Goal: Task Accomplishment & Management: Manage account settings

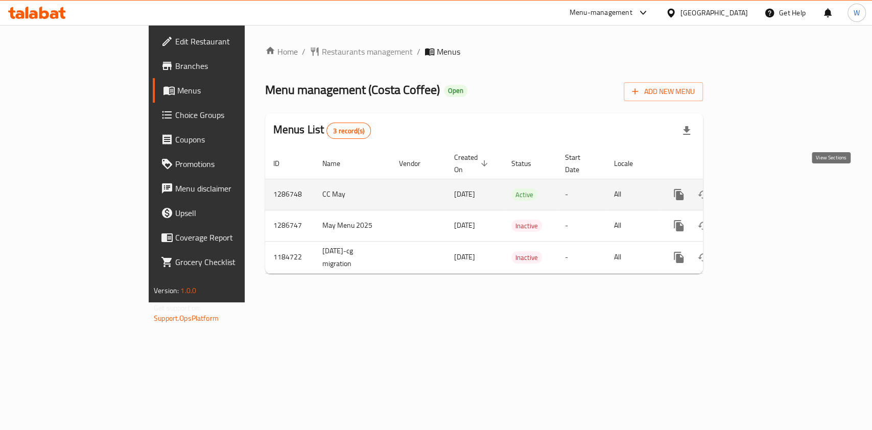
click at [757, 190] on icon "enhanced table" at bounding box center [752, 194] width 9 height 9
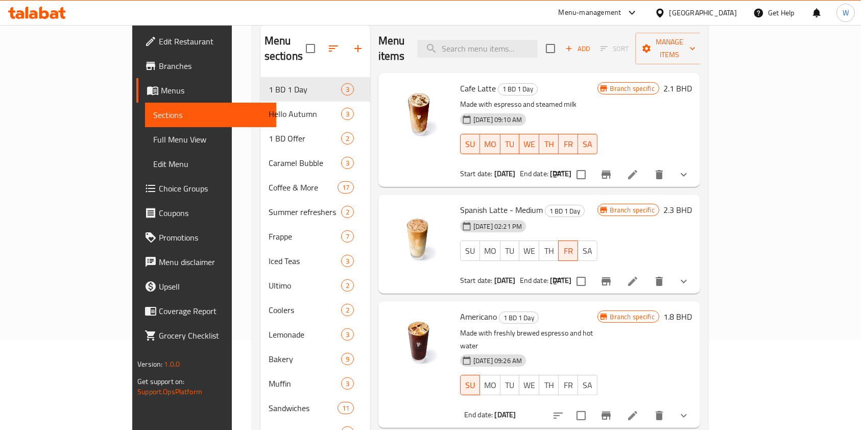
scroll to position [136, 0]
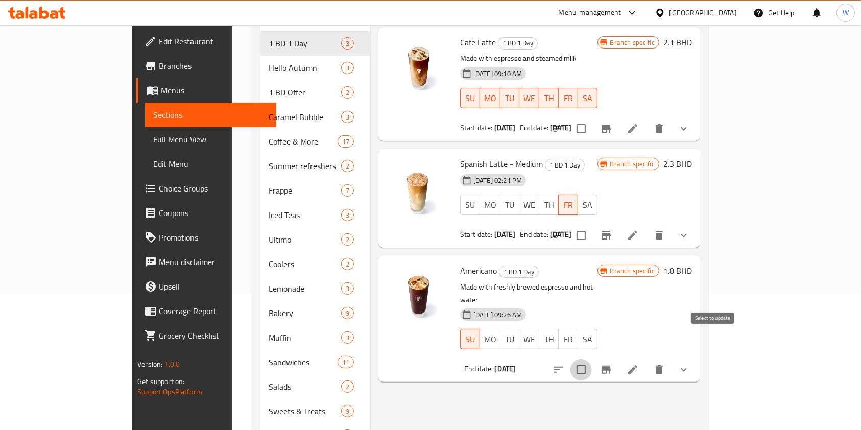
drag, startPoint x: 715, startPoint y: 339, endPoint x: 724, endPoint y: 333, distance: 10.8
click at [592, 359] on input "checkbox" at bounding box center [581, 369] width 21 height 21
checkbox input "true"
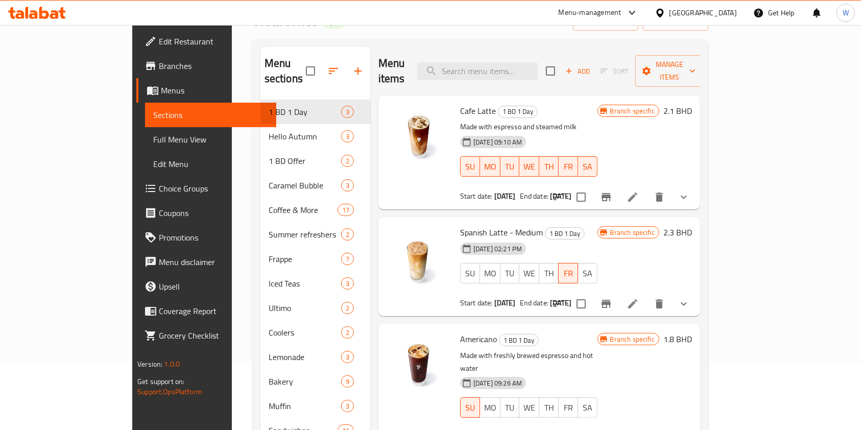
scroll to position [0, 0]
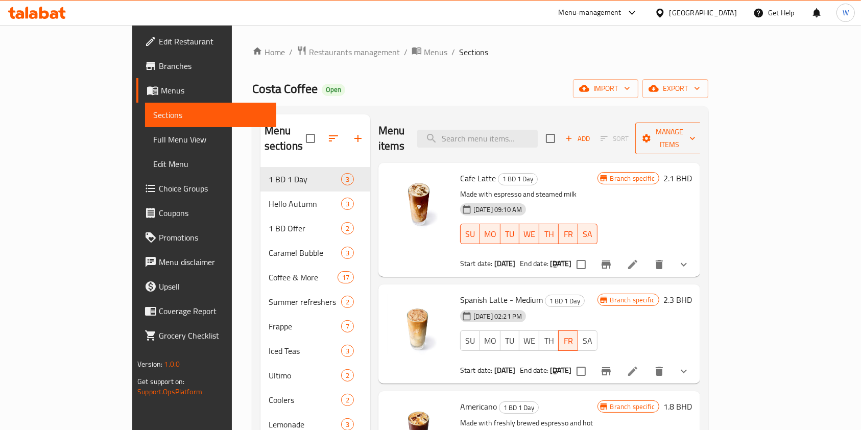
click at [696, 129] on span "Manage items" at bounding box center [670, 139] width 52 height 26
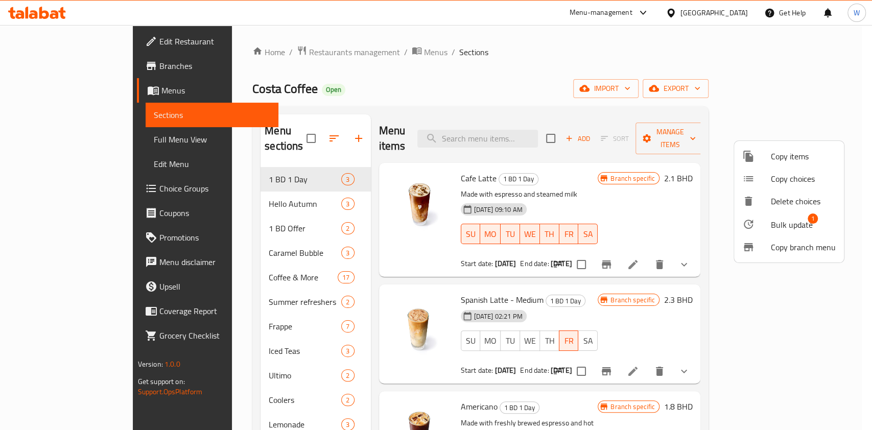
click at [784, 222] on span "Bulk update" at bounding box center [792, 225] width 42 height 12
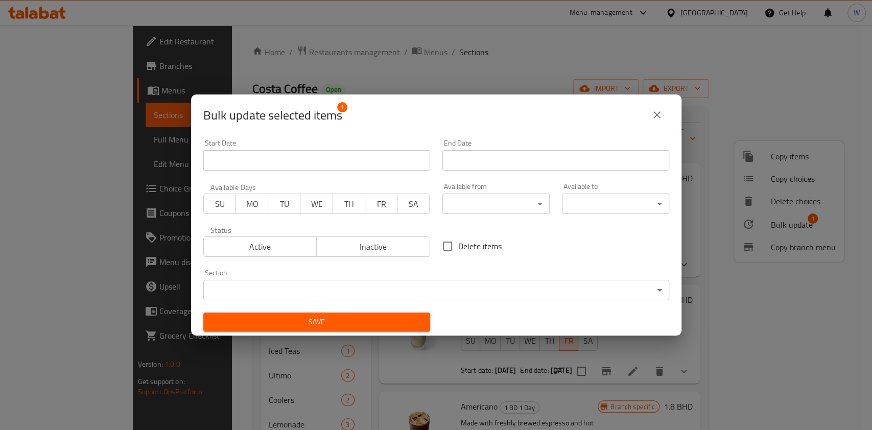
click at [463, 153] on input "Start Date" at bounding box center [555, 160] width 227 height 20
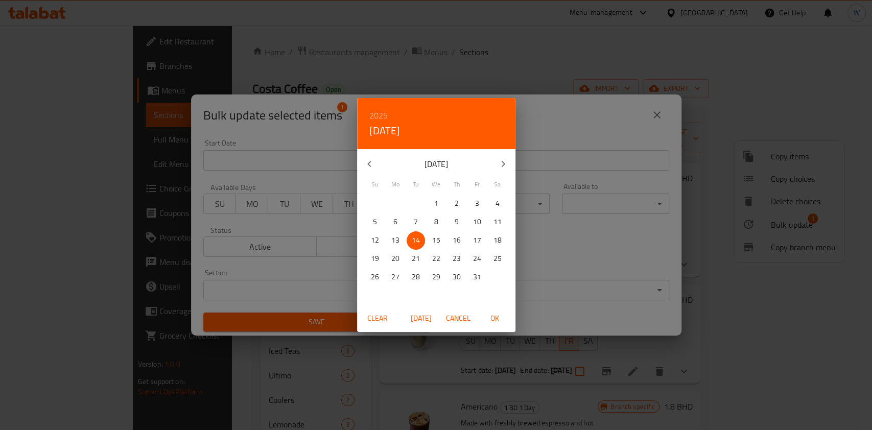
click at [430, 244] on span "15" at bounding box center [436, 240] width 18 height 13
click at [494, 322] on span "OK" at bounding box center [495, 318] width 25 height 13
type input "15-10-2025"
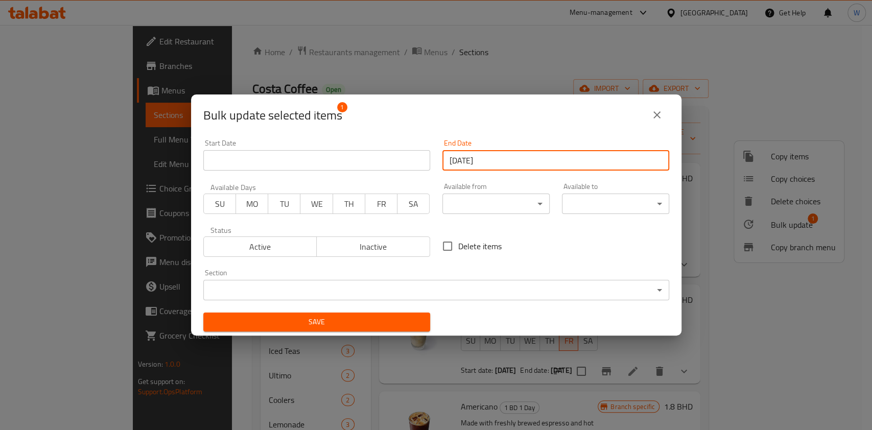
click at [323, 213] on button "WE" at bounding box center [316, 204] width 33 height 20
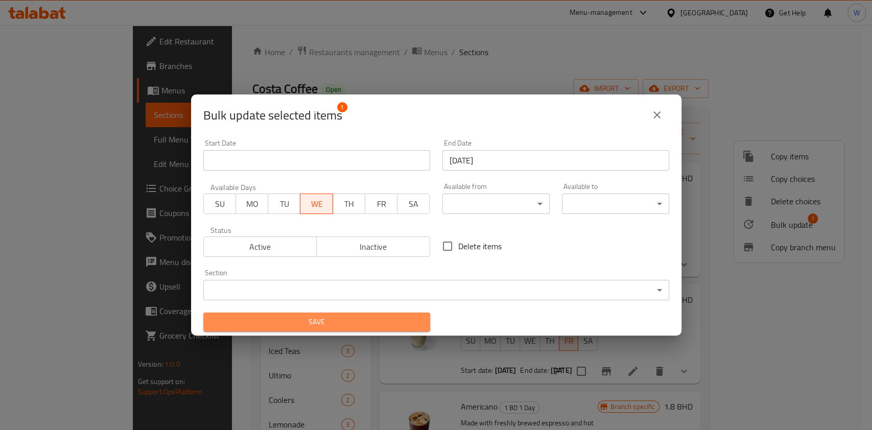
click at [386, 321] on span "Save" at bounding box center [316, 322] width 210 height 13
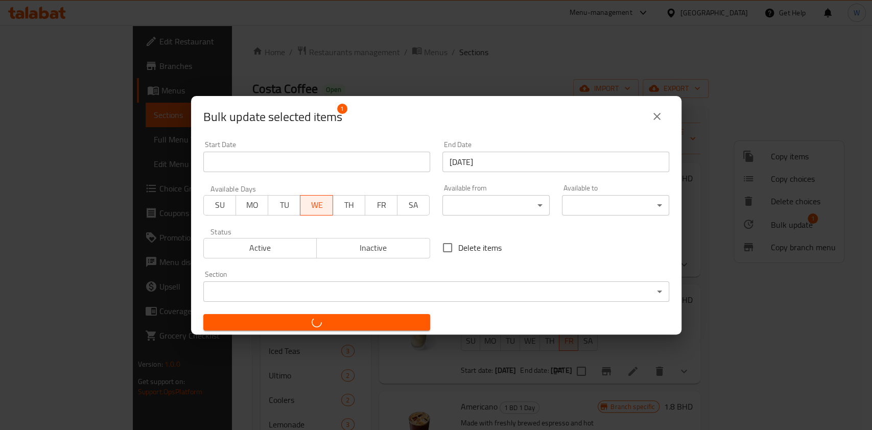
checkbox input "false"
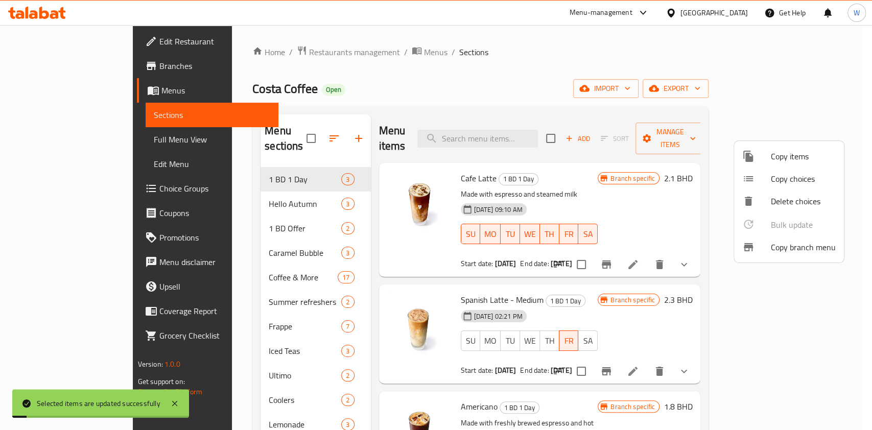
click at [616, 390] on div at bounding box center [436, 215] width 872 height 430
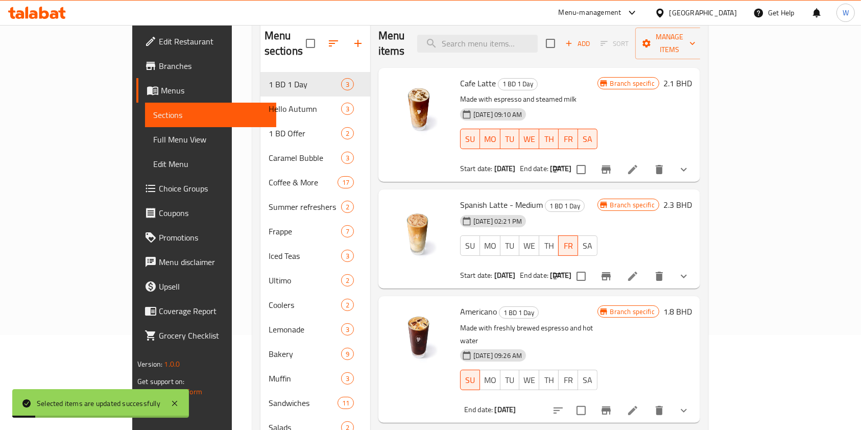
scroll to position [136, 0]
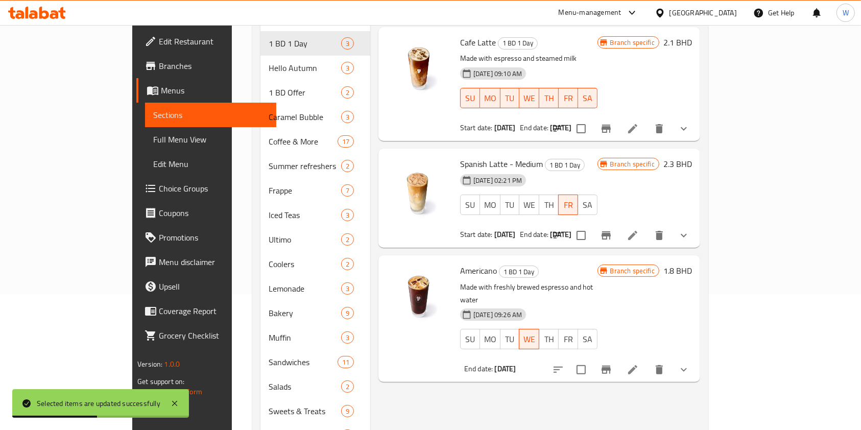
click at [639, 364] on icon at bounding box center [633, 370] width 12 height 12
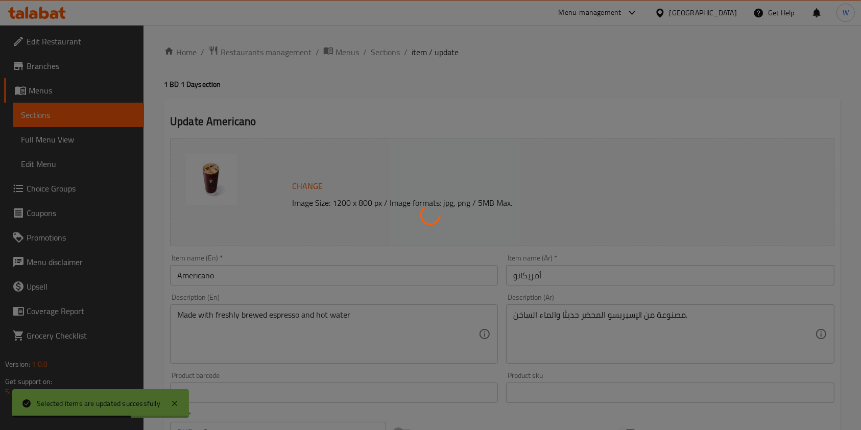
type input "Your Drink Type"
type input "1"
type input "اختيارك من القهوة"
type input "1"
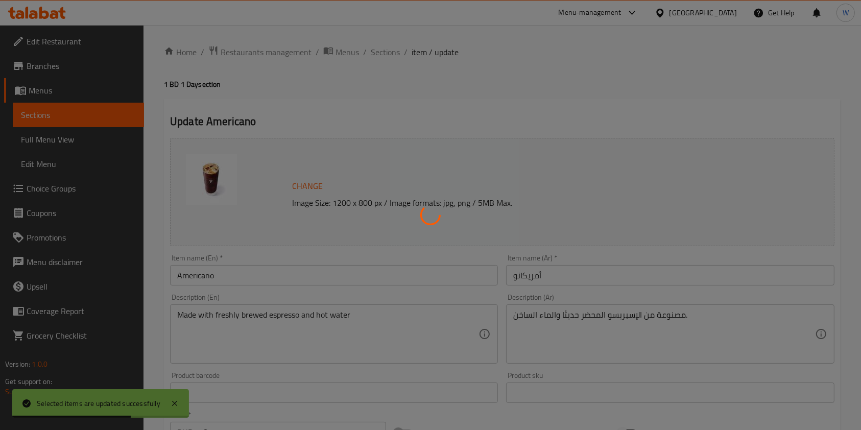
type input "1"
type input "Add On:"
type input "0"
type input "9"
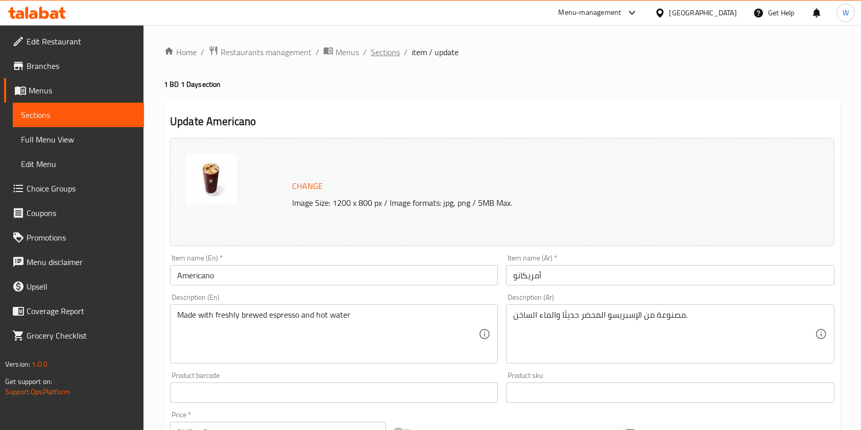
click at [375, 50] on span "Sections" at bounding box center [385, 52] width 29 height 12
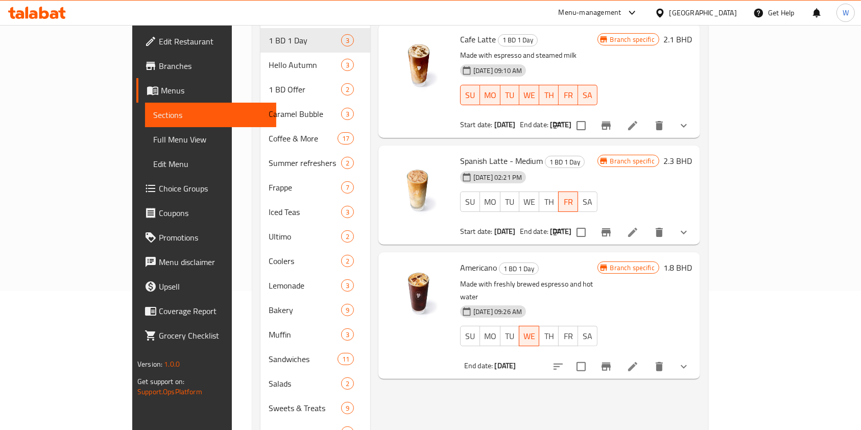
scroll to position [196, 0]
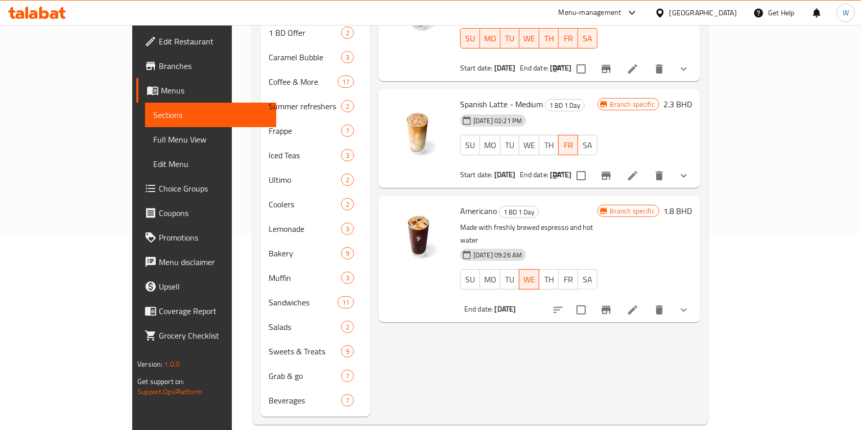
click at [159, 68] on span "Branches" at bounding box center [213, 66] width 109 height 12
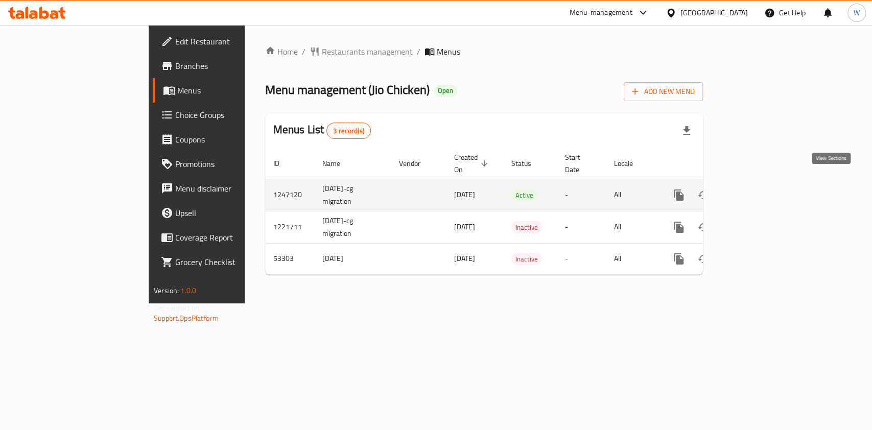
click at [759, 189] on icon "enhanced table" at bounding box center [752, 195] width 12 height 12
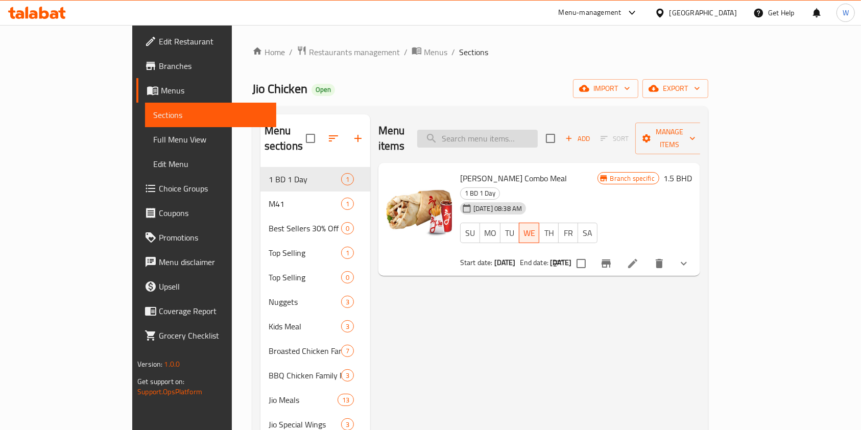
click at [535, 130] on input "search" at bounding box center [477, 139] width 121 height 18
paste input "Chicken Wrap Sandwich"
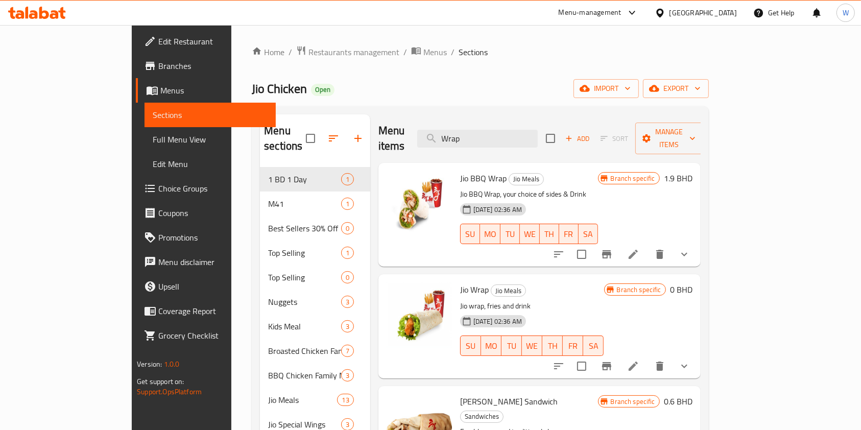
type input "Wrap"
click at [595, 311] on div "29-08-2024 02:36 AM SU MO TU WE TH FR SA" at bounding box center [532, 338] width 152 height 55
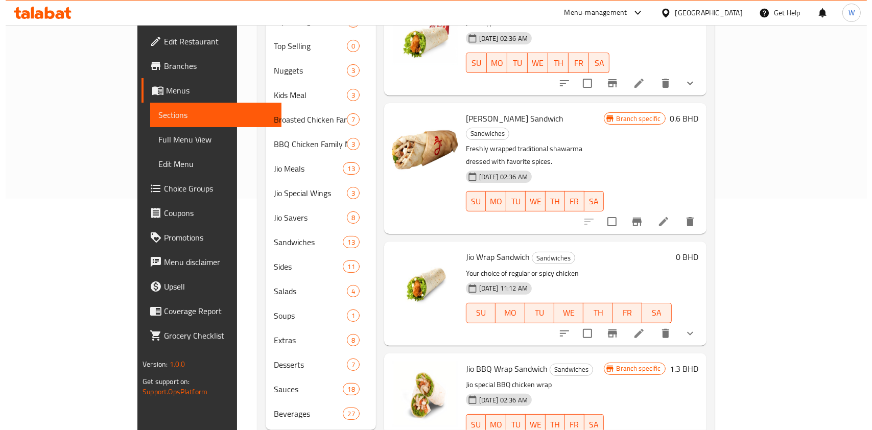
scroll to position [245, 0]
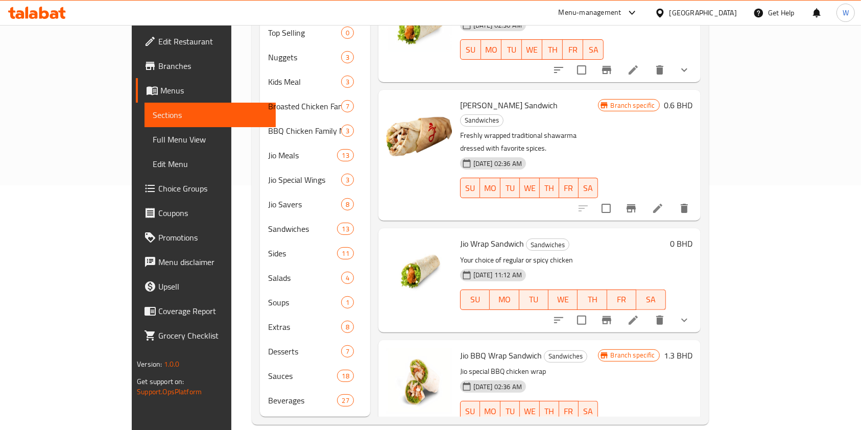
click at [691, 314] on icon "show more" at bounding box center [684, 320] width 12 height 12
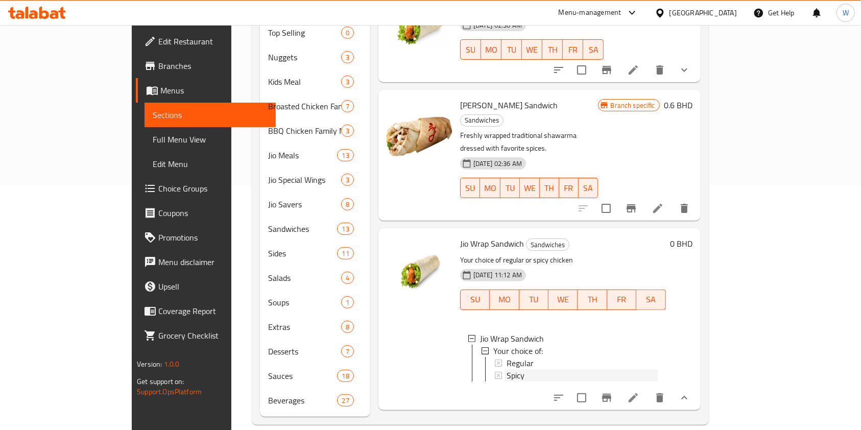
click at [539, 369] on div "Spicy" at bounding box center [582, 375] width 151 height 12
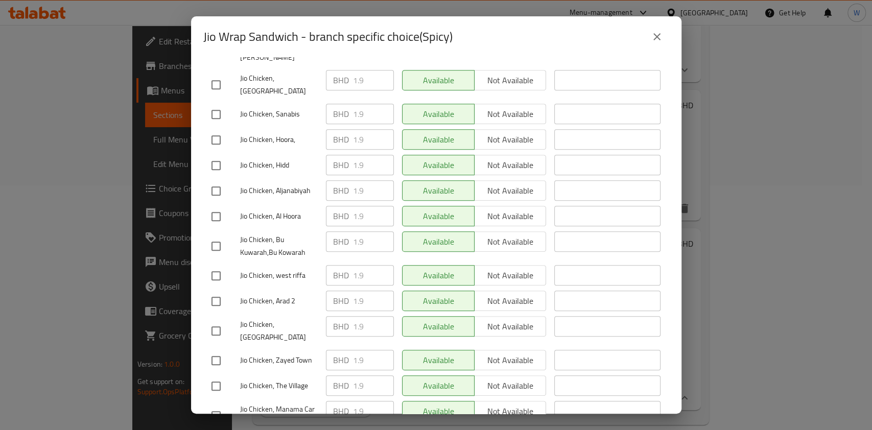
scroll to position [356, 0]
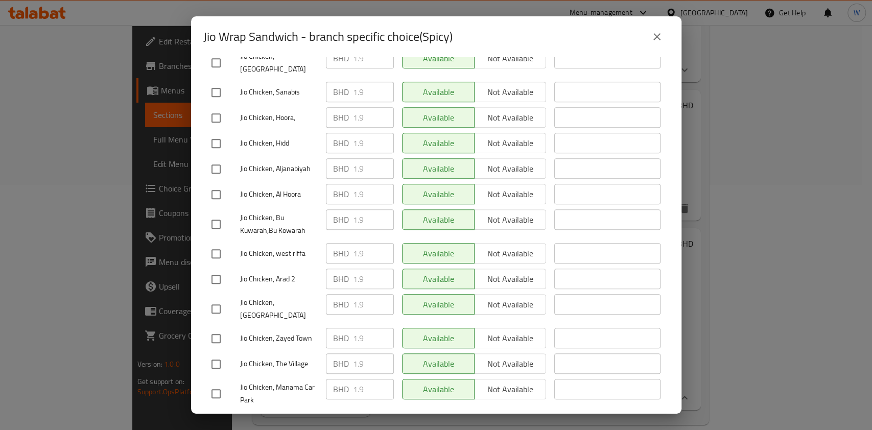
click at [655, 32] on icon "close" at bounding box center [657, 37] width 12 height 12
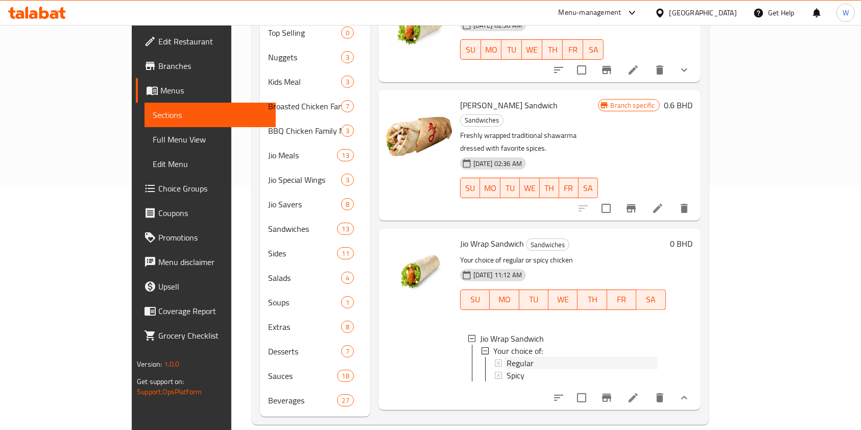
click at [508, 357] on div "Regular" at bounding box center [582, 363] width 151 height 12
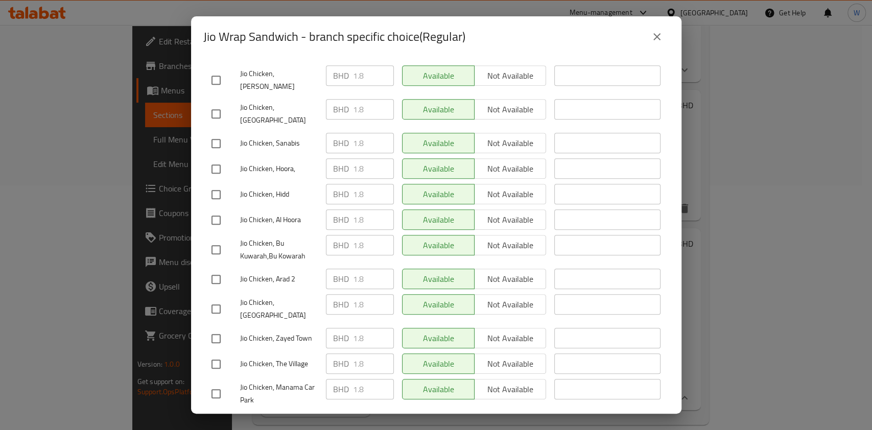
click at [655, 35] on icon "close" at bounding box center [656, 36] width 7 height 7
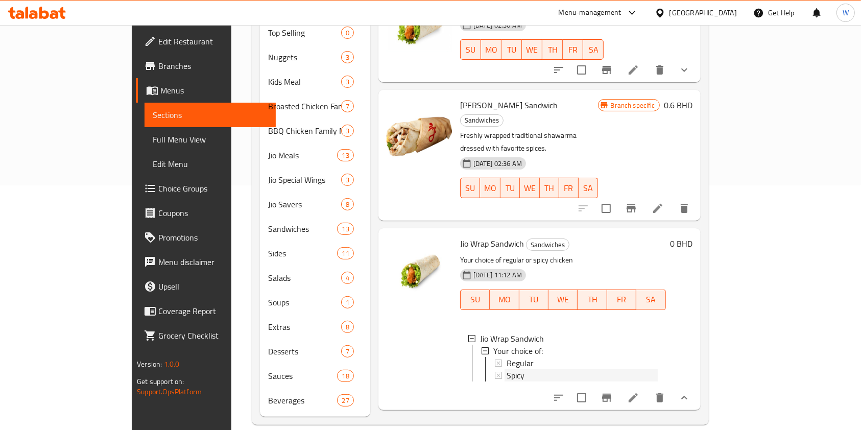
click at [511, 369] on div "Spicy" at bounding box center [582, 375] width 151 height 12
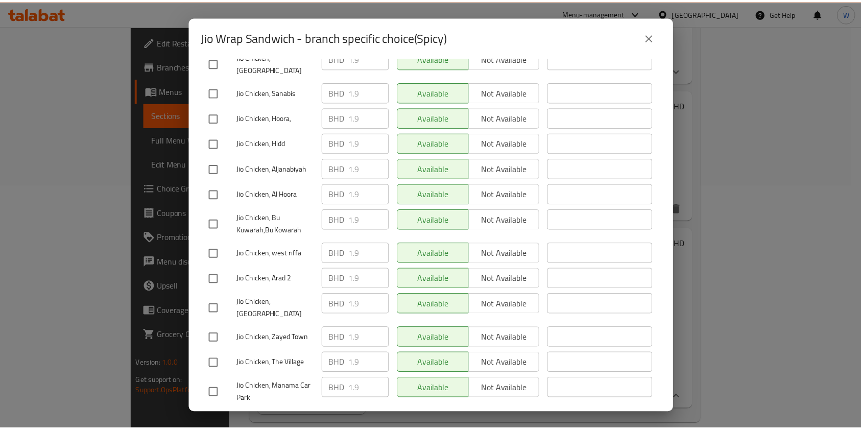
scroll to position [0, 0]
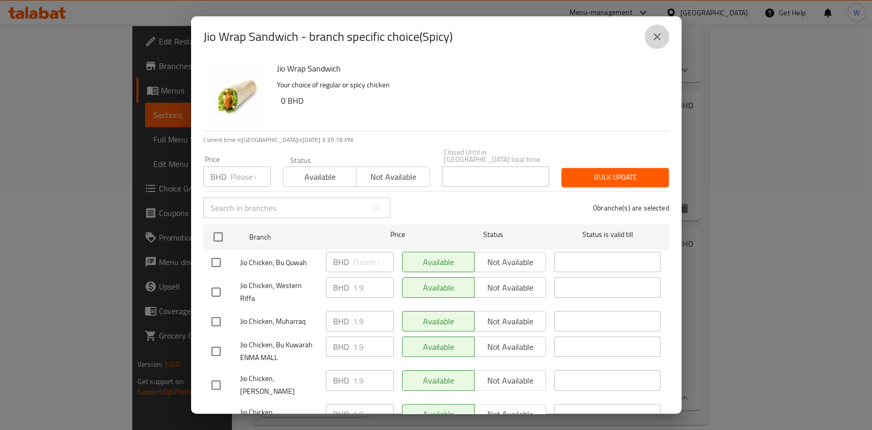
click at [661, 33] on icon "close" at bounding box center [657, 37] width 12 height 12
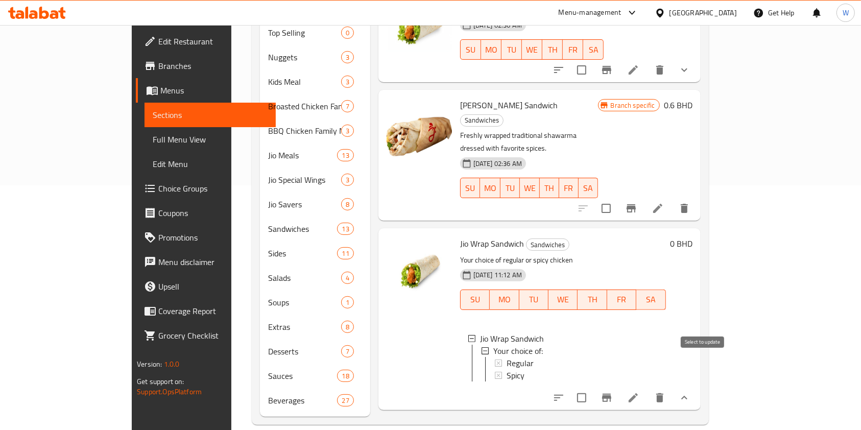
click at [593, 387] on input "checkbox" at bounding box center [581, 397] width 21 height 21
checkbox input "true"
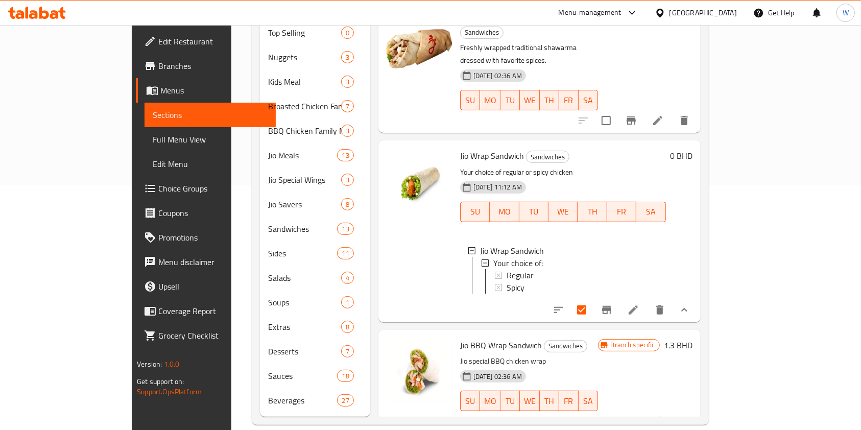
scroll to position [72, 0]
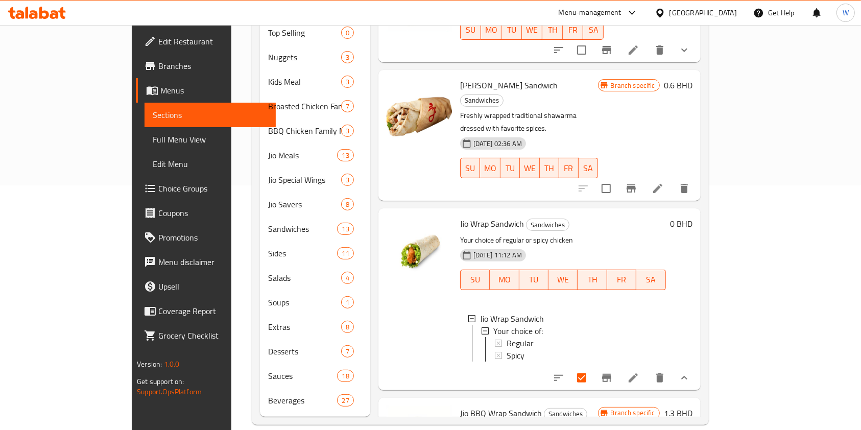
click at [464, 216] on span "Jio Wrap Sandwich" at bounding box center [492, 223] width 64 height 15
copy h6 "Jio Wrap Sandwich"
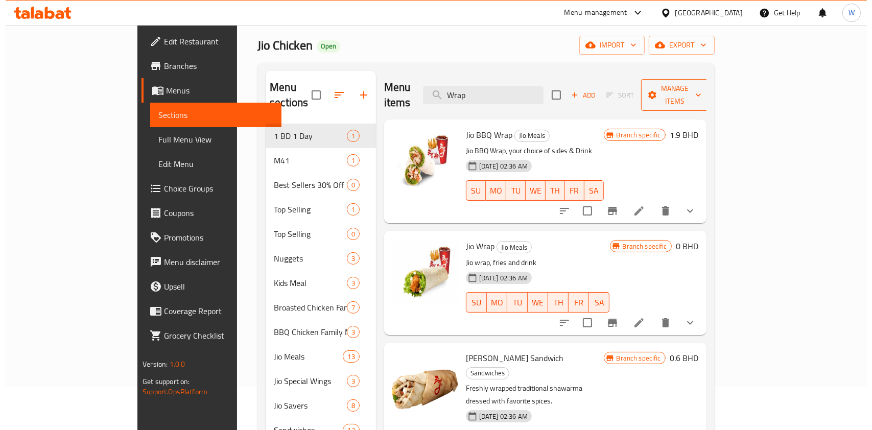
scroll to position [0, 0]
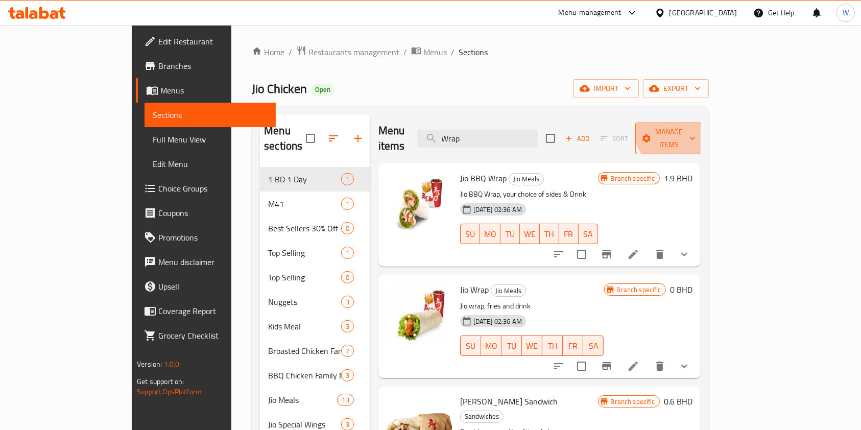
click at [696, 126] on span "Manage items" at bounding box center [670, 139] width 52 height 26
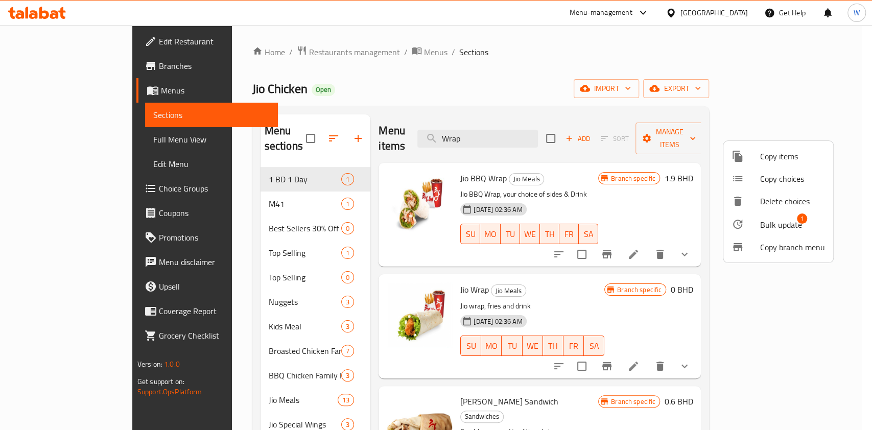
click at [780, 157] on span "Copy items" at bounding box center [792, 156] width 65 height 12
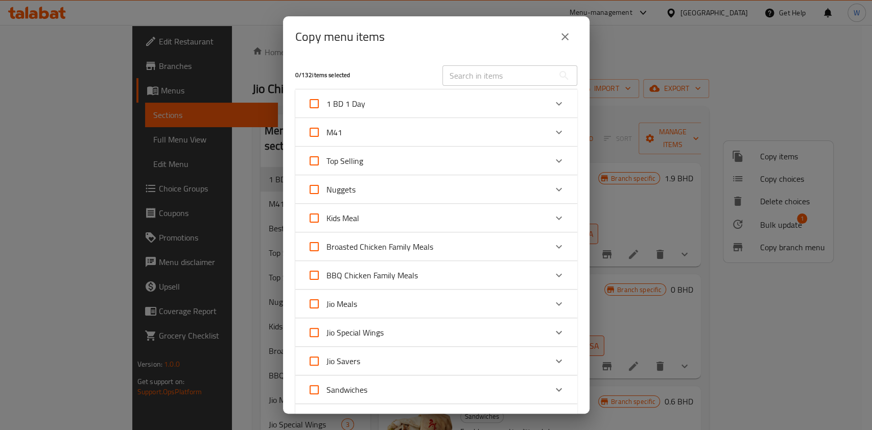
click at [517, 91] on div "1 BD 1 Day" at bounding box center [436, 103] width 282 height 29
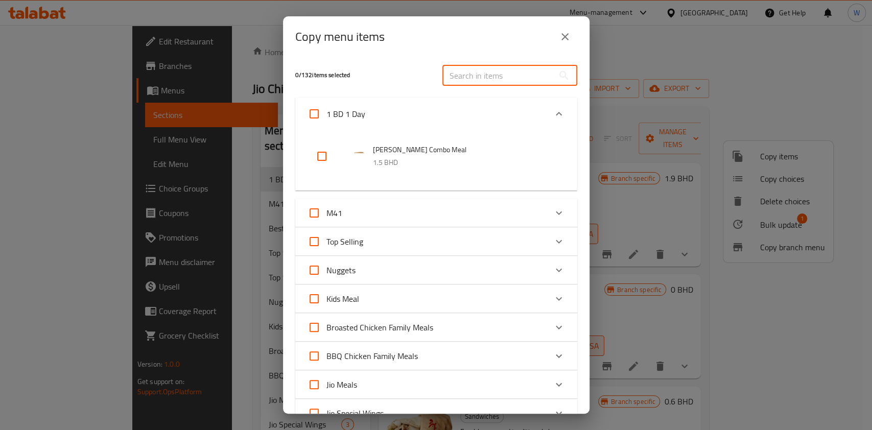
click at [517, 80] on input "text" at bounding box center [497, 75] width 111 height 20
paste input "Jio Wrap Sandwich"
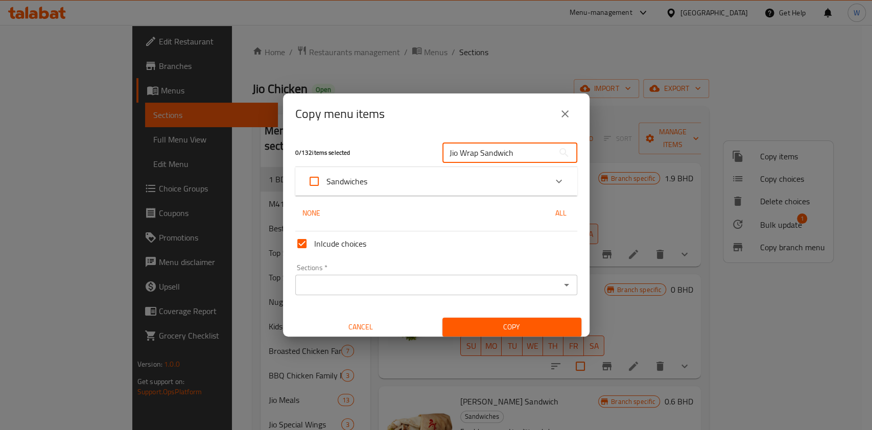
type input "Jio Wrap Sandwich"
click at [557, 185] on div "Expand" at bounding box center [559, 181] width 25 height 25
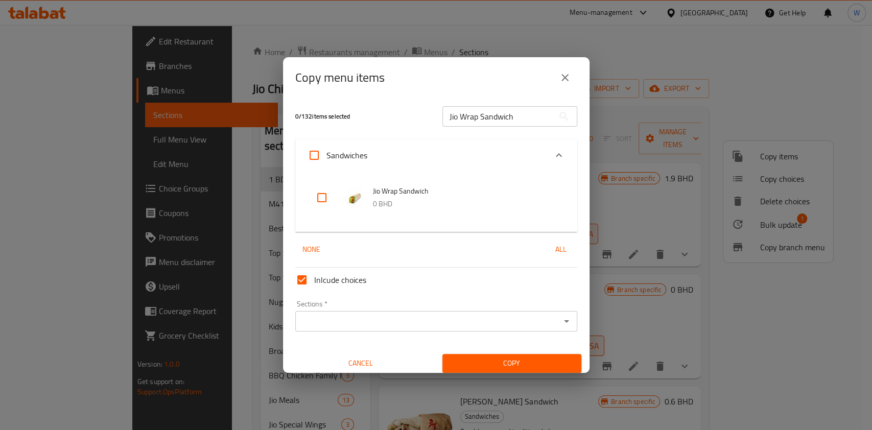
click at [324, 198] on input "checkbox" at bounding box center [322, 197] width 25 height 25
checkbox input "true"
click at [532, 312] on div "Sections *" at bounding box center [436, 321] width 282 height 20
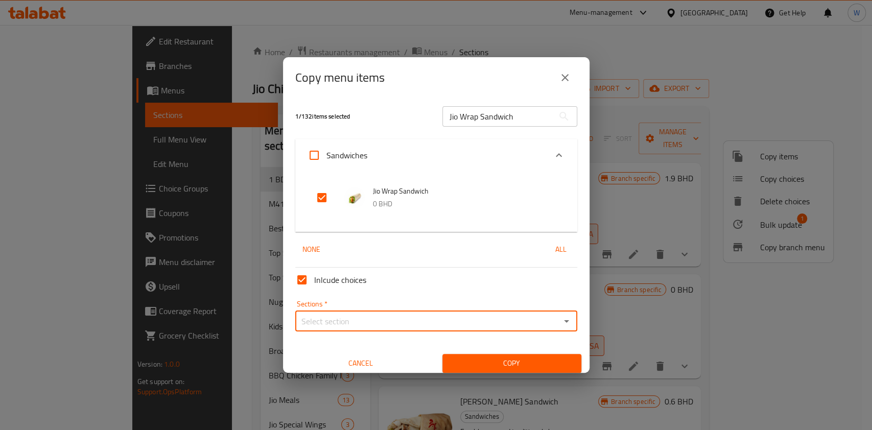
click at [532, 317] on input "Sections   *" at bounding box center [427, 321] width 259 height 14
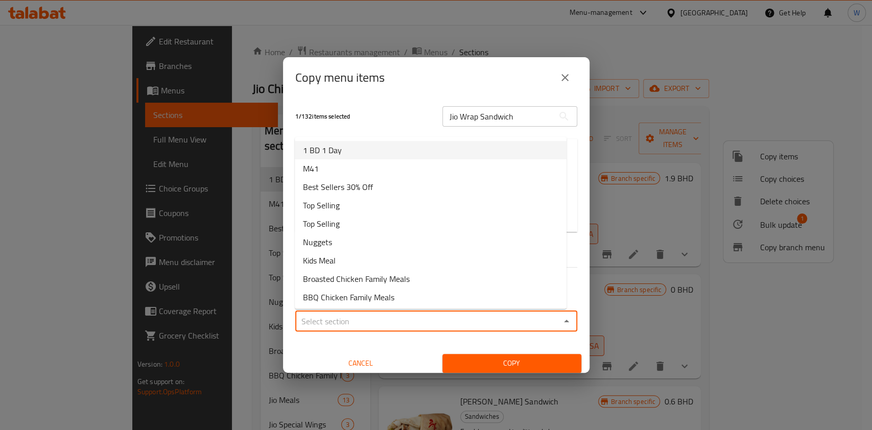
click at [374, 156] on li "1 BD 1 Day" at bounding box center [431, 150] width 272 height 18
type input "1 BD 1 Day"
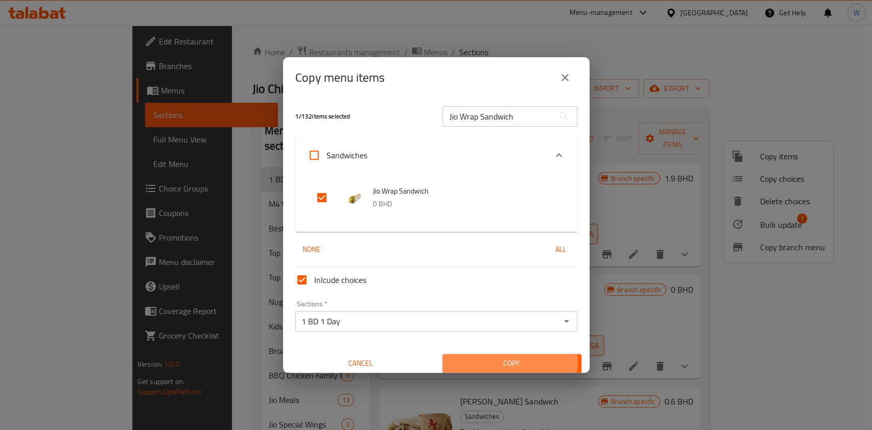
click at [486, 360] on span "Copy" at bounding box center [512, 363] width 123 height 13
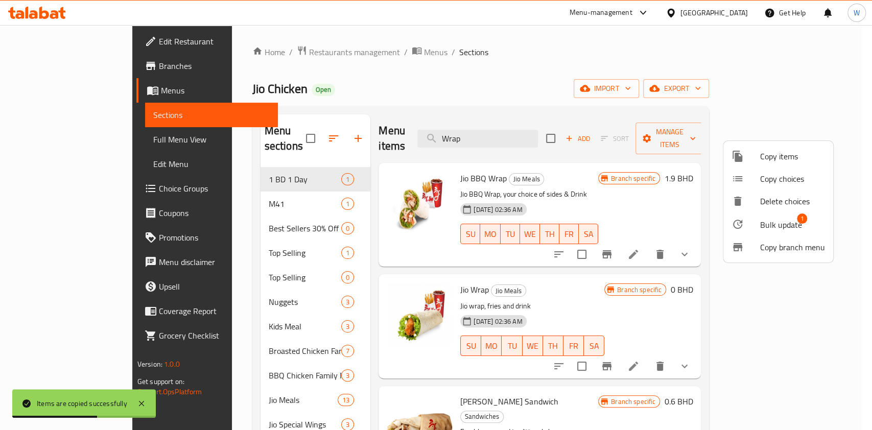
click at [604, 291] on div at bounding box center [436, 215] width 872 height 430
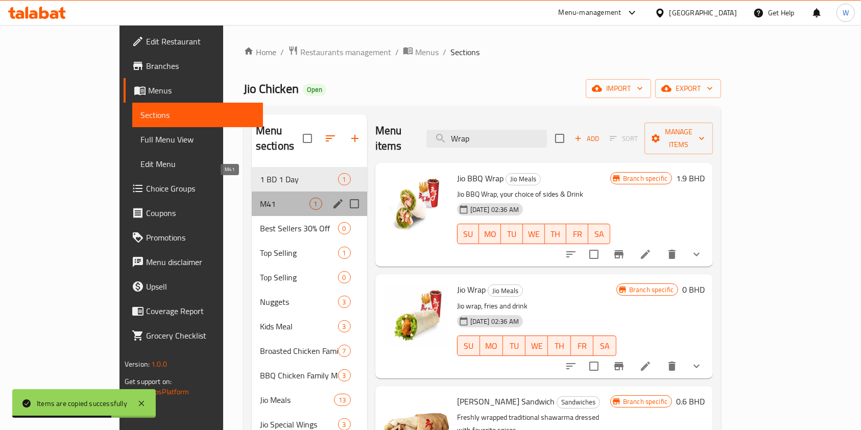
click at [260, 198] on span "M41" at bounding box center [285, 204] width 50 height 12
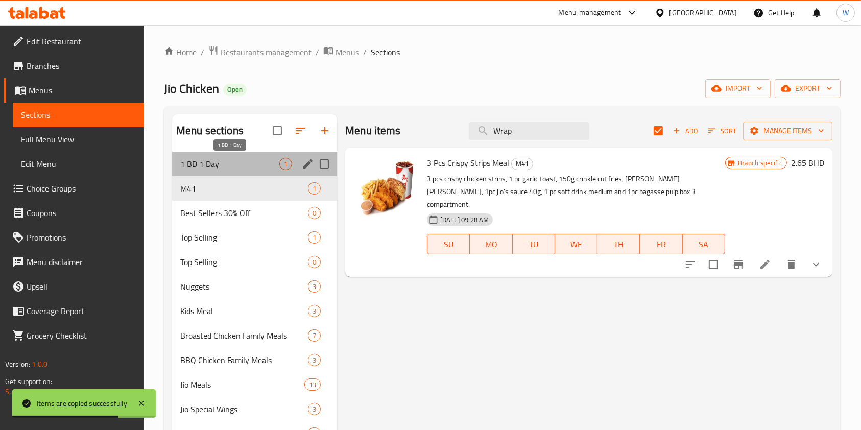
click at [230, 158] on span "1 BD 1 Day" at bounding box center [229, 164] width 99 height 12
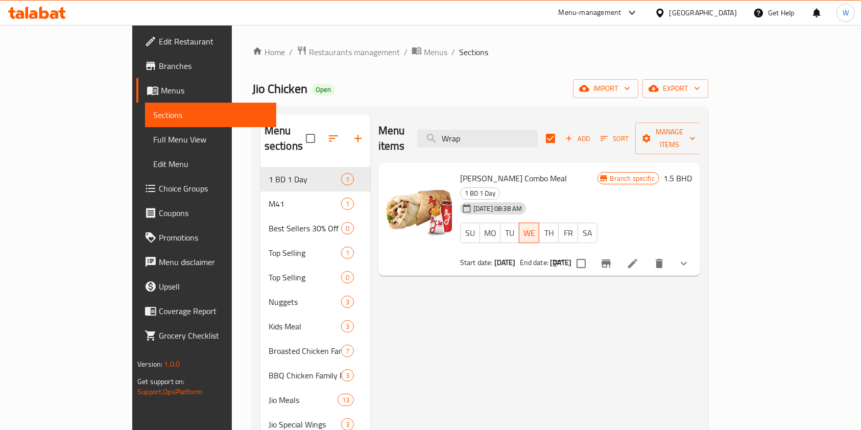
checkbox input "false"
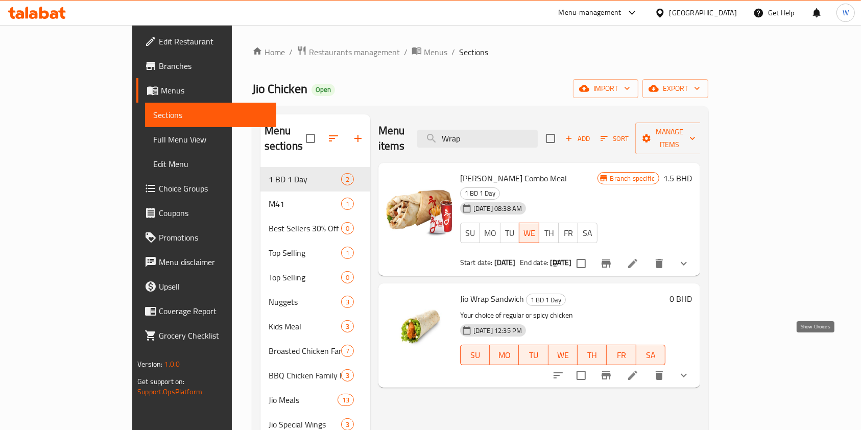
click at [690, 369] on icon "show more" at bounding box center [684, 375] width 12 height 12
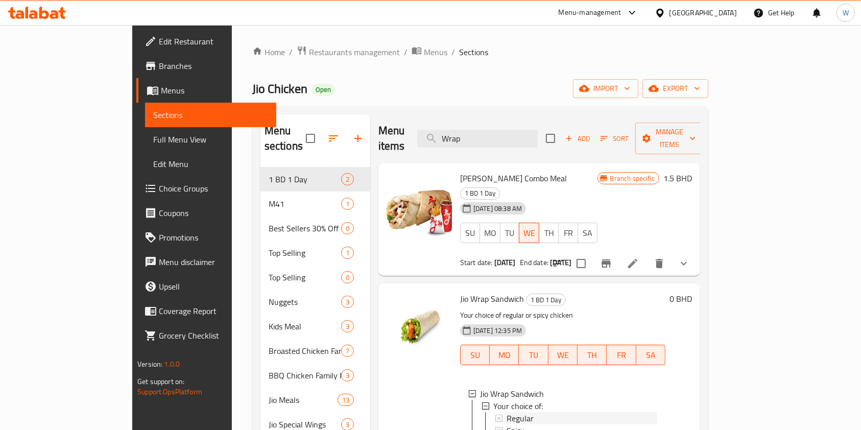
click at [574, 412] on div "Regular" at bounding box center [582, 418] width 151 height 12
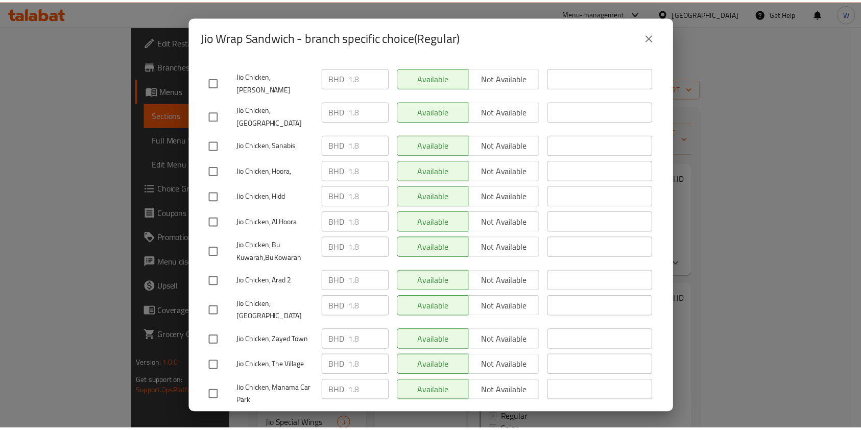
scroll to position [356, 0]
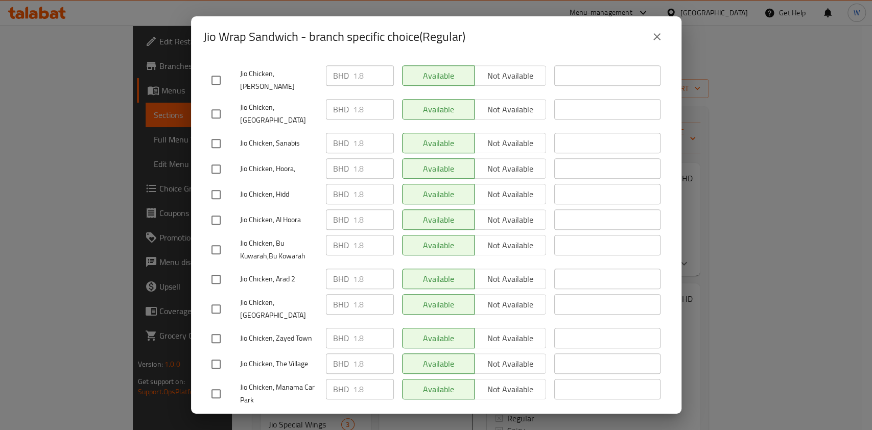
click at [654, 31] on icon "close" at bounding box center [657, 37] width 12 height 12
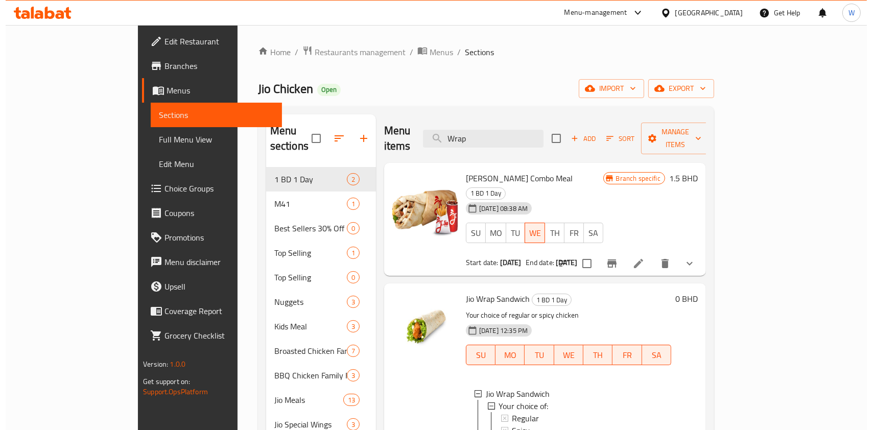
scroll to position [204, 0]
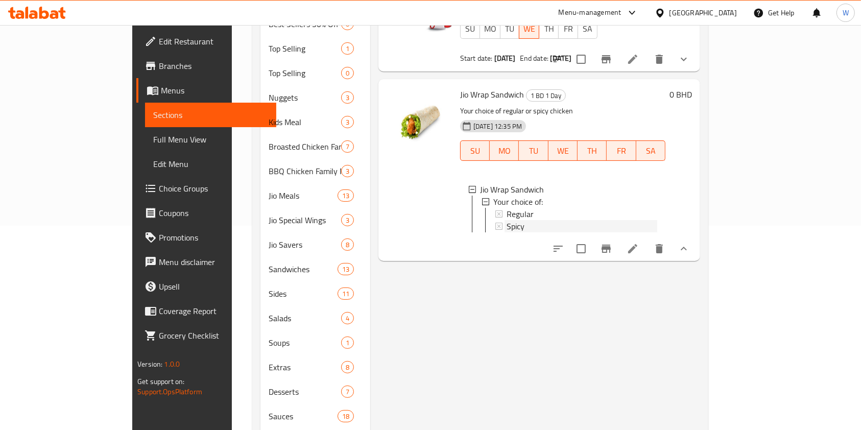
click at [507, 220] on div "Spicy" at bounding box center [582, 226] width 151 height 12
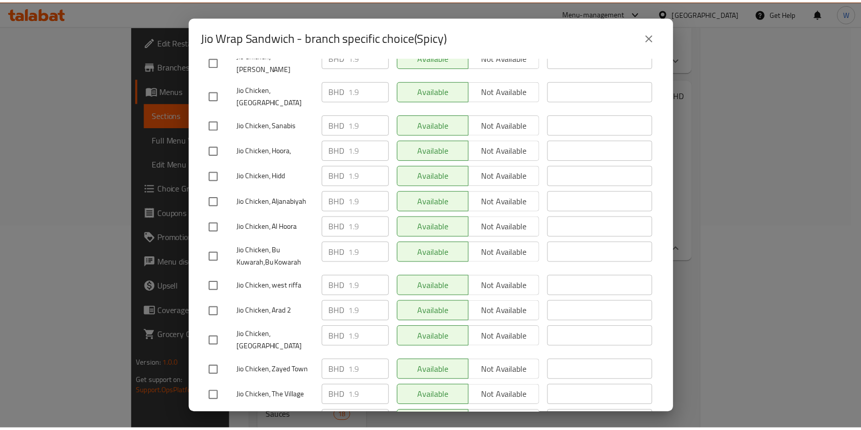
scroll to position [356, 0]
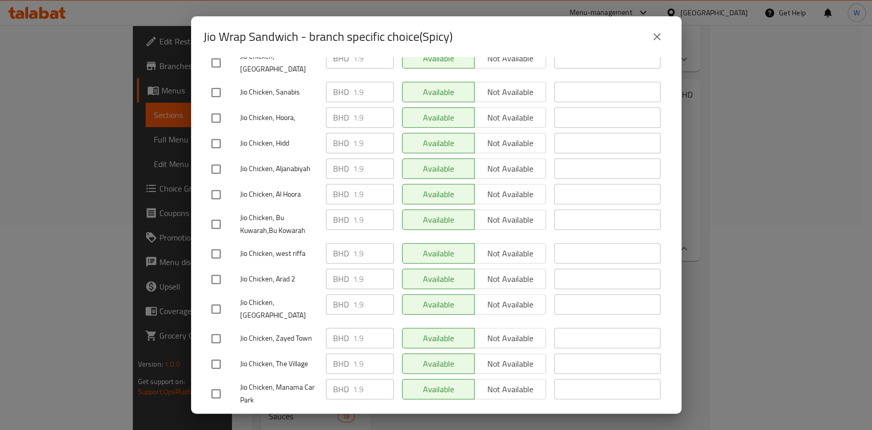
click at [651, 37] on icon "close" at bounding box center [657, 37] width 12 height 12
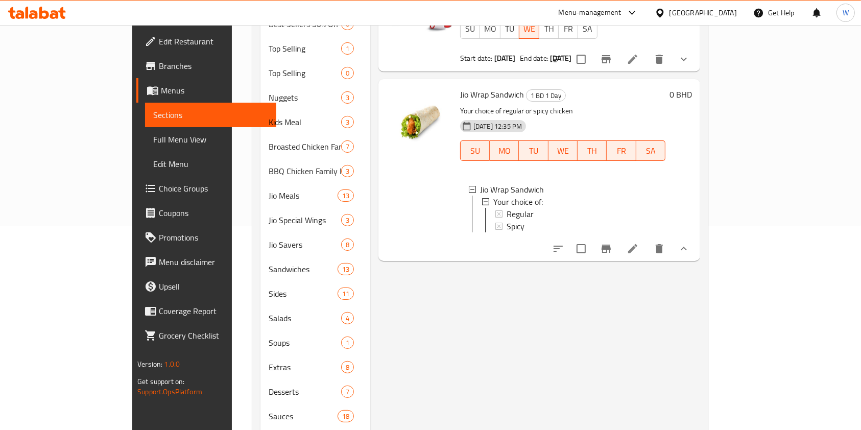
click at [647, 240] on li at bounding box center [633, 249] width 29 height 18
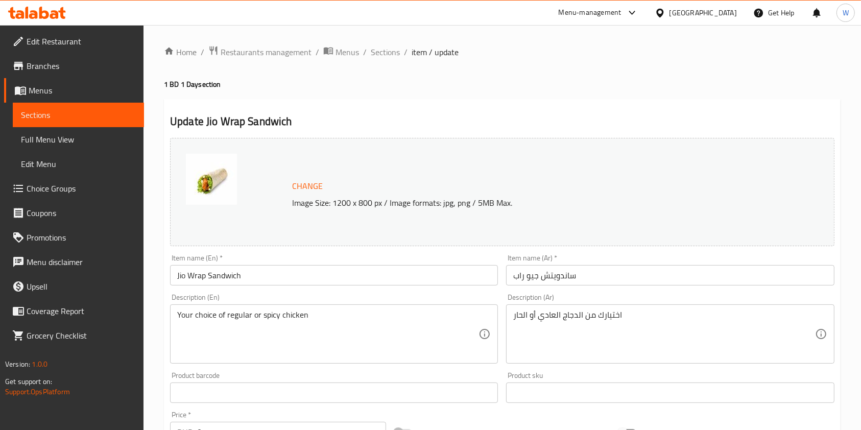
click at [49, 67] on span "Branches" at bounding box center [81, 66] width 109 height 12
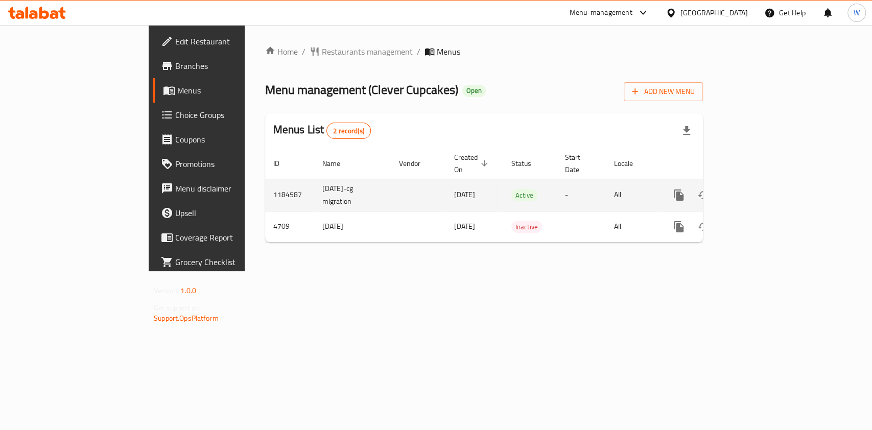
click at [765, 183] on link "enhanced table" at bounding box center [752, 195] width 25 height 25
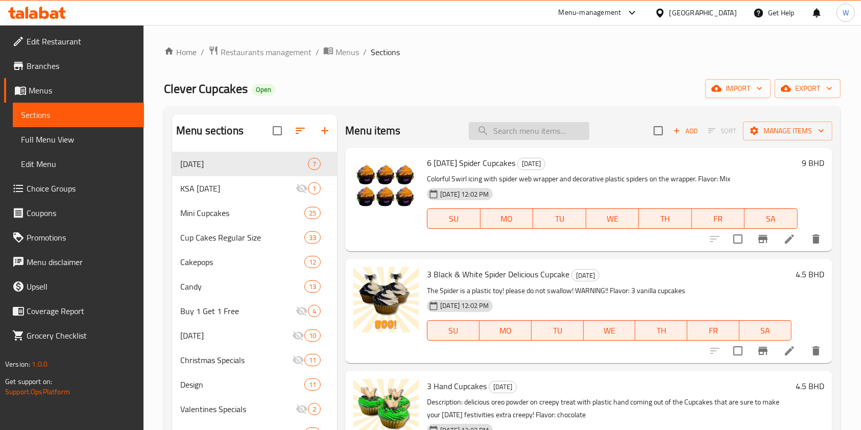
click at [545, 131] on input "search" at bounding box center [529, 131] width 121 height 18
paste input "Double the Chocolate, Double the Fun!"
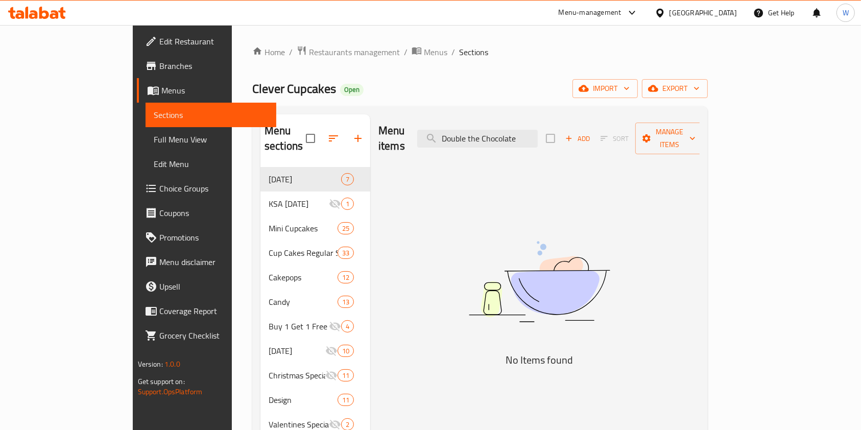
type input "Double the Chocolate"
click at [159, 63] on span "Branches" at bounding box center [213, 66] width 109 height 12
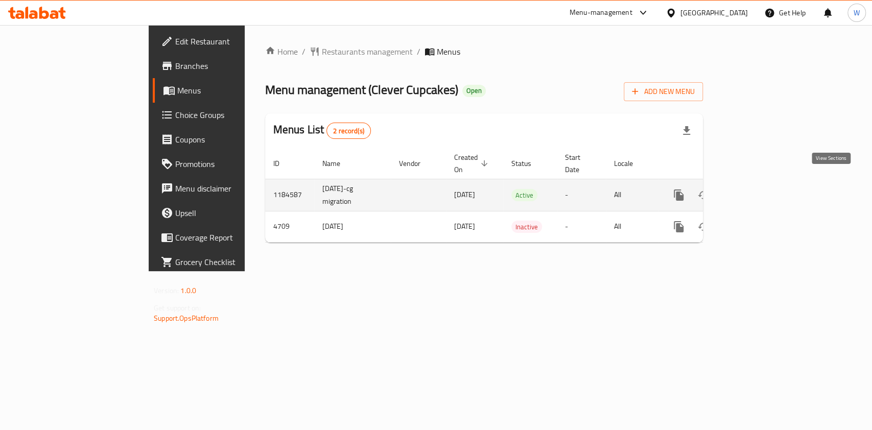
click at [759, 189] on icon "enhanced table" at bounding box center [752, 195] width 12 height 12
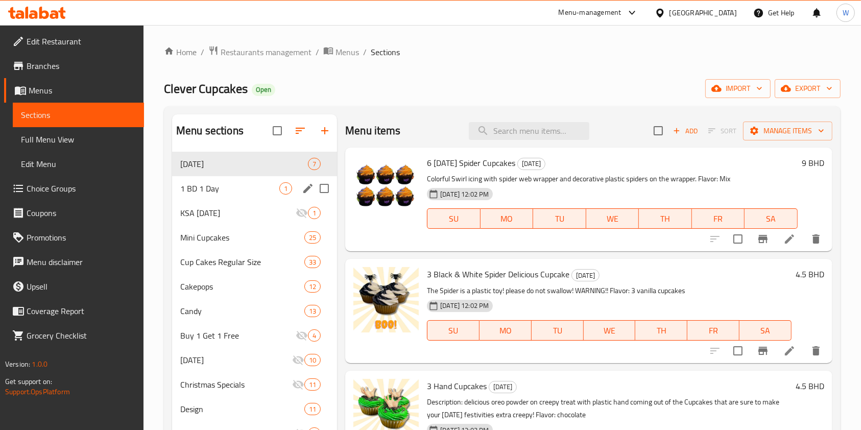
click at [240, 180] on div "1 BD 1 Day 1" at bounding box center [254, 188] width 165 height 25
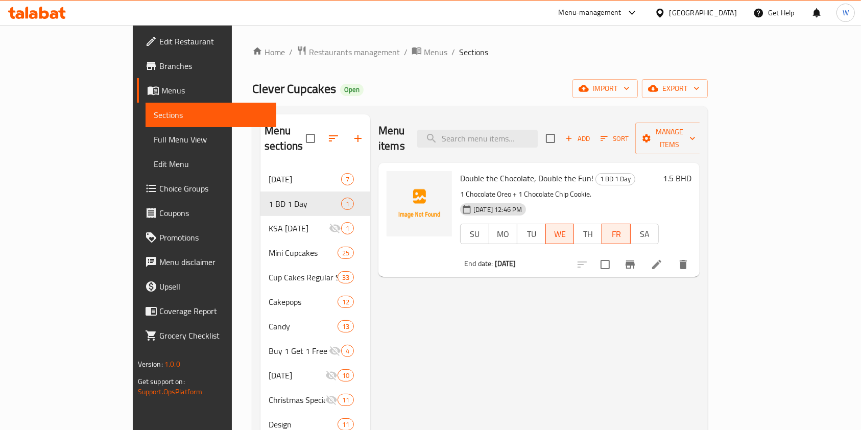
click at [671, 255] on li at bounding box center [657, 264] width 29 height 18
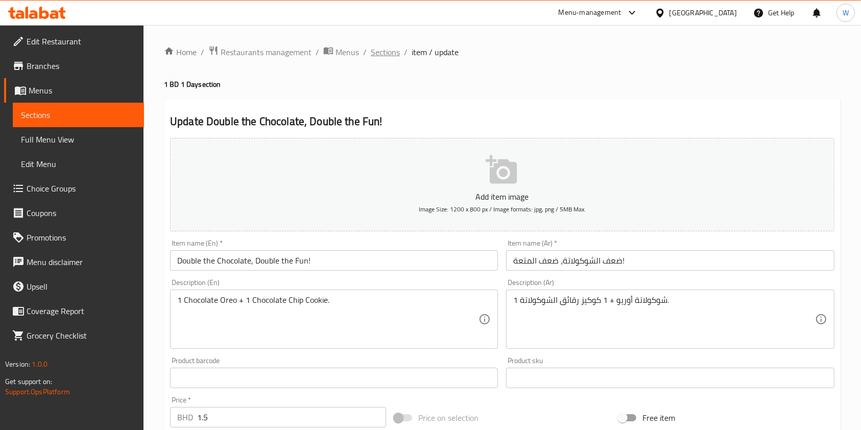
click at [388, 52] on span "Sections" at bounding box center [385, 52] width 29 height 12
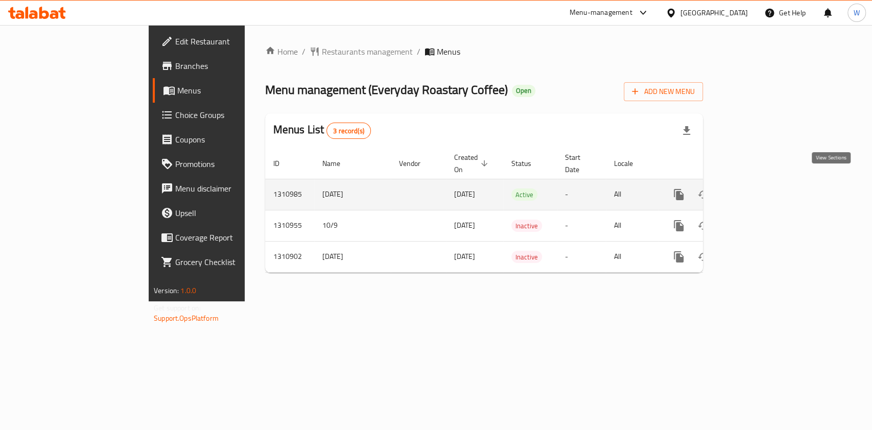
click at [759, 188] on icon "enhanced table" at bounding box center [752, 194] width 12 height 12
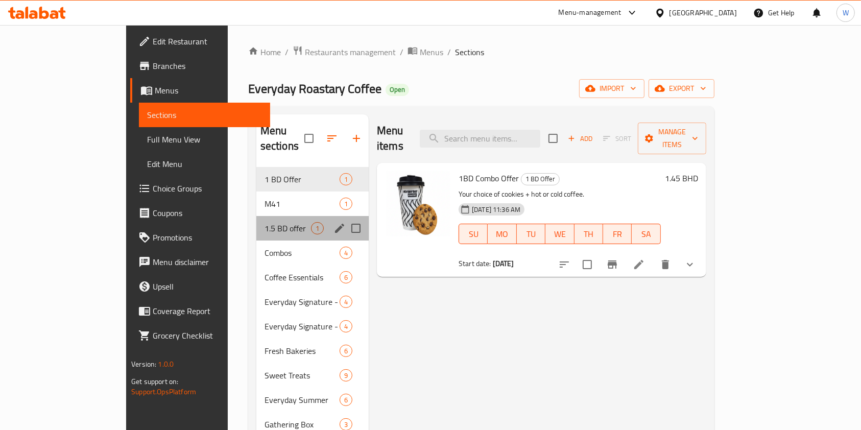
click at [256, 222] on div "1.5 BD offer 1" at bounding box center [312, 228] width 112 height 25
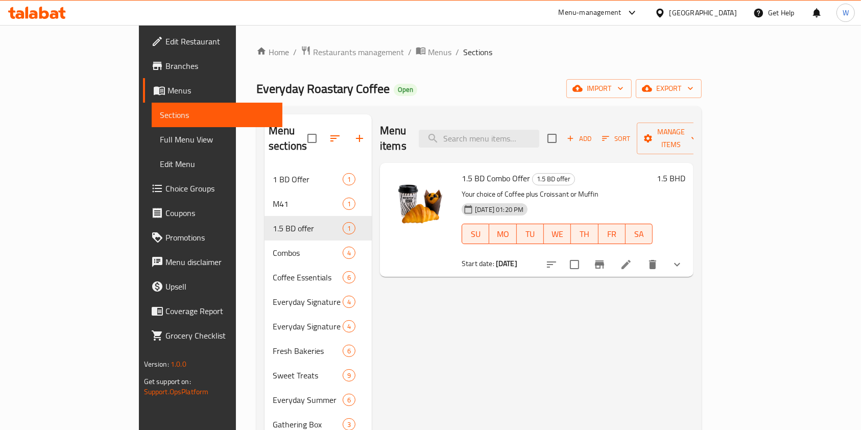
click at [552, 295] on div "Menu items Add Sort Manage items 1.5 BD Combo Offer 1.5 BD offer Your choice of…" at bounding box center [533, 375] width 322 height 523
click at [604, 261] on icon "Branch-specific-item" at bounding box center [599, 265] width 9 height 8
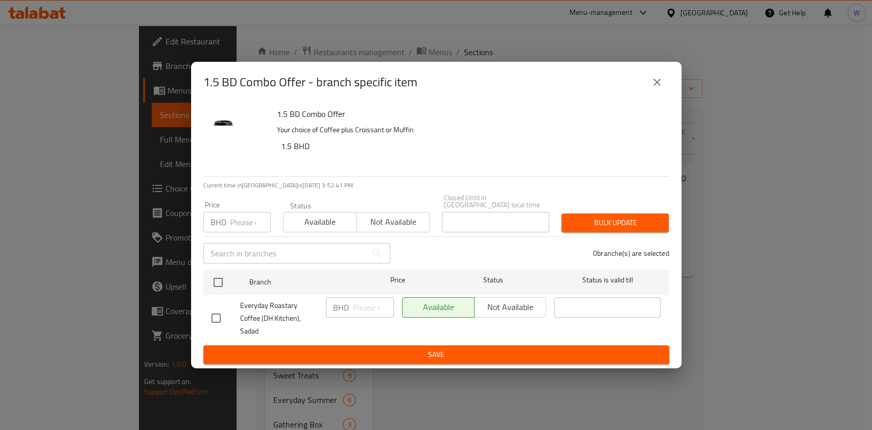
click at [241, 217] on input "number" at bounding box center [250, 222] width 40 height 20
type input "1.8"
click at [489, 348] on span "Save" at bounding box center [436, 354] width 450 height 13
click at [490, 348] on span "Save" at bounding box center [436, 354] width 450 height 13
click at [656, 88] on icon "close" at bounding box center [657, 82] width 12 height 12
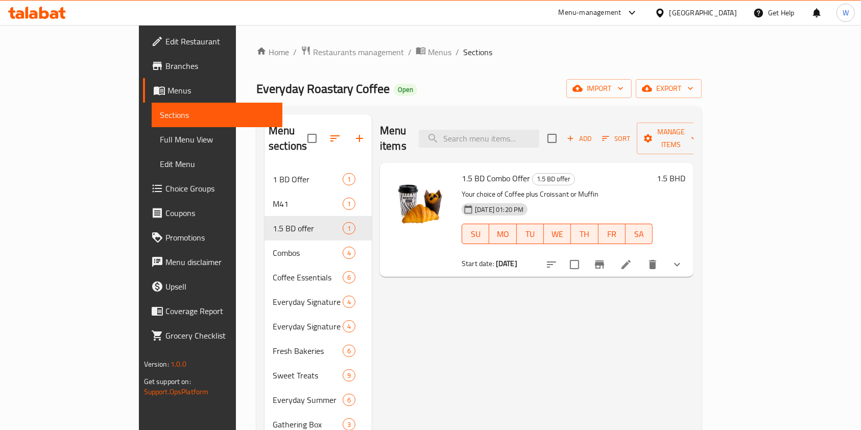
click at [686, 171] on h6 "1.5 BHD" at bounding box center [671, 178] width 29 height 14
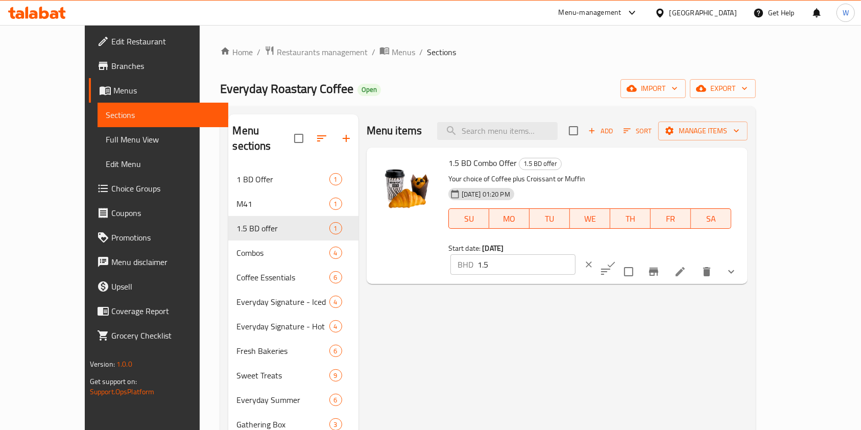
click at [576, 254] on input "1.5" at bounding box center [527, 264] width 98 height 20
type input "1.8"
click at [617, 260] on icon "ok" at bounding box center [611, 265] width 10 height 10
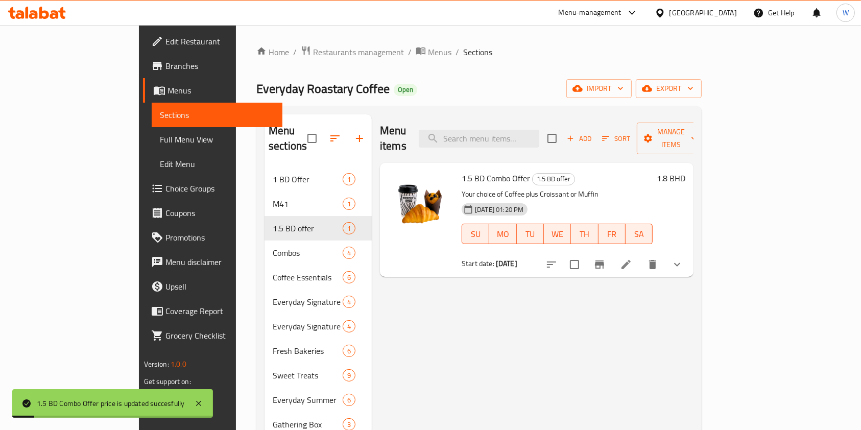
click at [634, 363] on div "Menu items Add Sort Manage items 1.5 BD Combo Offer 1.5 BD offer Your choice of…" at bounding box center [533, 375] width 322 height 523
click at [606, 258] on icon "Branch-specific-item" at bounding box center [600, 264] width 12 height 12
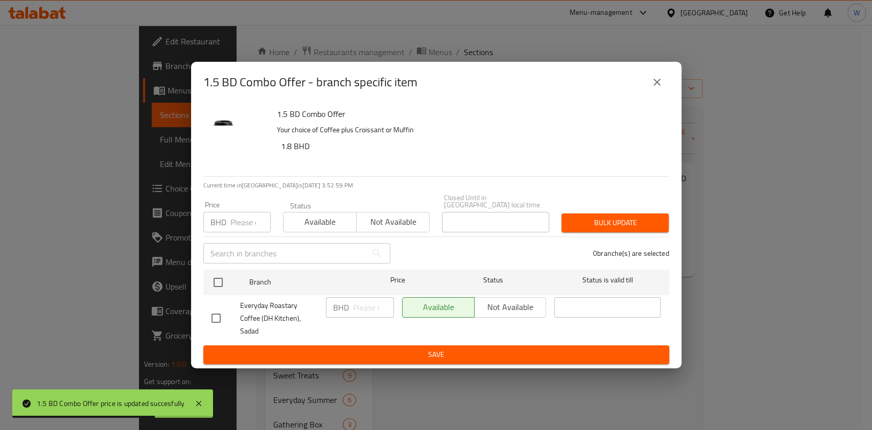
click at [666, 87] on button "close" at bounding box center [657, 82] width 25 height 25
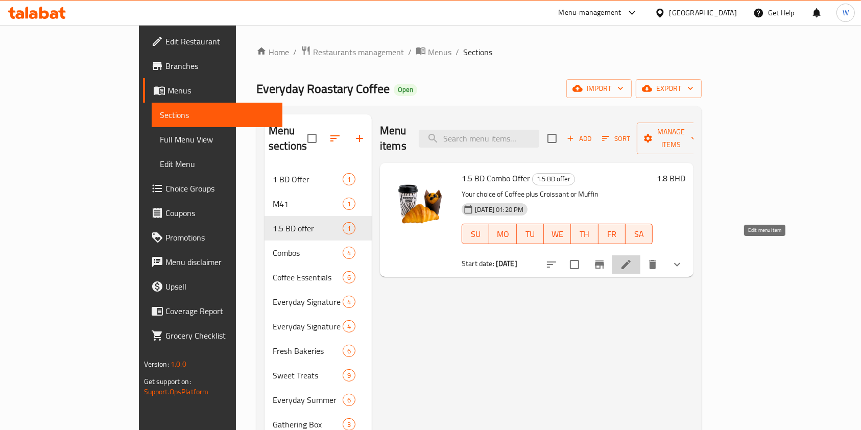
click at [632, 258] on icon at bounding box center [626, 264] width 12 height 12
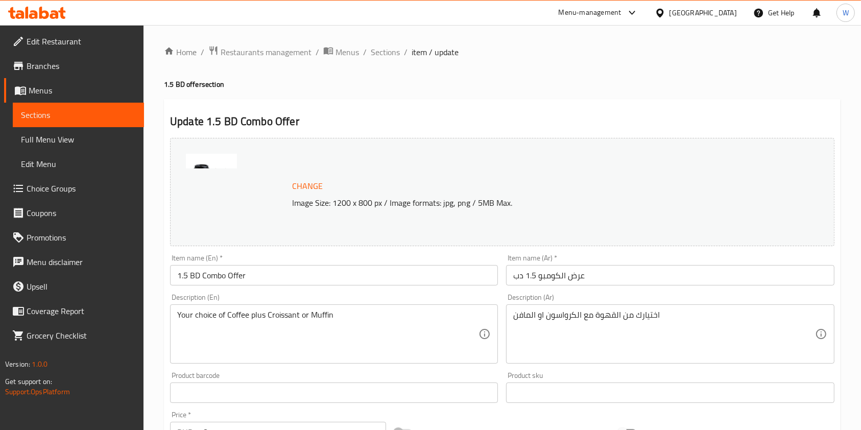
click at [40, 69] on span "Branches" at bounding box center [81, 66] width 109 height 12
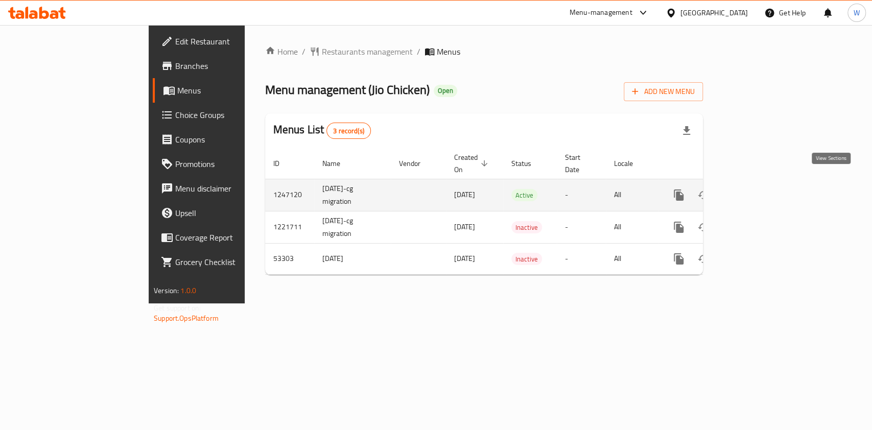
click at [759, 189] on icon "enhanced table" at bounding box center [752, 195] width 12 height 12
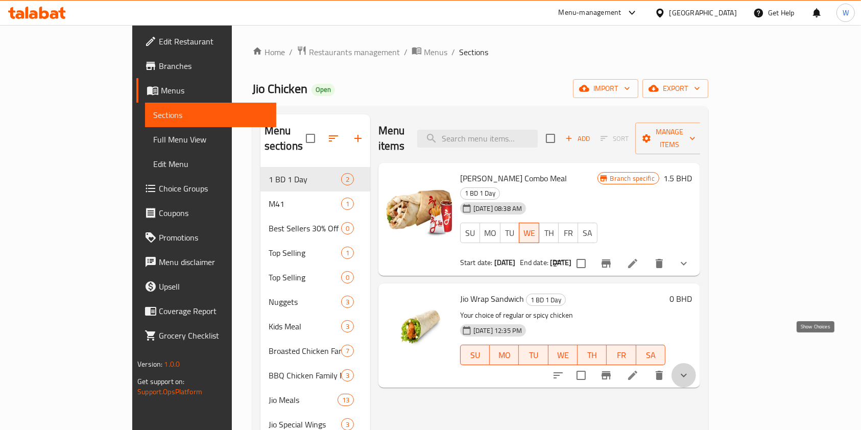
click at [690, 369] on icon "show more" at bounding box center [684, 375] width 12 height 12
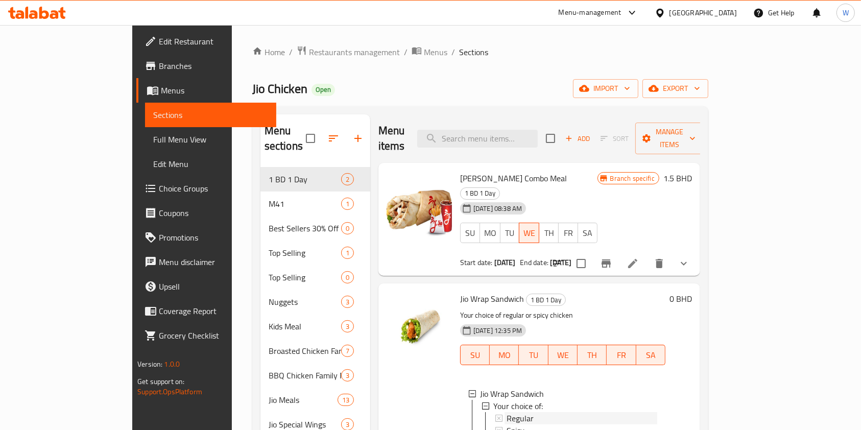
click at [535, 412] on div "Regular" at bounding box center [582, 418] width 151 height 12
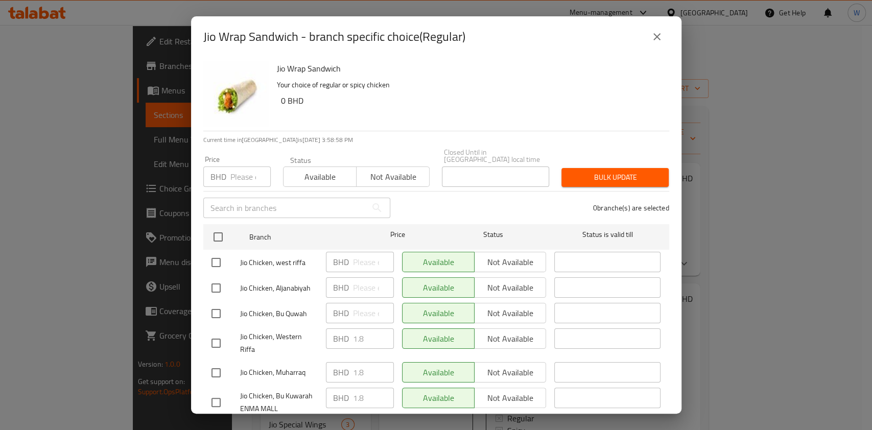
click at [661, 36] on icon "close" at bounding box center [657, 37] width 12 height 12
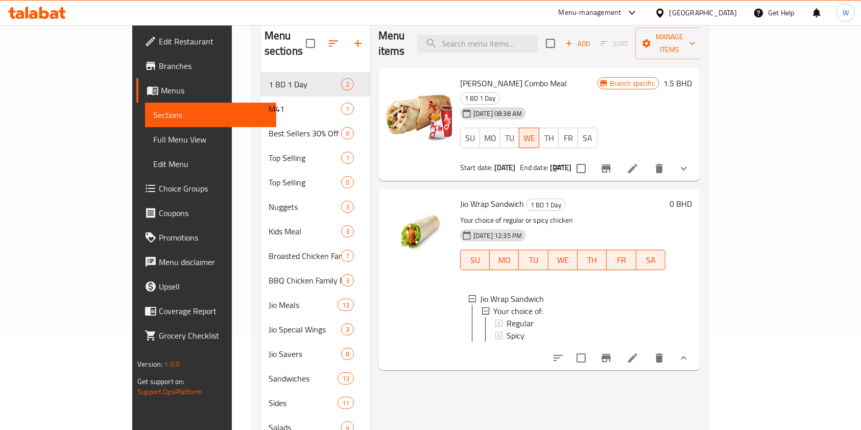
scroll to position [136, 0]
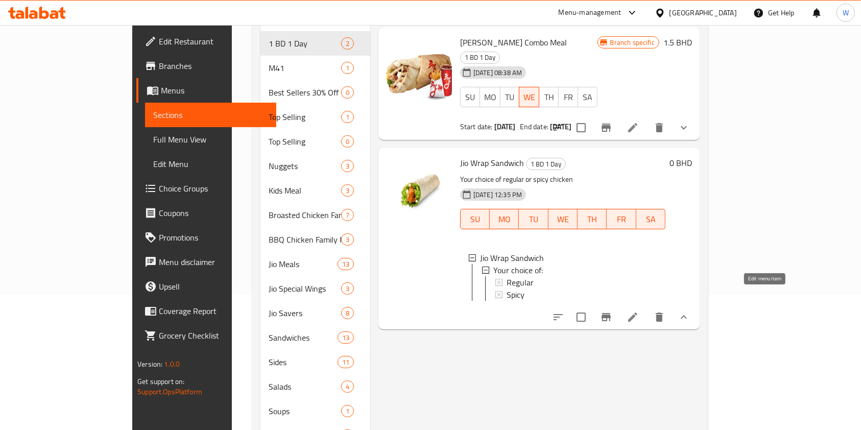
click at [639, 311] on icon at bounding box center [633, 317] width 12 height 12
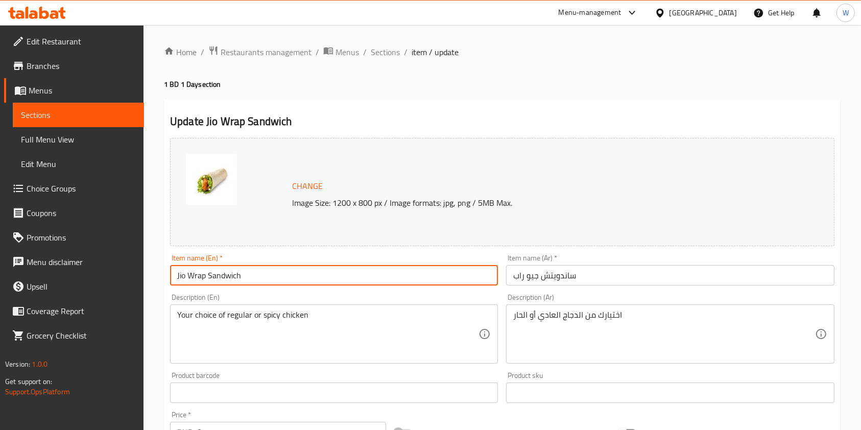
click at [370, 271] on input "Jio Wrap Sandwich" at bounding box center [334, 275] width 328 height 20
type input "Jio Wrap Sandwich - Regular"
click at [647, 272] on input "ساندويتش جيو راب" at bounding box center [670, 275] width 328 height 20
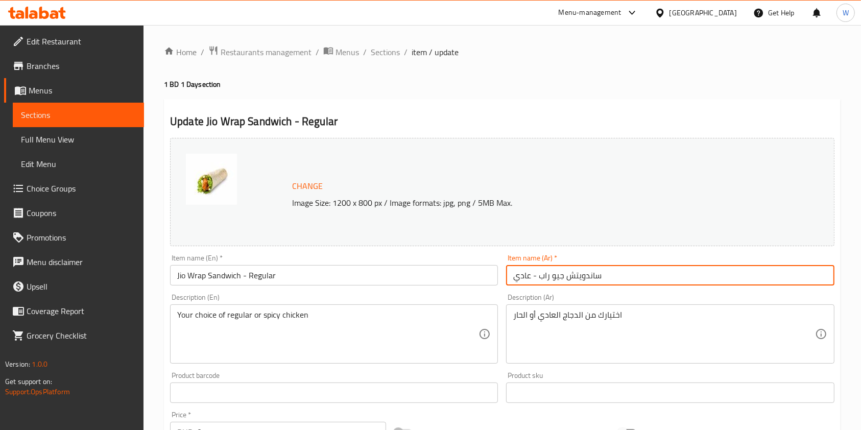
type input "ساندويتش جيو راب - عادي"
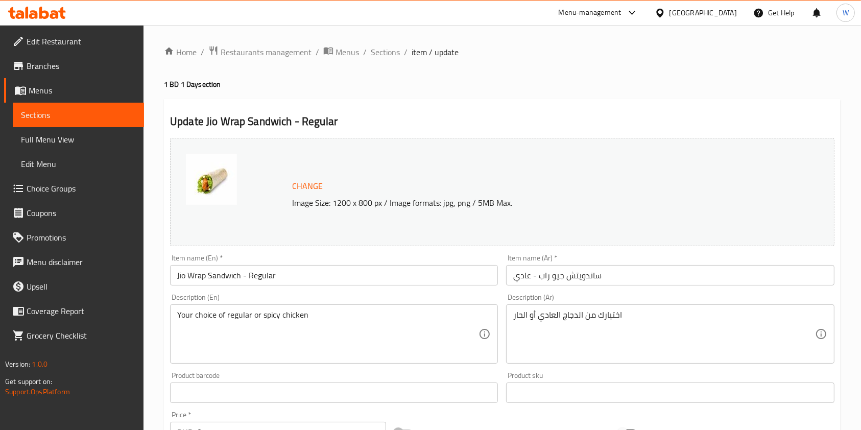
click at [547, 374] on div "Product sku Product sku" at bounding box center [670, 387] width 328 height 31
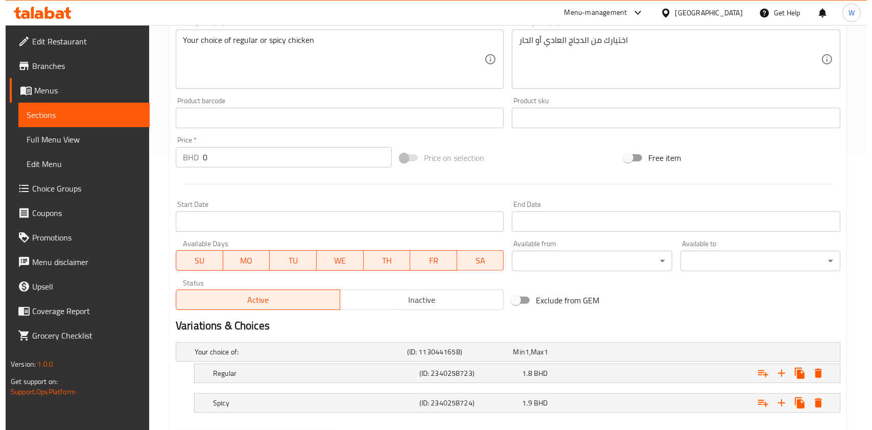
scroll to position [329, 0]
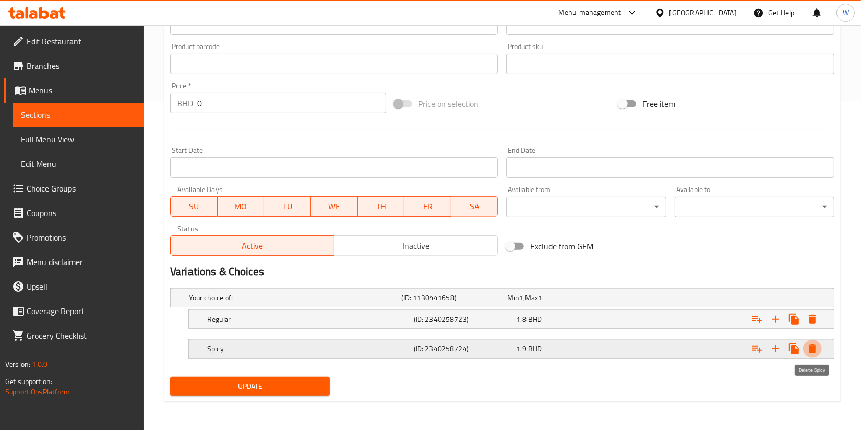
click at [816, 349] on icon "Expand" at bounding box center [813, 349] width 12 height 12
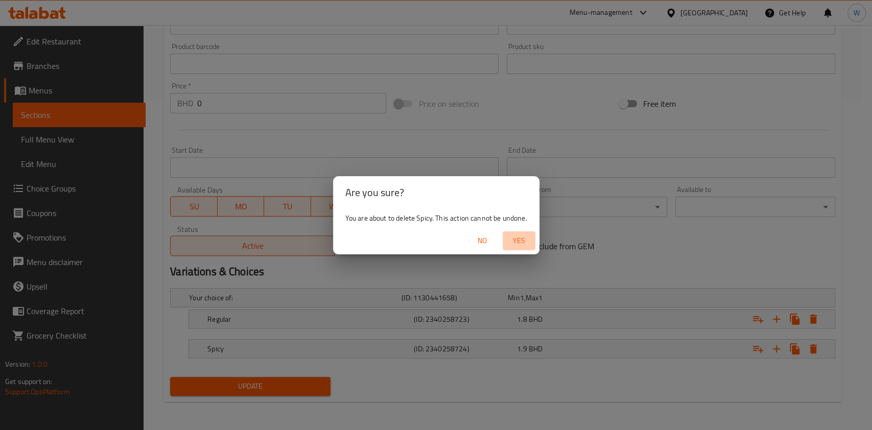
click at [524, 240] on span "Yes" at bounding box center [519, 240] width 25 height 13
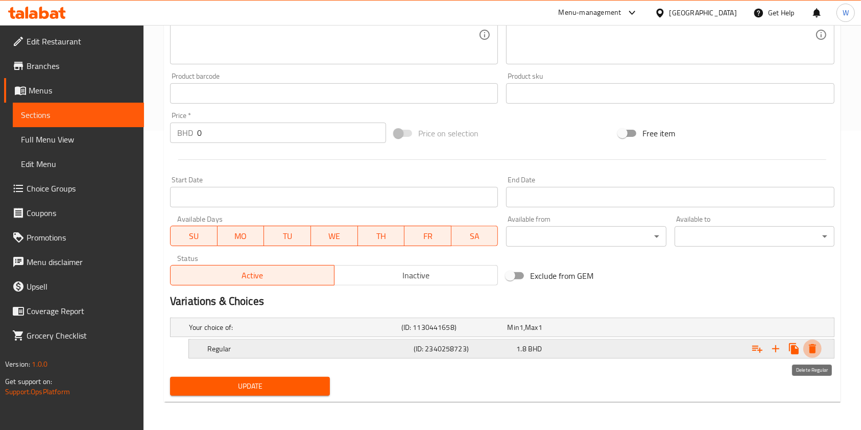
click at [820, 346] on button "Expand" at bounding box center [813, 349] width 18 height 18
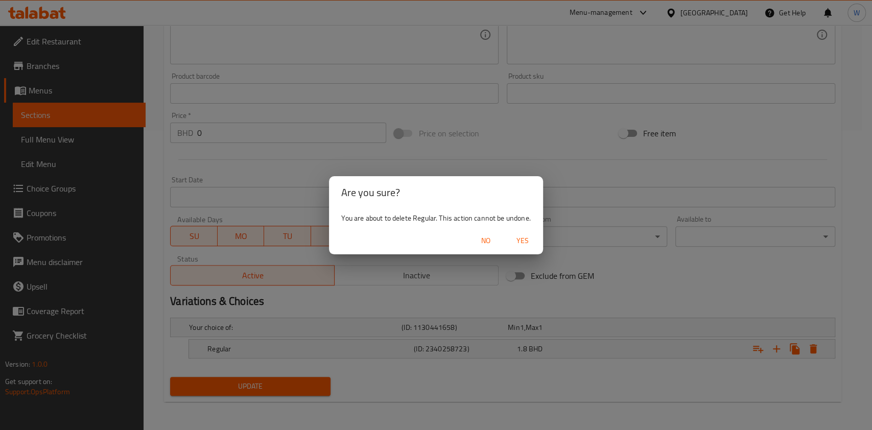
click at [542, 245] on div "No Yes" at bounding box center [436, 240] width 214 height 27
click at [525, 239] on span "Yes" at bounding box center [522, 240] width 25 height 13
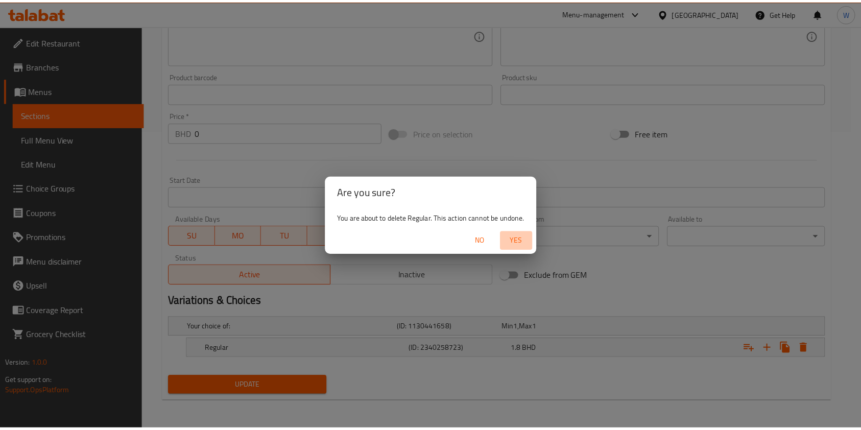
scroll to position [296, 0]
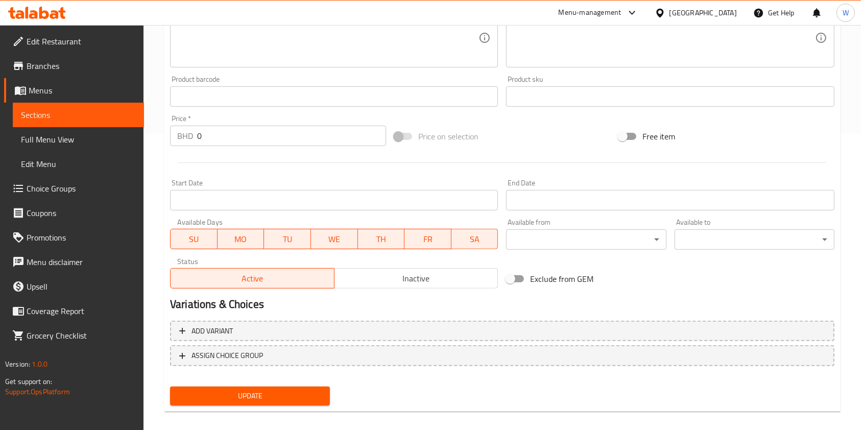
click at [298, 144] on input "0" at bounding box center [291, 136] width 189 height 20
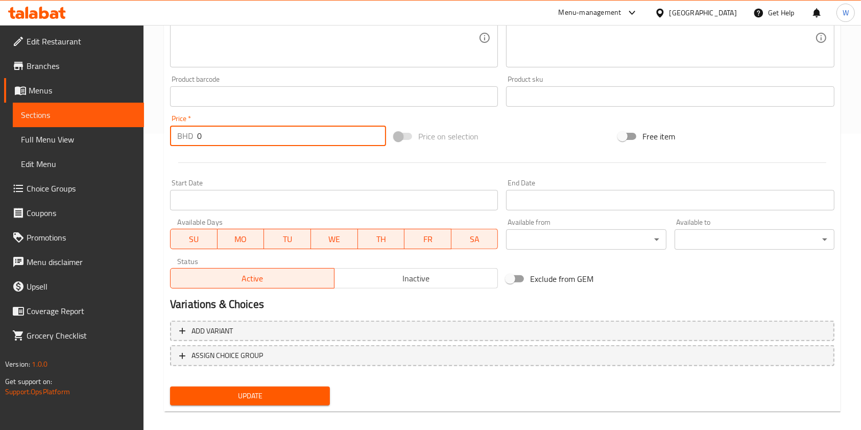
drag, startPoint x: 244, startPoint y: 143, endPoint x: 192, endPoint y: 143, distance: 51.6
click at [193, 143] on div "BHD 0 Price *" at bounding box center [278, 136] width 216 height 20
type input "1.8"
click at [259, 393] on span "Update" at bounding box center [250, 396] width 144 height 13
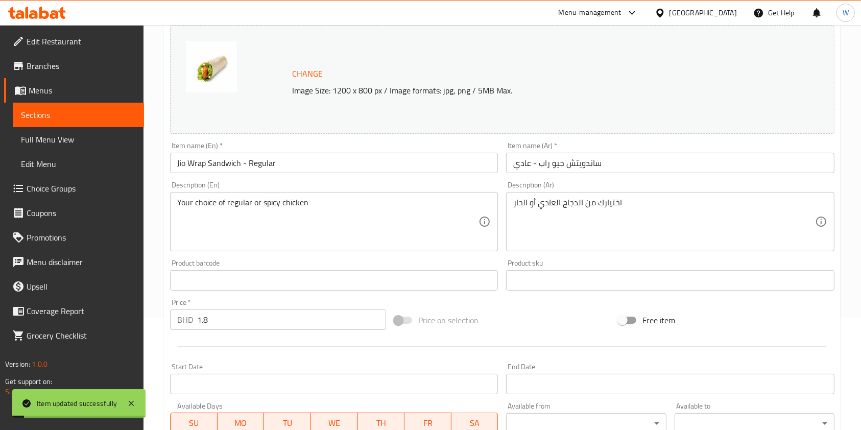
scroll to position [0, 0]
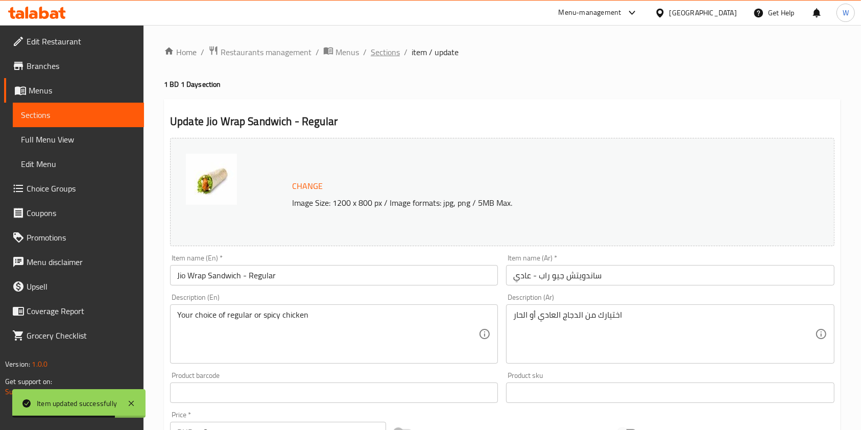
click at [388, 48] on span "Sections" at bounding box center [385, 52] width 29 height 12
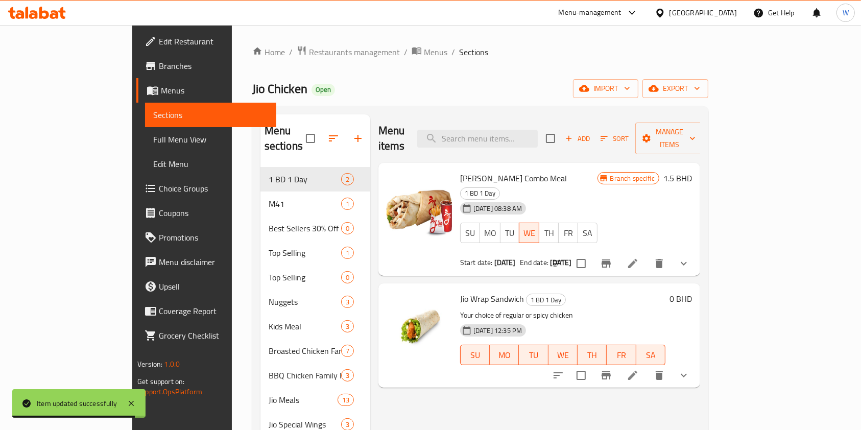
click at [462, 291] on span "Jio Wrap Sandwich" at bounding box center [492, 298] width 64 height 15
copy h6 "Jio Wrap Sandwich"
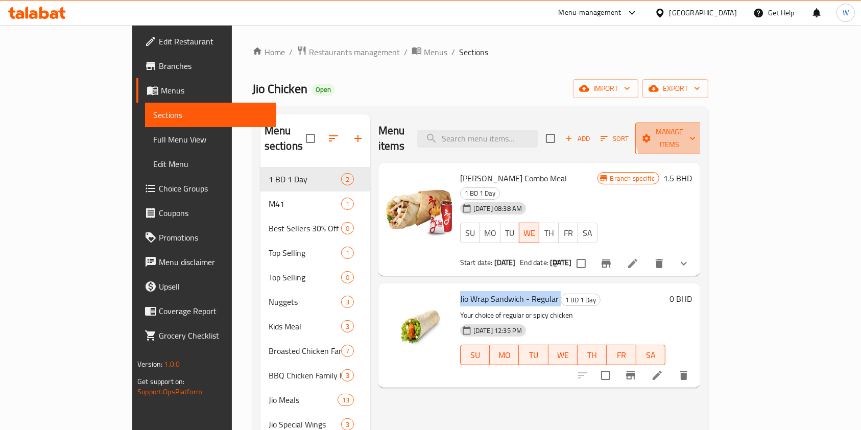
click at [696, 129] on span "Manage items" at bounding box center [670, 139] width 52 height 26
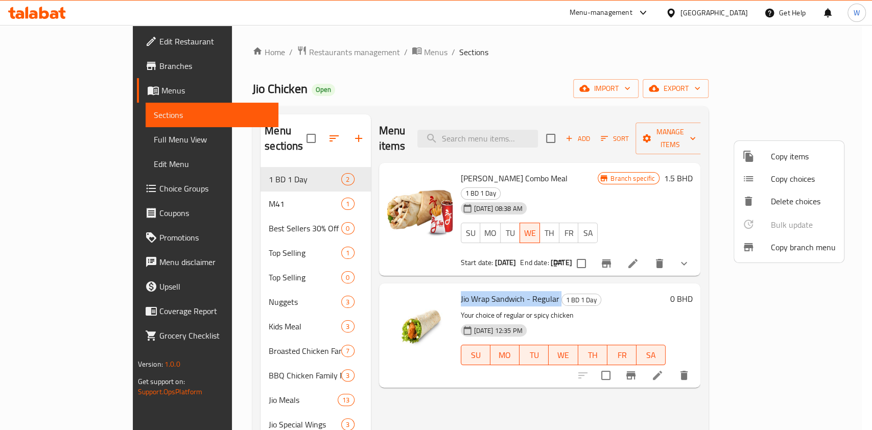
click at [792, 161] on span "Copy items" at bounding box center [803, 156] width 65 height 12
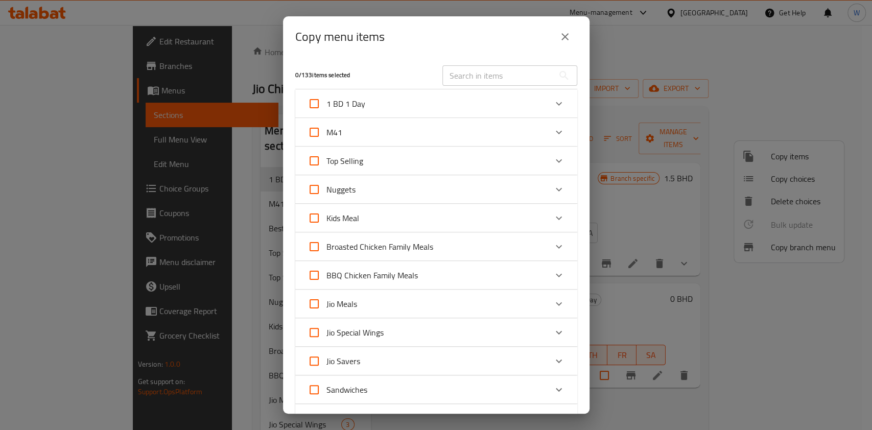
click at [496, 72] on input "text" at bounding box center [497, 75] width 111 height 20
paste input "Jio Wrap Sandwich"
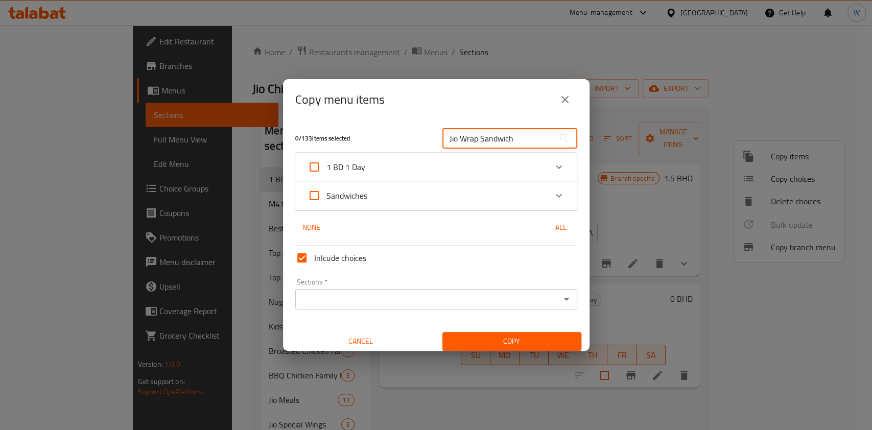
type input "Jio Wrap Sandwich"
click at [553, 190] on icon "Expand" at bounding box center [559, 196] width 12 height 12
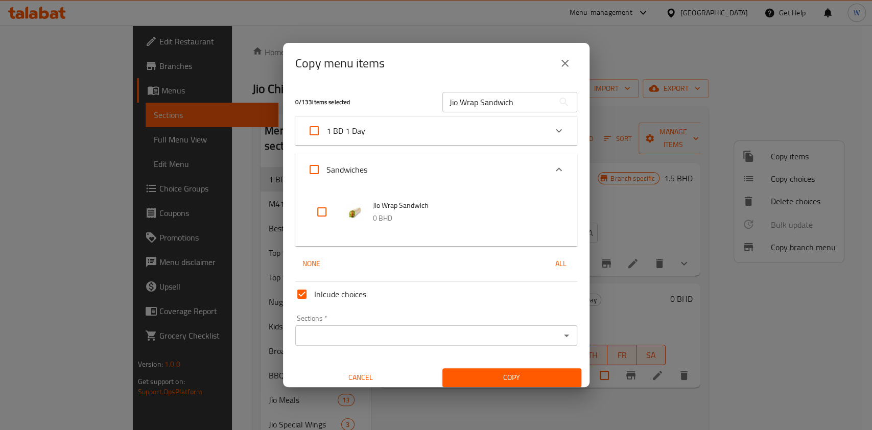
click at [323, 210] on input "checkbox" at bounding box center [322, 212] width 25 height 25
checkbox input "true"
click at [543, 339] on input "Sections   *" at bounding box center [427, 335] width 259 height 14
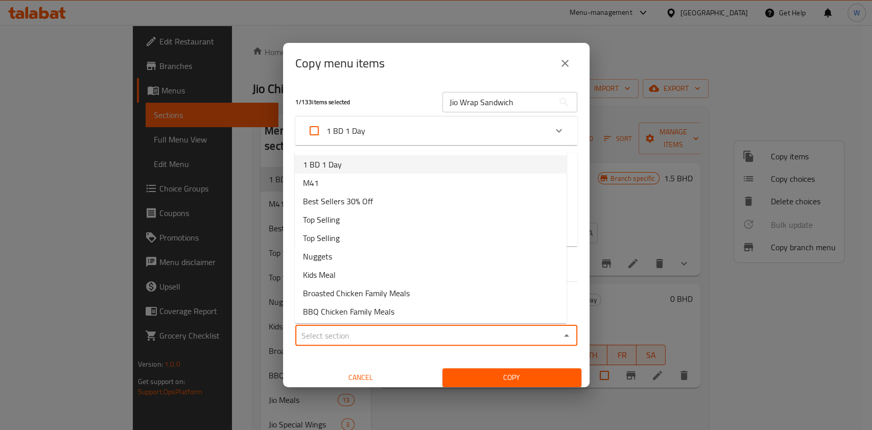
click at [375, 157] on li "1 BD 1 Day" at bounding box center [431, 164] width 272 height 18
type input "1 BD 1 Day"
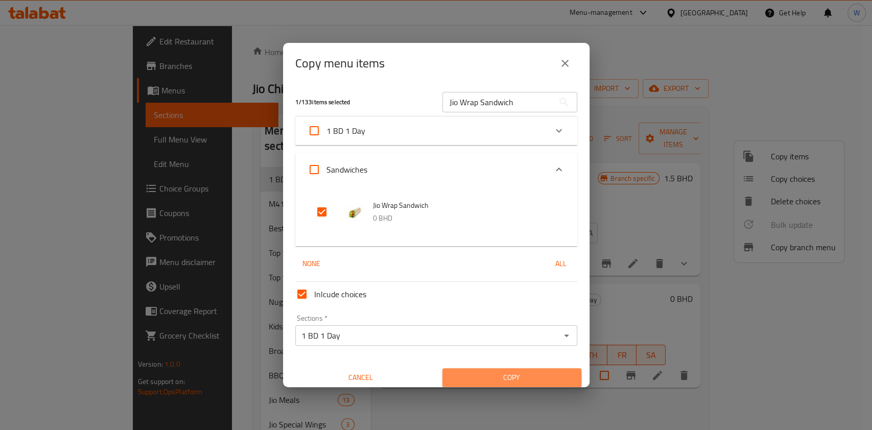
click at [522, 383] on span "Copy" at bounding box center [512, 377] width 123 height 13
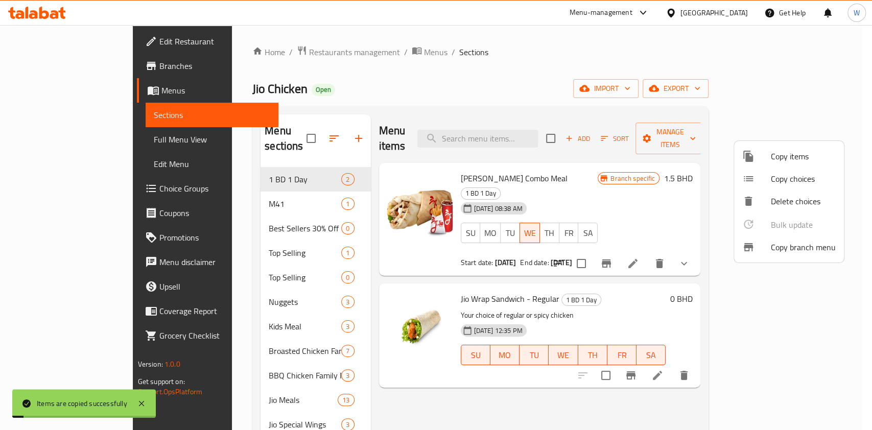
click at [719, 396] on div at bounding box center [436, 215] width 872 height 430
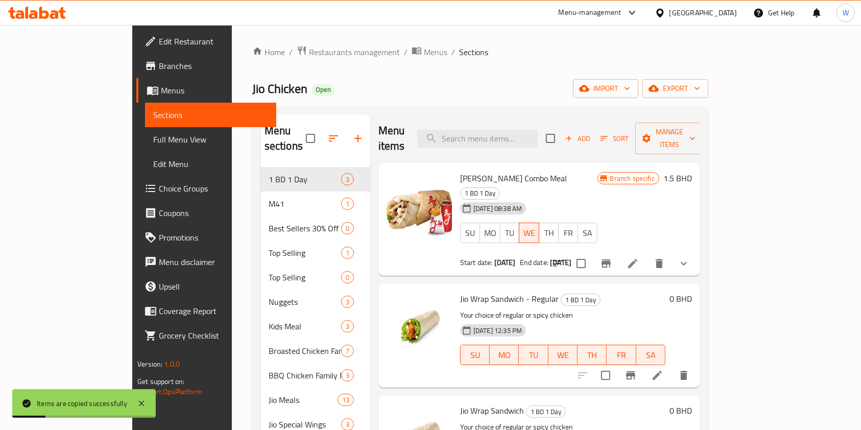
scroll to position [136, 0]
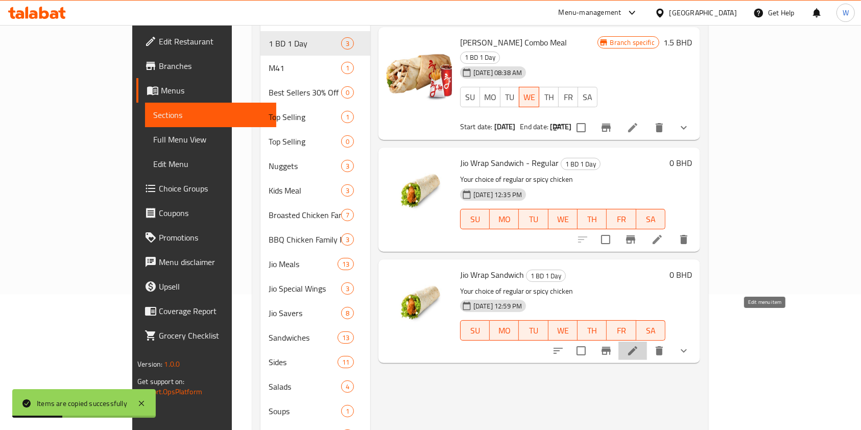
click at [639, 345] on icon at bounding box center [633, 351] width 12 height 12
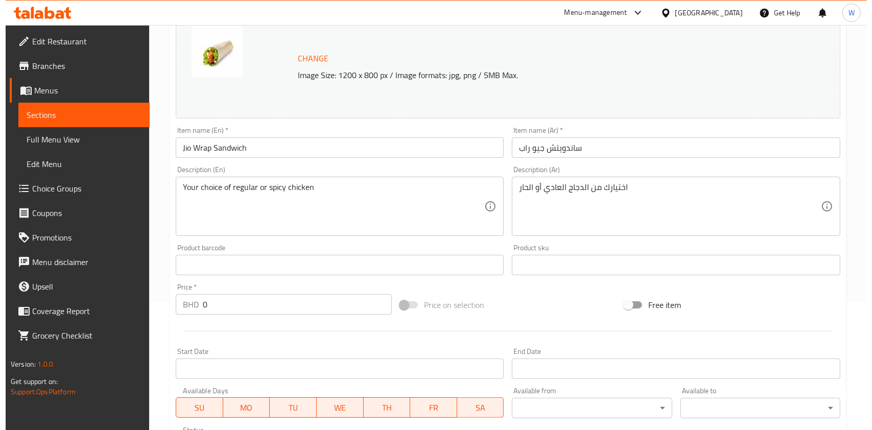
scroll to position [329, 0]
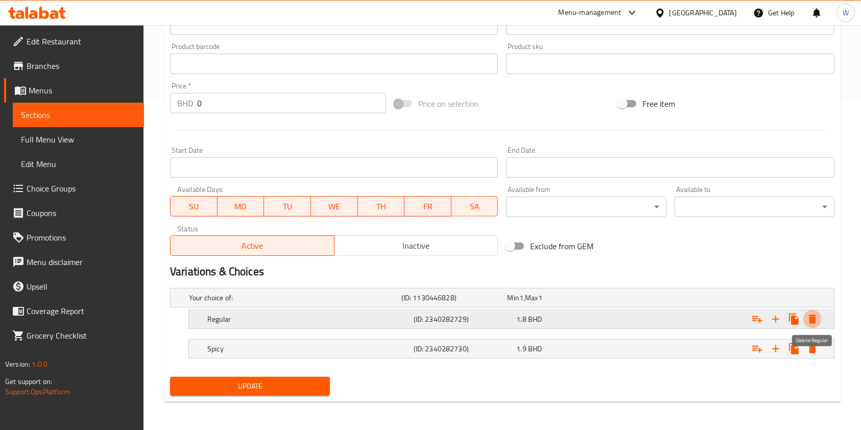
click at [812, 321] on icon "Expand" at bounding box center [812, 319] width 7 height 9
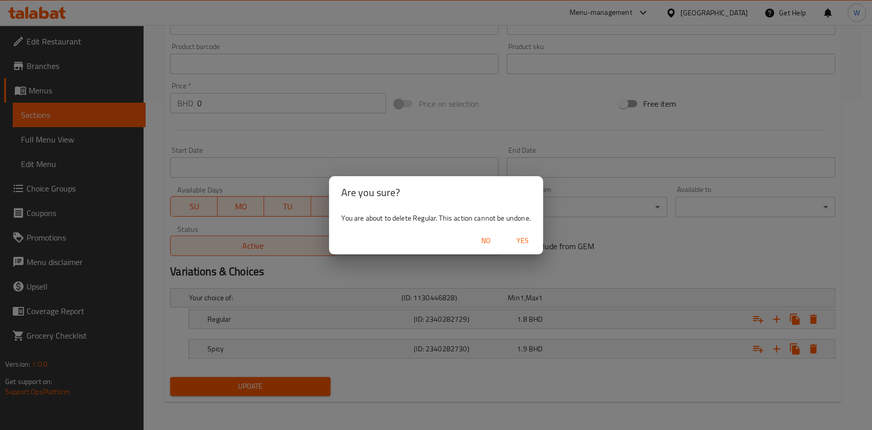
click at [527, 239] on span "Yes" at bounding box center [522, 240] width 25 height 13
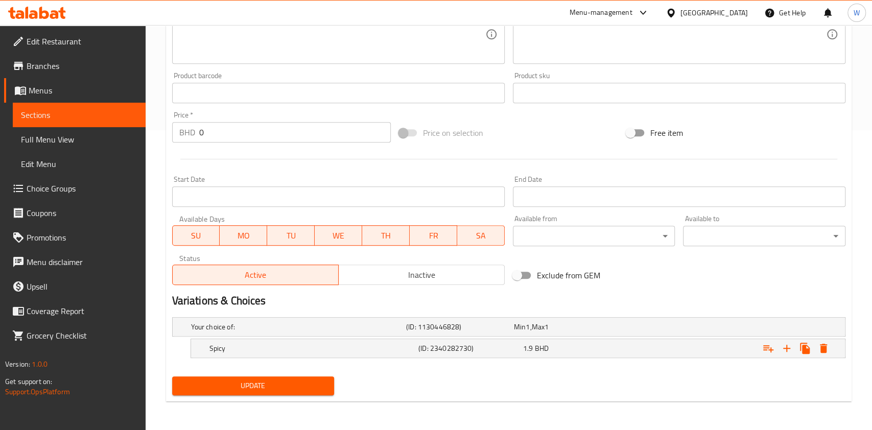
scroll to position [299, 0]
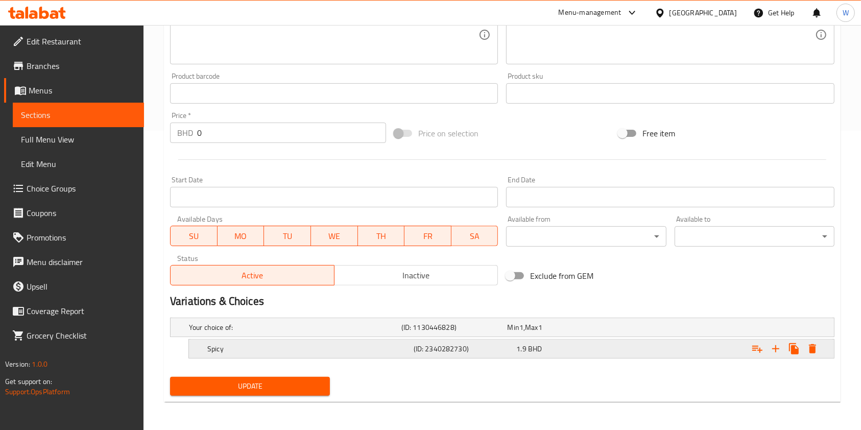
click at [814, 346] on icon "Expand" at bounding box center [812, 348] width 7 height 9
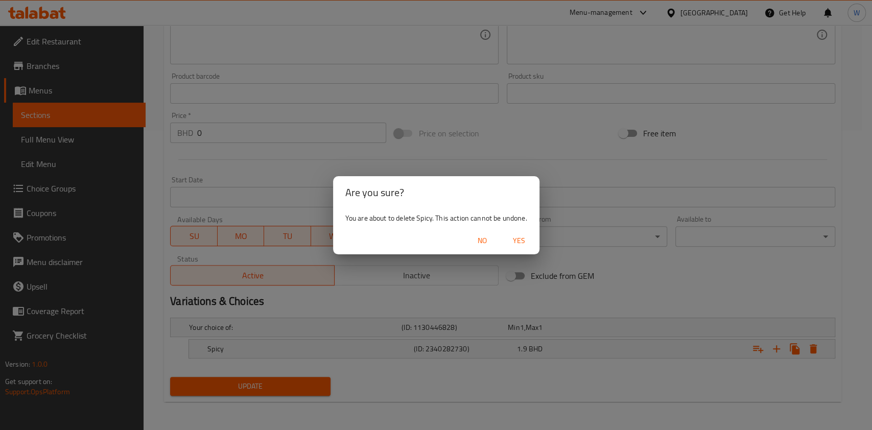
click at [529, 238] on span "Yes" at bounding box center [519, 240] width 25 height 13
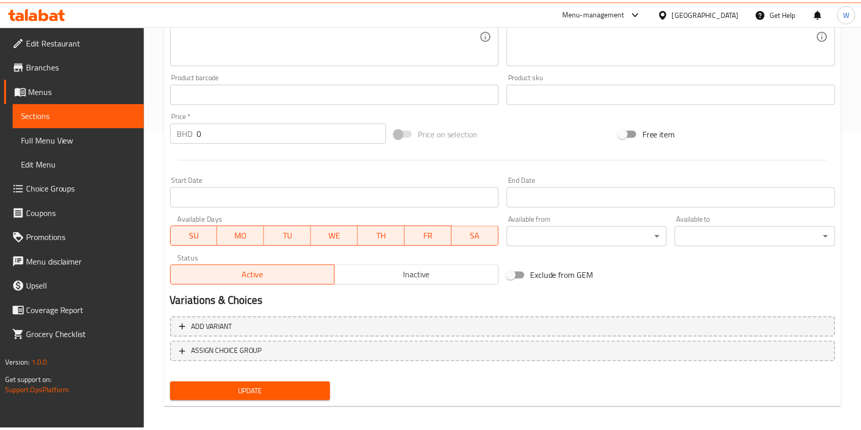
scroll to position [296, 0]
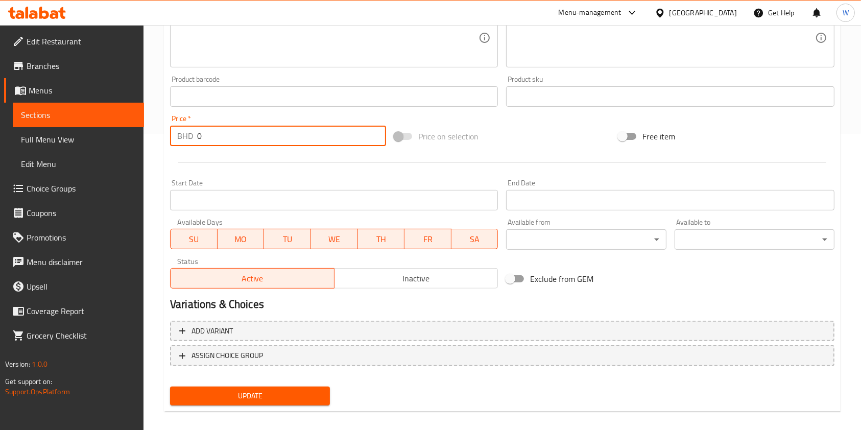
drag, startPoint x: 223, startPoint y: 142, endPoint x: 149, endPoint y: 140, distance: 74.1
click at [156, 138] on div "Home / Restaurants management / Menus / Sections / item / update 1 BD 1 Day sec…" at bounding box center [503, 85] width 718 height 712
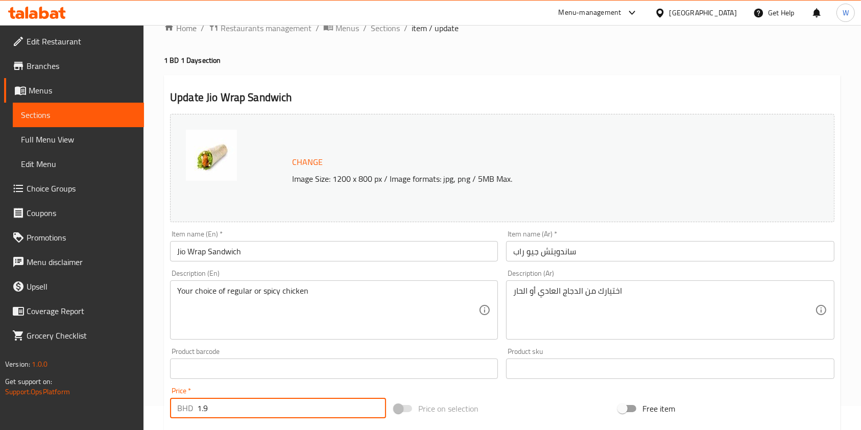
type input "1.9"
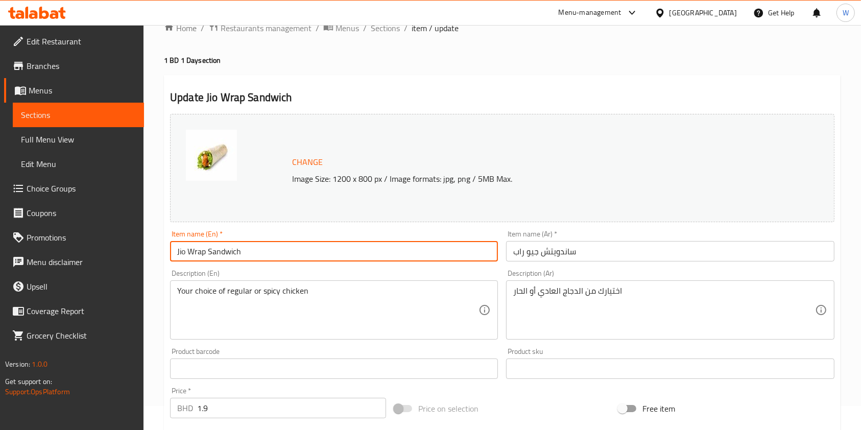
click at [299, 251] on input "Jio Wrap Sandwich" at bounding box center [334, 251] width 328 height 20
type input "Jio Wrap Sandwich - Spicy"
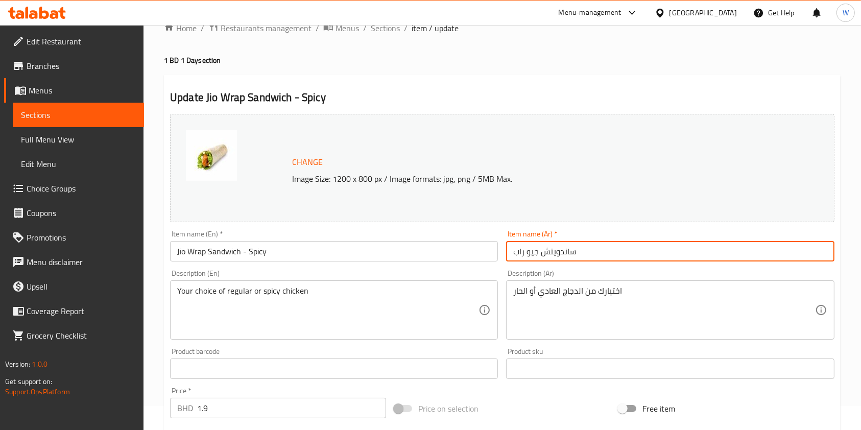
click at [657, 258] on input "ساندويتش جيو راب" at bounding box center [670, 251] width 328 height 20
click at [657, 251] on input "ساندويتش جيو راب" at bounding box center [670, 251] width 328 height 20
type input "ساندويتش جيو راب - حار"
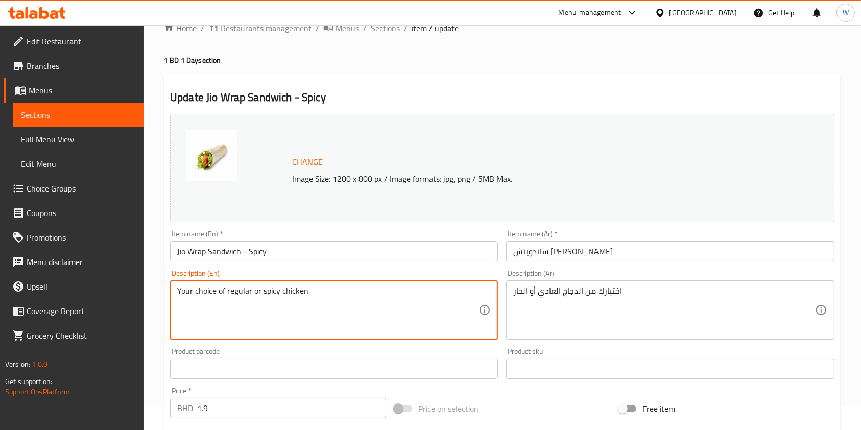
drag, startPoint x: 340, startPoint y: 291, endPoint x: 156, endPoint y: 305, distance: 184.4
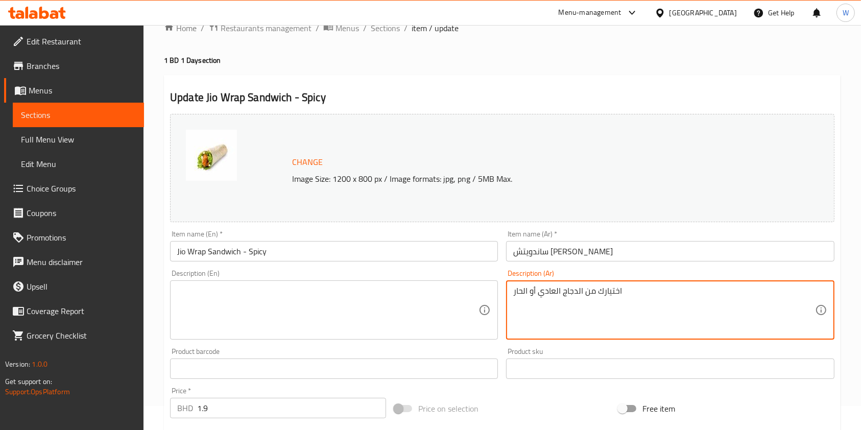
click at [562, 292] on textarea "اختيارك من الدجاج العادي أو الحار" at bounding box center [663, 310] width 301 height 49
click at [551, 393] on div "Change Image Size: 1200 x 800 px / Image formats: jpg, png / 5MB Max. Item name…" at bounding box center [502, 337] width 673 height 455
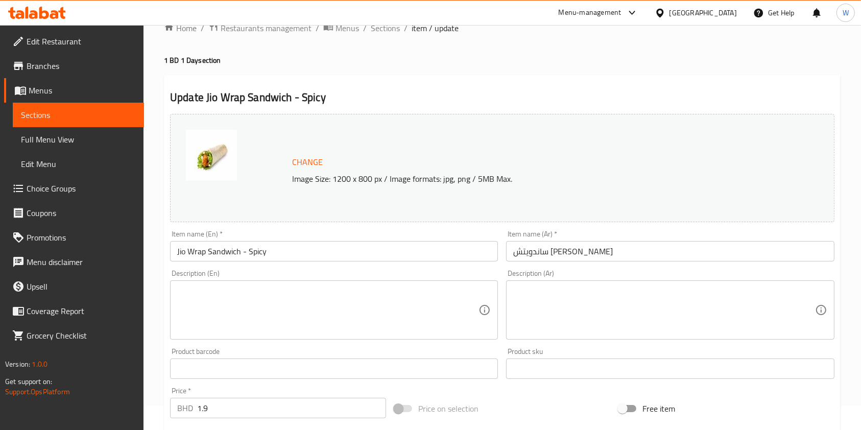
scroll to position [306, 0]
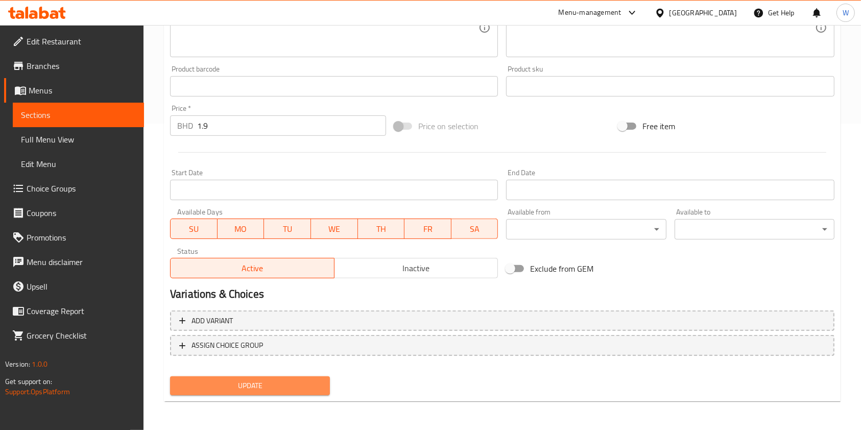
click at [271, 388] on span "Update" at bounding box center [250, 386] width 144 height 13
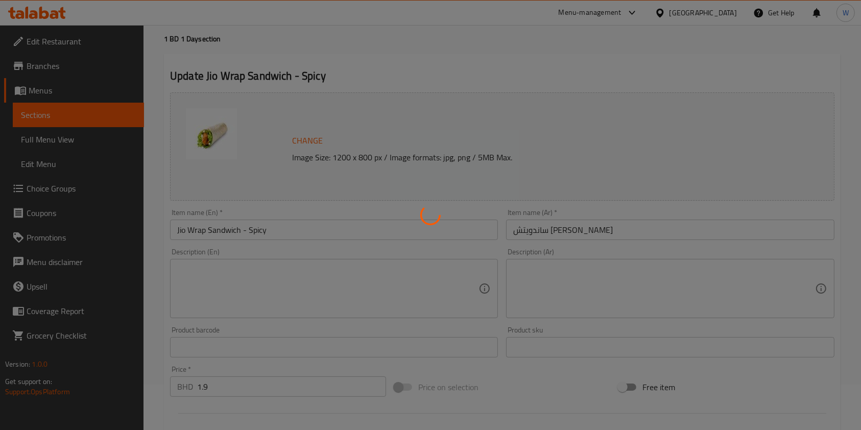
scroll to position [0, 0]
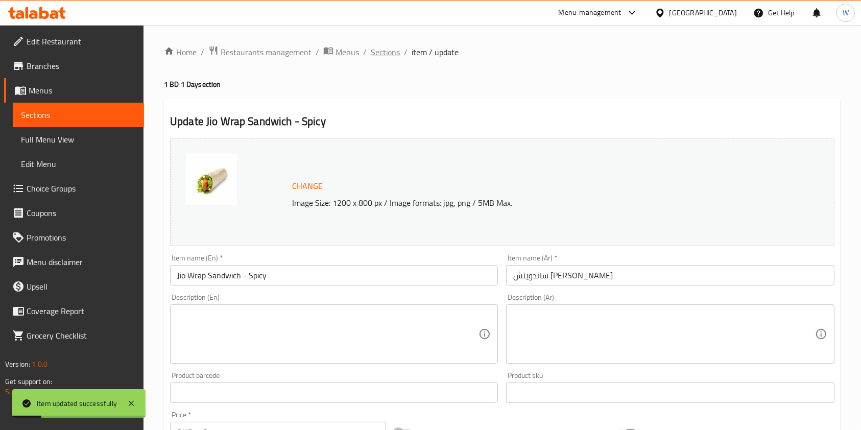
click at [383, 52] on span "Sections" at bounding box center [385, 52] width 29 height 12
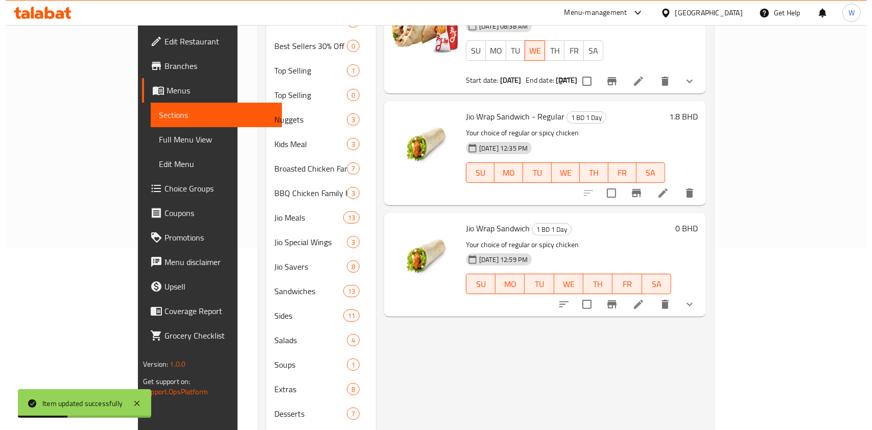
scroll to position [108, 0]
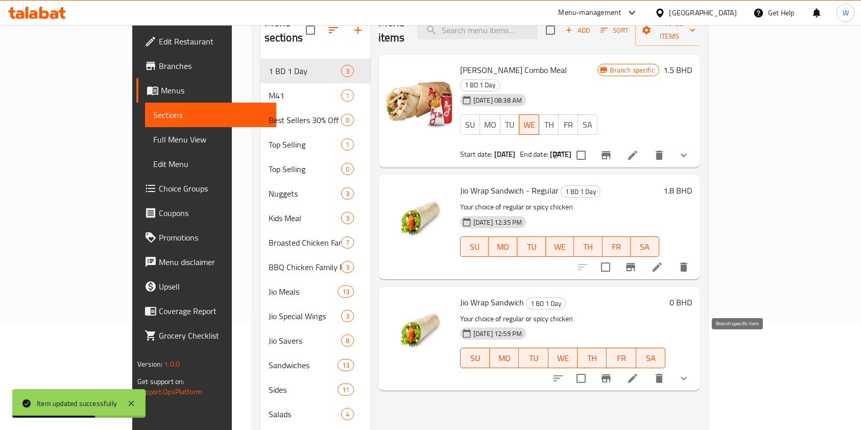
click at [612, 372] on icon "Branch-specific-item" at bounding box center [606, 378] width 12 height 12
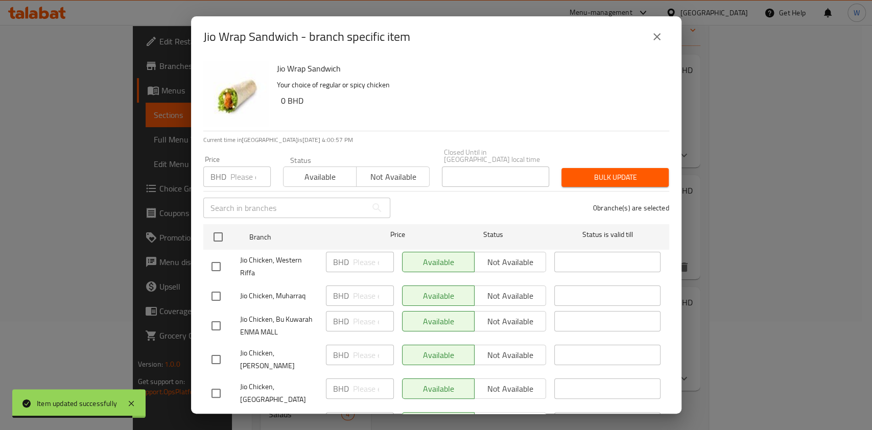
click at [665, 30] on button "close" at bounding box center [657, 37] width 25 height 25
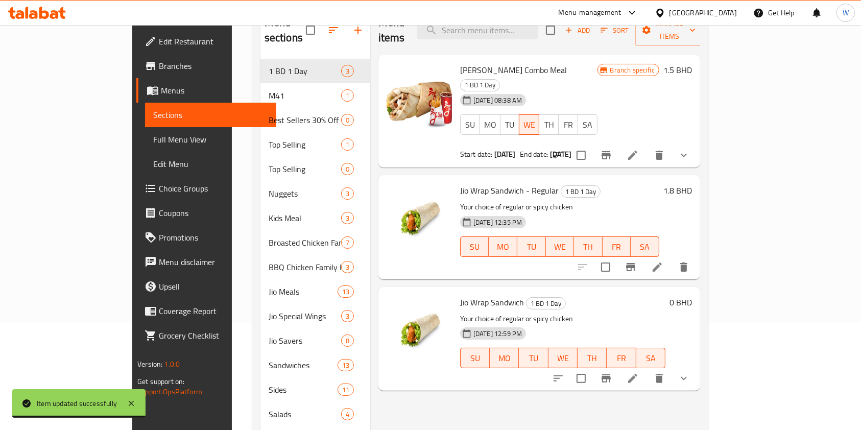
click at [692, 295] on h6 "0 BHD" at bounding box center [681, 302] width 22 height 14
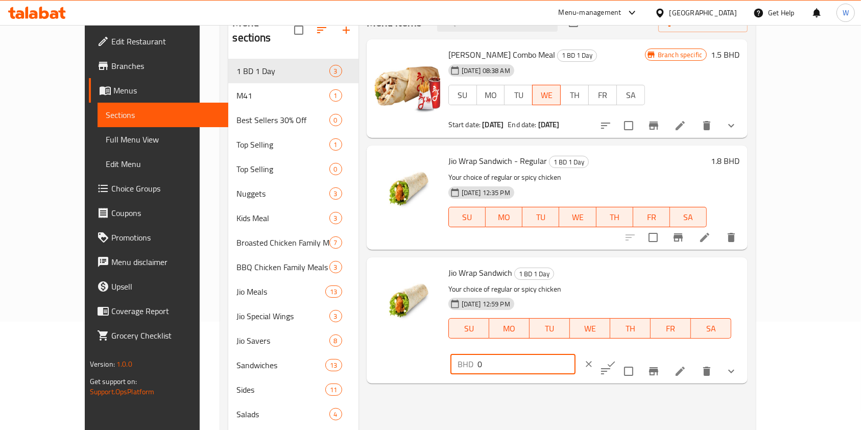
drag, startPoint x: 730, startPoint y: 275, endPoint x: 625, endPoint y: 279, distance: 105.3
click at [649, 280] on div "Jio Wrap Sandwich 1 BD 1 Day Your choice of regular or spicy chicken 14-10-2025…" at bounding box center [594, 321] width 300 height 118
type input "1.9"
click at [639, 353] on div "BHD 1.9 ​" at bounding box center [545, 364] width 188 height 22
click at [623, 353] on button "ok" at bounding box center [611, 364] width 22 height 22
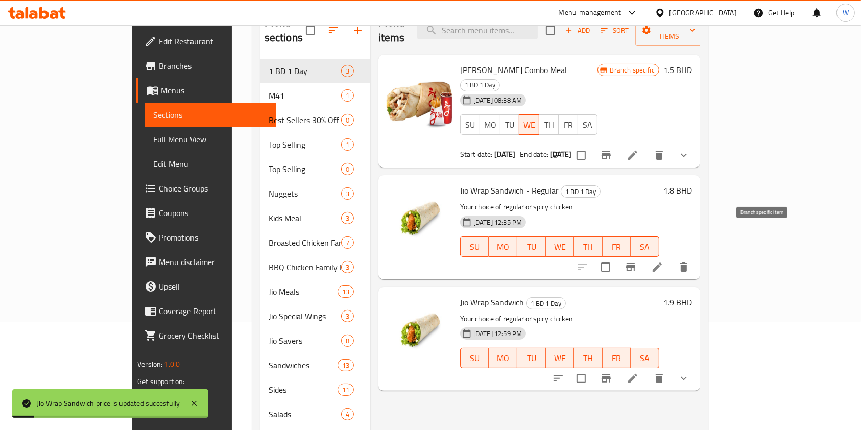
click at [637, 261] on icon "Branch-specific-item" at bounding box center [631, 267] width 12 height 12
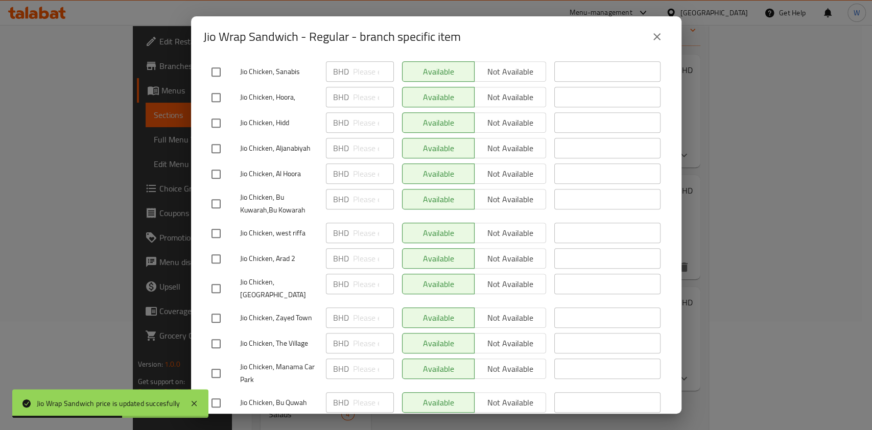
scroll to position [356, 0]
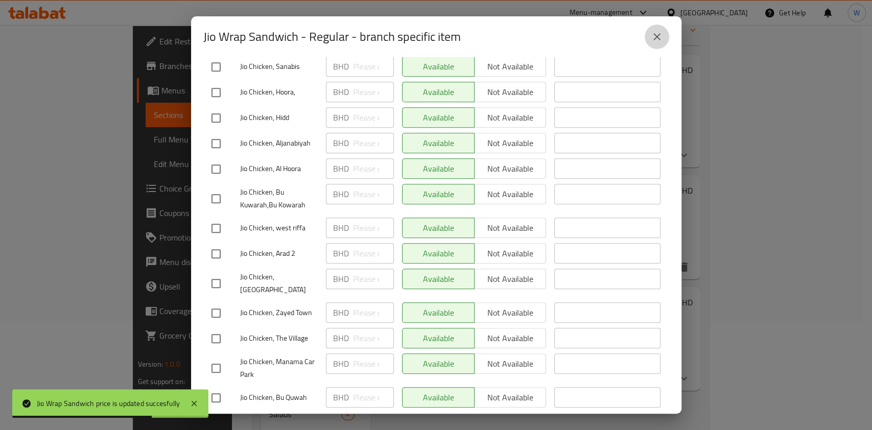
click at [665, 29] on button "close" at bounding box center [657, 37] width 25 height 25
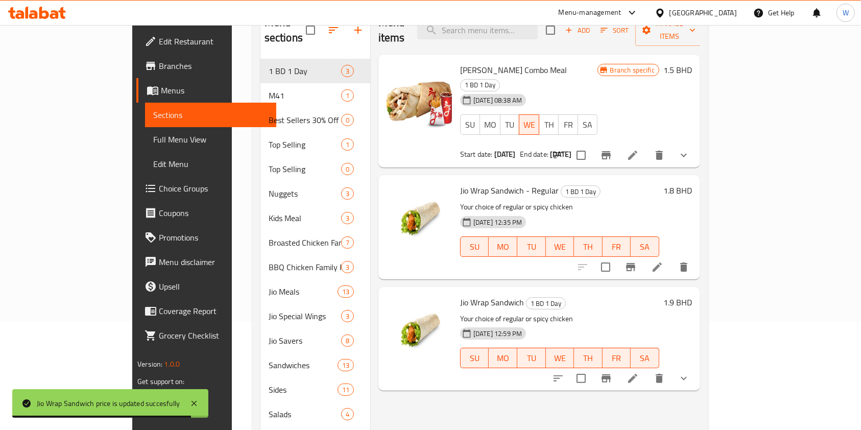
click at [619, 366] on button "Branch-specific-item" at bounding box center [606, 378] width 25 height 25
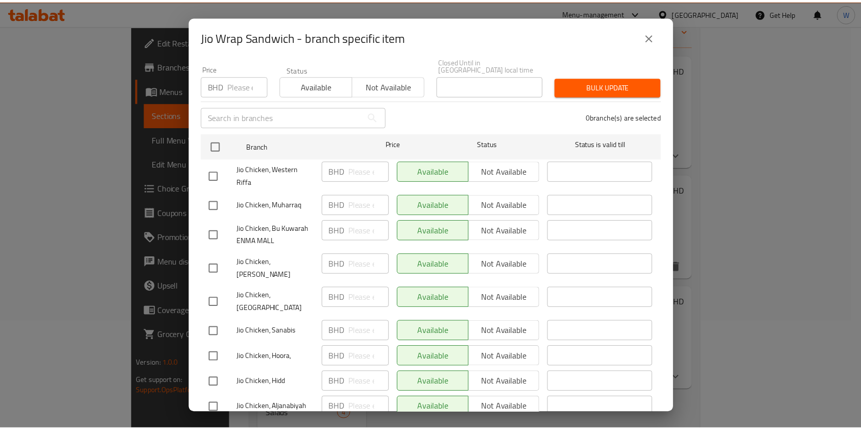
scroll to position [0, 0]
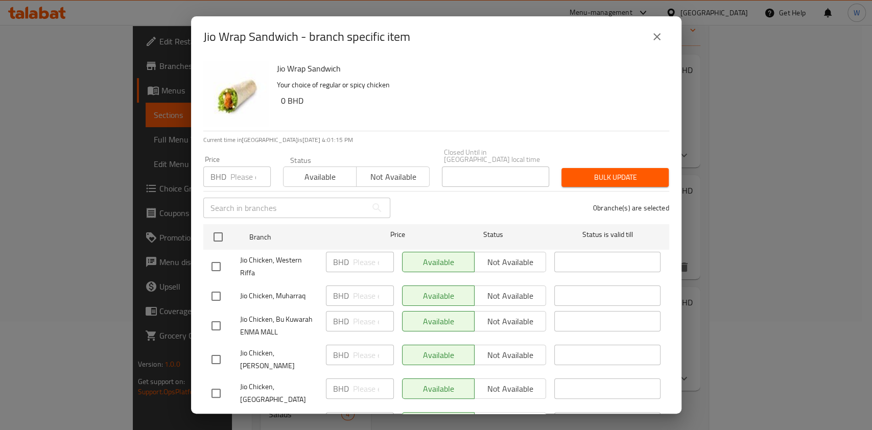
click at [657, 30] on button "close" at bounding box center [657, 37] width 25 height 25
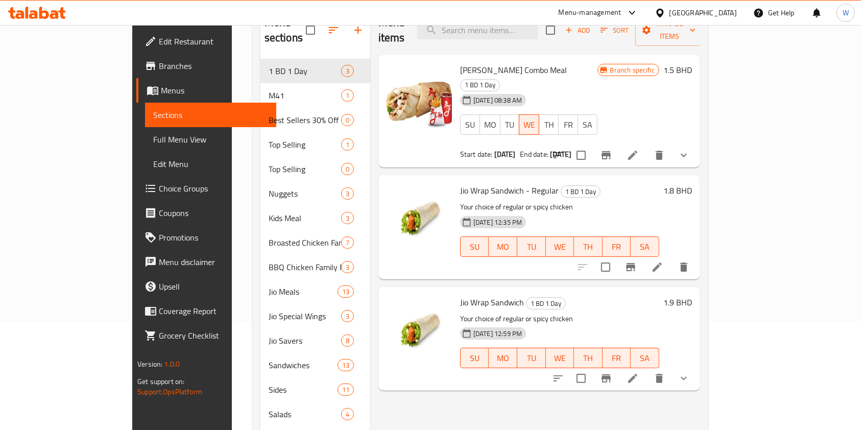
click at [642, 412] on div "Menu items Add Sort Manage items Jio Shawarma Combo Meal 1 BD 1 Day 22-01-2025 …" at bounding box center [535, 279] width 330 height 547
click at [672, 258] on li at bounding box center [657, 267] width 29 height 18
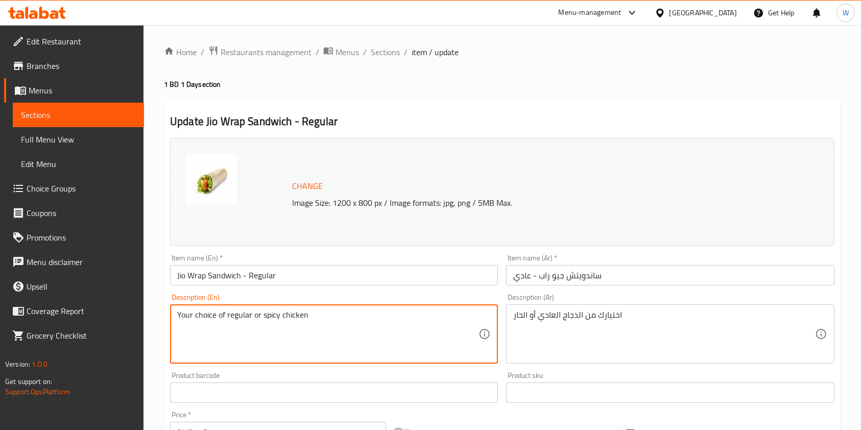
click at [266, 312] on textarea "Your choice of regular or spicy chicken" at bounding box center [327, 334] width 301 height 49
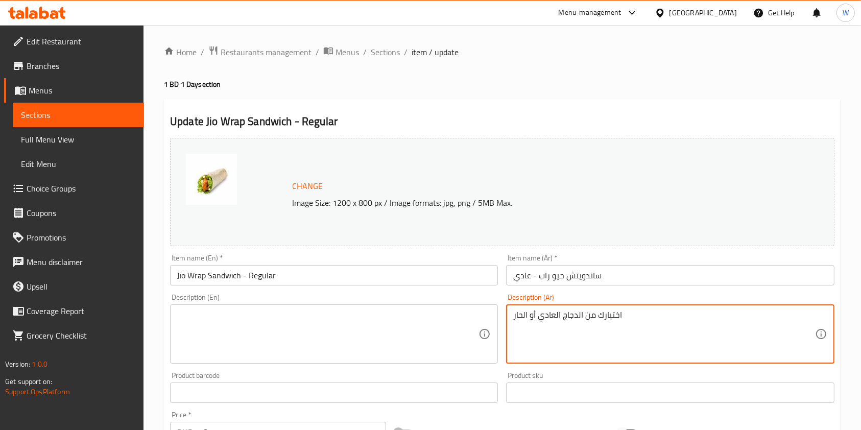
click at [578, 321] on textarea "اختيارك من الدجاج العادي أو الحار" at bounding box center [663, 334] width 301 height 49
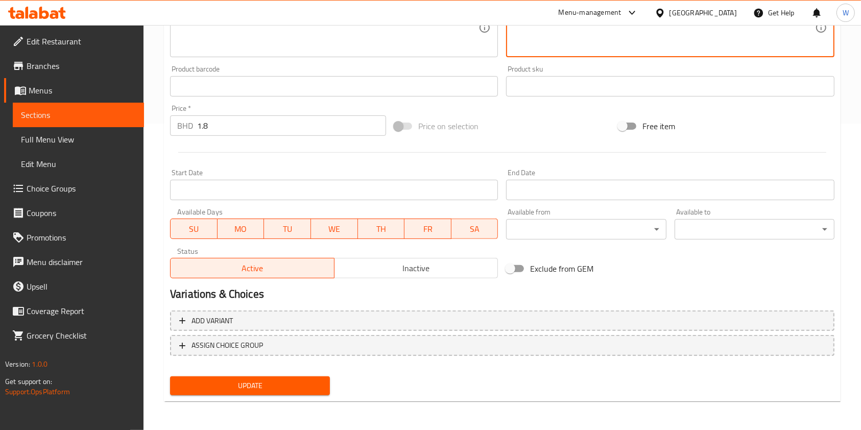
click at [253, 394] on button "Update" at bounding box center [250, 385] width 160 height 19
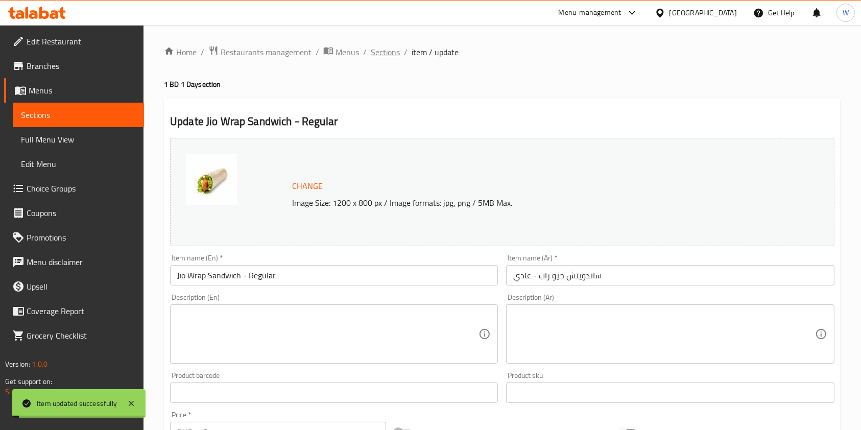
click at [387, 56] on span "Sections" at bounding box center [385, 52] width 29 height 12
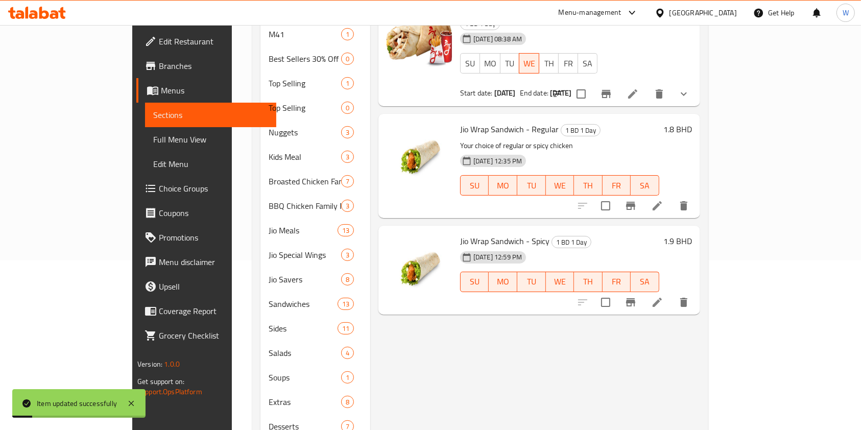
scroll to position [245, 0]
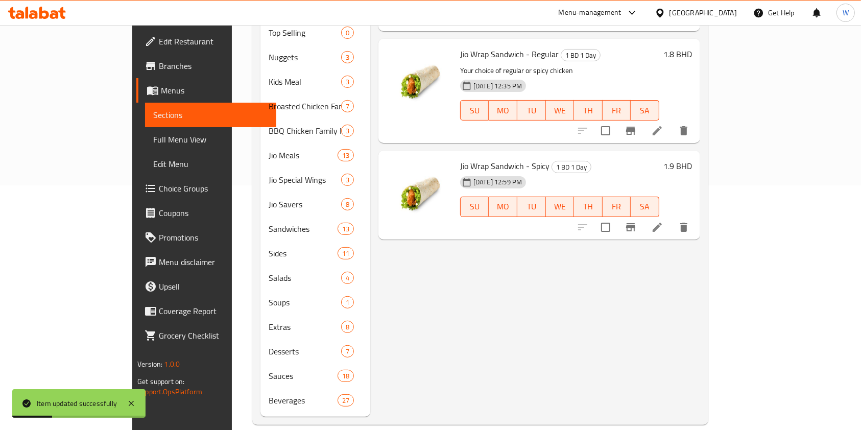
click at [662, 223] on icon at bounding box center [657, 227] width 9 height 9
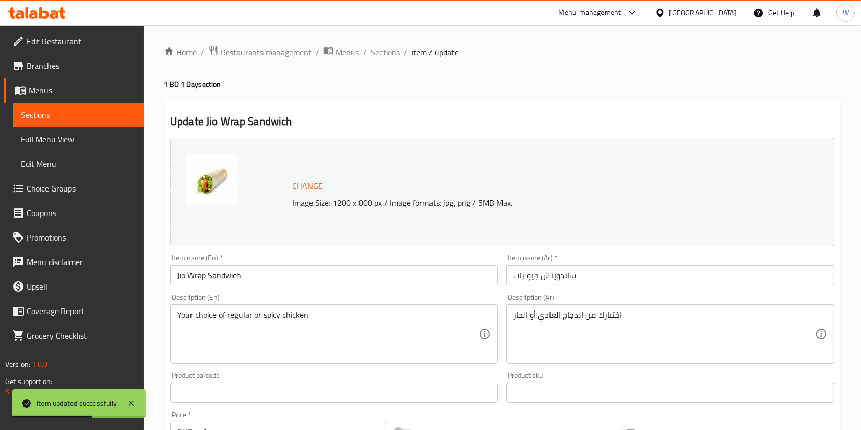
click at [385, 53] on span "Sections" at bounding box center [385, 52] width 29 height 12
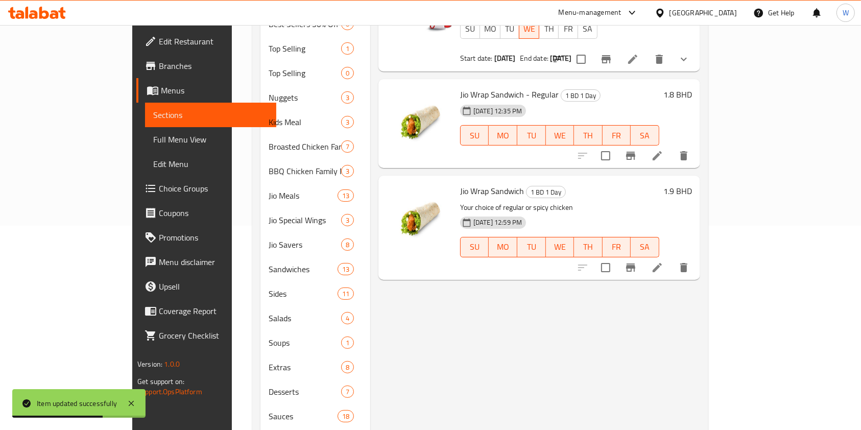
scroll to position [245, 0]
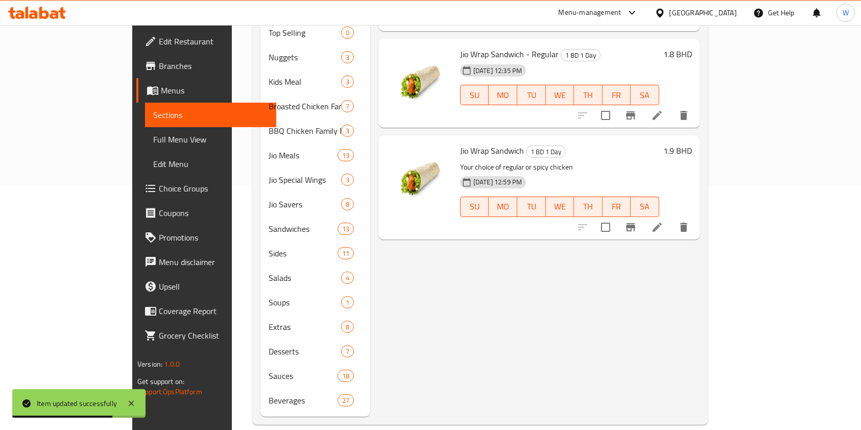
click at [637, 221] on icon "Branch-specific-item" at bounding box center [631, 227] width 12 height 12
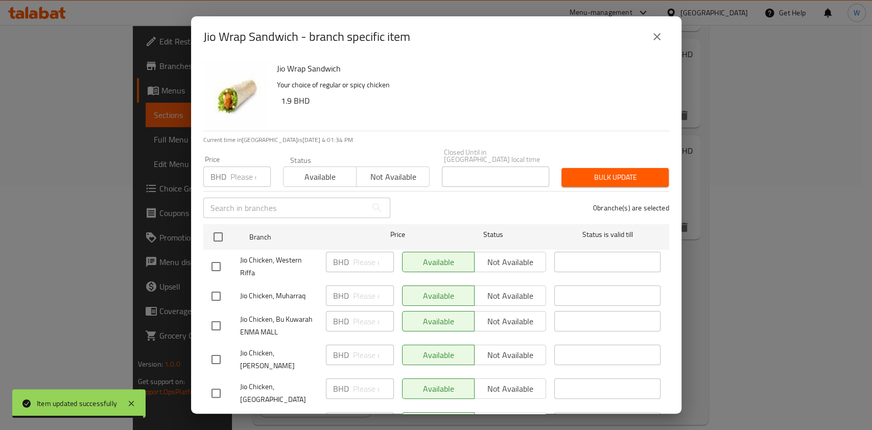
click at [660, 34] on icon "close" at bounding box center [657, 37] width 12 height 12
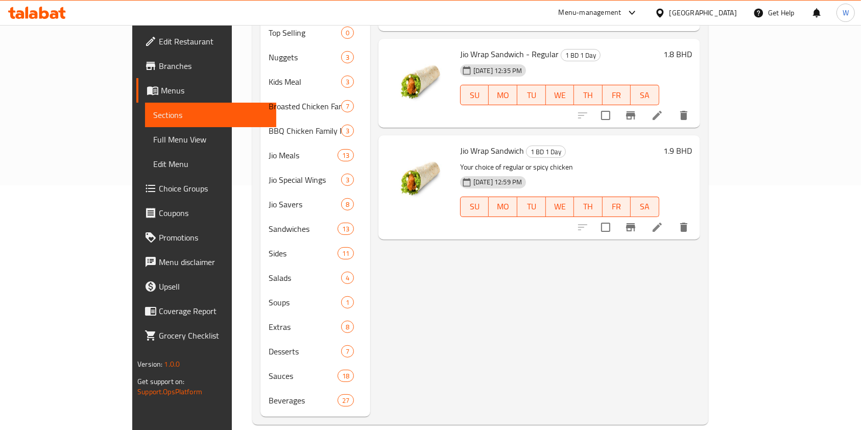
click at [507, 248] on div "Menu items Add Sort Manage items Jio Shawarma Combo Meal 1 BD 1 Day 22-01-2025 …" at bounding box center [535, 143] width 330 height 547
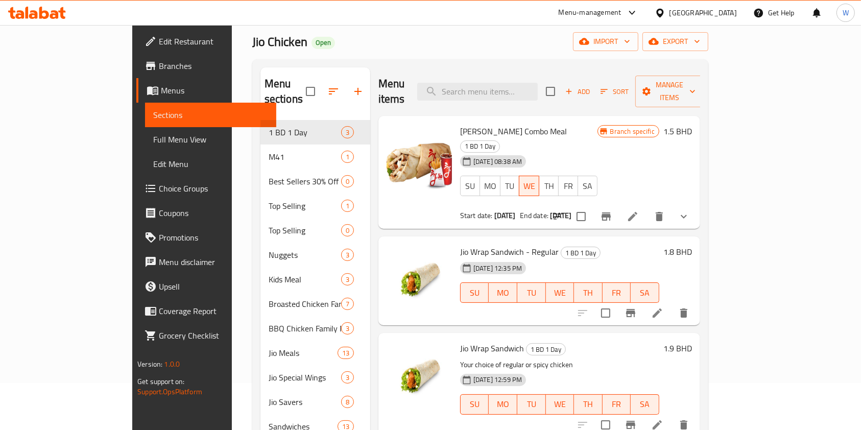
scroll to position [68, 0]
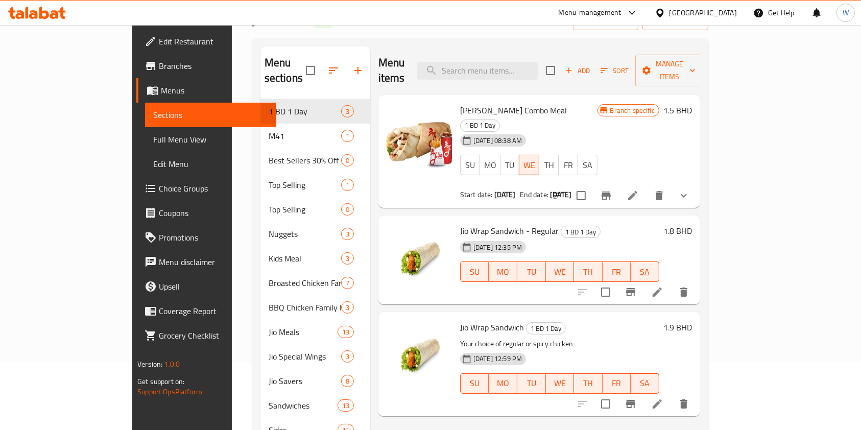
click at [617, 281] on input "checkbox" at bounding box center [605, 291] width 21 height 21
checkbox input "true"
click at [696, 392] on div at bounding box center [634, 404] width 126 height 25
click at [617, 393] on input "checkbox" at bounding box center [605, 403] width 21 height 21
checkbox input "true"
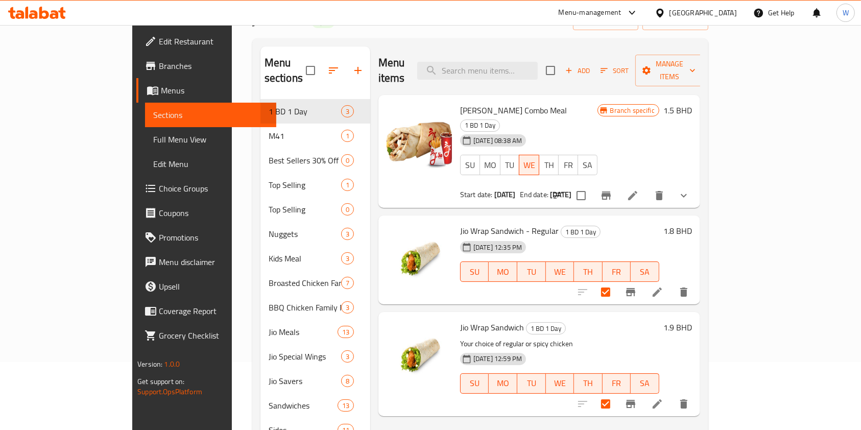
click at [704, 72] on div "Add Sort Manage items" at bounding box center [625, 71] width 158 height 32
click at [696, 68] on span "Manage items" at bounding box center [670, 71] width 52 height 26
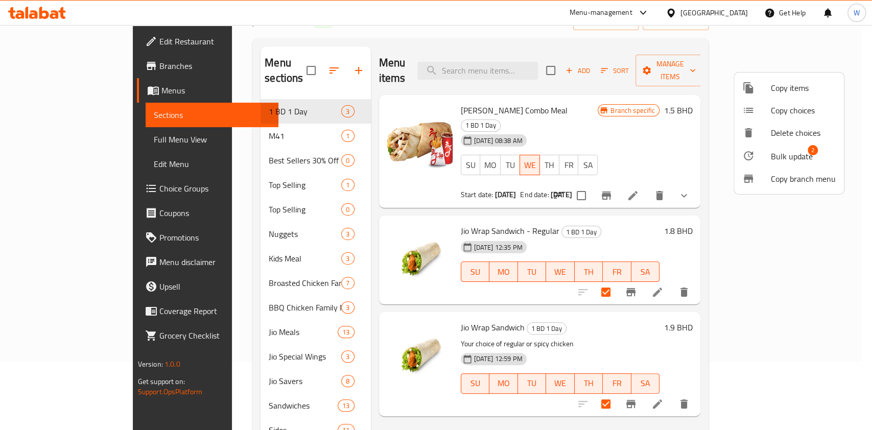
click at [796, 156] on span "Bulk update" at bounding box center [792, 156] width 42 height 12
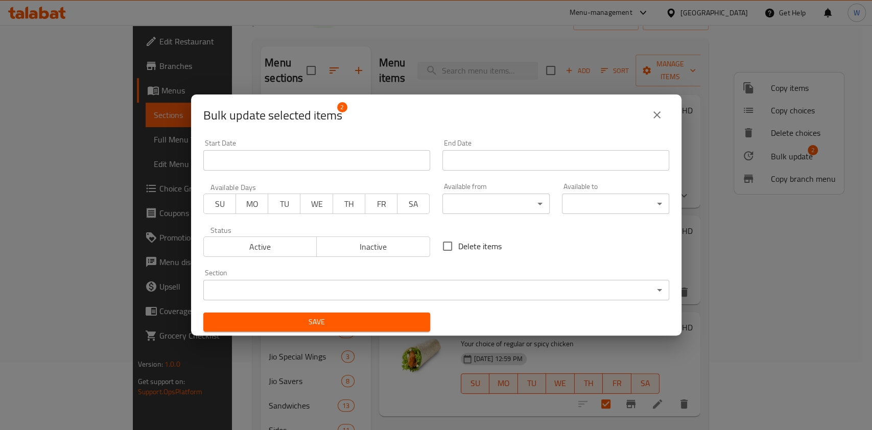
click at [460, 170] on input "Start Date" at bounding box center [555, 160] width 227 height 20
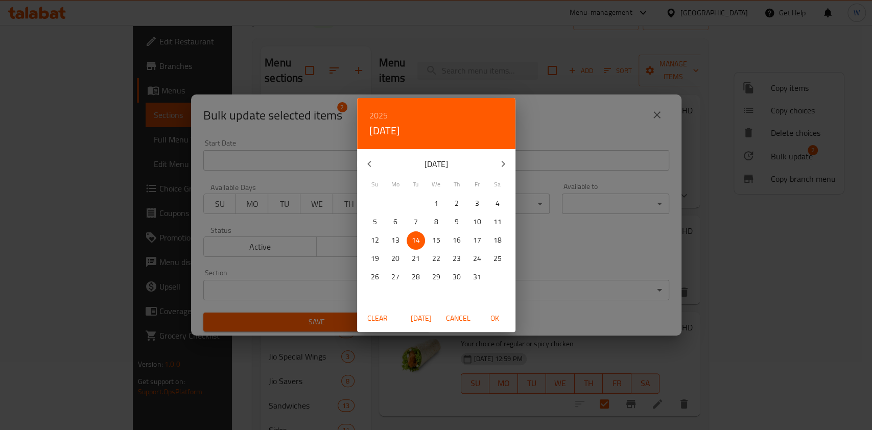
click at [434, 243] on p "15" at bounding box center [436, 240] width 8 height 13
click at [490, 316] on span "OK" at bounding box center [495, 318] width 25 height 13
type input "15-10-2025"
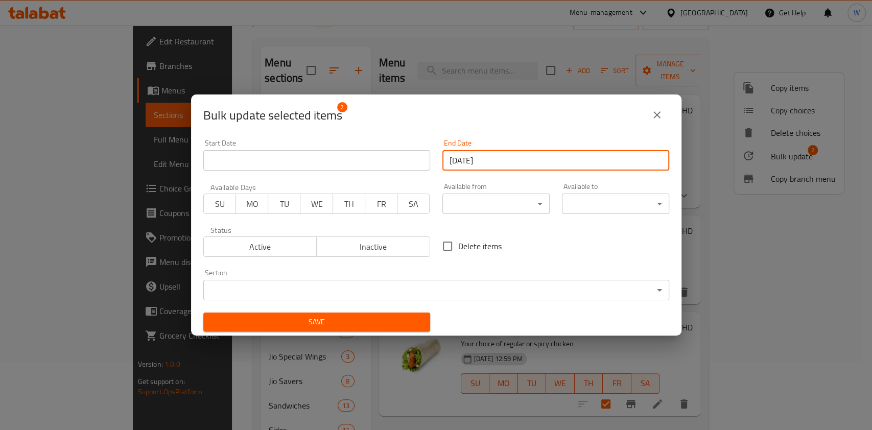
click at [321, 202] on span "WE" at bounding box center [316, 204] width 24 height 15
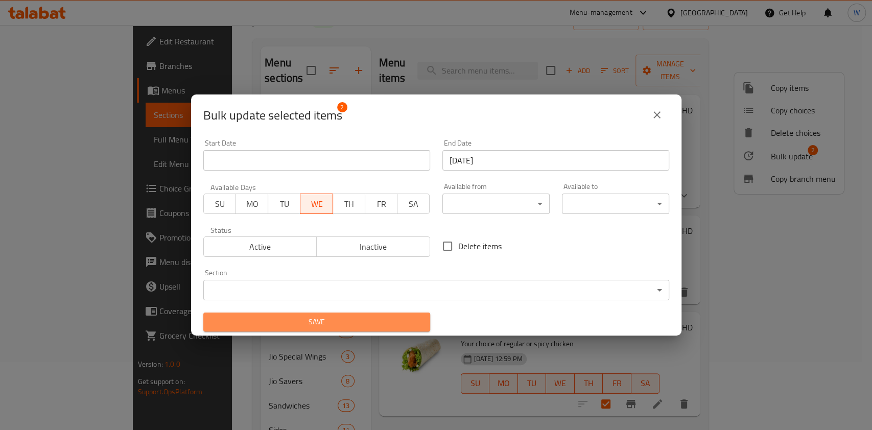
click at [373, 319] on span "Save" at bounding box center [316, 322] width 210 height 13
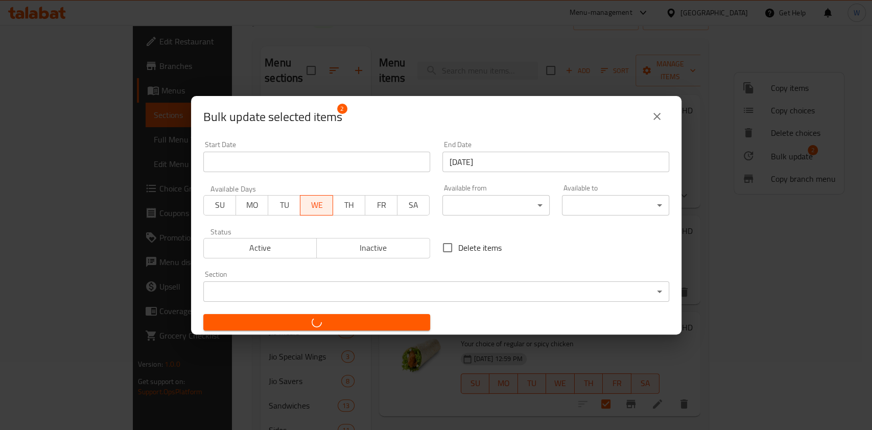
checkbox input "false"
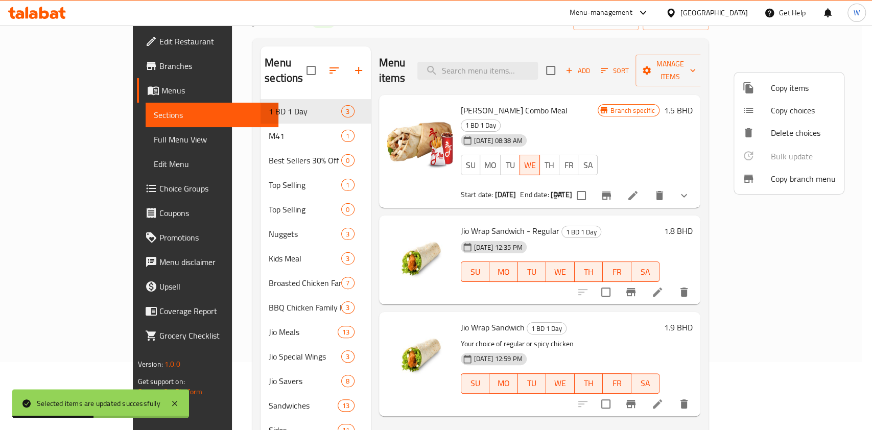
click at [545, 407] on div at bounding box center [436, 215] width 872 height 430
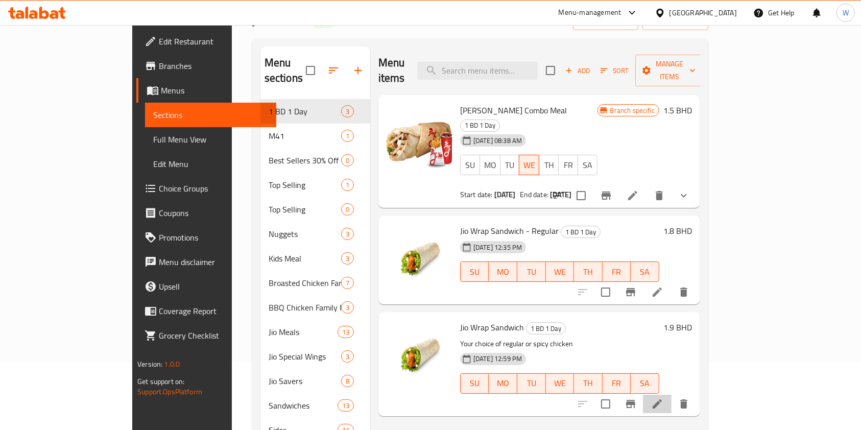
click at [672, 395] on li at bounding box center [657, 404] width 29 height 18
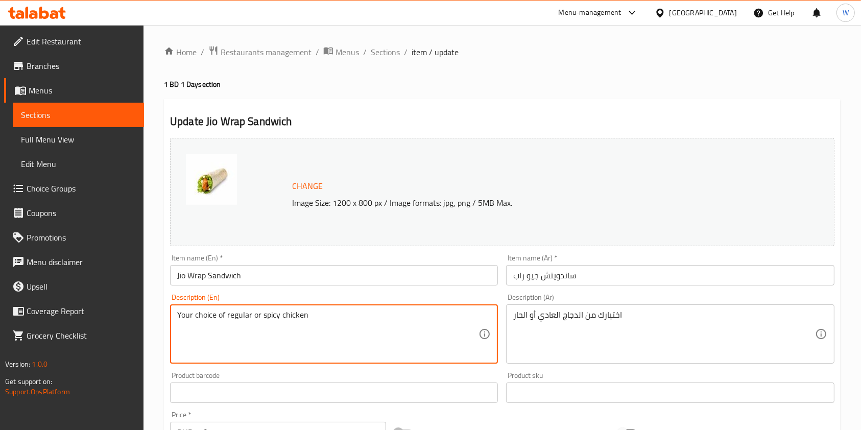
click at [248, 315] on textarea "Your choice of regular or spicy chicken" at bounding box center [327, 334] width 301 height 49
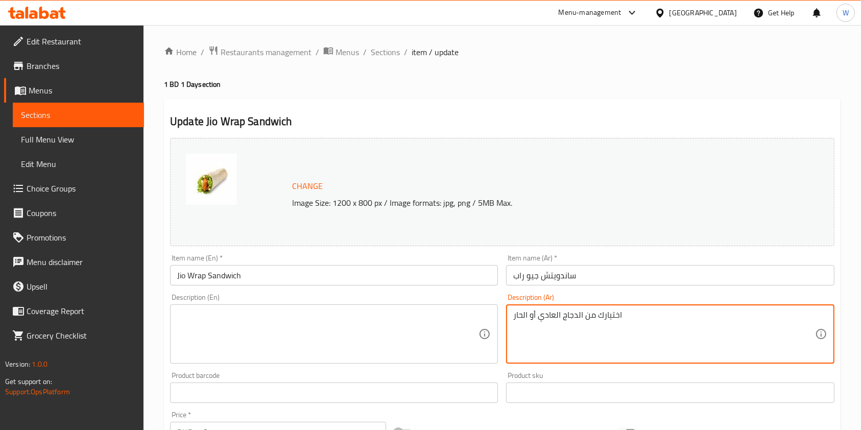
click at [567, 316] on textarea "اختيارك من الدجاج العادي أو الحار" at bounding box center [663, 334] width 301 height 49
click at [328, 263] on div "Item name (En)   * Jio Wrap Sandwich Item name (En) *" at bounding box center [334, 269] width 328 height 31
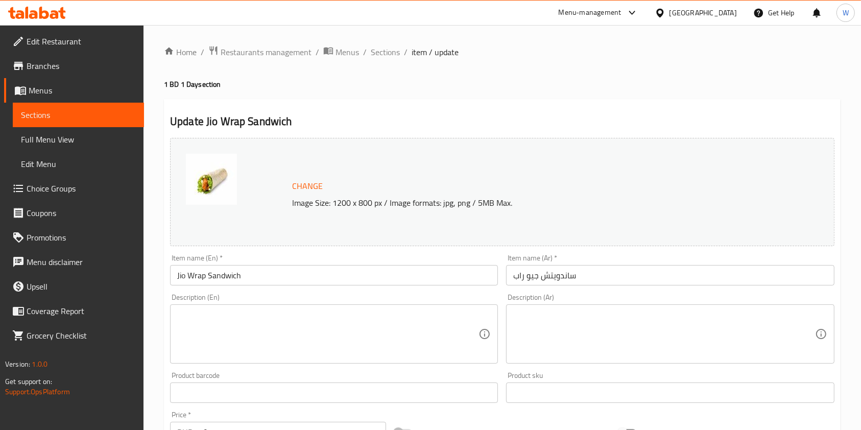
click at [332, 273] on input "Jio Wrap Sandwich" at bounding box center [334, 275] width 328 height 20
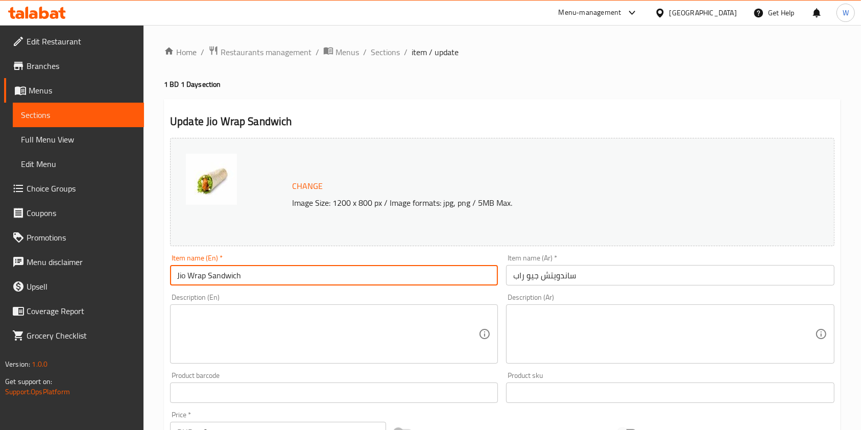
type input "Jio Wrap Sandwich - Spicy"
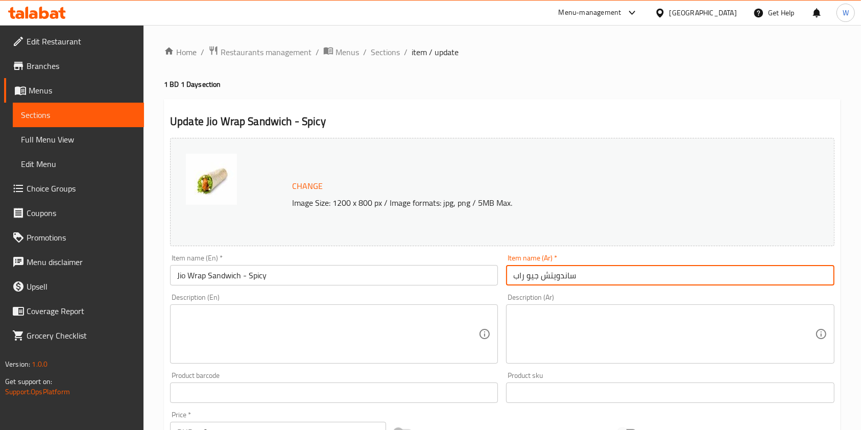
click at [657, 280] on input "ساندويتش جيو راب" at bounding box center [670, 275] width 328 height 20
type input "ساندويتش جيو راب - حار"
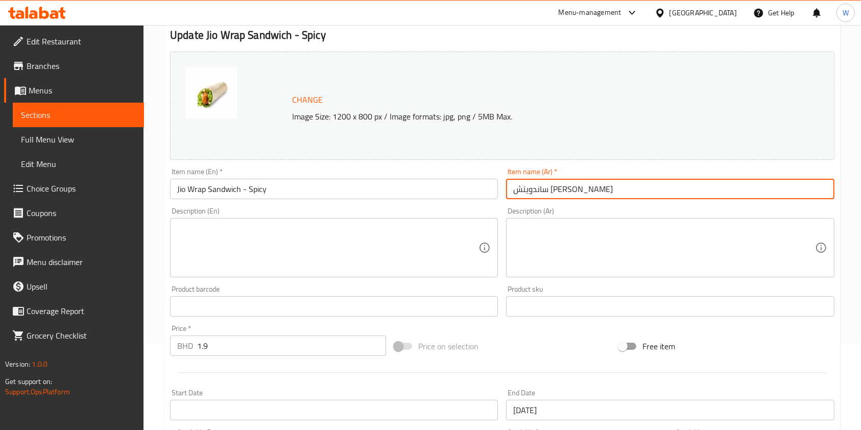
scroll to position [306, 0]
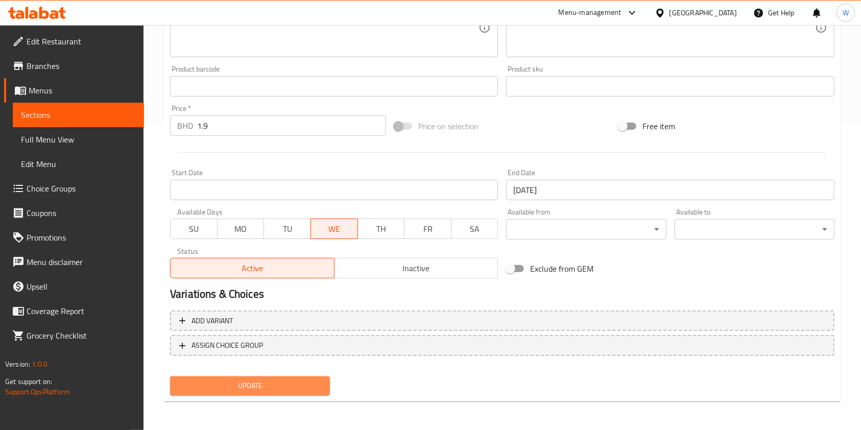
click at [268, 388] on span "Update" at bounding box center [250, 386] width 144 height 13
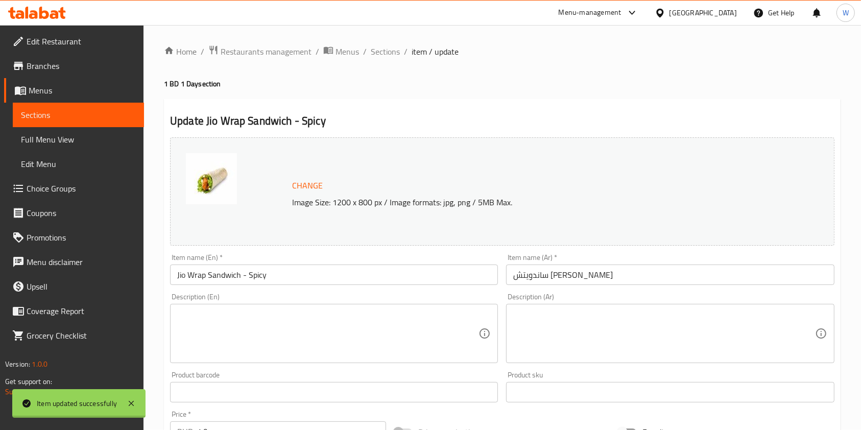
scroll to position [0, 0]
click at [385, 52] on span "Sections" at bounding box center [385, 52] width 29 height 12
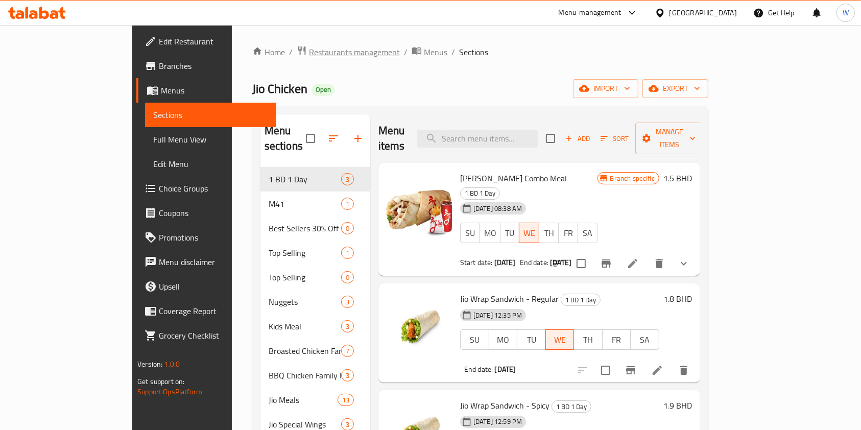
click at [309, 55] on span "Restaurants management" at bounding box center [354, 52] width 91 height 12
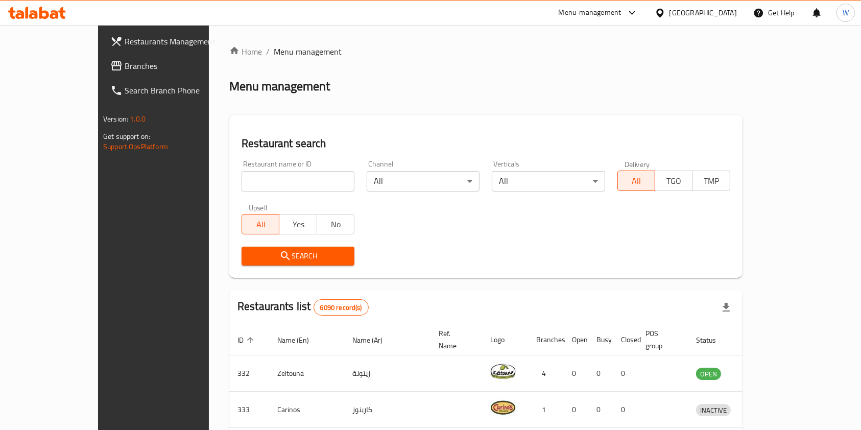
click at [249, 178] on input "search" at bounding box center [298, 181] width 113 height 20
paste input "KABAB FUSION"
type input "KABAB FUSION"
click button "Search" at bounding box center [298, 256] width 113 height 19
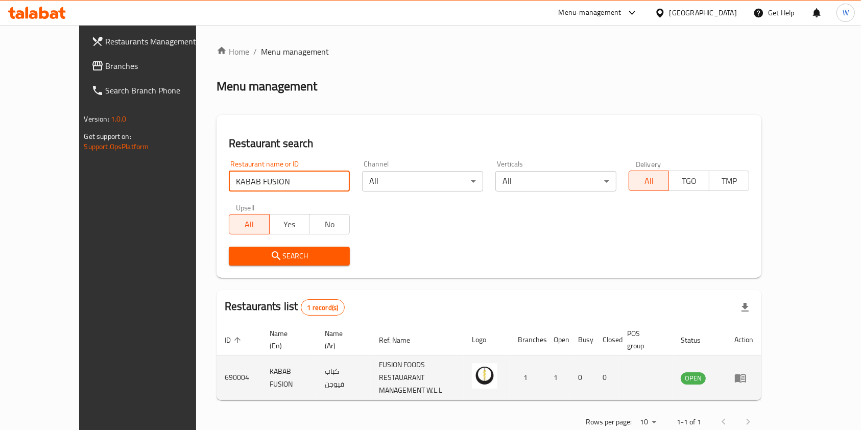
click at [747, 372] on icon "enhanced table" at bounding box center [741, 378] width 12 height 12
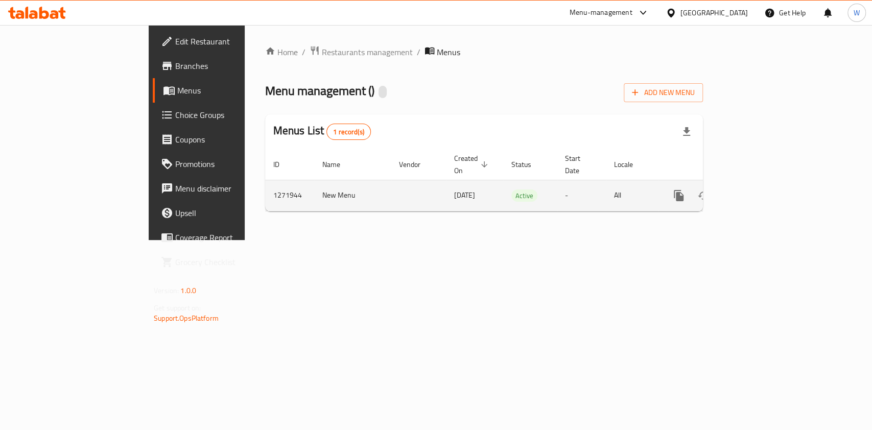
click at [759, 190] on icon "enhanced table" at bounding box center [752, 196] width 12 height 12
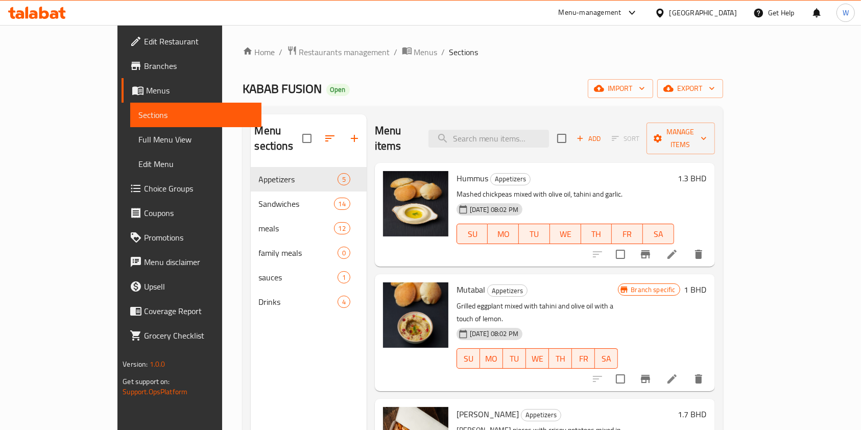
click at [144, 194] on span "Choice Groups" at bounding box center [198, 188] width 109 height 12
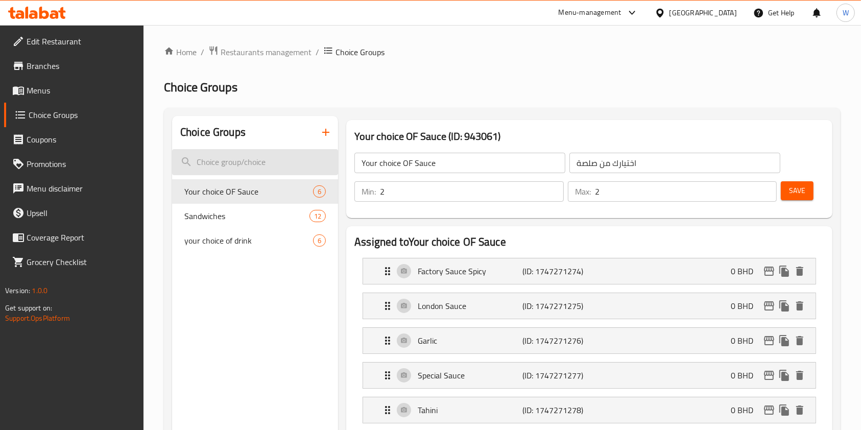
click at [261, 166] on input "search" at bounding box center [255, 162] width 166 height 26
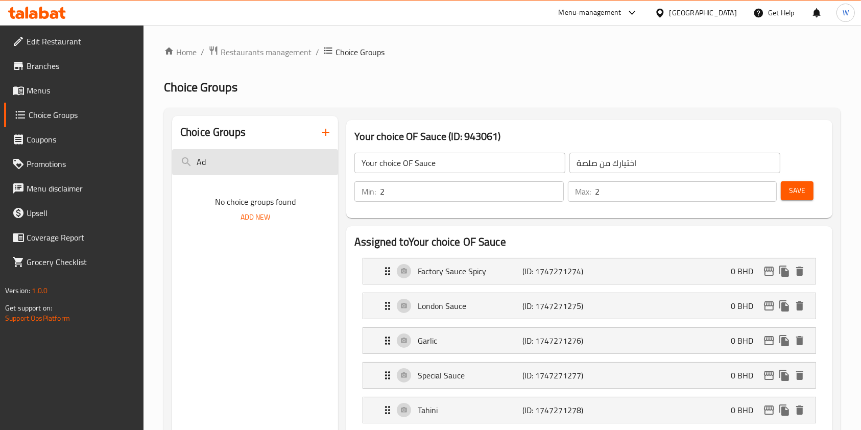
type input "A"
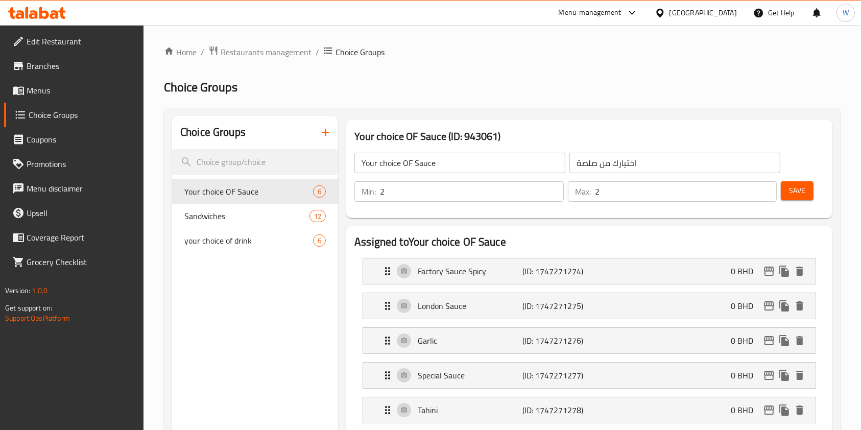
click at [326, 124] on button "button" at bounding box center [326, 132] width 25 height 25
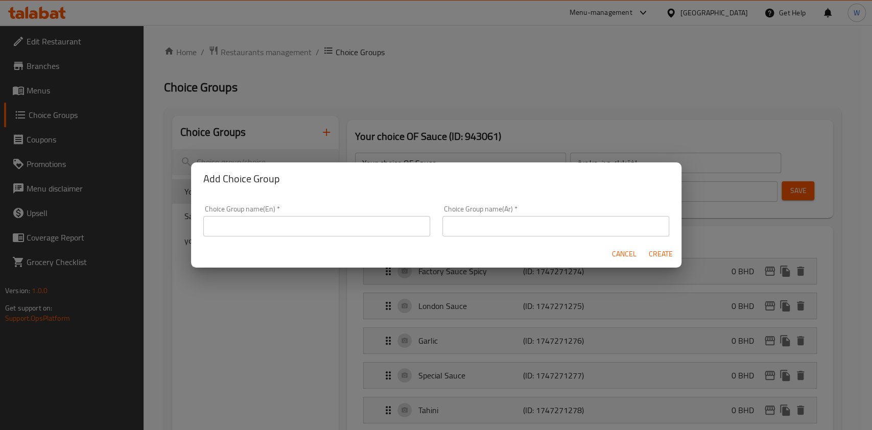
click at [267, 223] on input "text" at bounding box center [316, 226] width 227 height 20
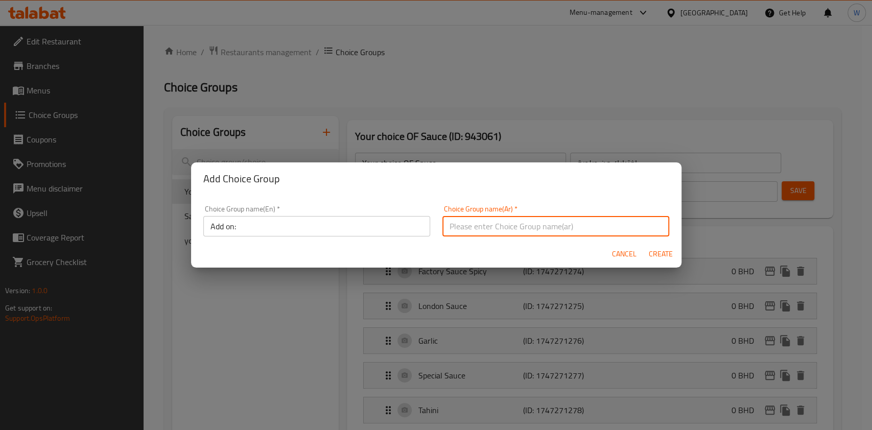
click at [245, 236] on input "Add on:" at bounding box center [316, 226] width 227 height 20
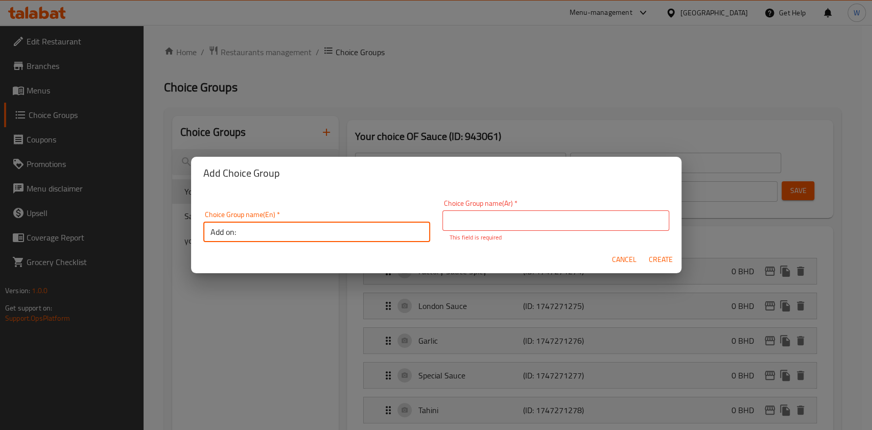
click at [245, 235] on input "Add on:" at bounding box center [316, 232] width 227 height 20
type input "ُ"
type input "Extra:"
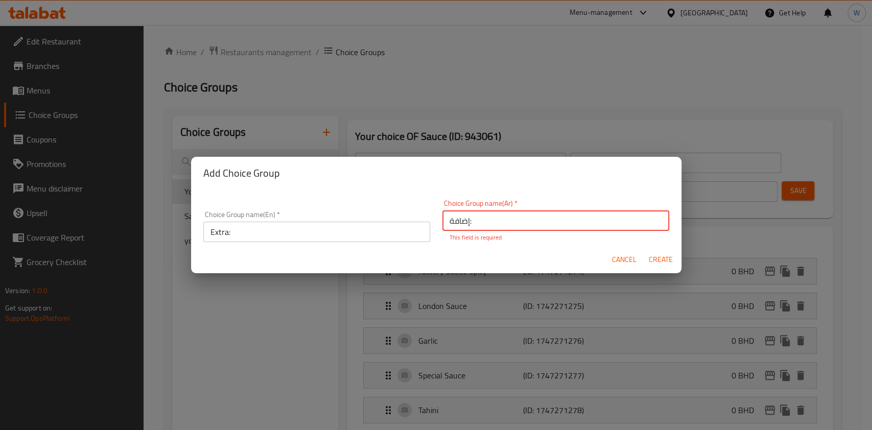
type input "إضافة:"
click at [656, 254] on span "Create" at bounding box center [661, 259] width 25 height 13
type input "Extra:"
type input "إضافة:"
type input "0"
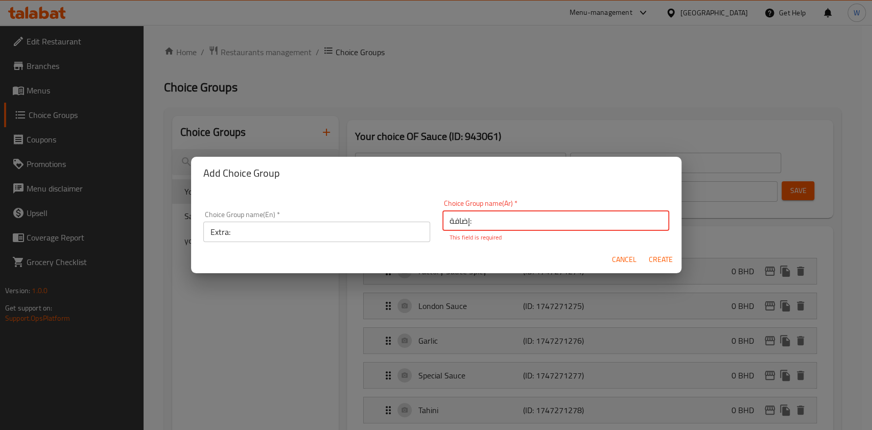
type input "0"
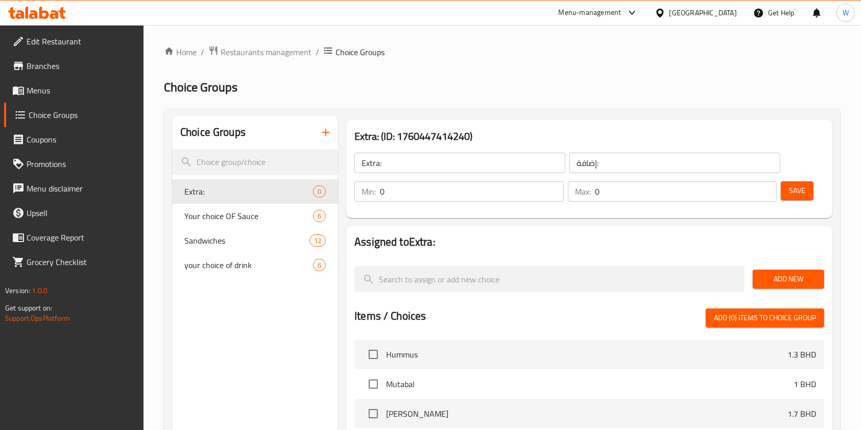
click at [797, 277] on span "Add New" at bounding box center [788, 279] width 55 height 13
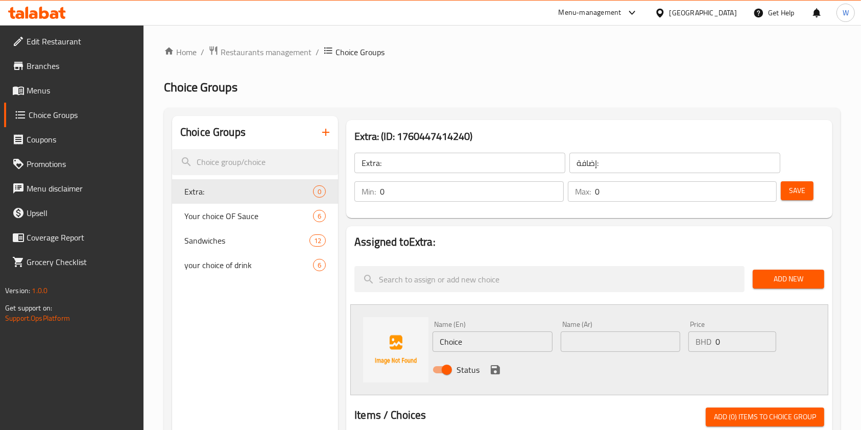
click at [472, 336] on input "Choice" at bounding box center [493, 342] width 120 height 20
type input "}"
type input "Cheese"
type input "جبن"
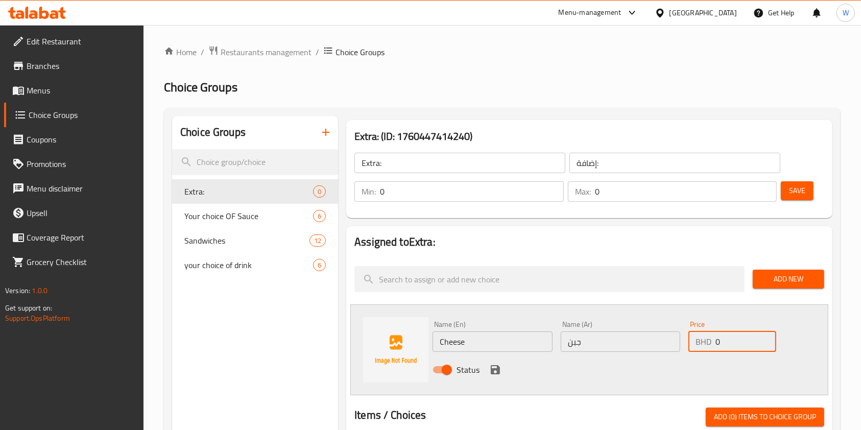
drag, startPoint x: 719, startPoint y: 349, endPoint x: 690, endPoint y: 344, distance: 29.7
click at [694, 344] on div "BHD 0 Price" at bounding box center [733, 342] width 88 height 20
type input "1"
type input "0.150"
click at [493, 368] on icon "save" at bounding box center [495, 370] width 12 height 12
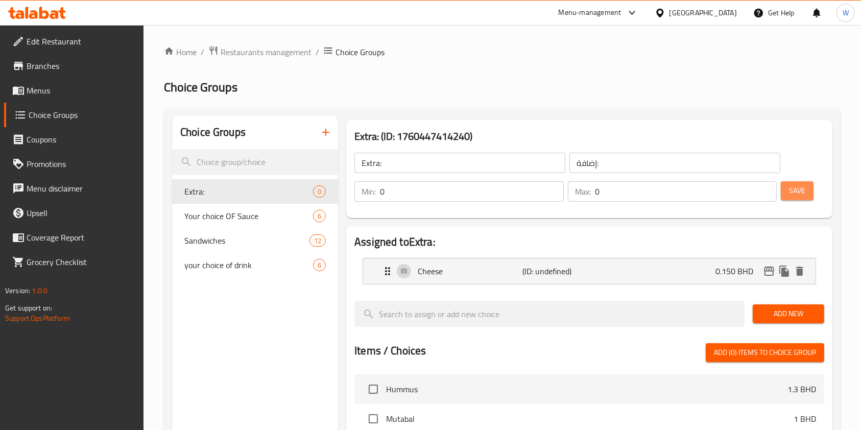
click at [804, 192] on span "Save" at bounding box center [797, 190] width 16 height 13
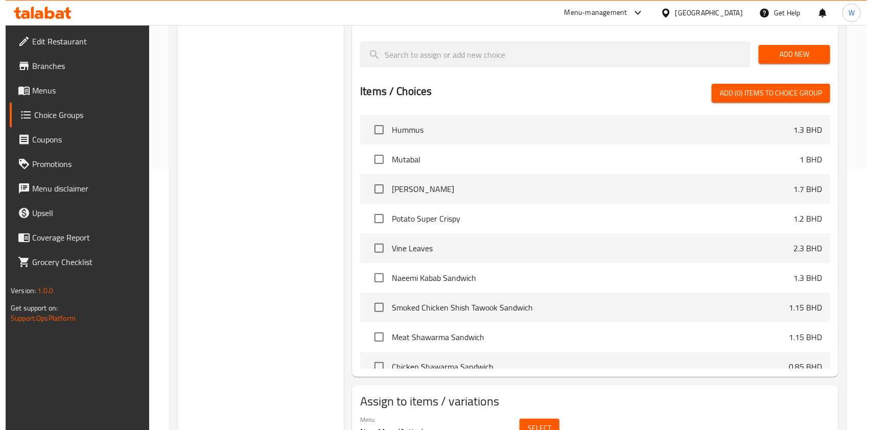
scroll to position [311, 0]
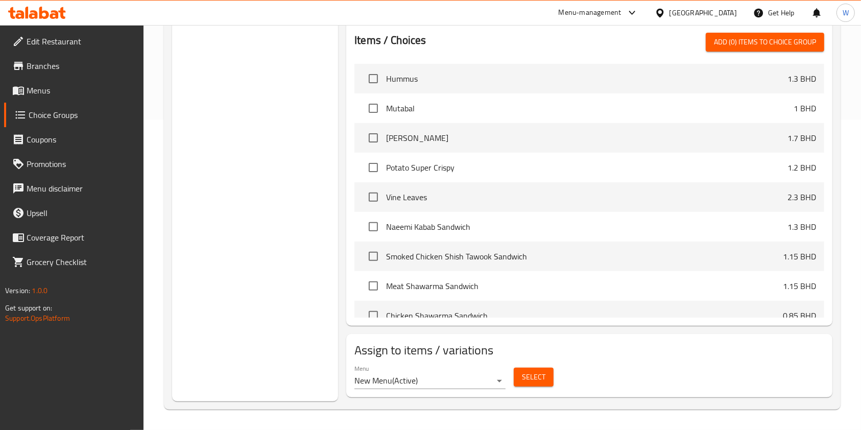
click at [522, 384] on button "Select" at bounding box center [534, 377] width 40 height 19
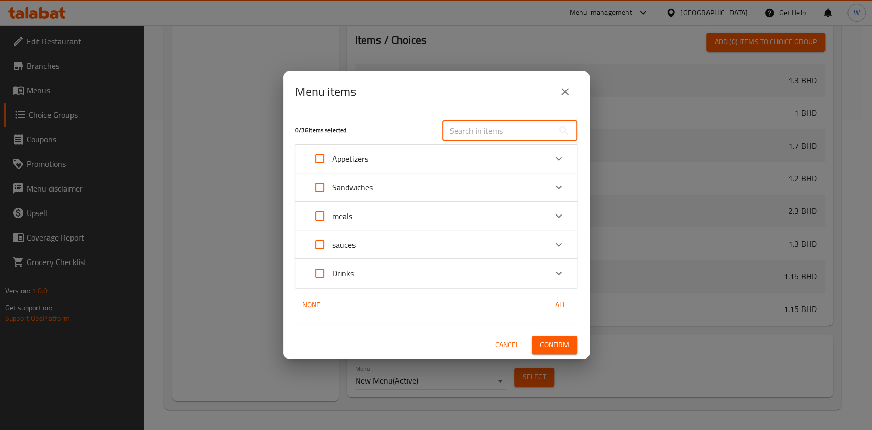
drag, startPoint x: 533, startPoint y: 133, endPoint x: 531, endPoint y: 138, distance: 5.3
click at [532, 134] on input "text" at bounding box center [497, 131] width 111 height 20
click at [512, 135] on input "text" at bounding box center [497, 131] width 111 height 20
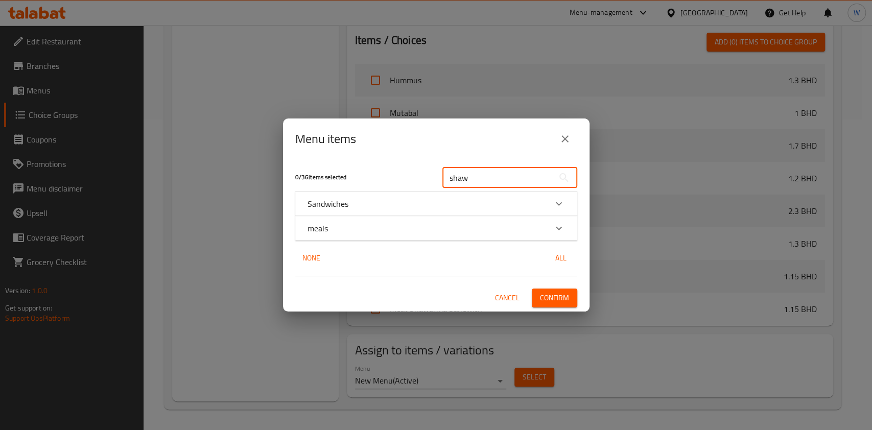
type input "shaw"
click at [554, 206] on icon "Expand" at bounding box center [559, 204] width 12 height 12
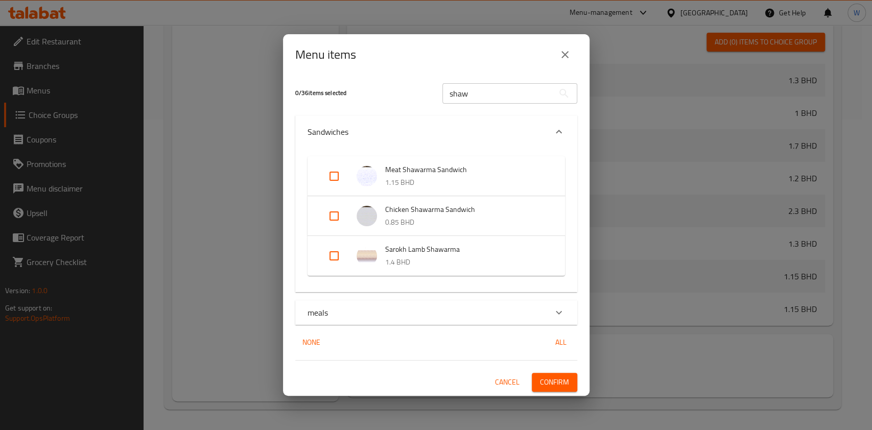
click at [335, 174] on input "Expand" at bounding box center [334, 176] width 25 height 25
checkbox input "true"
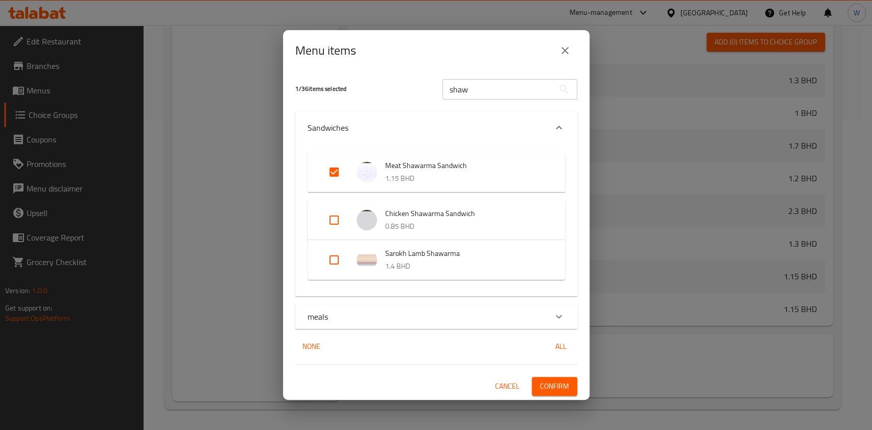
click at [339, 219] on input "Expand" at bounding box center [334, 220] width 25 height 25
checkbox input "true"
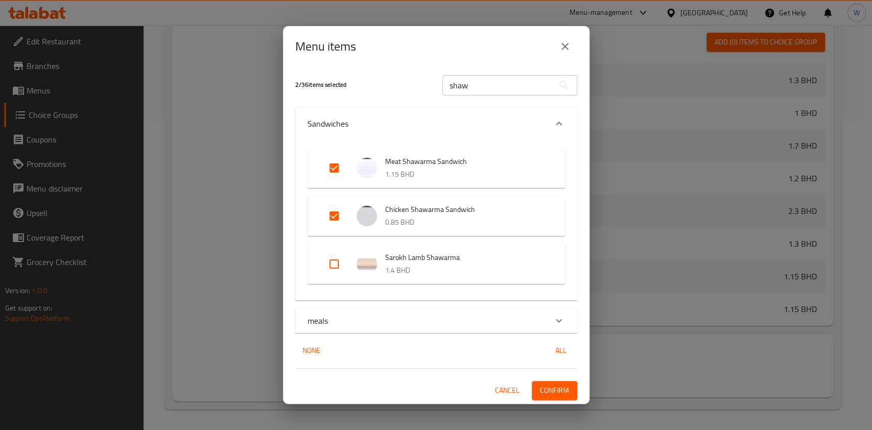
click at [336, 265] on input "Expand" at bounding box center [334, 264] width 25 height 25
checkbox input "true"
click at [547, 317] on div "meals" at bounding box center [436, 321] width 282 height 25
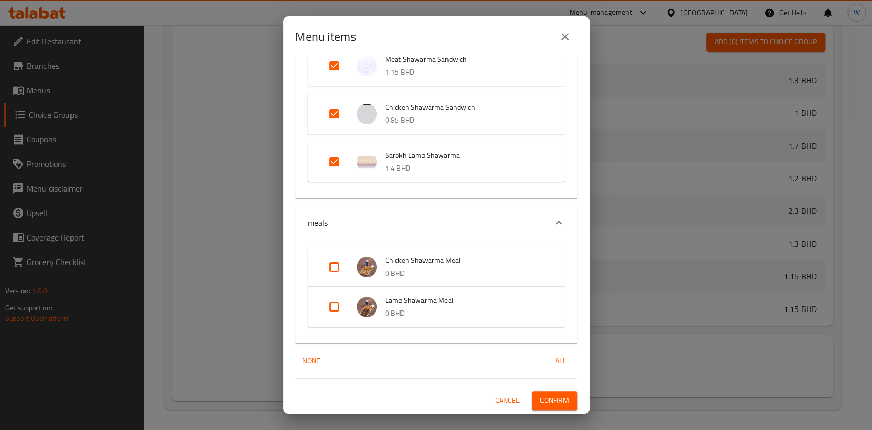
scroll to position [93, 0]
click at [334, 264] on input "Expand" at bounding box center [334, 266] width 25 height 25
checkbox input "true"
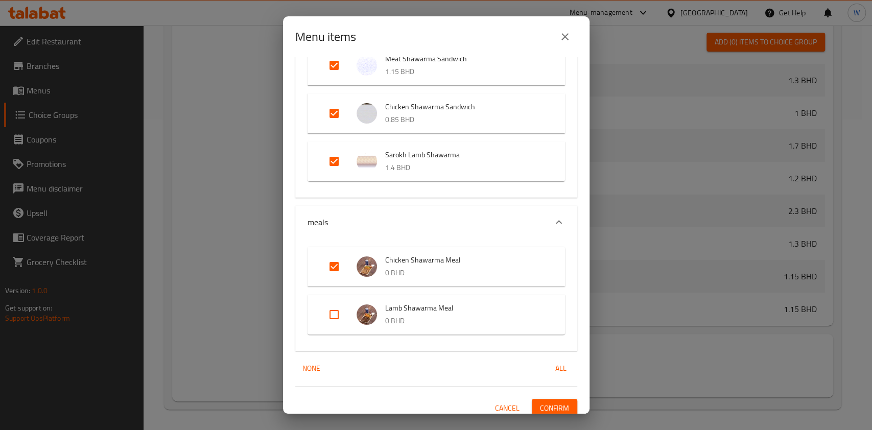
click at [339, 324] on input "Expand" at bounding box center [334, 314] width 25 height 25
checkbox input "true"
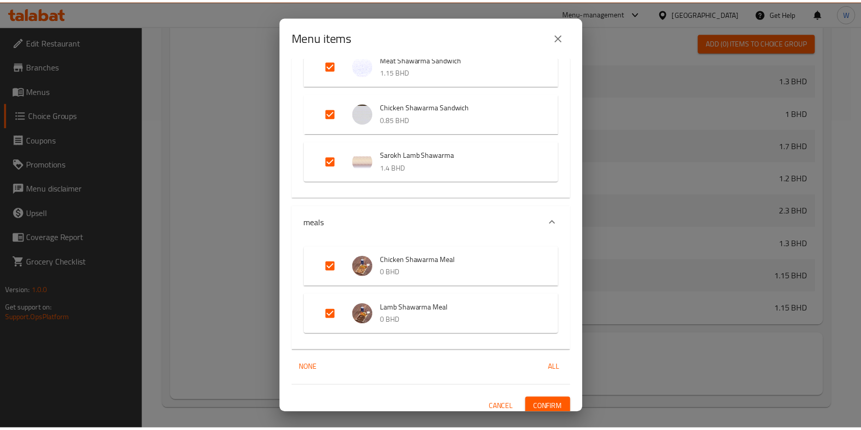
scroll to position [101, 0]
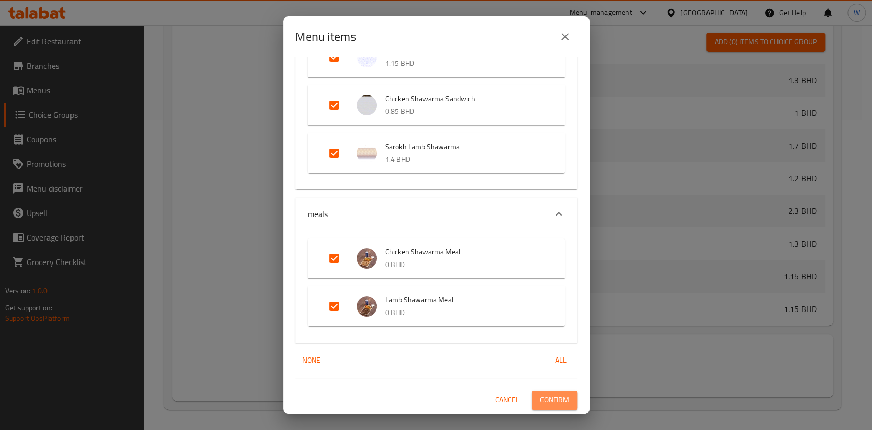
click at [552, 398] on span "Confirm" at bounding box center [554, 400] width 29 height 13
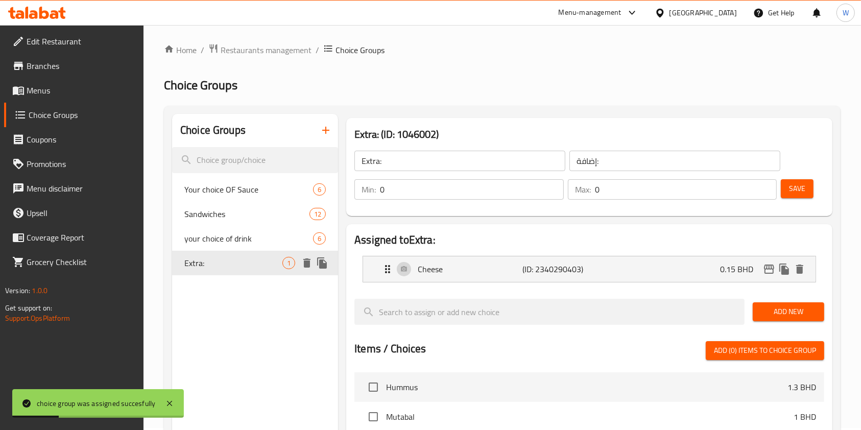
scroll to position [0, 0]
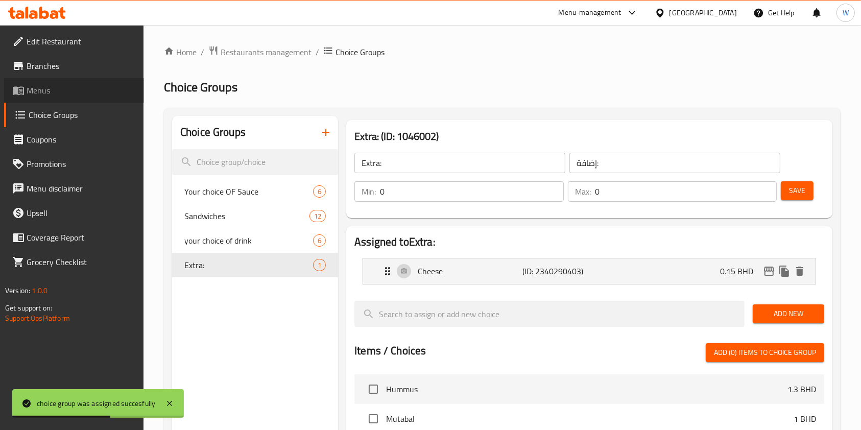
click at [62, 91] on span "Menus" at bounding box center [81, 90] width 109 height 12
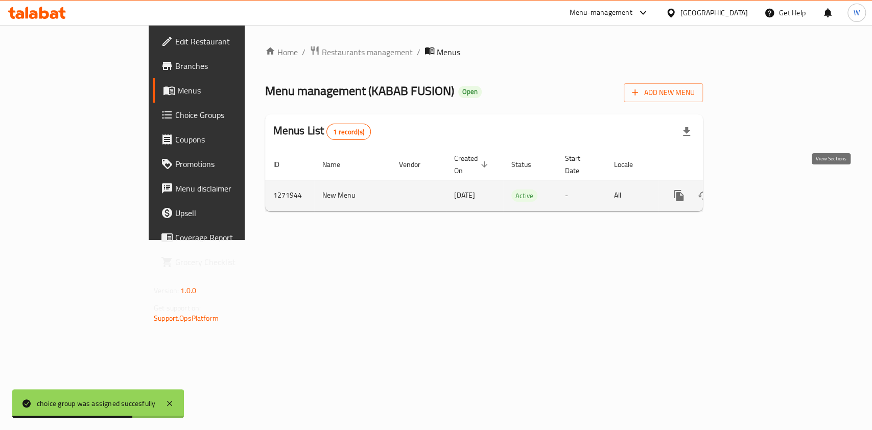
click at [759, 190] on icon "enhanced table" at bounding box center [752, 196] width 12 height 12
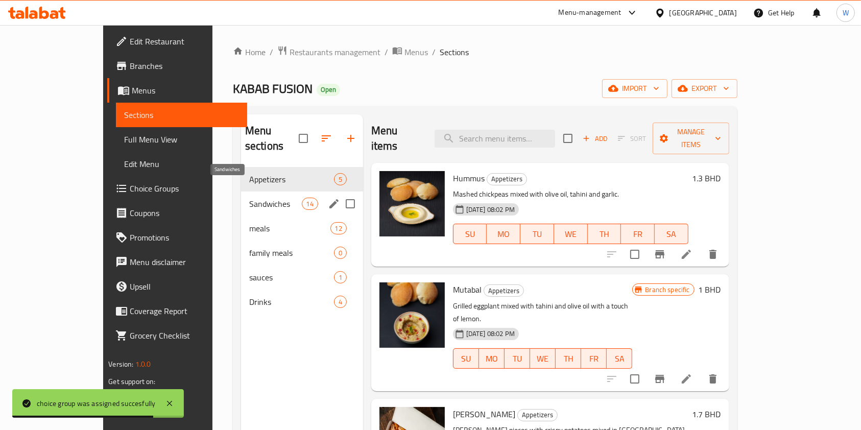
click at [249, 198] on span "Sandwiches" at bounding box center [275, 204] width 53 height 12
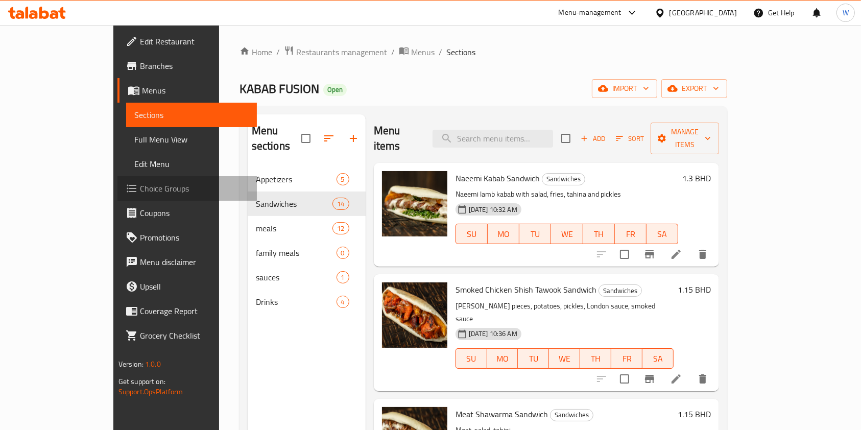
click at [140, 186] on span "Choice Groups" at bounding box center [194, 188] width 109 height 12
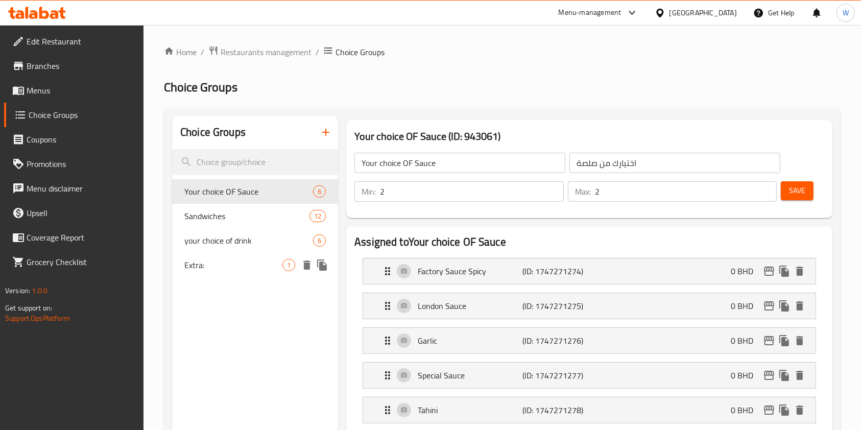
scroll to position [204, 0]
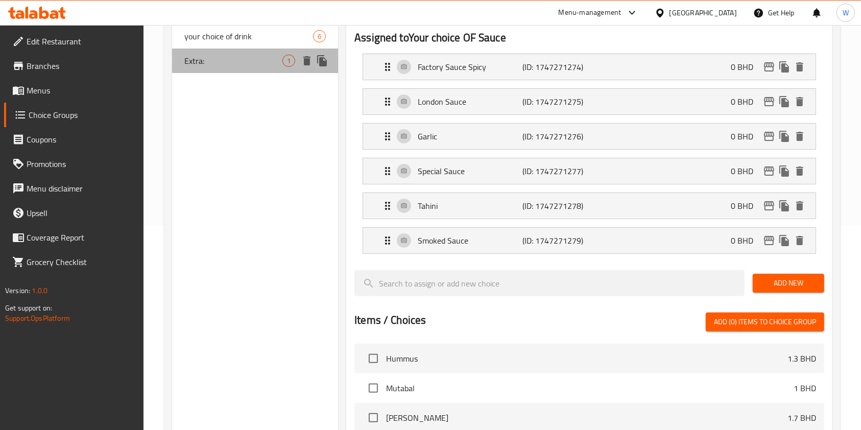
click at [220, 62] on span "Extra:" at bounding box center [233, 61] width 98 height 12
type input "Extra:"
type input "إضافة:"
type input "0"
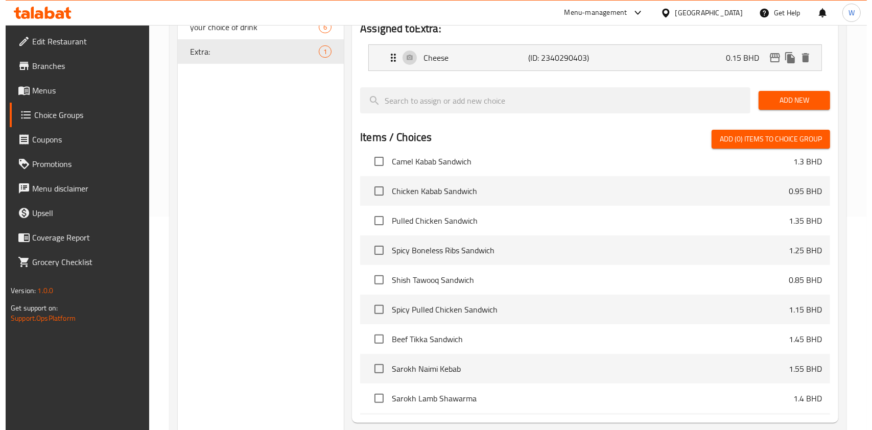
scroll to position [311, 0]
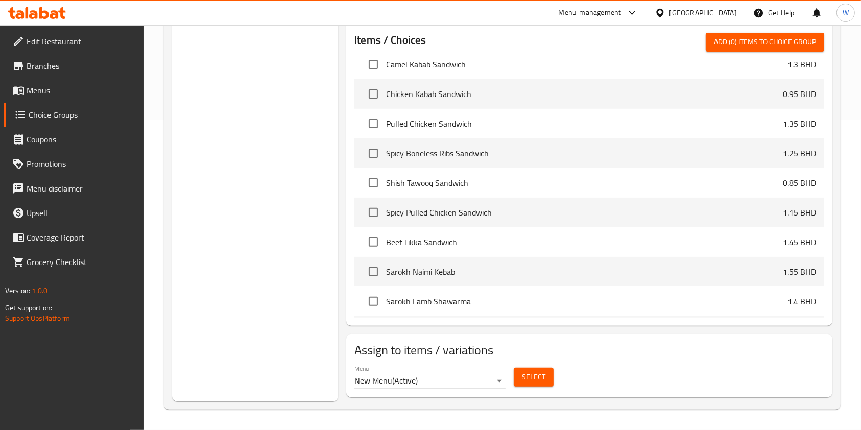
click at [545, 380] on button "Select" at bounding box center [534, 377] width 40 height 19
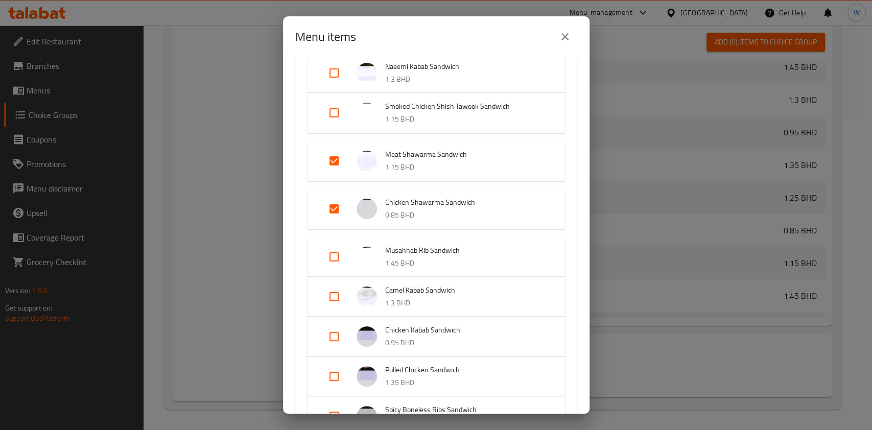
scroll to position [0, 0]
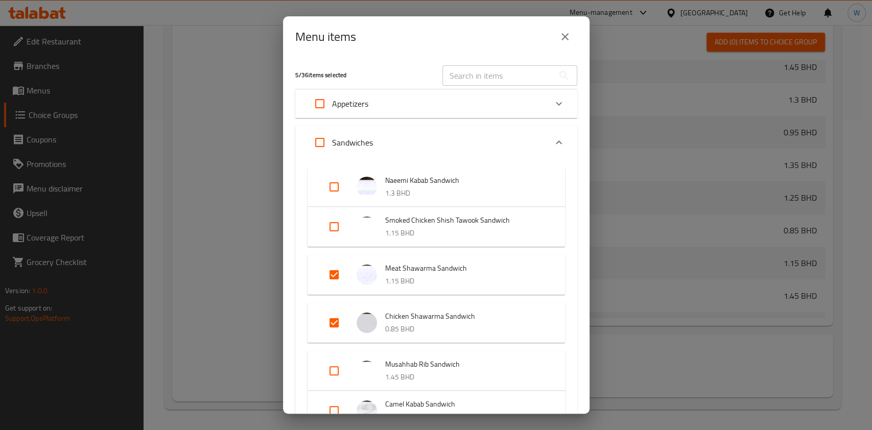
click at [331, 279] on input "Expand" at bounding box center [334, 275] width 25 height 25
checkbox input "false"
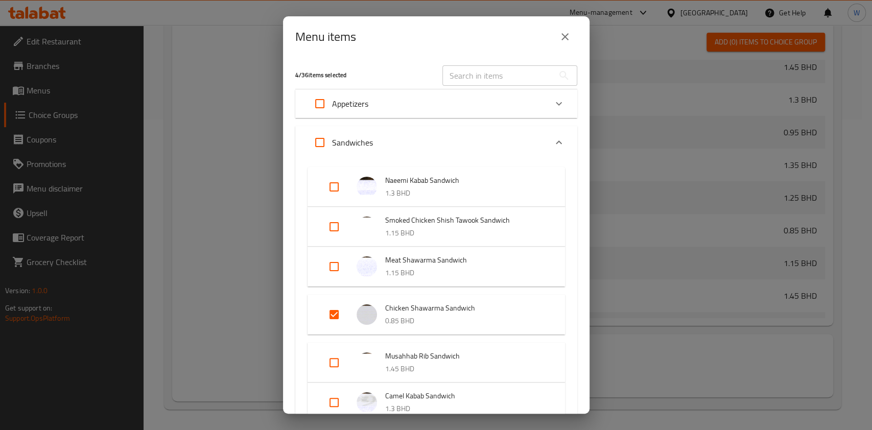
click at [335, 324] on input "Expand" at bounding box center [334, 314] width 25 height 25
checkbox input "false"
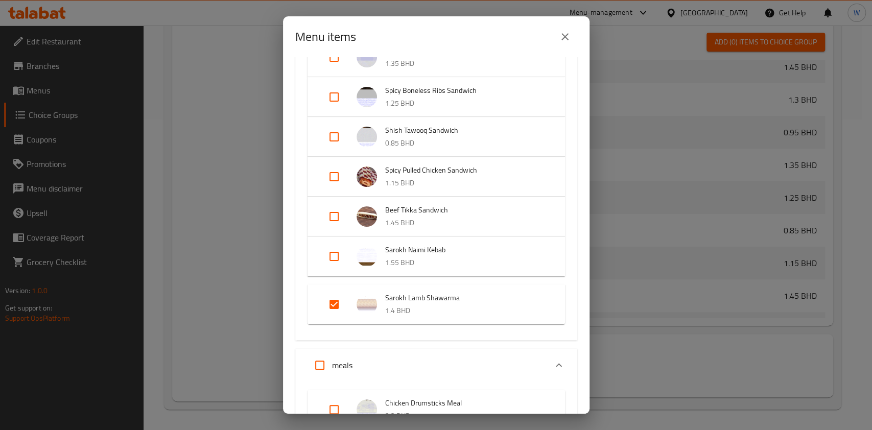
click at [334, 306] on input "Expand" at bounding box center [334, 304] width 25 height 25
checkbox input "false"
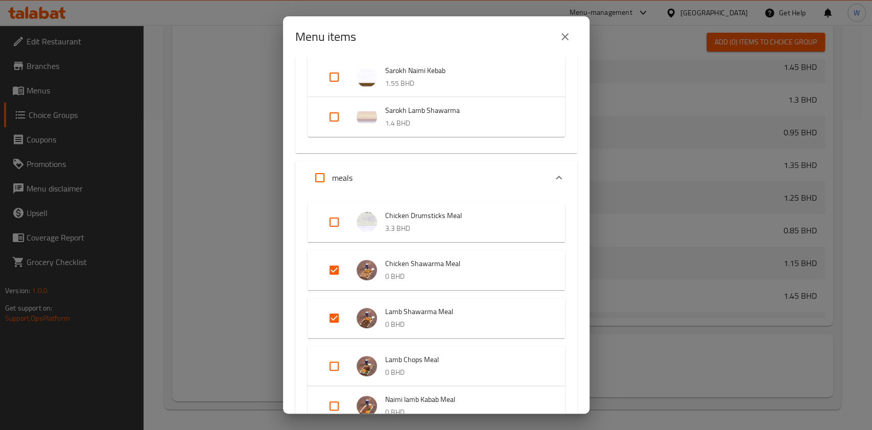
scroll to position [749, 0]
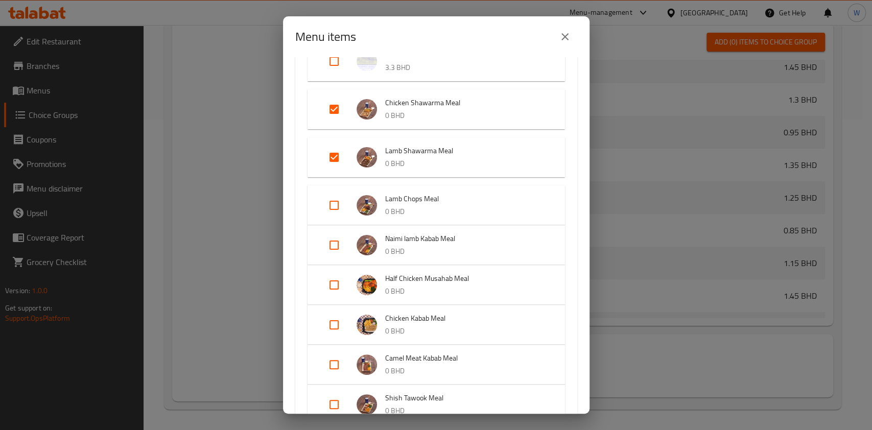
click at [332, 102] on input "Expand" at bounding box center [334, 109] width 25 height 25
checkbox input "false"
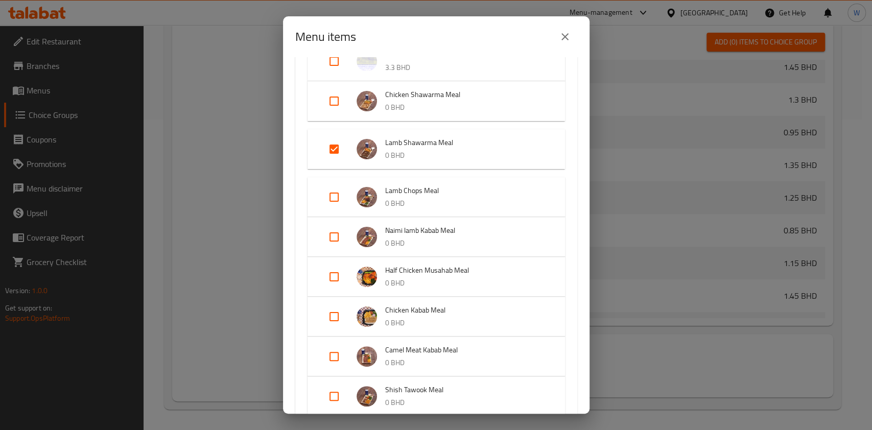
click at [337, 144] on input "Expand" at bounding box center [334, 149] width 25 height 25
checkbox input "false"
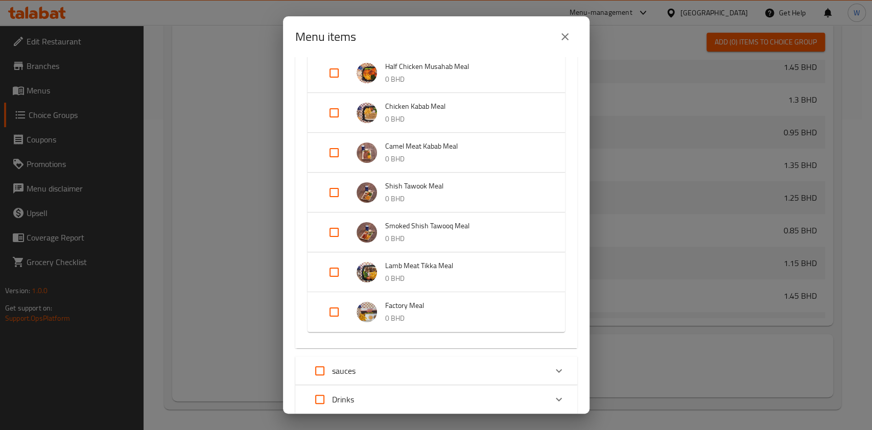
scroll to position [1007, 0]
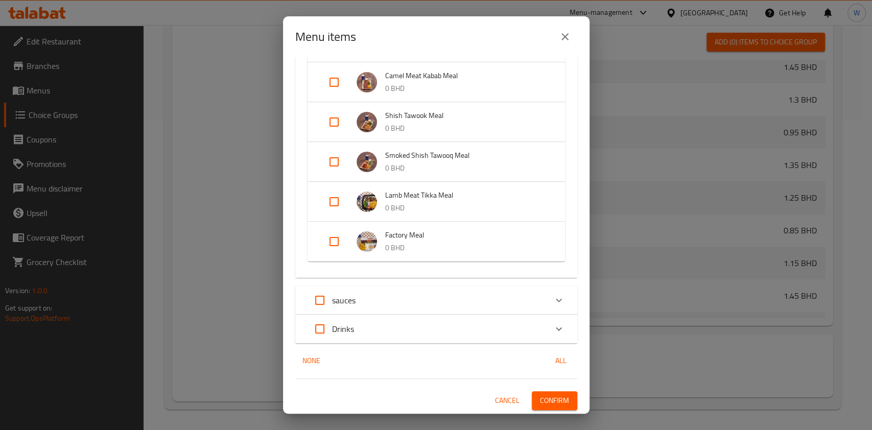
click at [325, 242] on input "Expand" at bounding box center [334, 241] width 25 height 25
checkbox input "true"
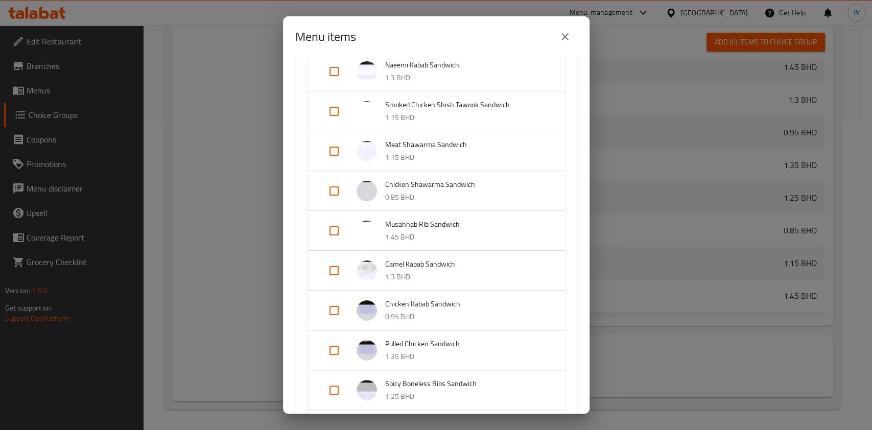
scroll to position [53, 0]
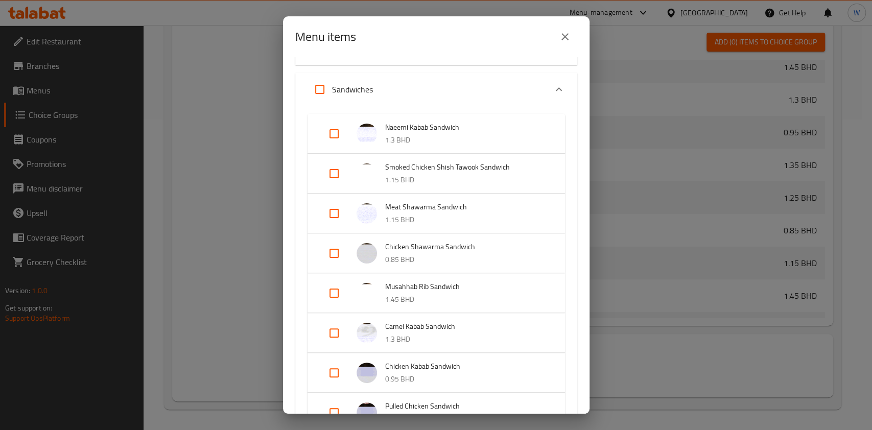
click at [334, 137] on input "Expand" at bounding box center [334, 134] width 25 height 25
checkbox input "true"
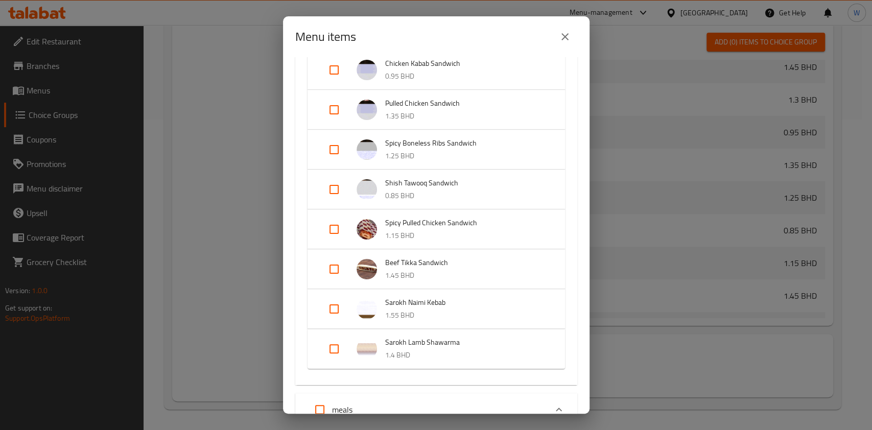
scroll to position [394, 0]
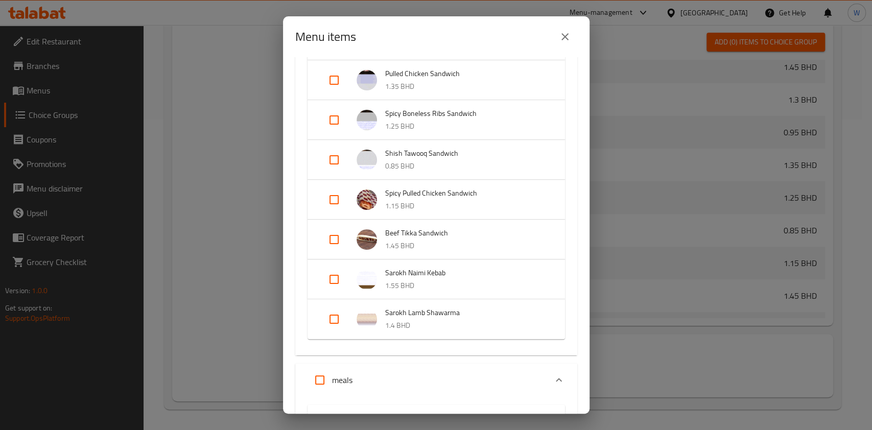
click at [336, 319] on input "Expand" at bounding box center [334, 319] width 25 height 25
checkbox input "true"
click at [331, 288] on input "Expand" at bounding box center [334, 279] width 25 height 25
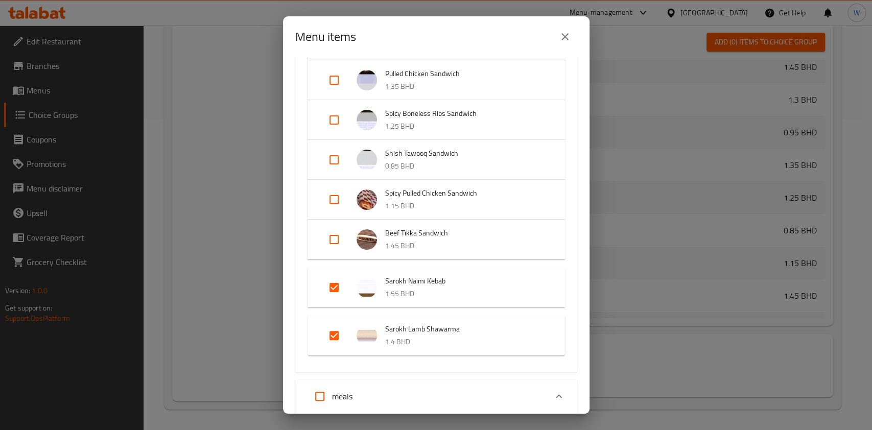
click at [331, 288] on input "Expand" at bounding box center [334, 287] width 25 height 25
checkbox input "false"
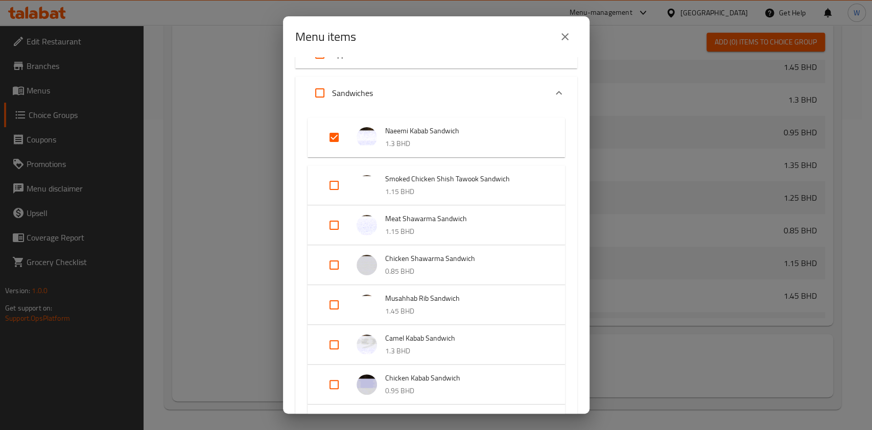
scroll to position [0, 0]
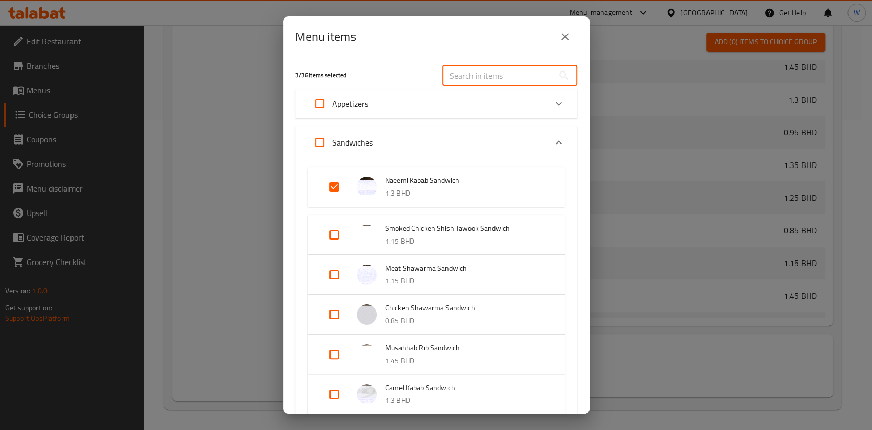
click at [449, 82] on input "text" at bounding box center [497, 75] width 111 height 20
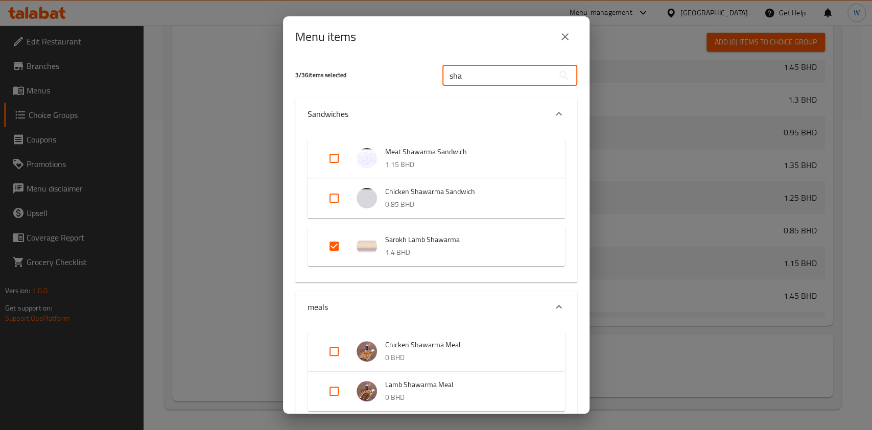
type input "sha"
click at [338, 160] on input "Expand" at bounding box center [334, 158] width 25 height 25
checkbox input "true"
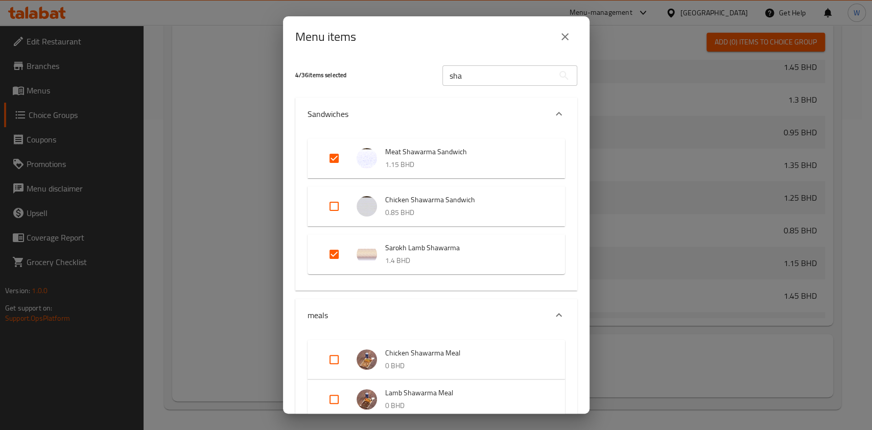
click at [339, 203] on input "Expand" at bounding box center [334, 206] width 25 height 25
checkbox input "true"
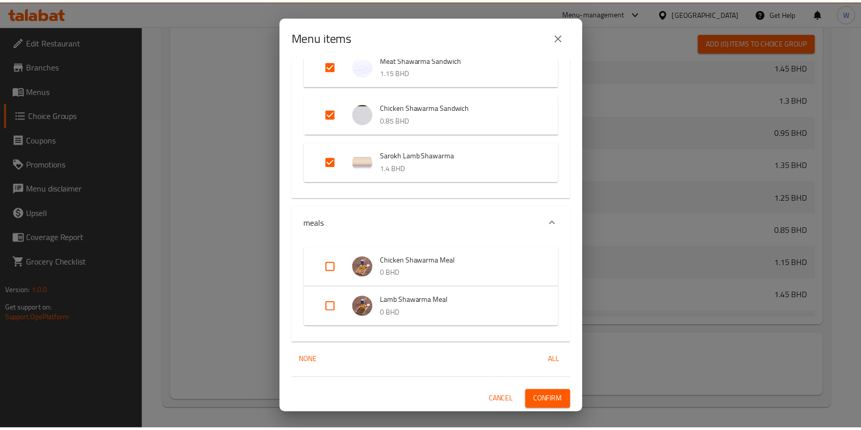
scroll to position [93, 0]
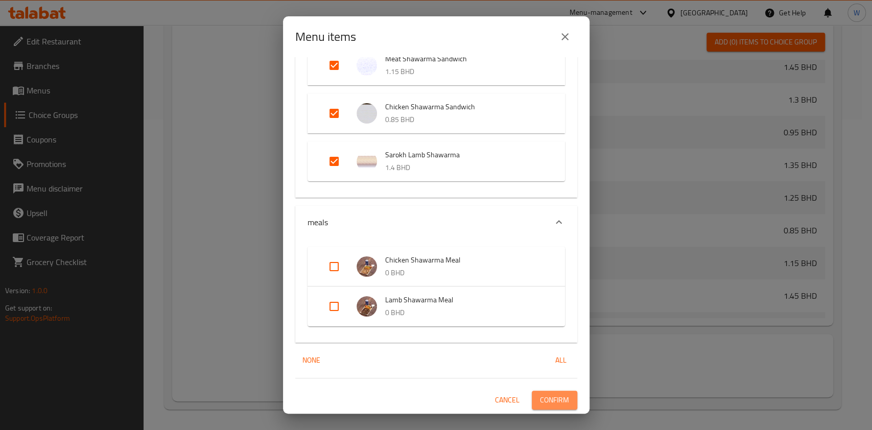
click at [544, 398] on span "Confirm" at bounding box center [554, 400] width 29 height 13
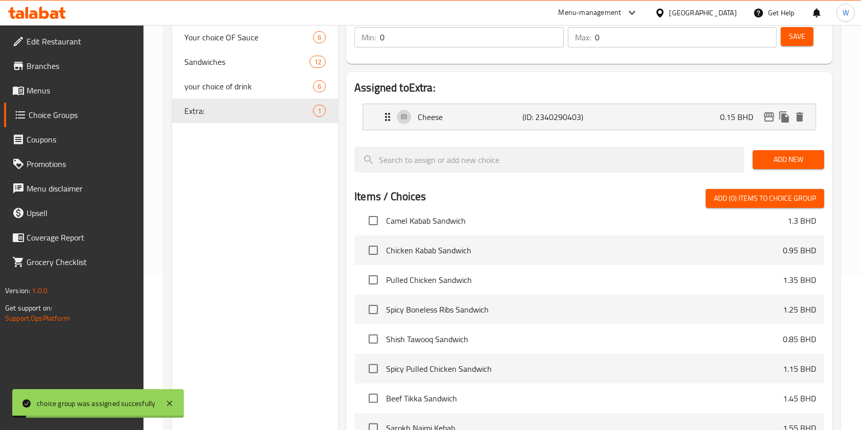
scroll to position [0, 0]
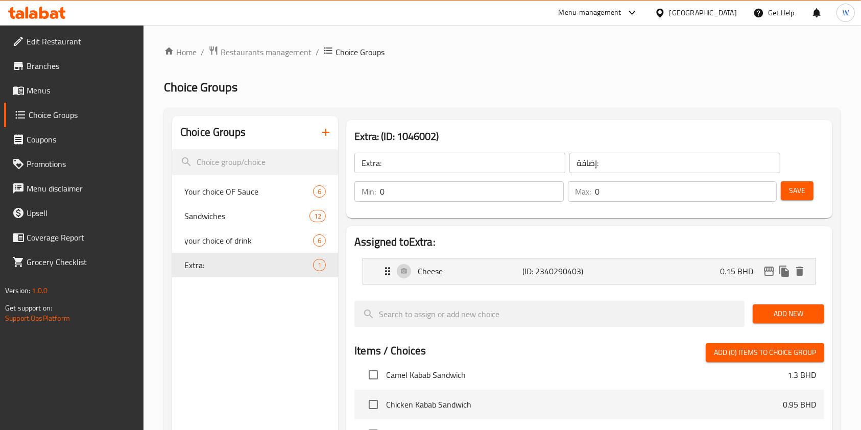
click at [51, 86] on span "Menus" at bounding box center [81, 90] width 109 height 12
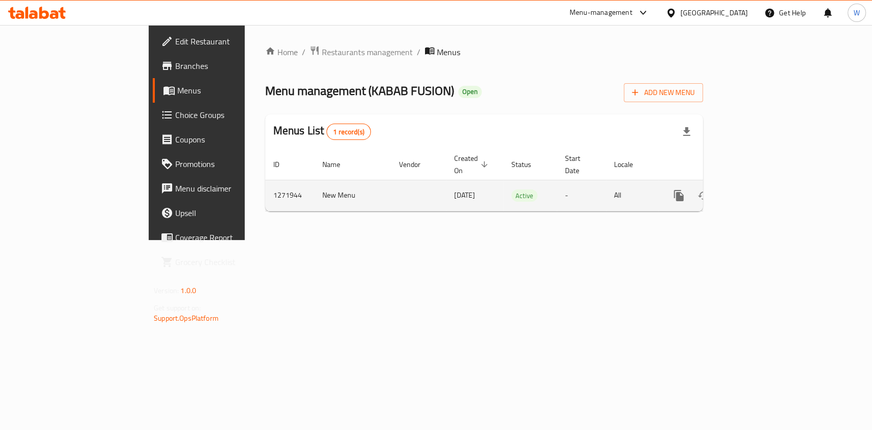
click at [773, 180] on td "enhanced table" at bounding box center [715, 195] width 114 height 31
click at [765, 184] on link "enhanced table" at bounding box center [752, 195] width 25 height 25
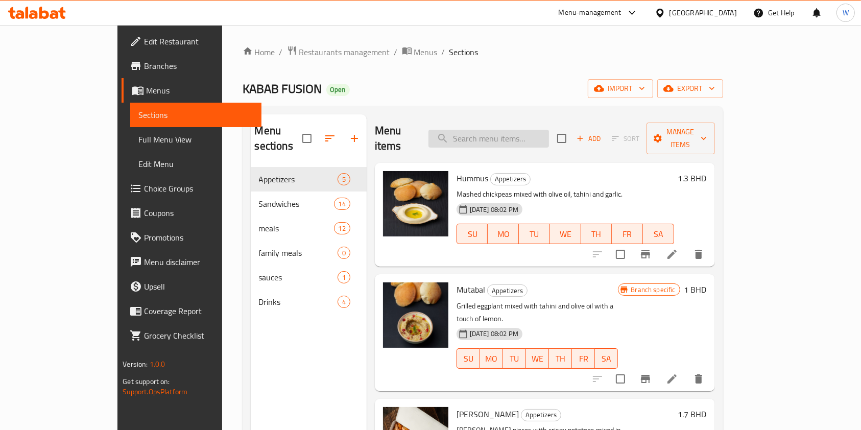
click at [512, 130] on input "search" at bounding box center [489, 139] width 121 height 18
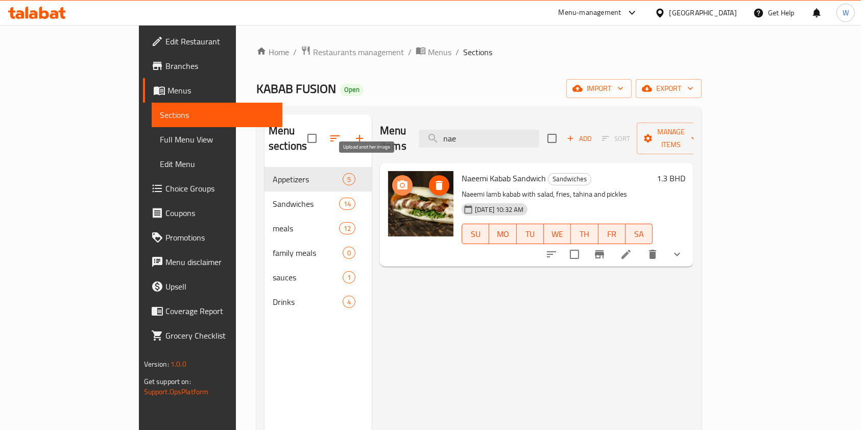
click at [392, 179] on span "upload picture" at bounding box center [402, 185] width 20 height 12
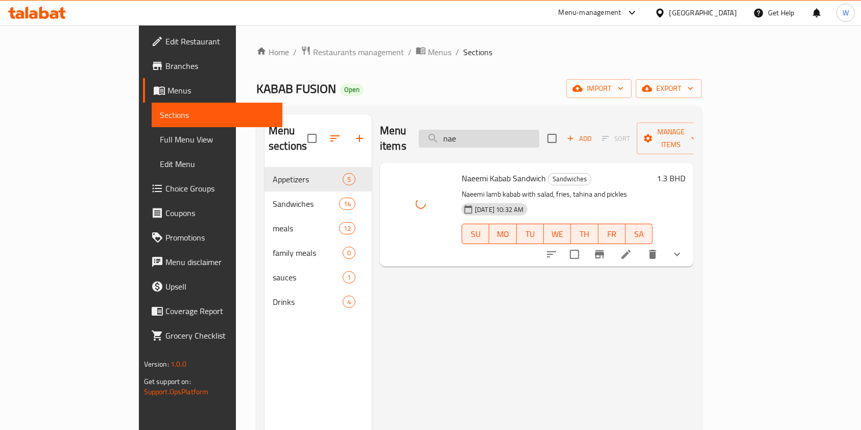
click at [521, 130] on input "nae" at bounding box center [479, 139] width 121 height 18
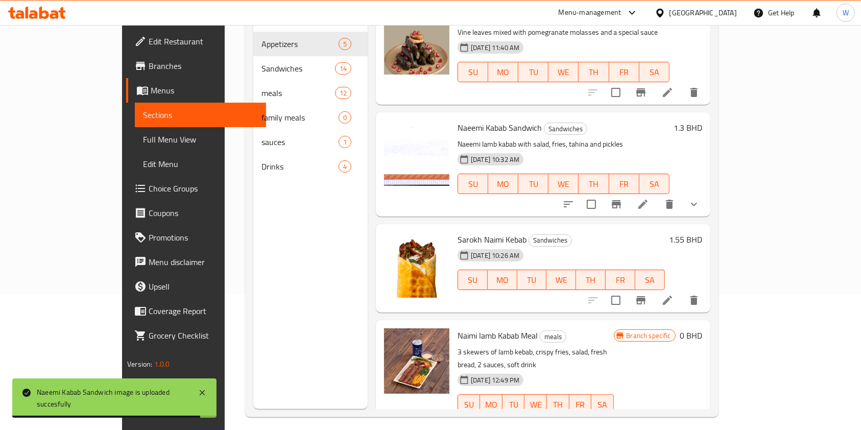
scroll to position [136, 0]
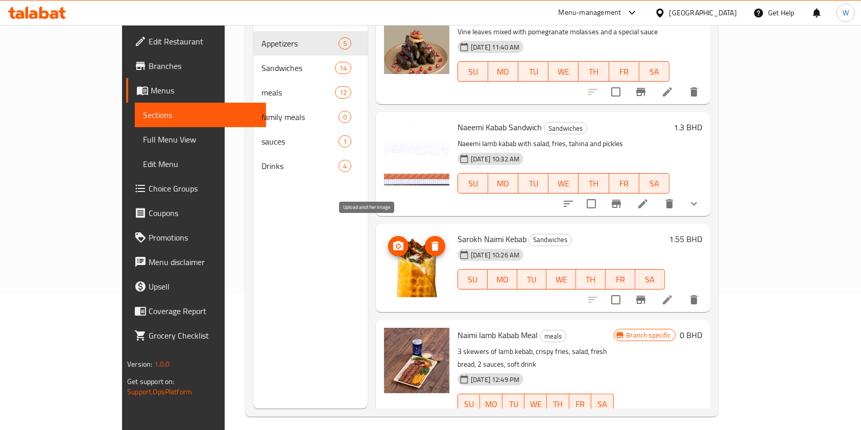
type input "na"
click at [393, 241] on icon "upload picture" at bounding box center [398, 245] width 10 height 9
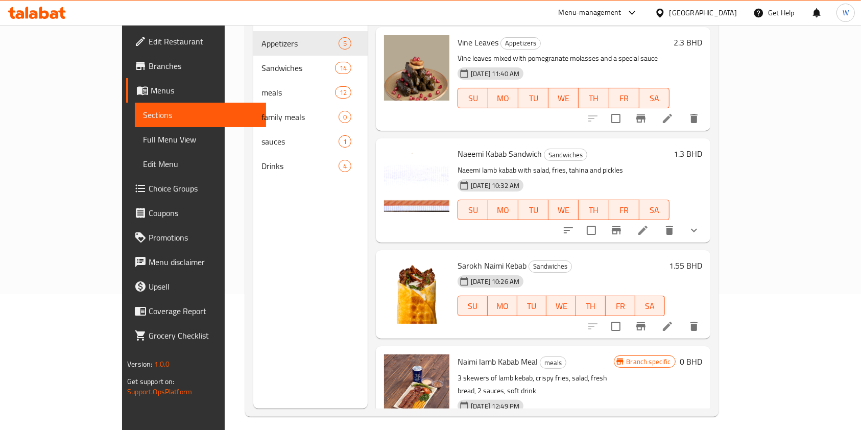
scroll to position [0, 0]
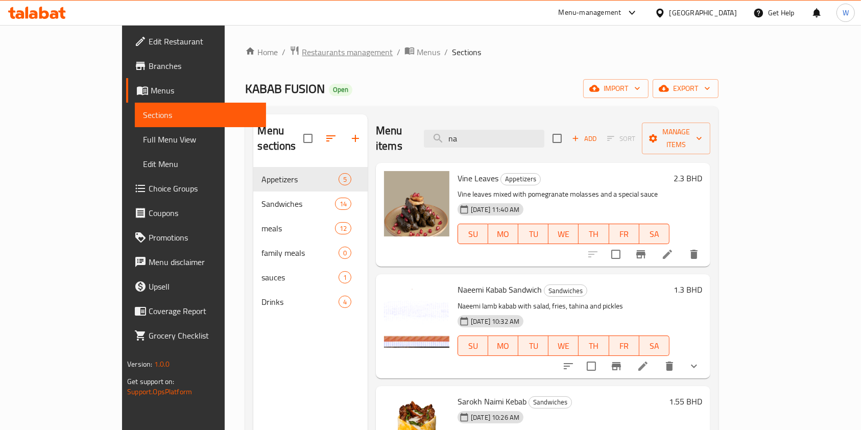
click at [302, 50] on span "Restaurants management" at bounding box center [347, 52] width 91 height 12
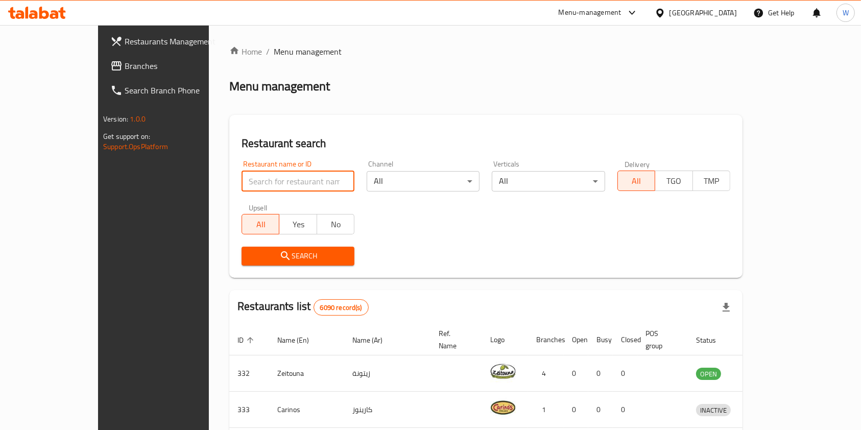
click at [254, 180] on input "search" at bounding box center [298, 181] width 113 height 20
type input "Jio Chicken"
click button "Search" at bounding box center [298, 256] width 113 height 19
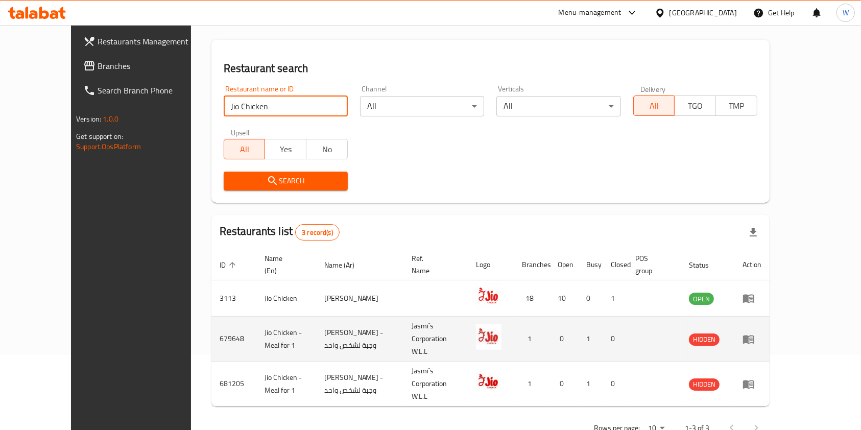
scroll to position [77, 0]
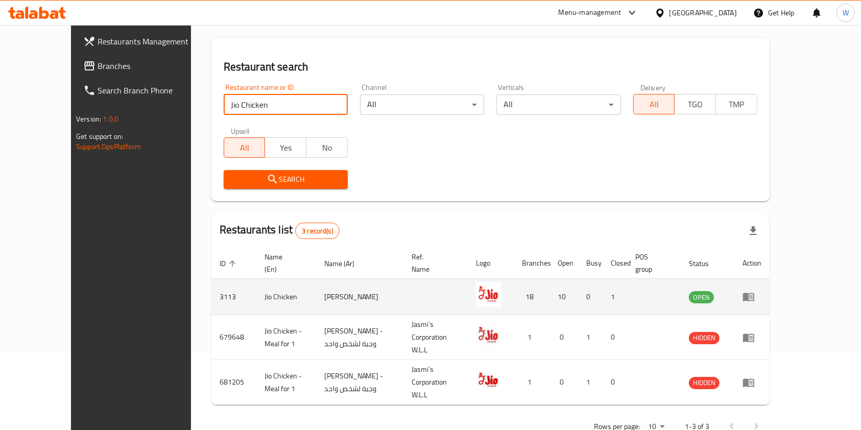
click at [754, 293] on icon "enhanced table" at bounding box center [748, 297] width 11 height 9
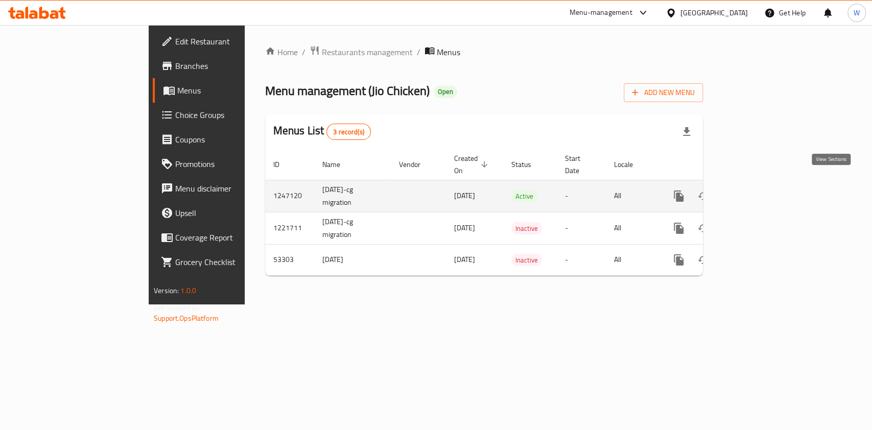
click at [759, 190] on icon "enhanced table" at bounding box center [752, 196] width 12 height 12
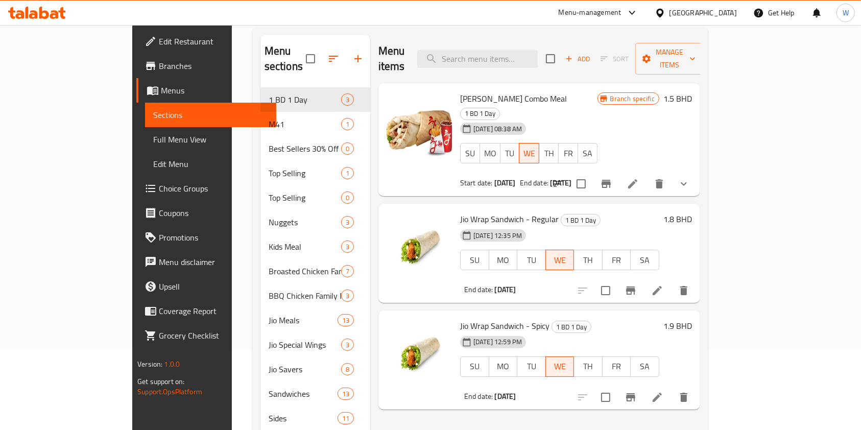
scroll to position [136, 0]
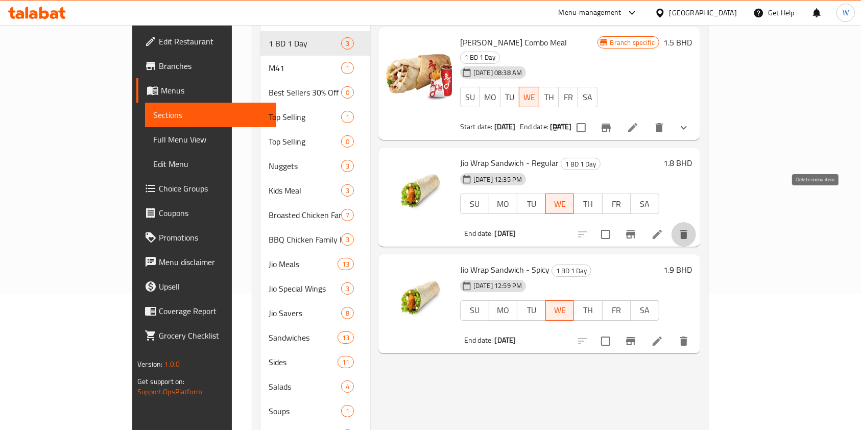
click at [688, 230] on icon "delete" at bounding box center [683, 234] width 7 height 9
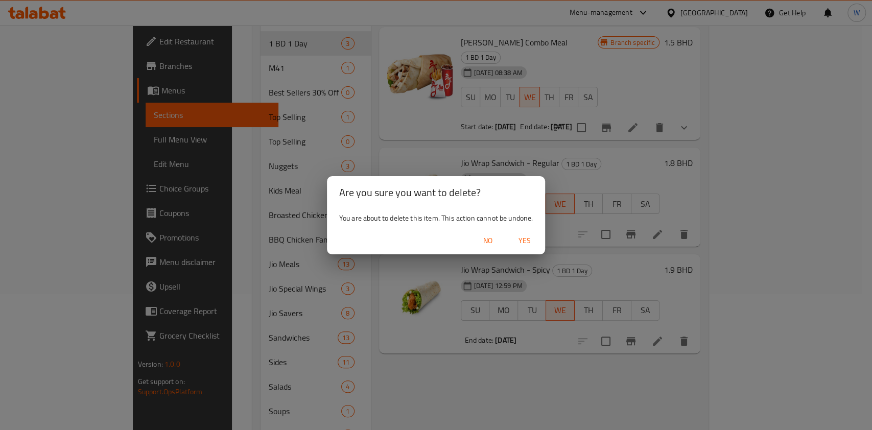
click at [491, 240] on span "No" at bounding box center [488, 240] width 25 height 13
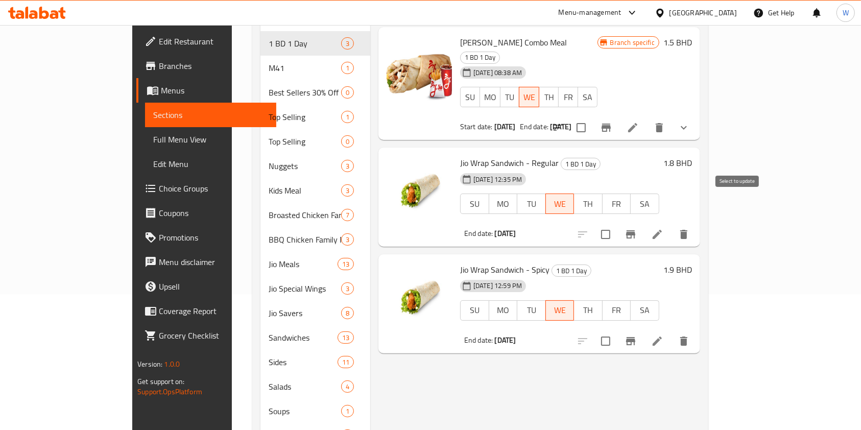
click at [617, 224] on input "checkbox" at bounding box center [605, 234] width 21 height 21
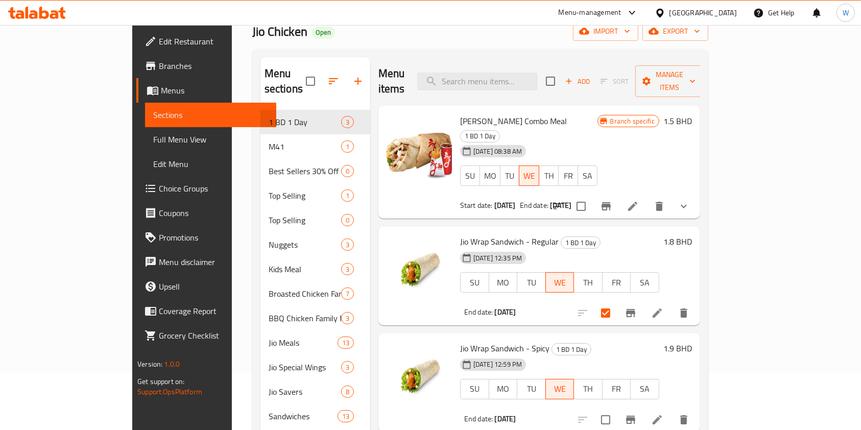
scroll to position [0, 0]
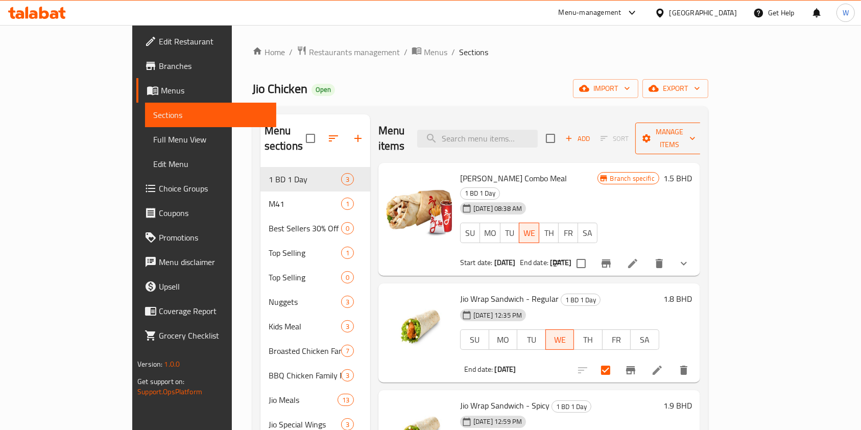
click at [696, 129] on span "Manage items" at bounding box center [670, 139] width 52 height 26
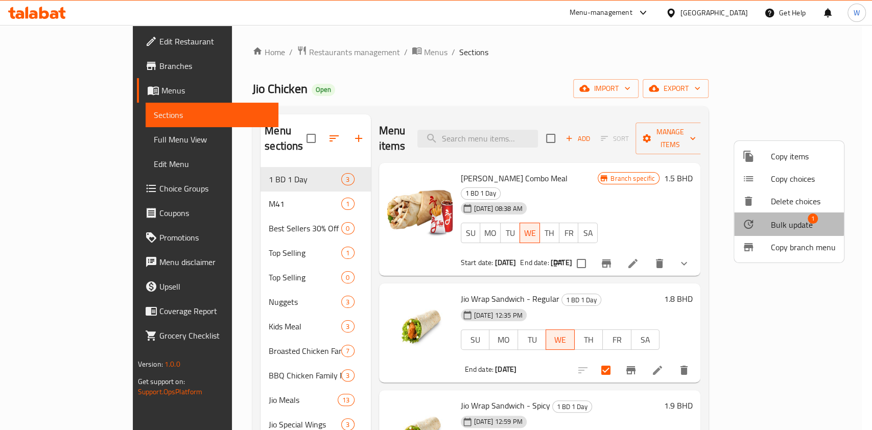
click at [759, 221] on div at bounding box center [756, 224] width 29 height 12
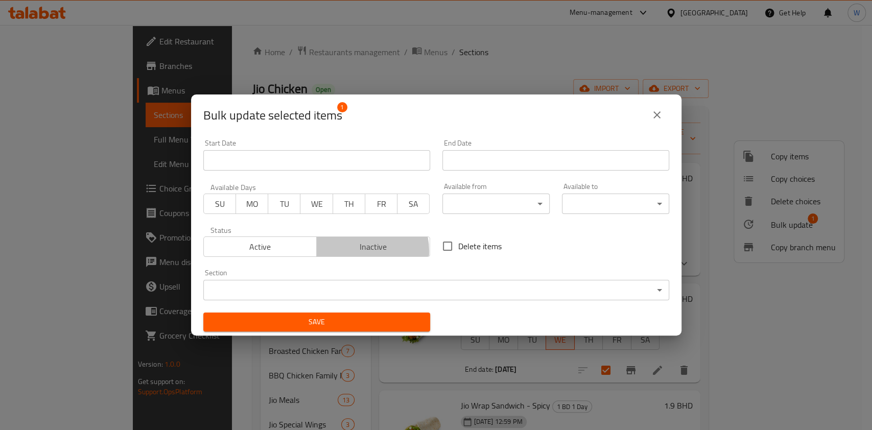
click at [352, 251] on span "Inactive" at bounding box center [373, 247] width 105 height 15
click at [354, 307] on div "Save" at bounding box center [316, 321] width 239 height 31
click at [380, 325] on span "Save" at bounding box center [316, 322] width 210 height 13
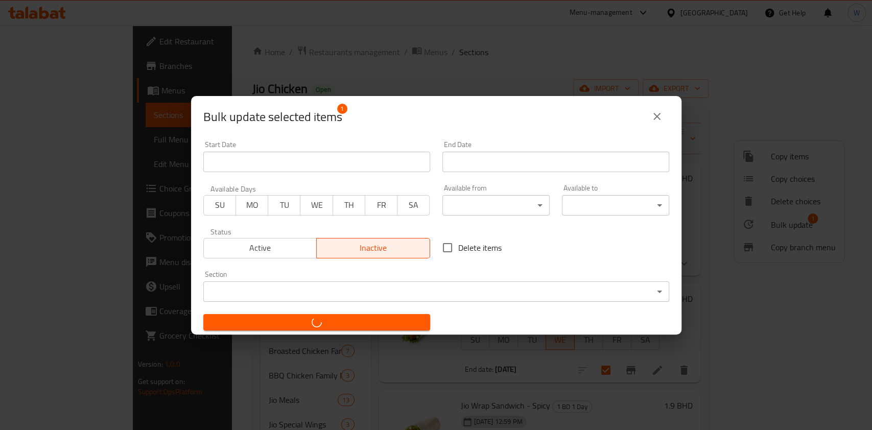
checkbox input "false"
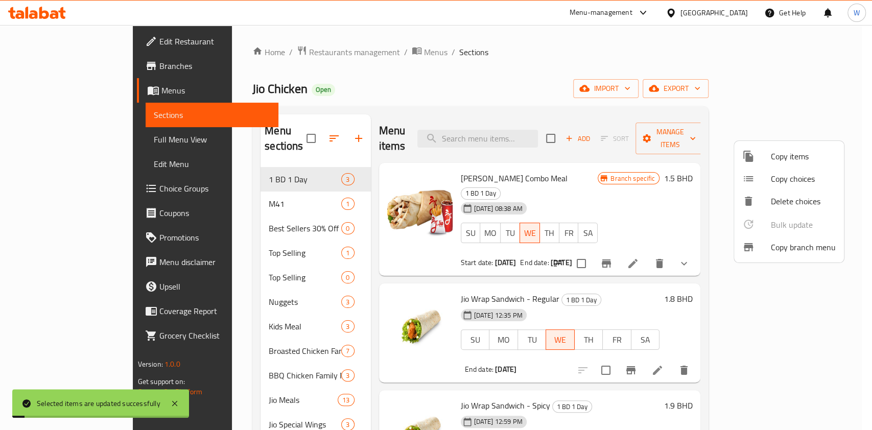
click at [603, 342] on div at bounding box center [436, 215] width 872 height 430
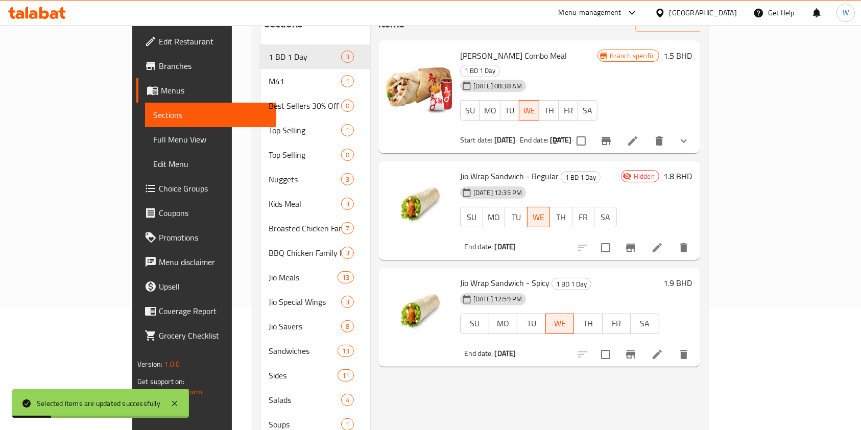
scroll to position [136, 0]
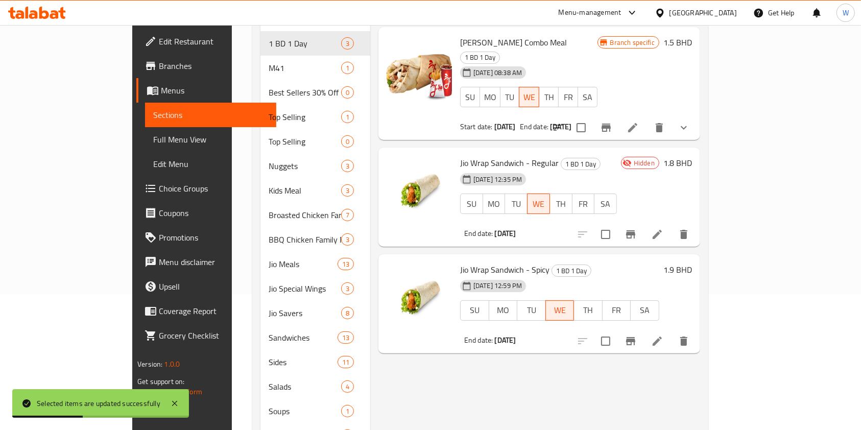
click at [603, 346] on div "Menu items Add Sort Manage items Jio Shawarma Combo Meal 1 BD 1 Day 22-01-2025 …" at bounding box center [535, 252] width 330 height 547
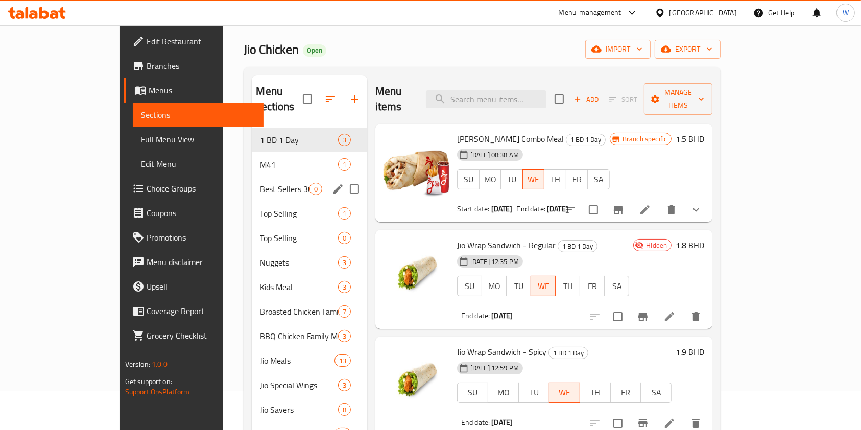
scroll to position [0, 0]
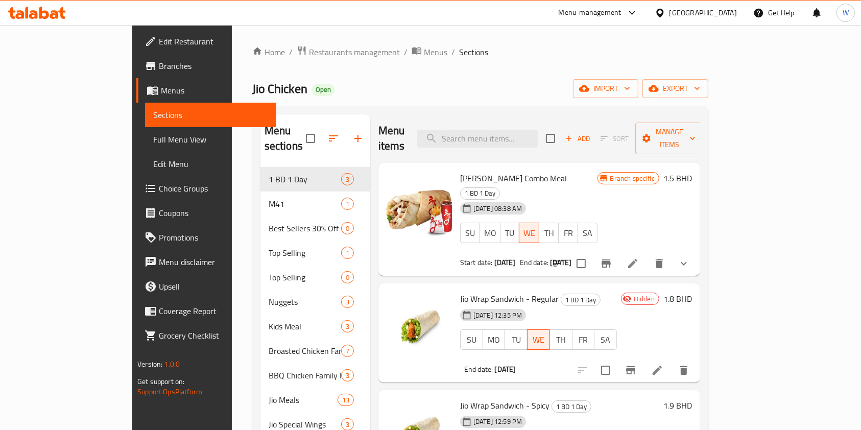
click at [507, 78] on div "Home / Restaurants management / Menus / Sections Jio Chicken Open import export…" at bounding box center [480, 357] width 456 height 624
click at [309, 51] on span "Restaurants management" at bounding box center [354, 52] width 91 height 12
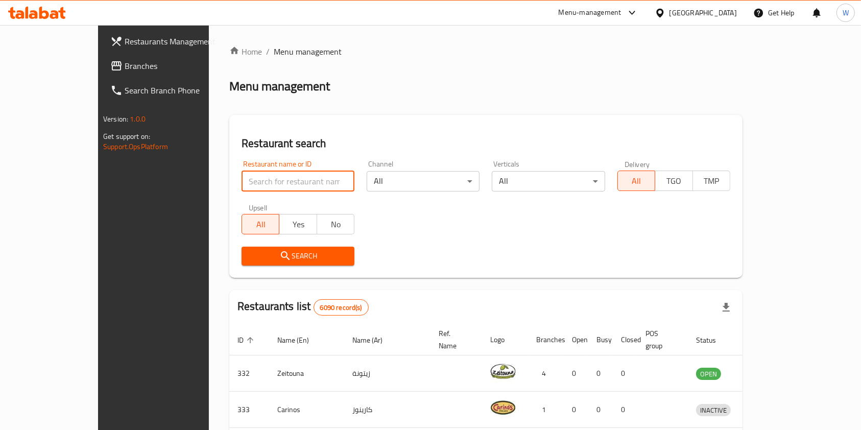
drag, startPoint x: 289, startPoint y: 51, endPoint x: 251, endPoint y: 186, distance: 140.9
click at [251, 186] on input "search" at bounding box center [298, 181] width 113 height 20
click at [249, 184] on input "search" at bounding box center [298, 181] width 113 height 20
type input "bzy"
click button "Search" at bounding box center [298, 256] width 113 height 19
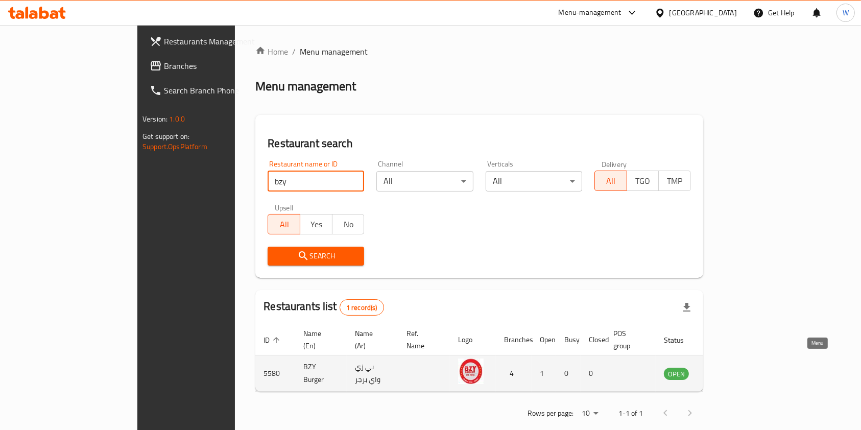
click at [729, 370] on icon "enhanced table" at bounding box center [723, 374] width 11 height 9
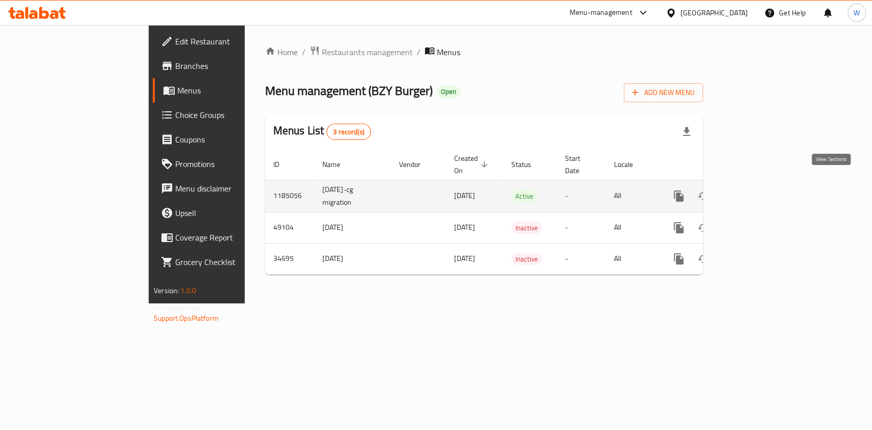
click at [759, 190] on icon "enhanced table" at bounding box center [752, 196] width 12 height 12
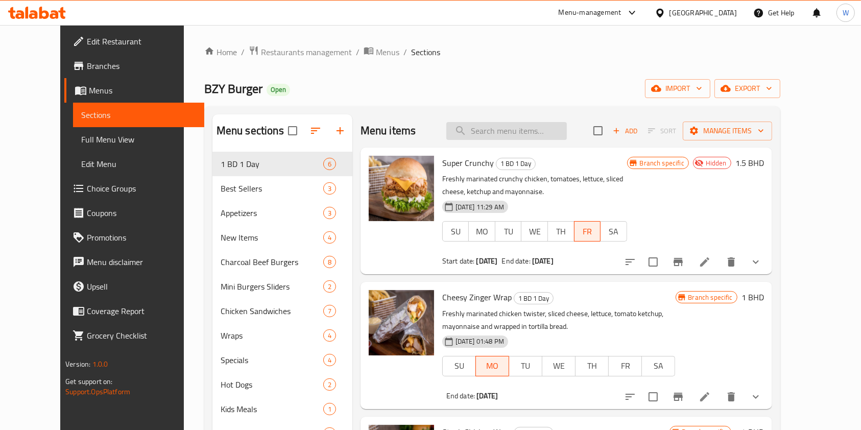
click at [511, 134] on input "search" at bounding box center [506, 131] width 121 height 18
paste input "Classic"
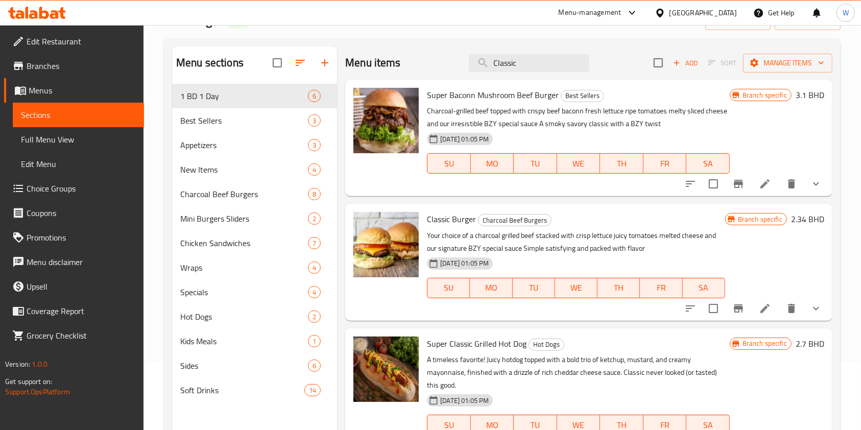
scroll to position [136, 0]
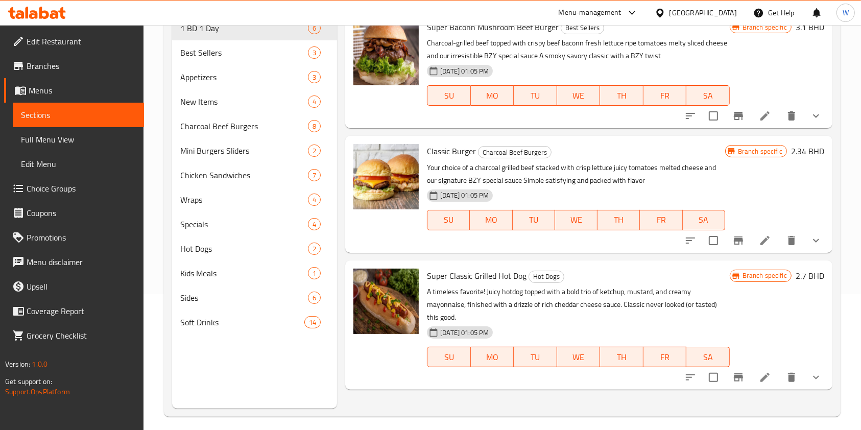
type input "Classic"
click at [825, 242] on button "show more" at bounding box center [816, 240] width 25 height 25
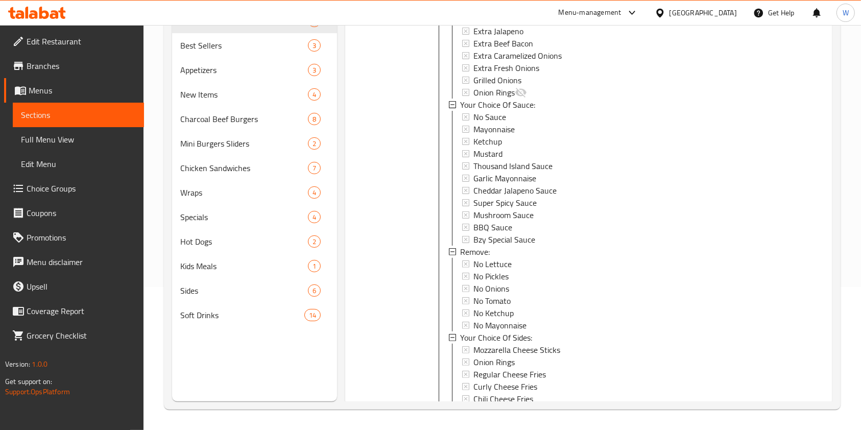
scroll to position [137, 0]
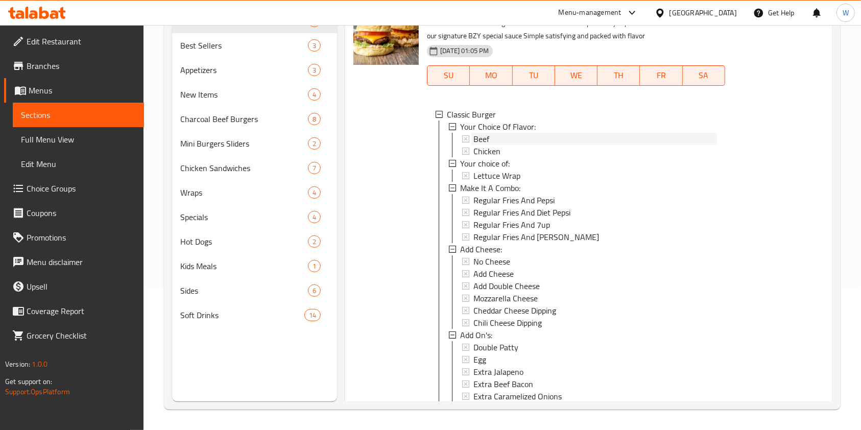
click at [500, 133] on div "Beef" at bounding box center [595, 139] width 243 height 12
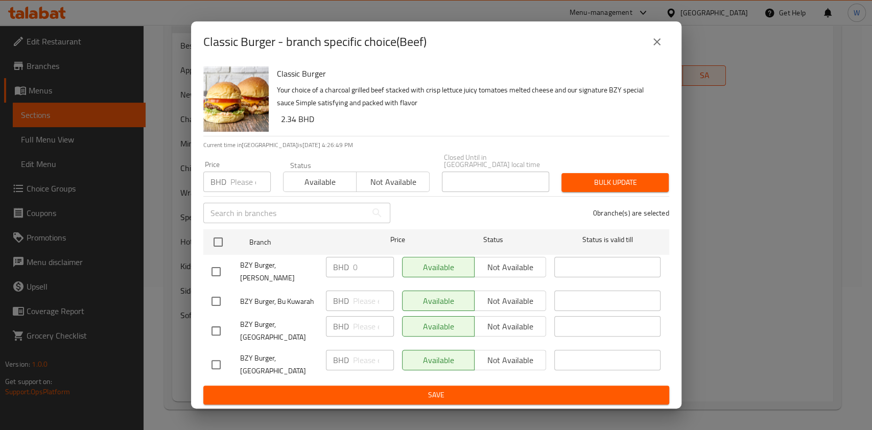
click at [660, 48] on icon "close" at bounding box center [657, 42] width 12 height 12
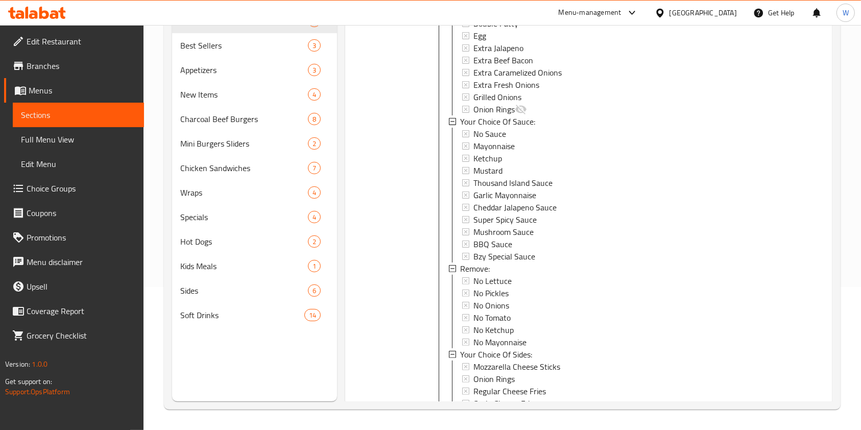
scroll to position [546, 0]
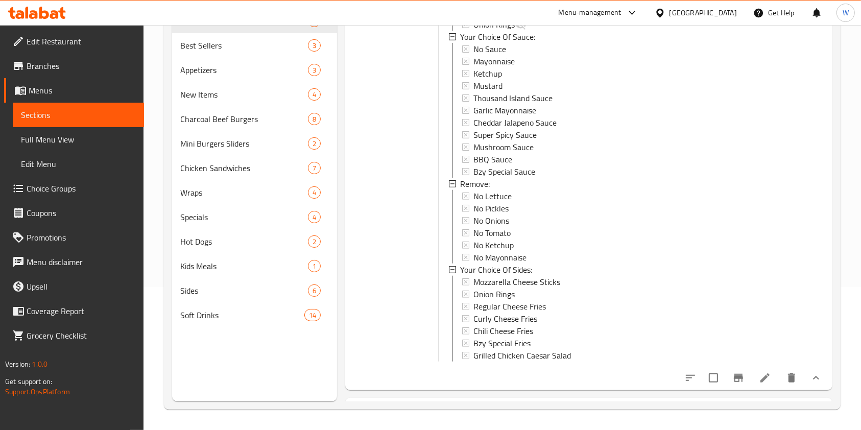
click at [759, 384] on icon at bounding box center [765, 378] width 12 height 12
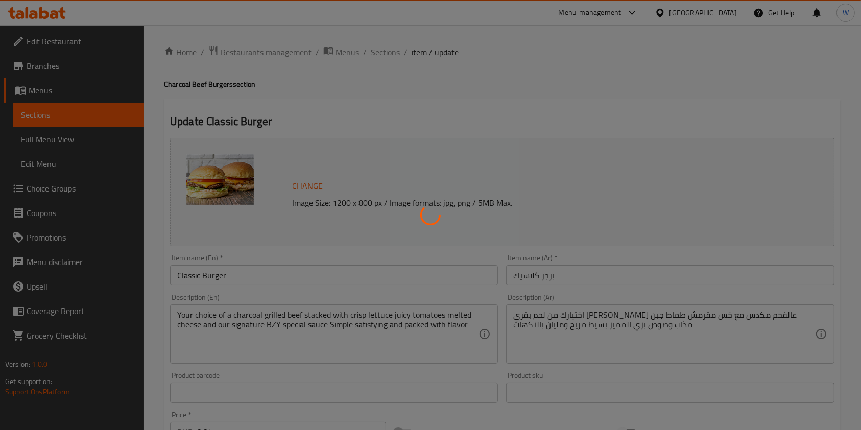
type input "اختيارك من النكهة:"
type input "1"
type input "إختيارك من:"
type input "0"
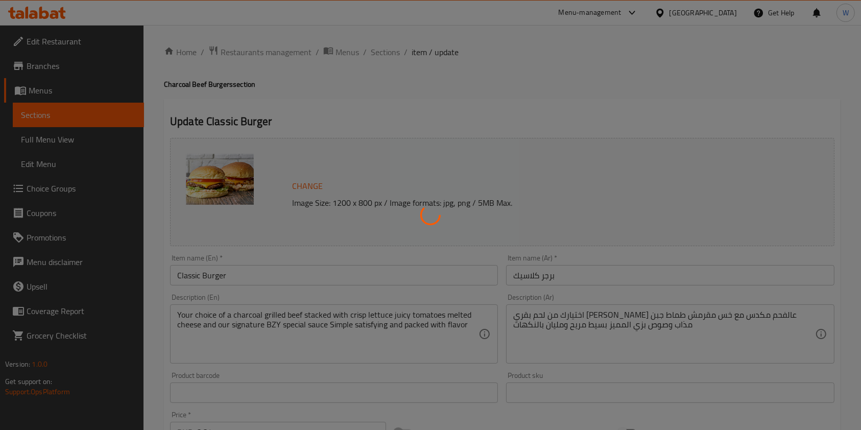
type input "0"
type input "إجعلها كومبو"
type input "0"
type input "4"
type input "إضافة جبنة:"
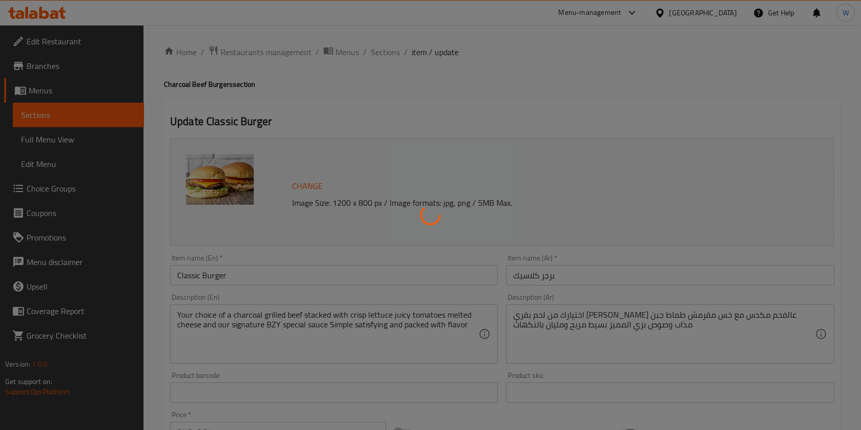
type input "1"
type input "الإضافات:"
type input "0"
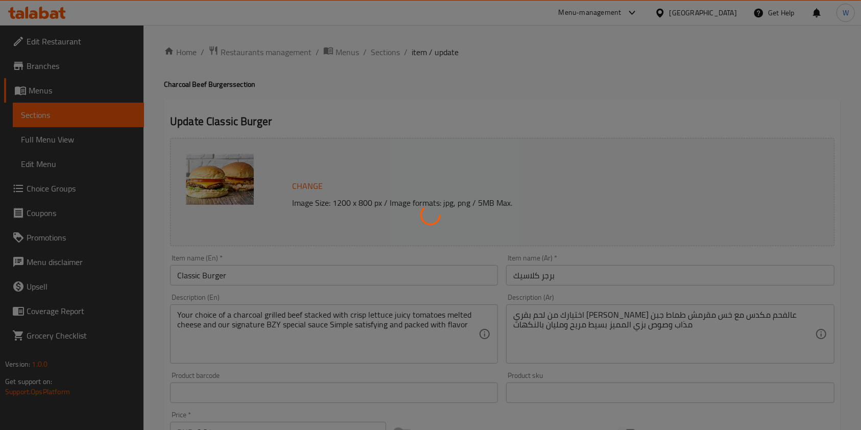
type input "اختيارك من الصوص:"
type input "0"
type input "1"
type input "أزل:"
type input "0"
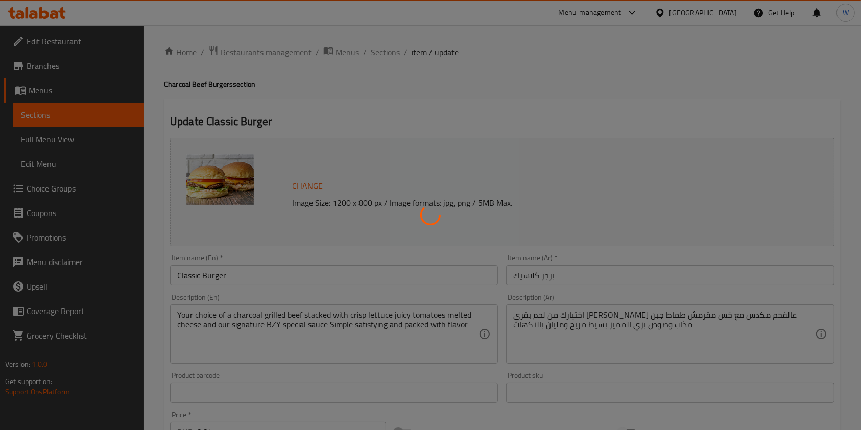
type input "0"
type input "اختيارك من الإضافات الجانبية:"
type input "0"
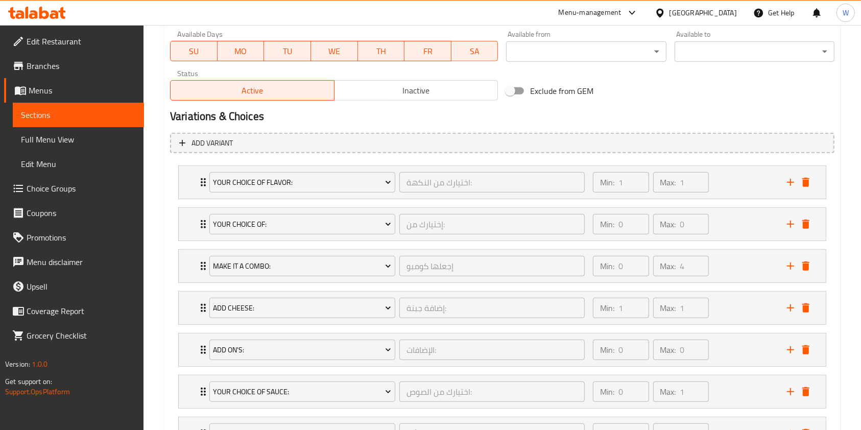
scroll to position [545, 0]
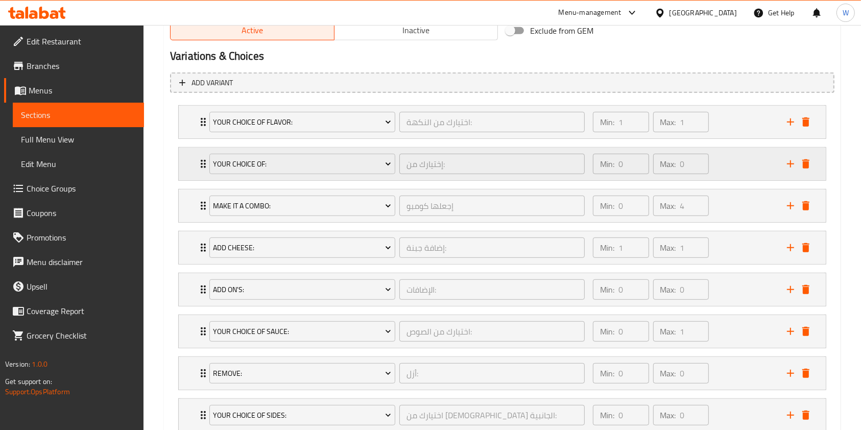
click at [195, 171] on div "Your choice of: إختيارك من: ​ Min: 0 ​ Max: 0 ​" at bounding box center [502, 164] width 647 height 33
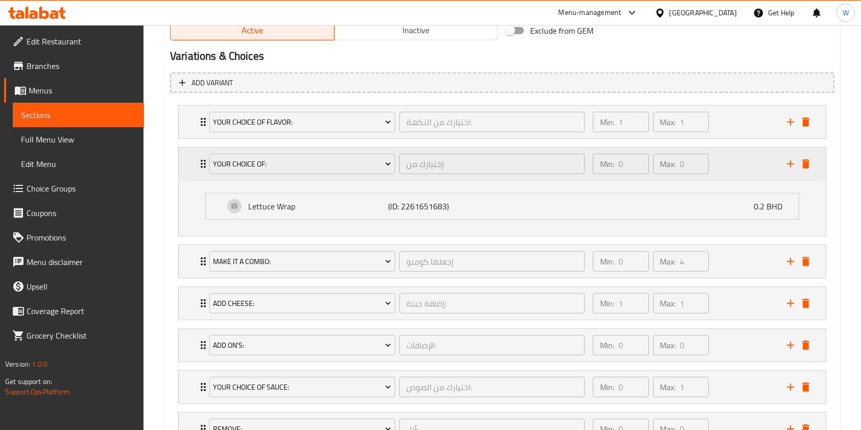
click at [195, 170] on div "Your choice of: إختيارك من: ​ Min: 0 ​ Max: 0 ​" at bounding box center [502, 164] width 647 height 33
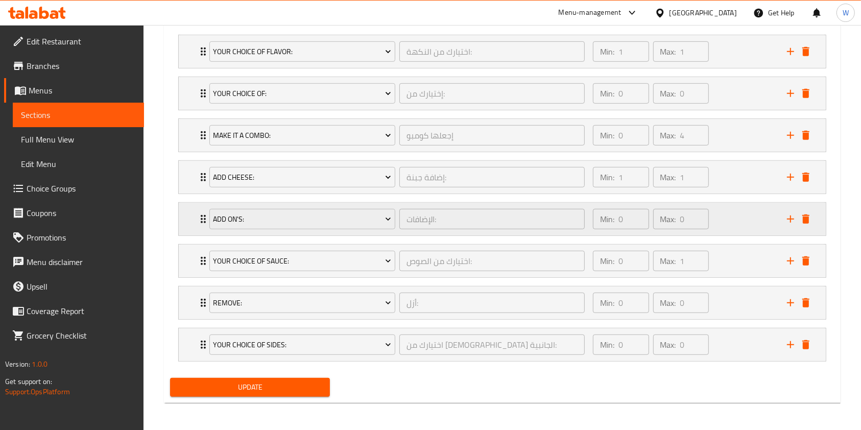
scroll to position [616, 0]
click at [201, 47] on icon "Expand" at bounding box center [203, 51] width 5 height 8
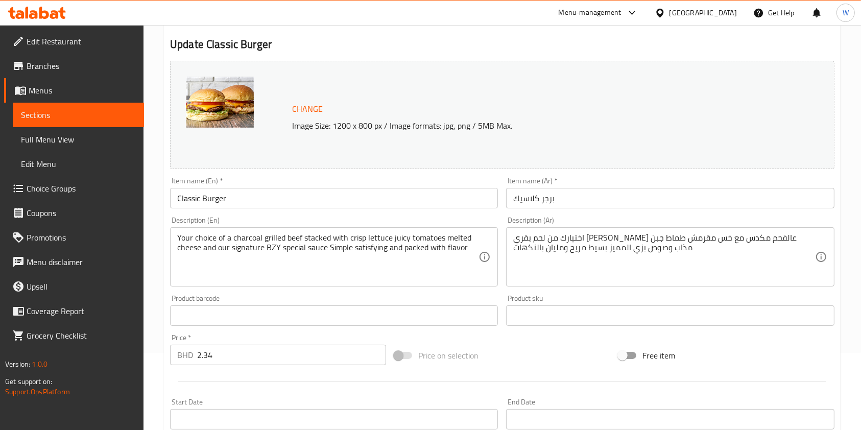
scroll to position [0, 0]
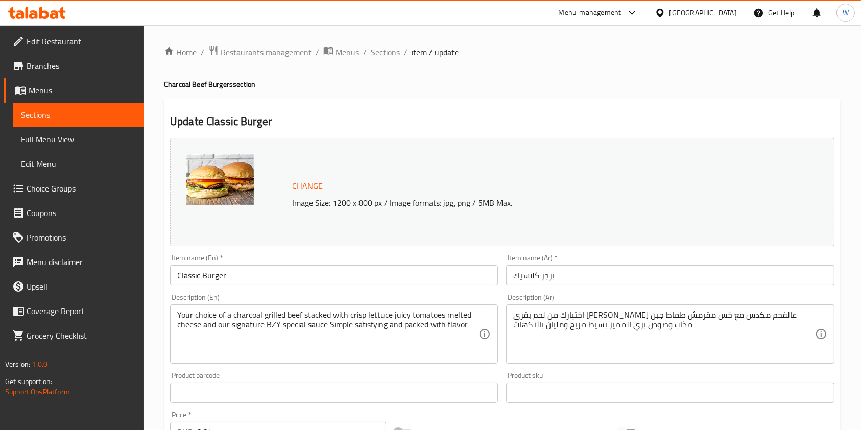
click at [368, 57] on ol "Home / Restaurants management / Menus / Sections / item / update" at bounding box center [502, 51] width 677 height 13
click at [383, 55] on span "Sections" at bounding box center [385, 52] width 29 height 12
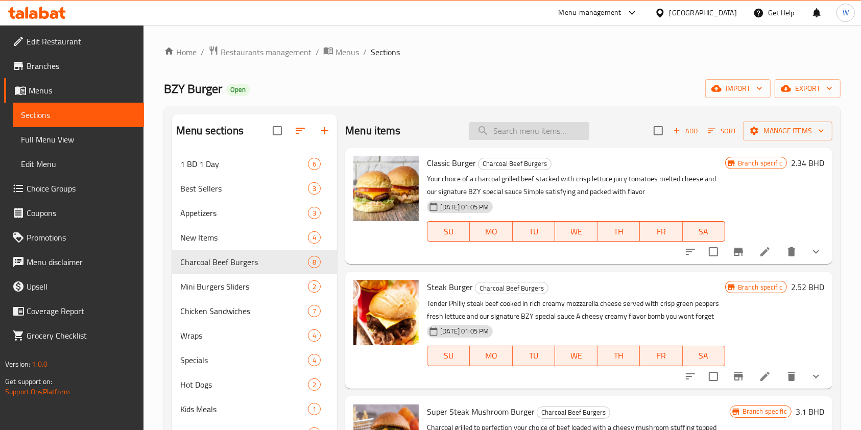
click at [511, 134] on input "search" at bounding box center [529, 131] width 121 height 18
paste input "Beef Bacon"
click at [509, 133] on input "Beef Bacon" at bounding box center [529, 131] width 121 height 18
click at [507, 133] on input "Beef Bacon" at bounding box center [529, 131] width 121 height 18
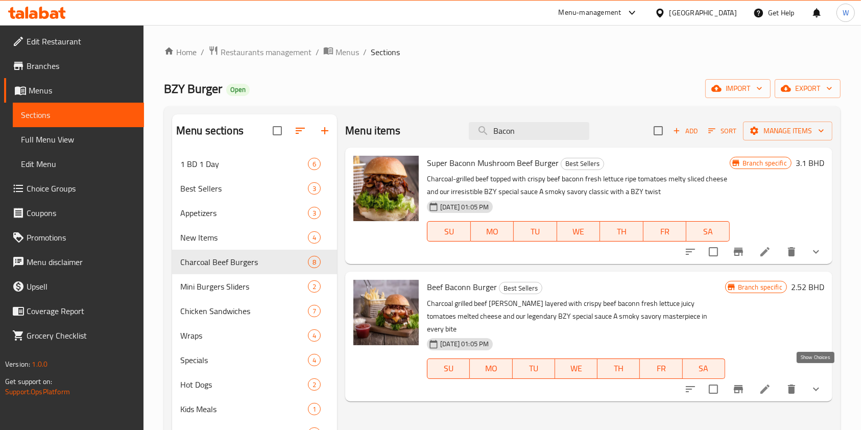
type input "Bacon"
click at [820, 383] on icon "show more" at bounding box center [816, 389] width 12 height 12
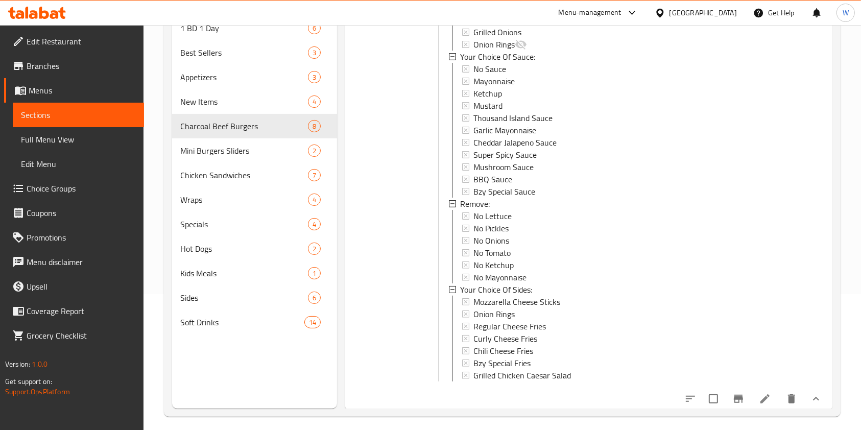
scroll to position [143, 0]
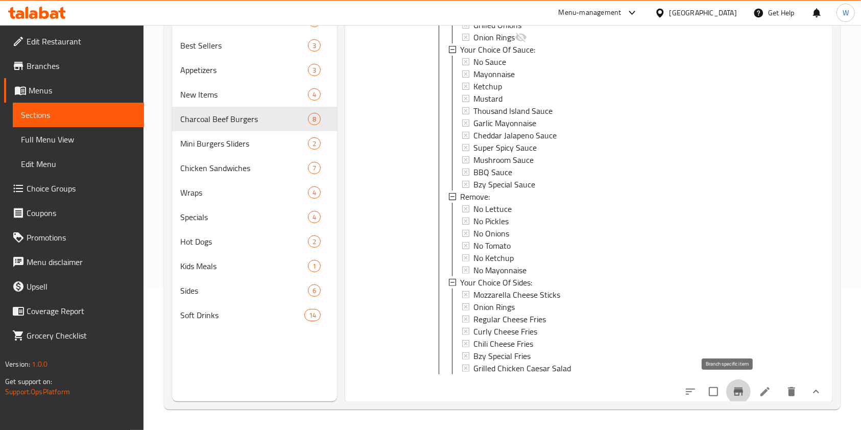
click at [736, 390] on button "Branch-specific-item" at bounding box center [738, 392] width 25 height 25
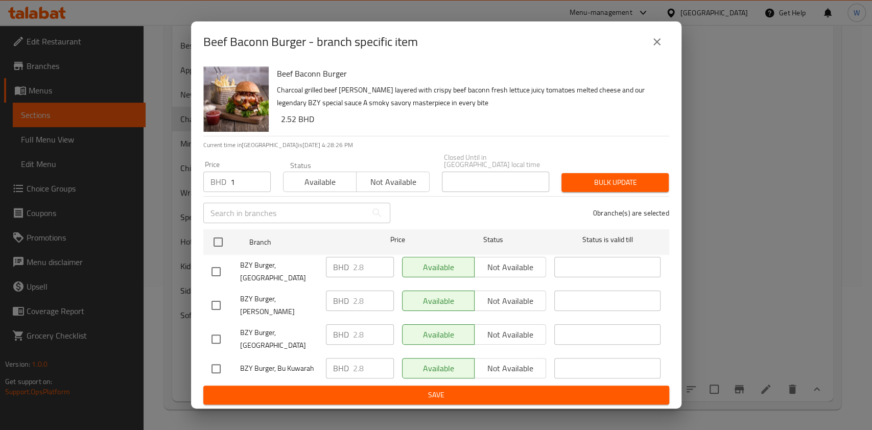
click at [256, 181] on input "1" at bounding box center [250, 182] width 40 height 20
drag, startPoint x: 243, startPoint y: 181, endPoint x: 202, endPoint y: 200, distance: 45.5
click at [205, 198] on div "Price BHD 1 Price" at bounding box center [237, 176] width 80 height 43
paste input ".800"
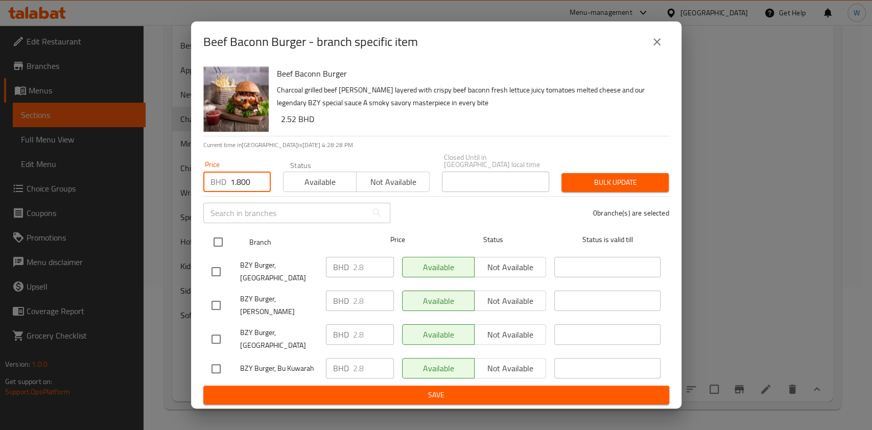
type input "1.800"
click at [215, 239] on input "checkbox" at bounding box center [217, 241] width 21 height 21
checkbox input "true"
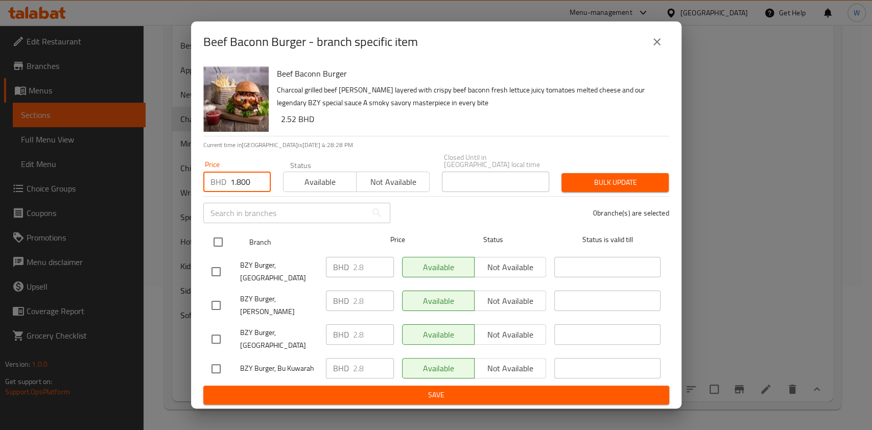
checkbox input "true"
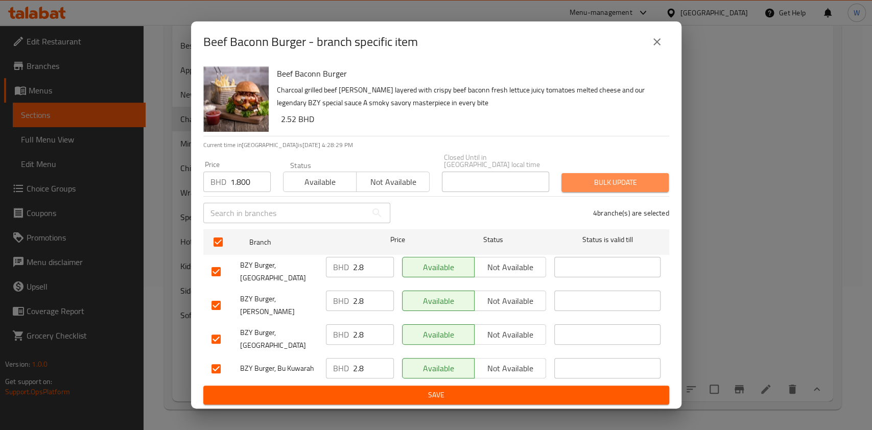
click at [666, 183] on button "Bulk update" at bounding box center [614, 182] width 107 height 19
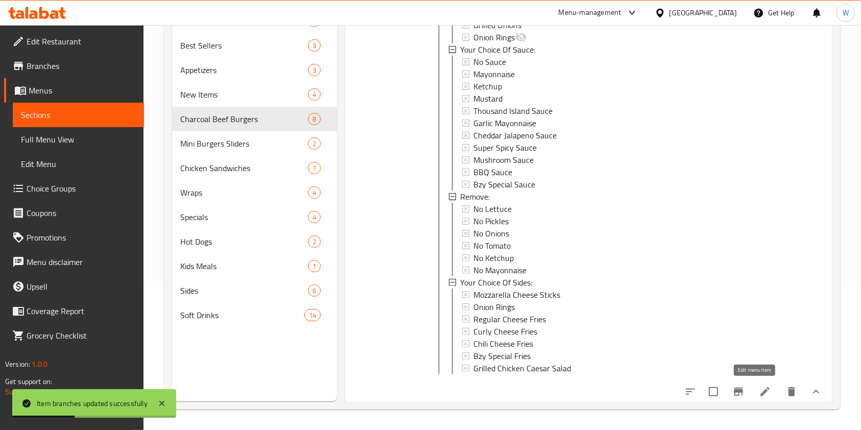
click at [759, 390] on icon at bounding box center [765, 392] width 12 height 12
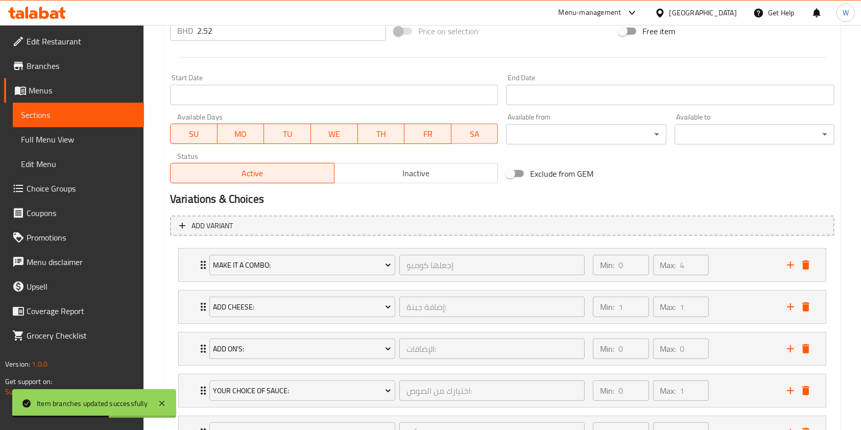
scroll to position [477, 0]
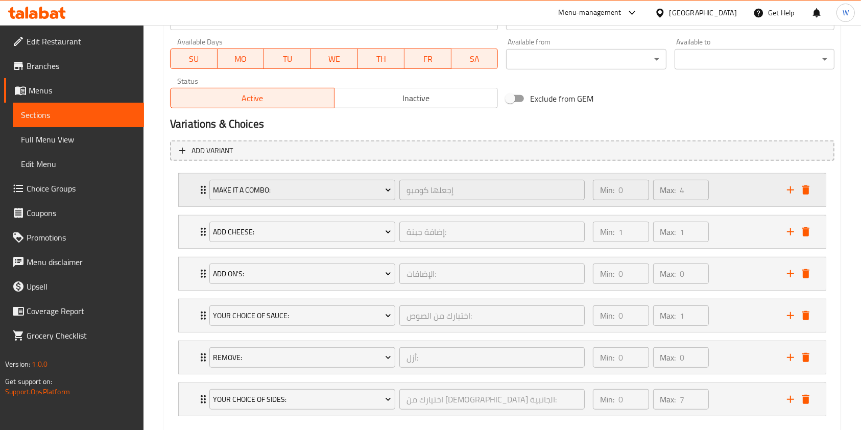
click at [204, 196] on div "Make It a Combo: إجعلها كومبو ​" at bounding box center [397, 190] width 388 height 33
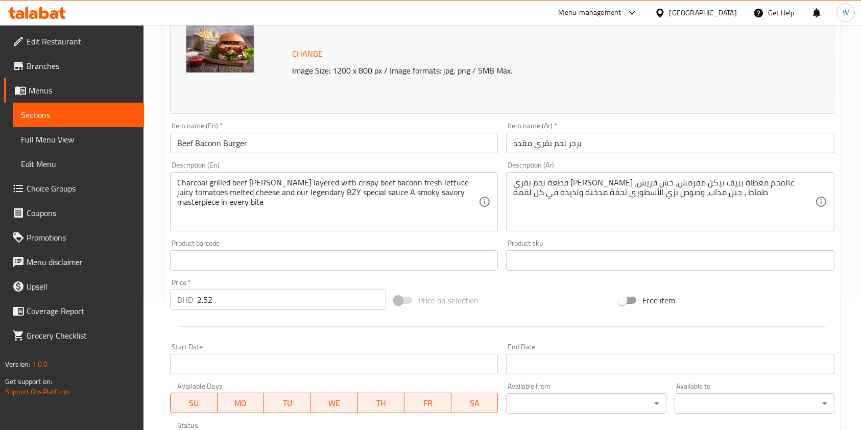
scroll to position [0, 0]
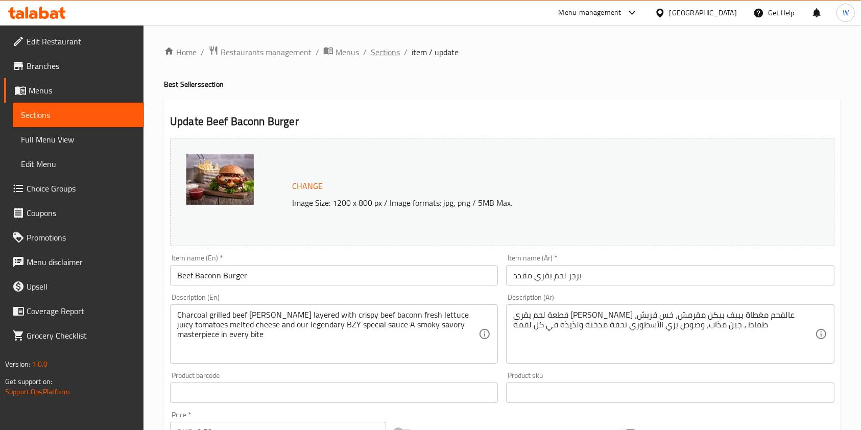
click at [374, 53] on span "Sections" at bounding box center [385, 52] width 29 height 12
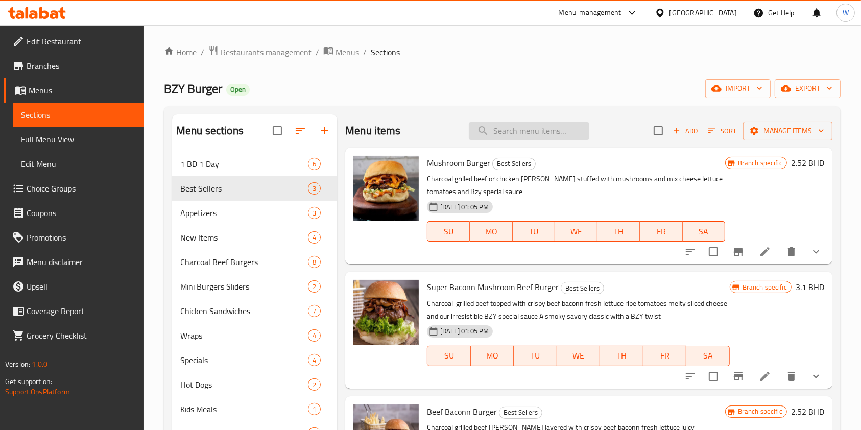
click at [507, 125] on input "search" at bounding box center [529, 131] width 121 height 18
paste input "Steak"
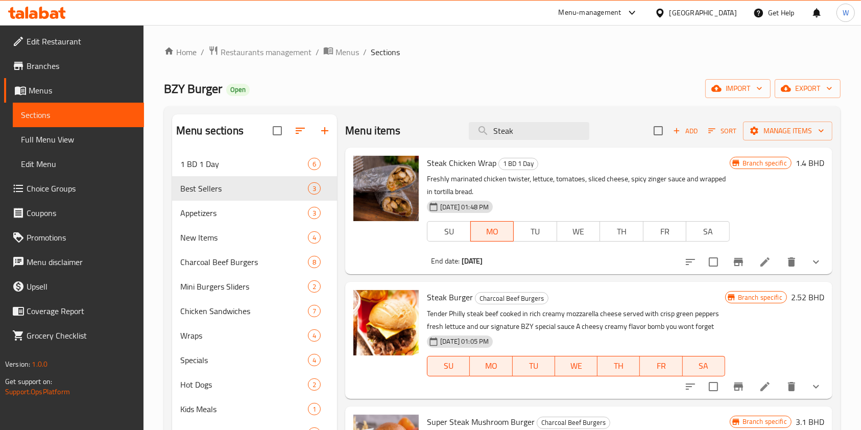
scroll to position [136, 0]
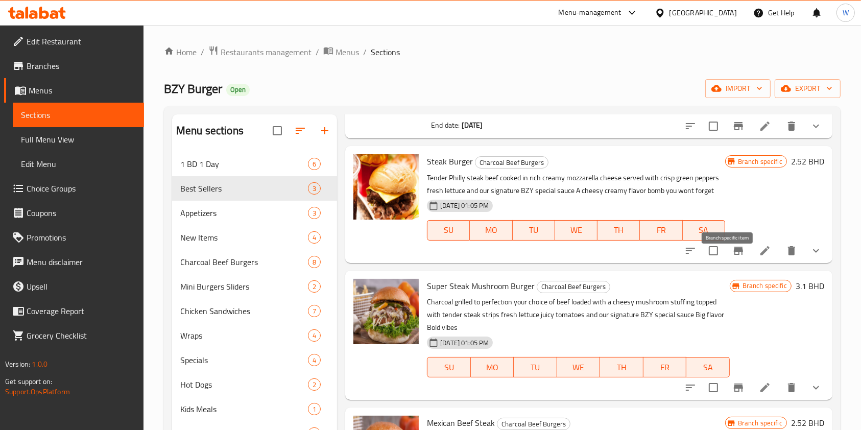
type input "Steak"
click at [733, 257] on icon "Branch-specific-item" at bounding box center [739, 251] width 12 height 12
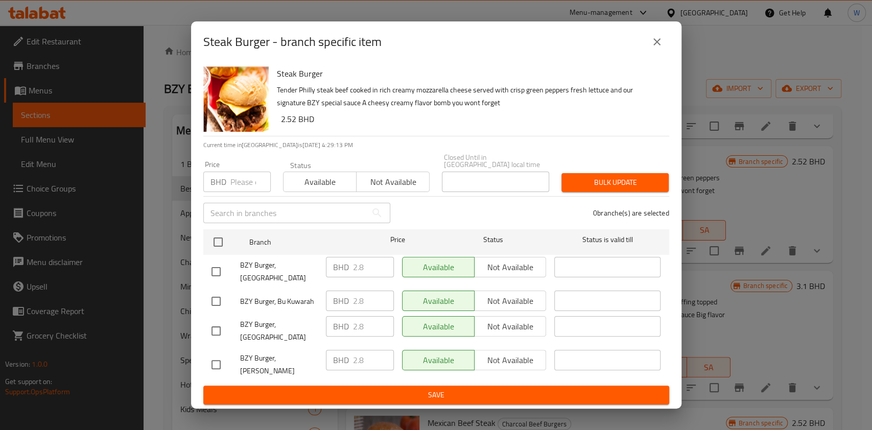
click at [253, 191] on input "number" at bounding box center [250, 182] width 40 height 20
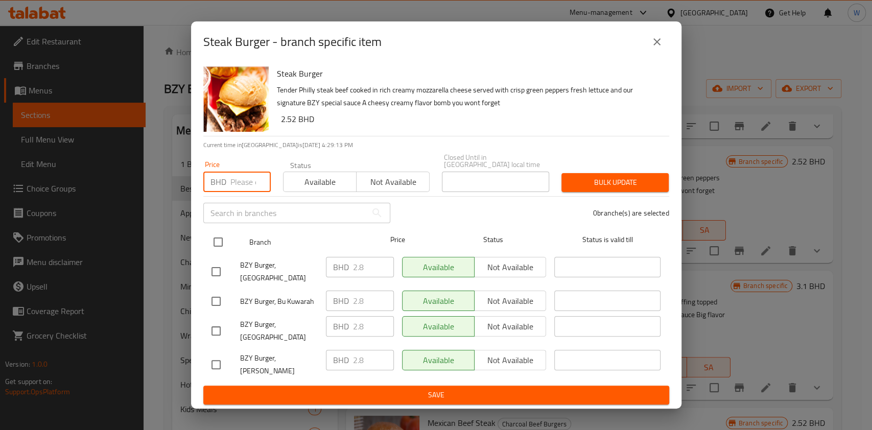
paste input "1.900"
type input "1.900"
drag, startPoint x: 221, startPoint y: 246, endPoint x: 262, endPoint y: 242, distance: 41.5
click at [221, 247] on input "checkbox" at bounding box center [217, 241] width 21 height 21
checkbox input "true"
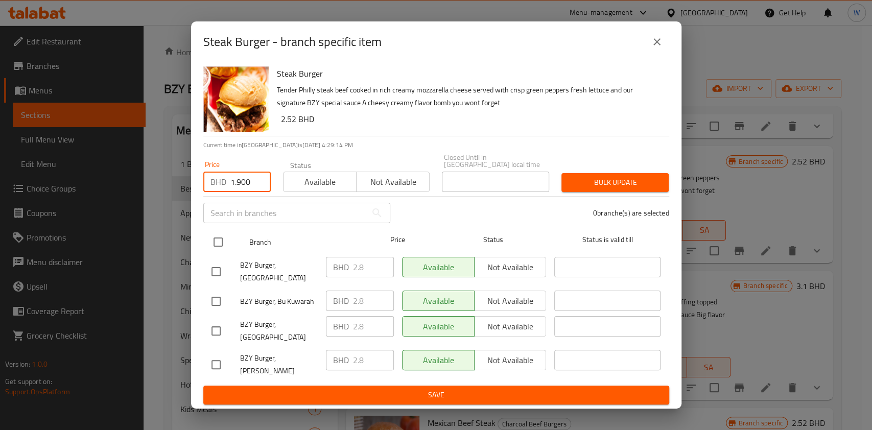
checkbox input "true"
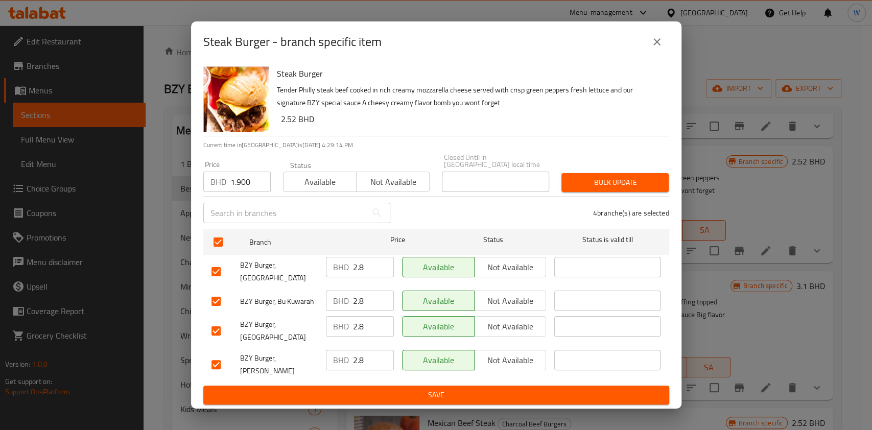
click at [587, 187] on span "Bulk update" at bounding box center [615, 182] width 91 height 13
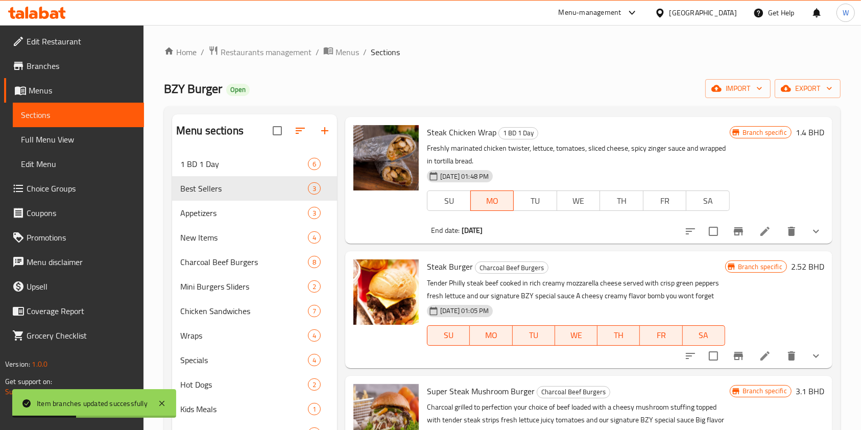
scroll to position [0, 0]
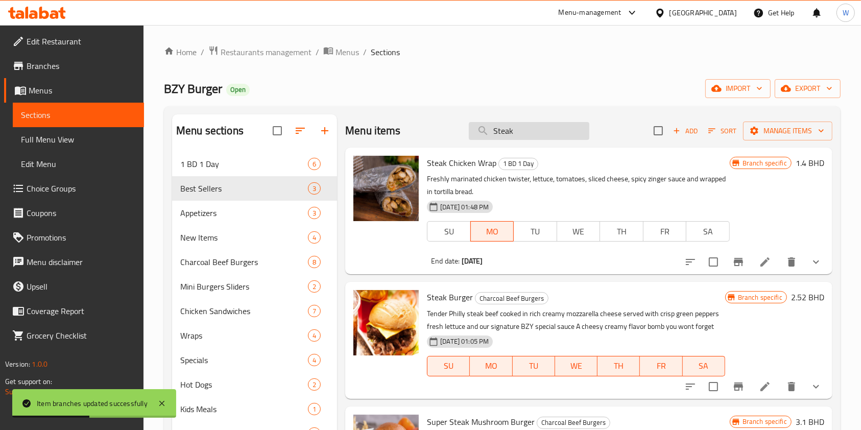
click at [515, 135] on input "Steak" at bounding box center [529, 131] width 121 height 18
paste input "Beeef Mushroom"
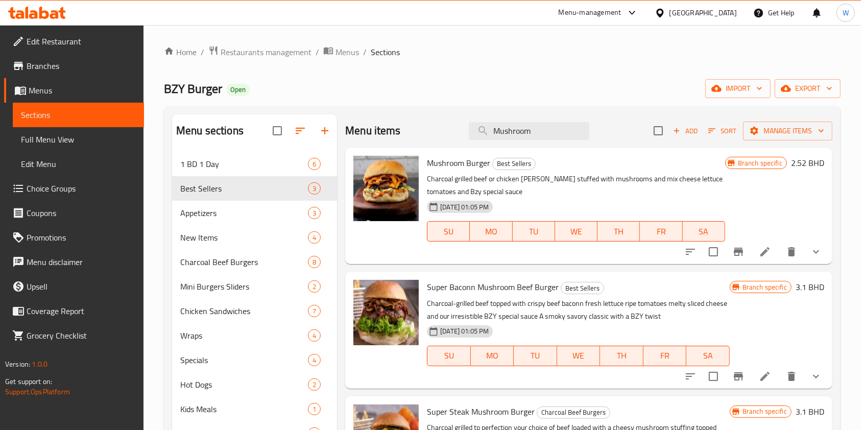
type input "Mushroom"
click at [812, 255] on button "show more" at bounding box center [816, 252] width 25 height 25
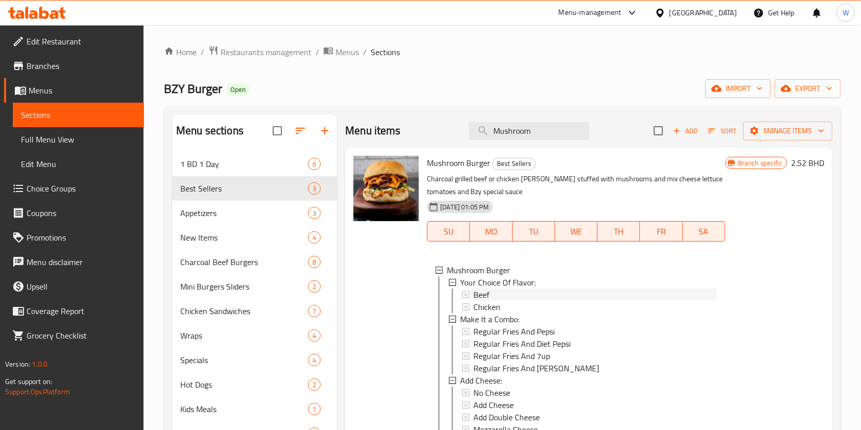
click at [515, 296] on div "Beef" at bounding box center [595, 295] width 243 height 12
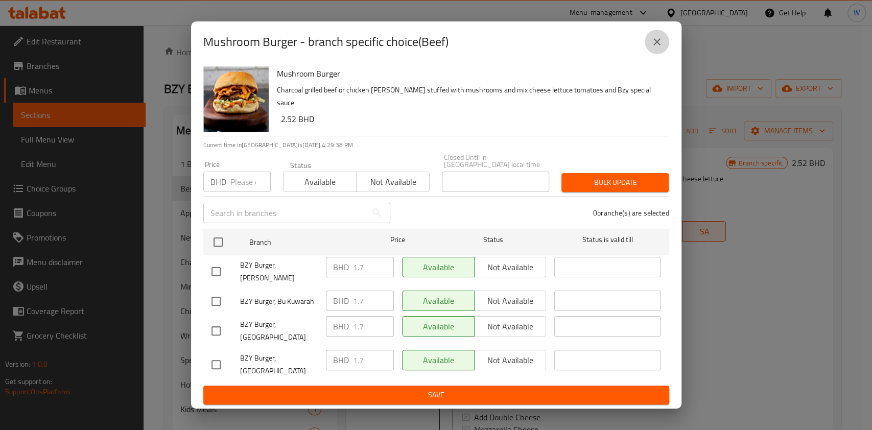
click at [662, 48] on icon "close" at bounding box center [657, 42] width 12 height 12
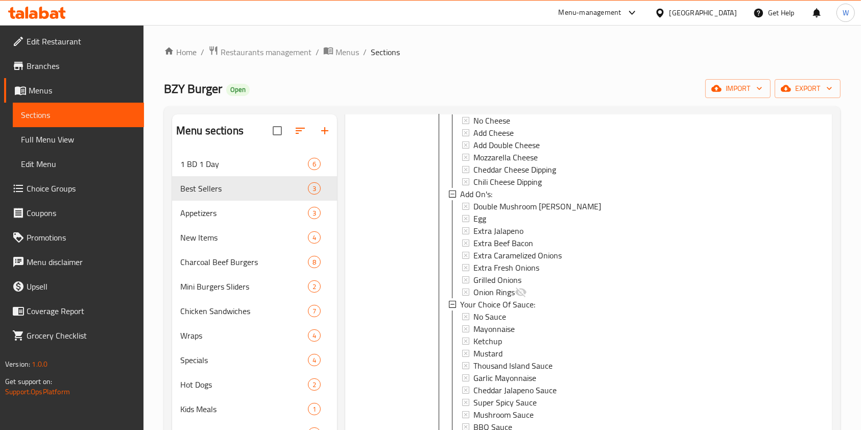
scroll to position [68, 0]
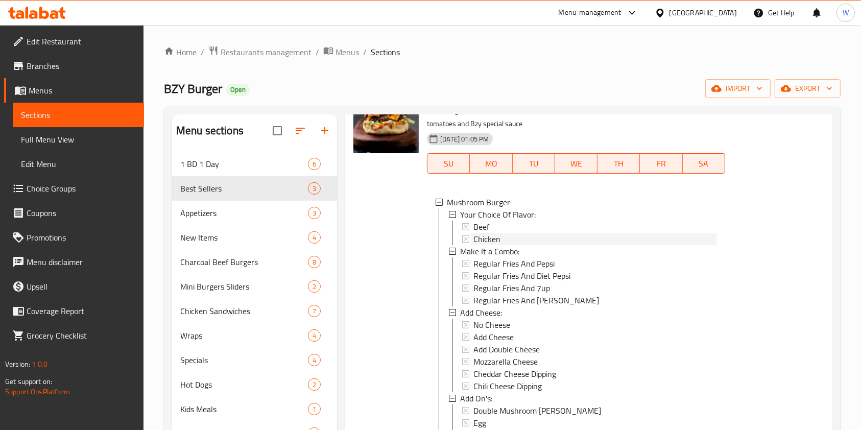
click at [511, 240] on div "Chicken" at bounding box center [595, 239] width 243 height 12
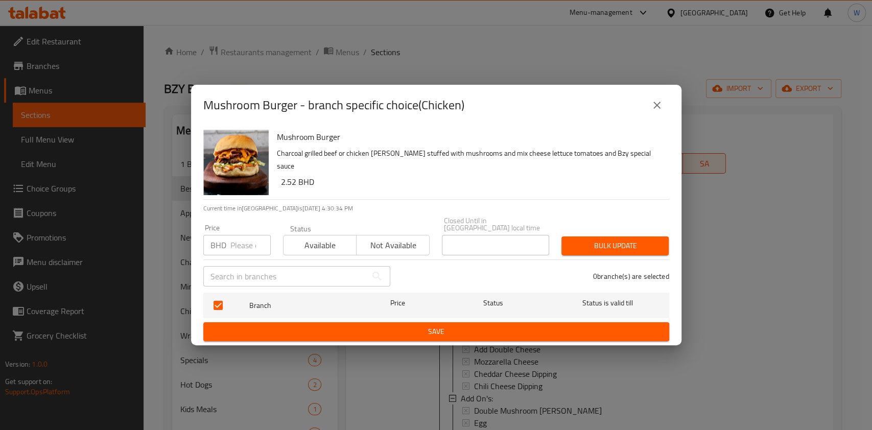
click at [667, 110] on button "close" at bounding box center [657, 105] width 25 height 25
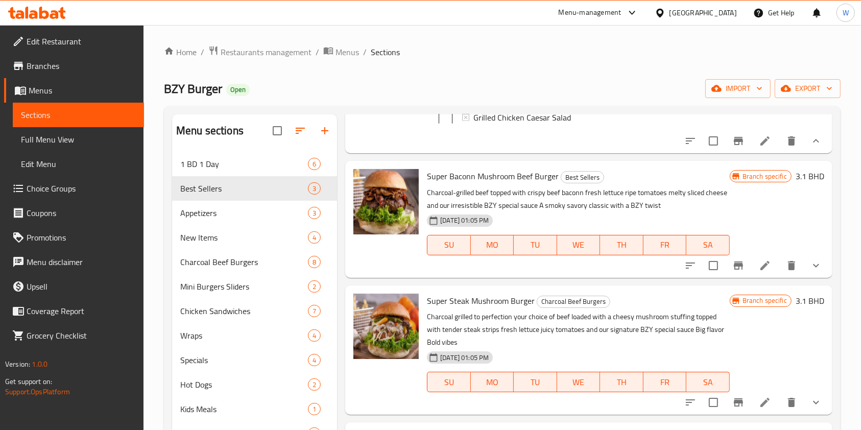
scroll to position [749, 0]
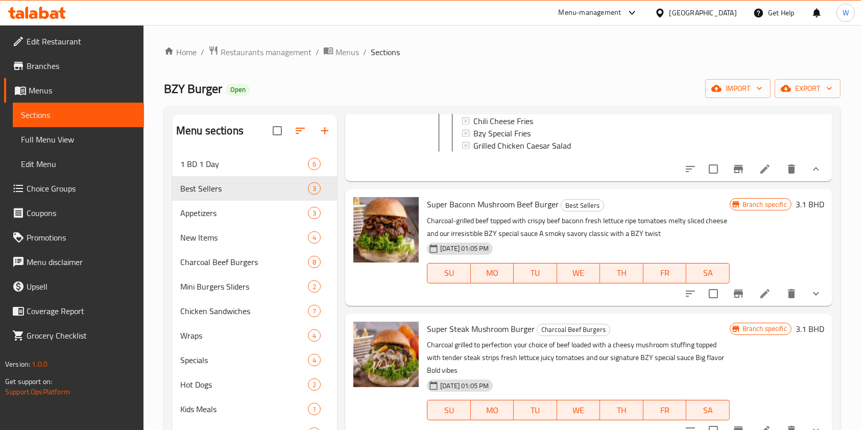
click at [759, 175] on icon at bounding box center [765, 169] width 12 height 12
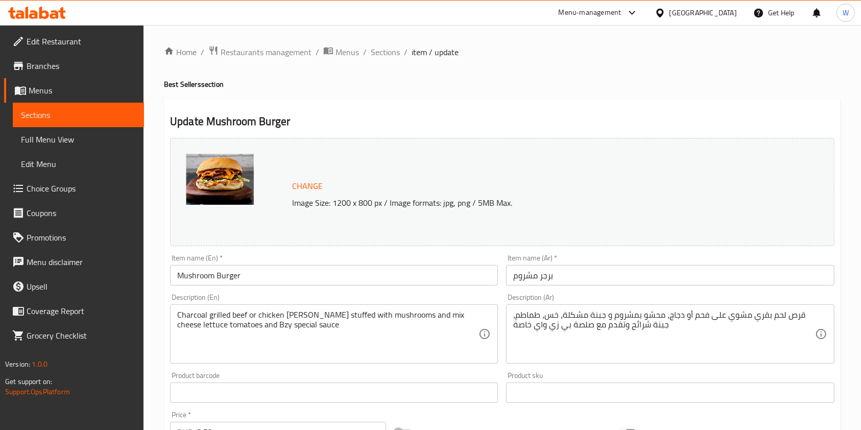
type input "إختيارك من:"
type input "1"
click at [394, 56] on span "Sections" at bounding box center [385, 52] width 29 height 12
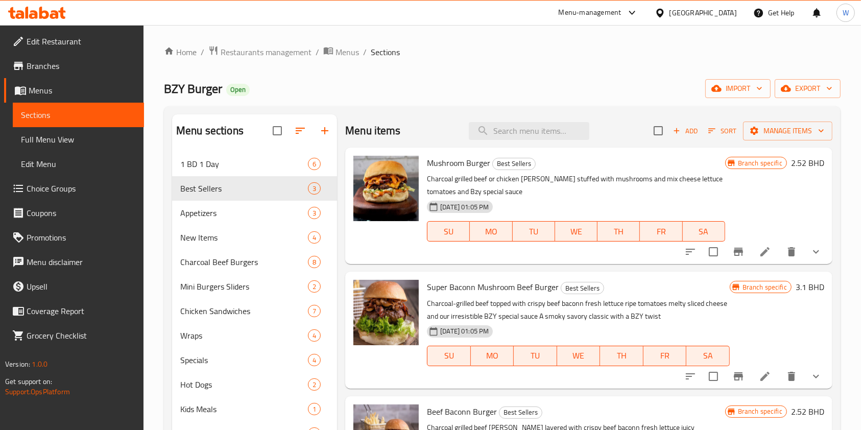
click at [555, 107] on div "Menu sections 1 BD 1 Day 6 Best Sellers 3 Appetizers 3 New Items 4 Charcoal Bee…" at bounding box center [502, 329] width 677 height 446
click at [546, 125] on input "search" at bounding box center [529, 131] width 121 height 18
paste input "Fire House"
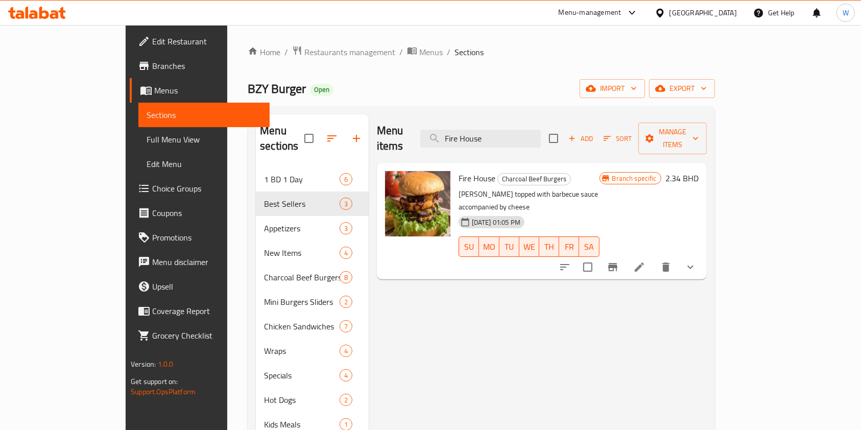
type input "Fire House"
click at [703, 255] on button "show more" at bounding box center [690, 267] width 25 height 25
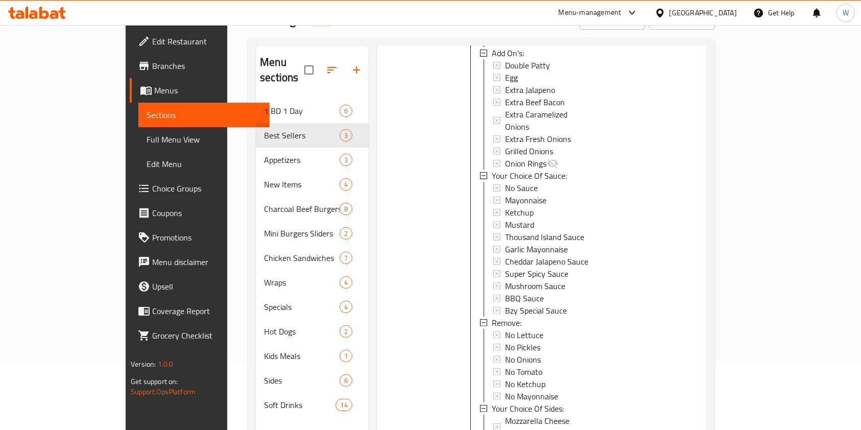
scroll to position [143, 0]
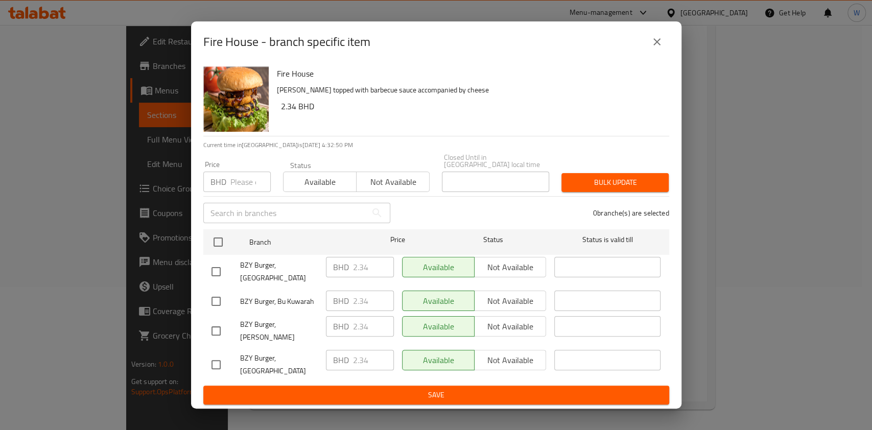
click at [647, 54] on button "close" at bounding box center [657, 42] width 25 height 25
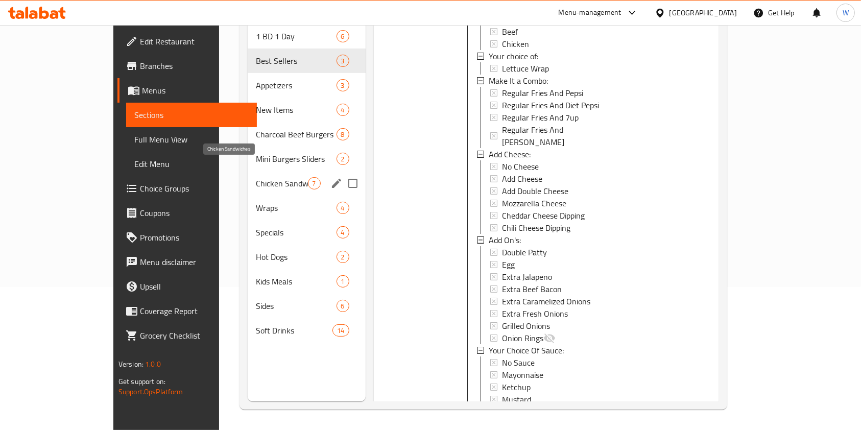
scroll to position [0, 0]
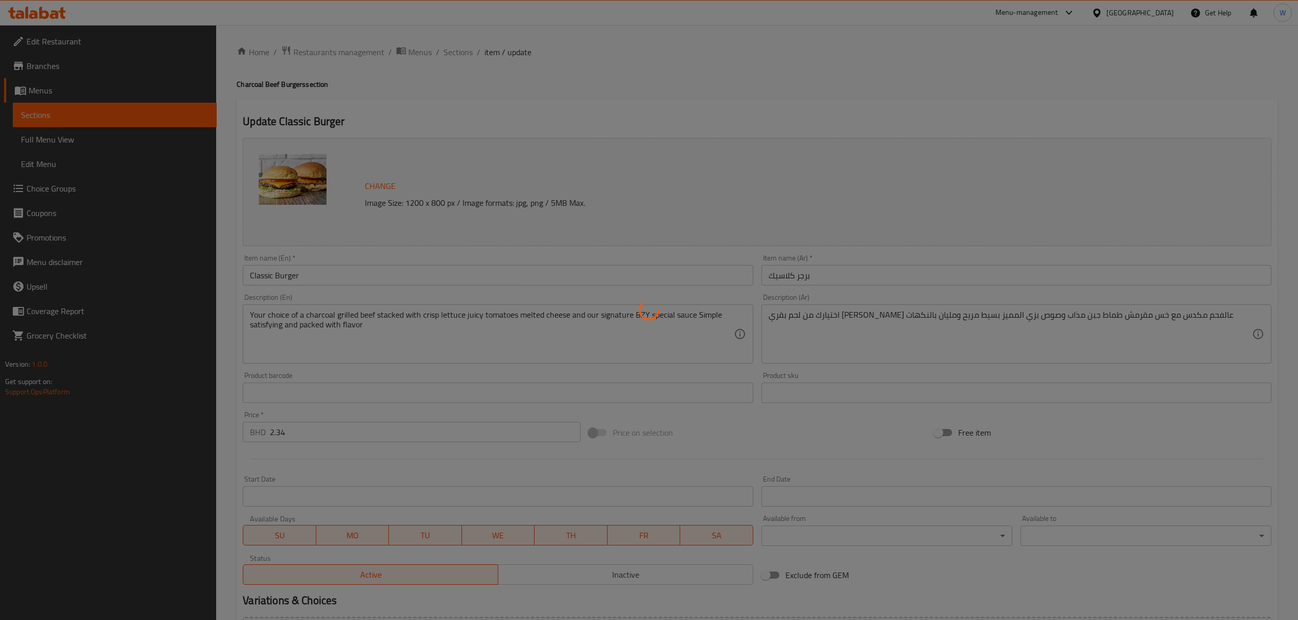
type input "اختيارك من النكهة:"
type input "1"
type input "إختيارك من:"
type input "0"
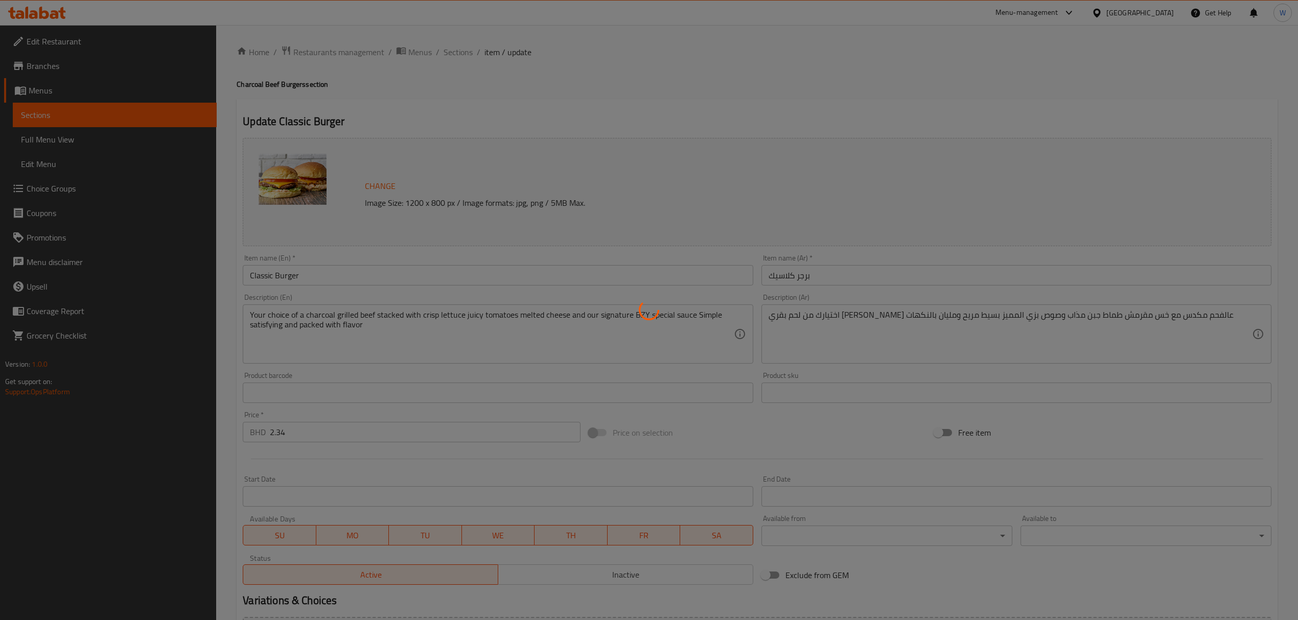
type input "0"
type input "إجعلها كومبو"
type input "0"
type input "4"
type input "إضافة جبنة:"
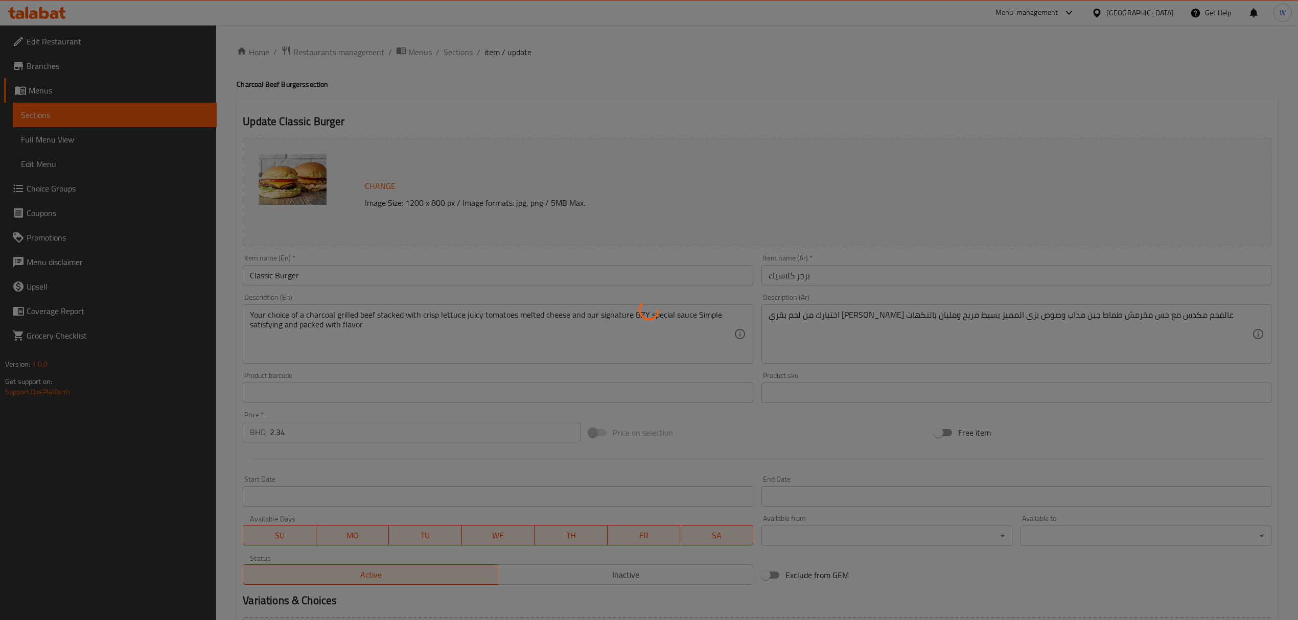
type input "1"
type input "الإضافات:"
type input "0"
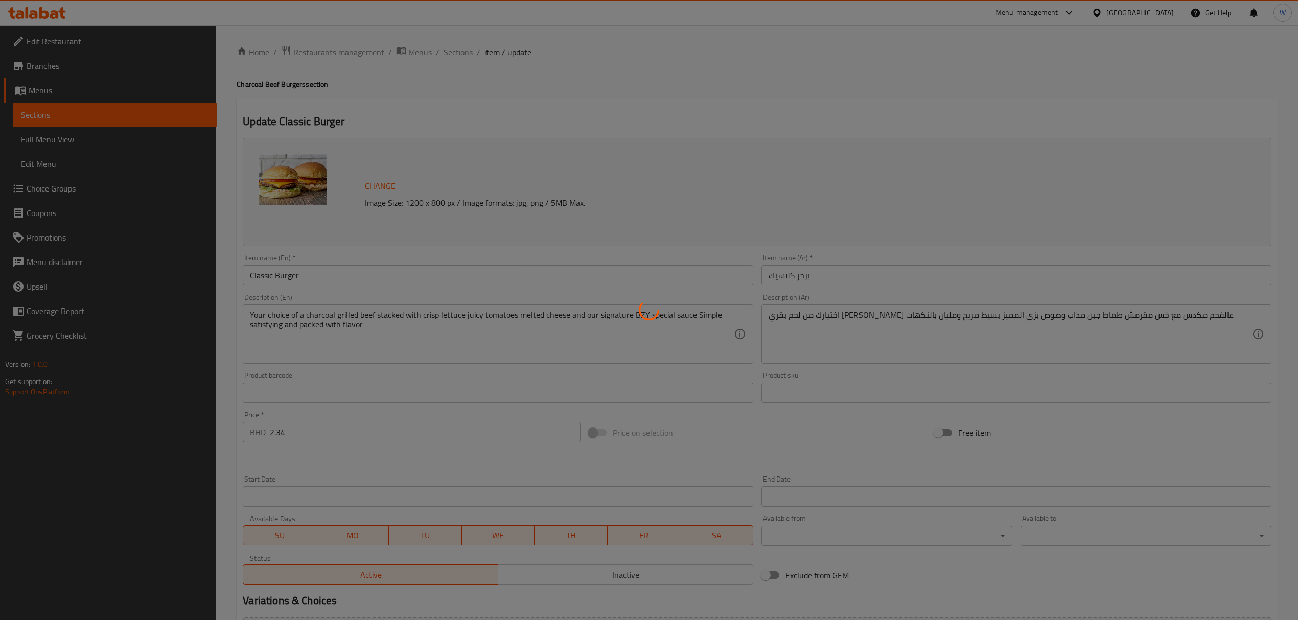
type input "اختيارك من الصوص:"
type input "0"
type input "1"
type input "أزل:"
type input "0"
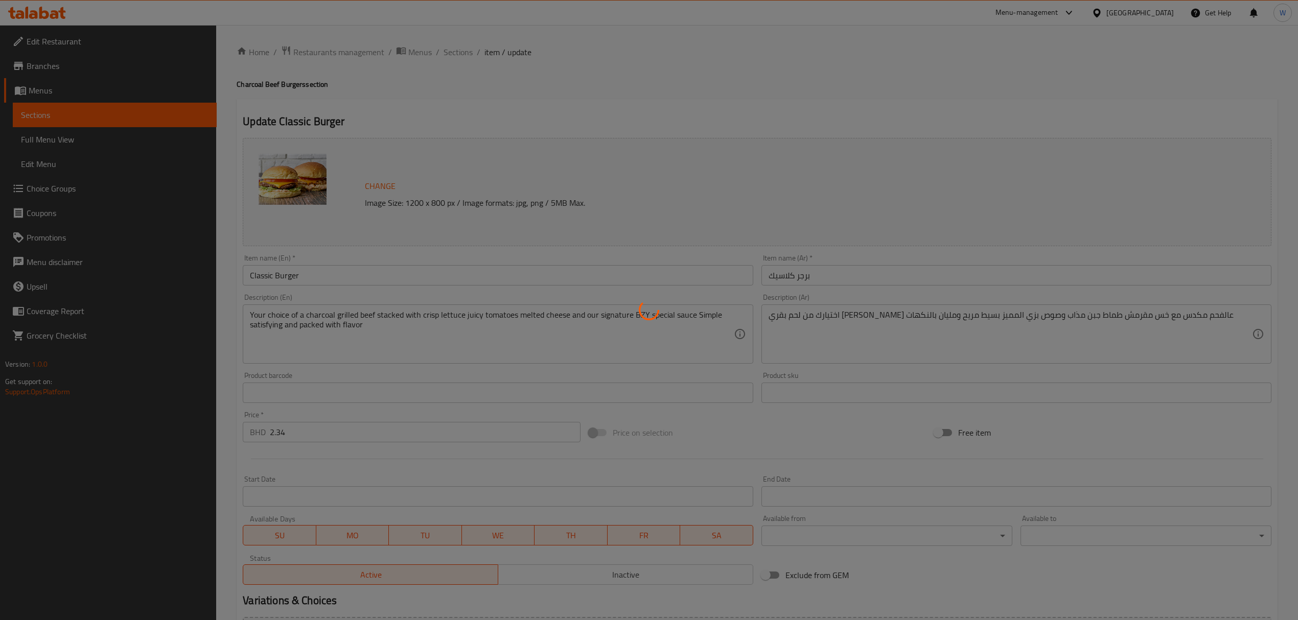
type input "0"
type input "اختيارك من [DEMOGRAPHIC_DATA] الجانبية:"
type input "0"
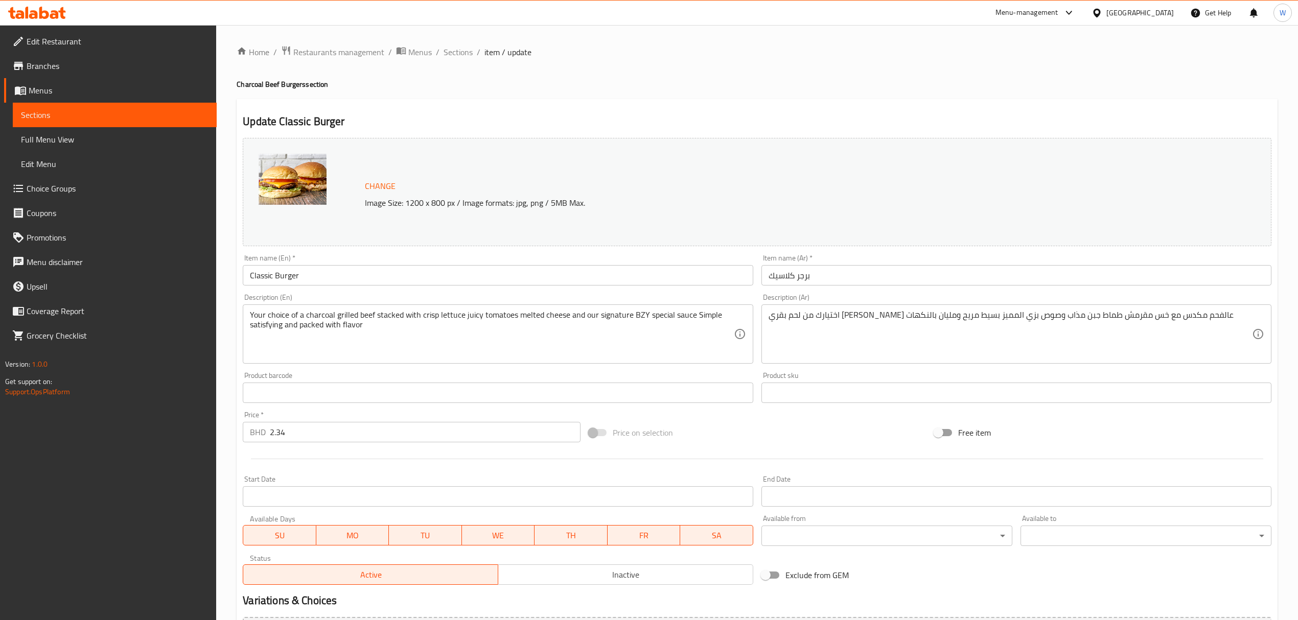
click at [50, 182] on span "Choice Groups" at bounding box center [118, 188] width 182 height 12
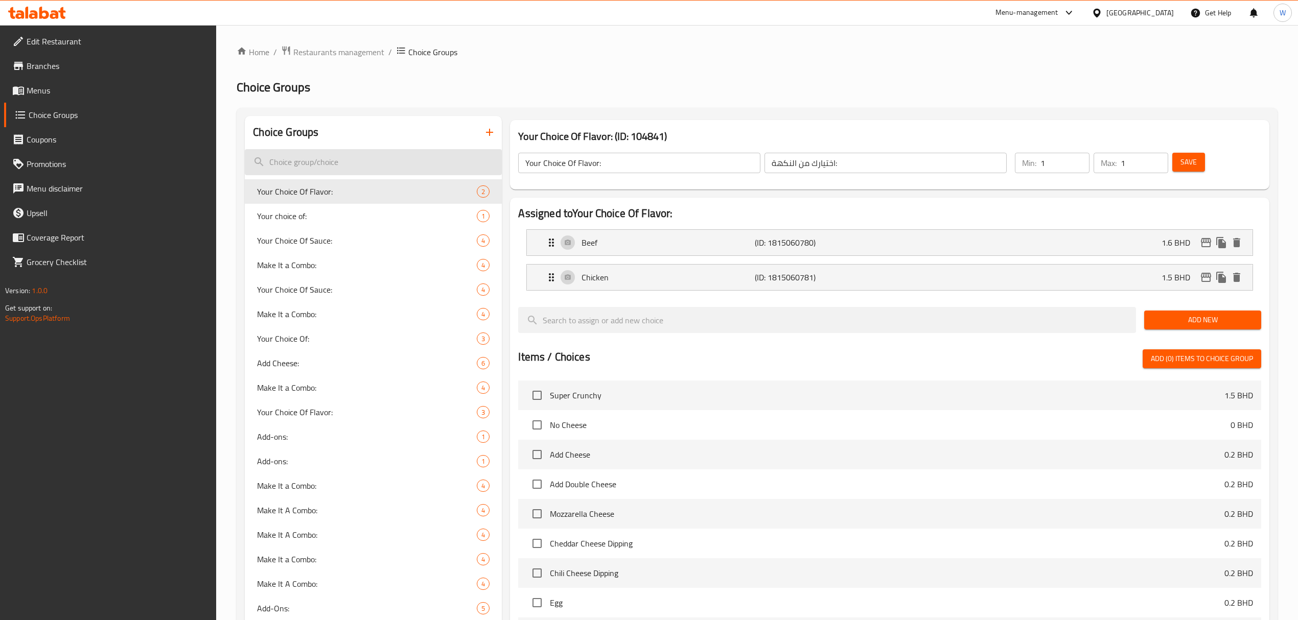
click at [295, 155] on input "search" at bounding box center [373, 162] width 257 height 26
click at [1210, 242] on icon "edit" at bounding box center [1205, 242] width 10 height 9
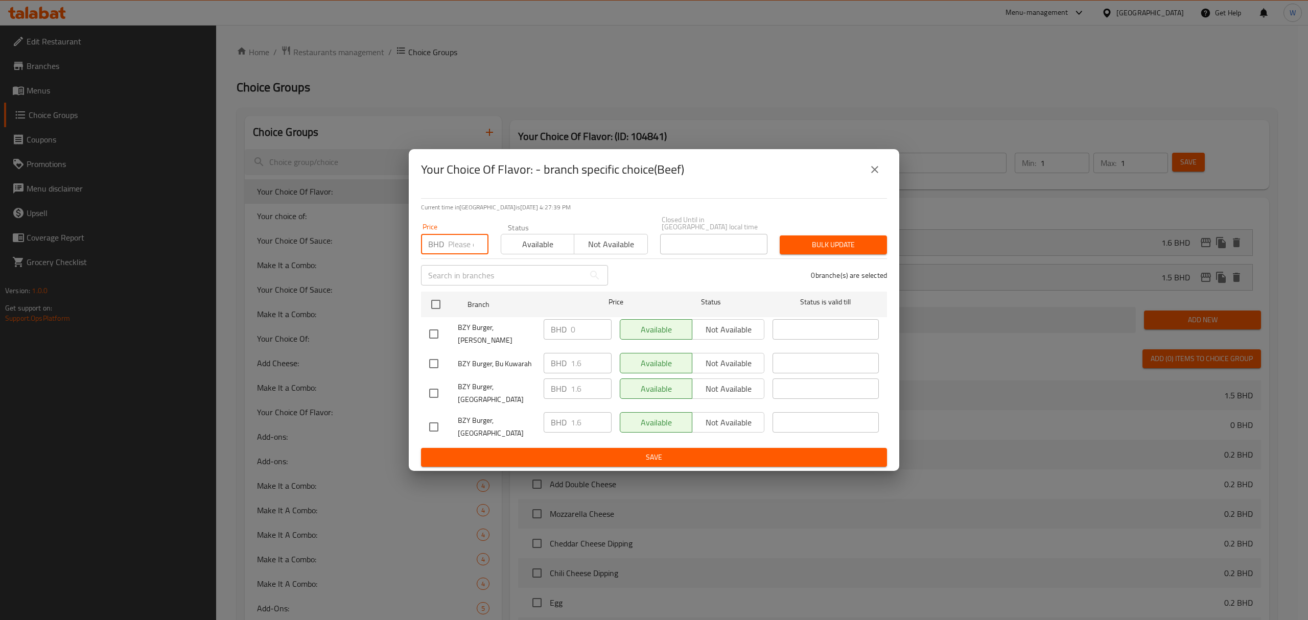
click at [460, 254] on input "number" at bounding box center [468, 244] width 40 height 20
click at [882, 176] on button "close" at bounding box center [874, 169] width 25 height 25
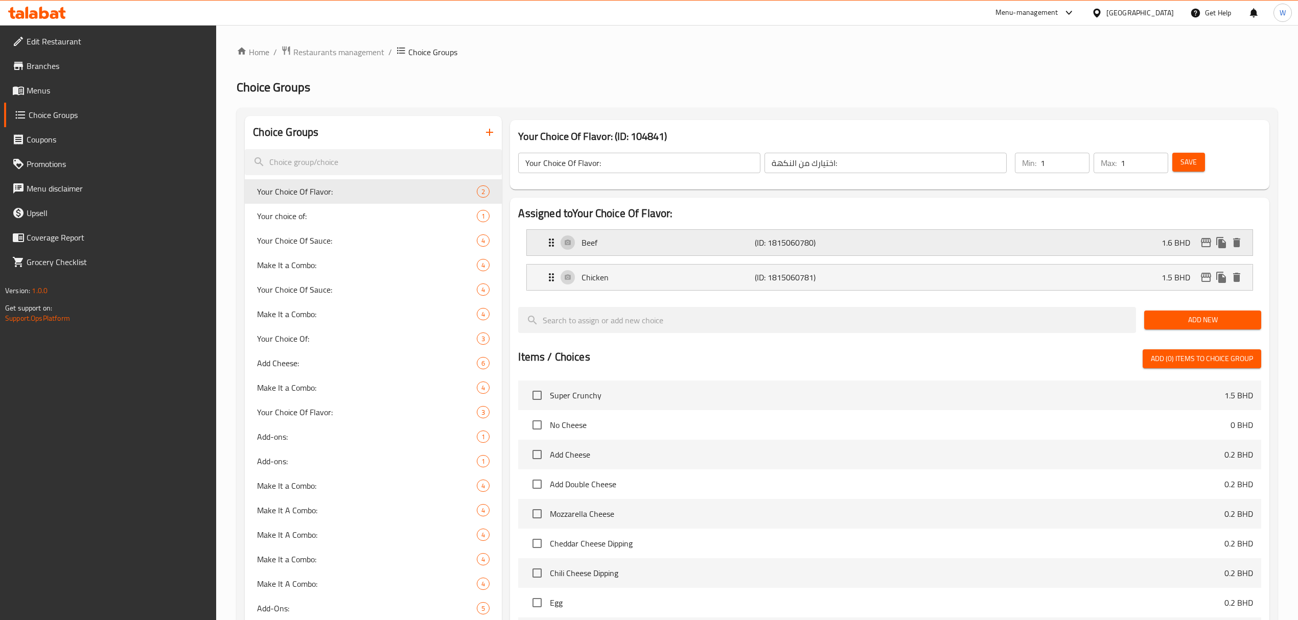
click at [1200, 247] on icon "edit" at bounding box center [1205, 243] width 12 height 12
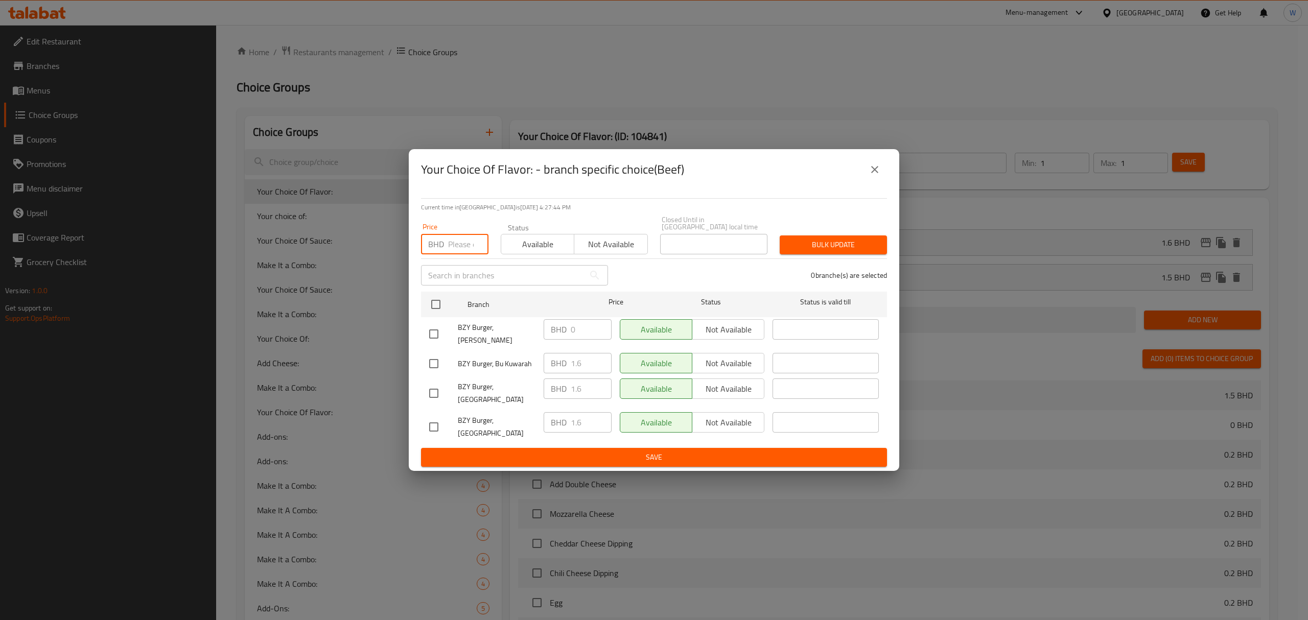
click at [462, 246] on input "number" at bounding box center [468, 244] width 40 height 20
paste input "1.700"
type input "1.700"
click at [439, 308] on input "checkbox" at bounding box center [435, 304] width 21 height 21
checkbox input "true"
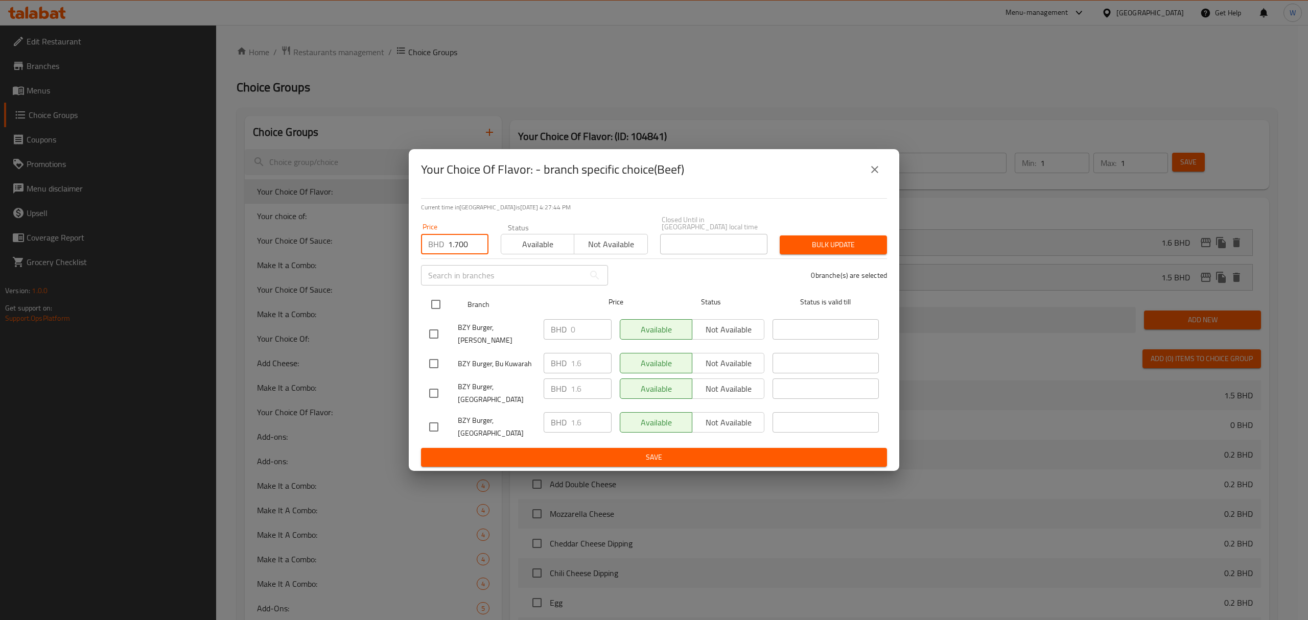
checkbox input "true"
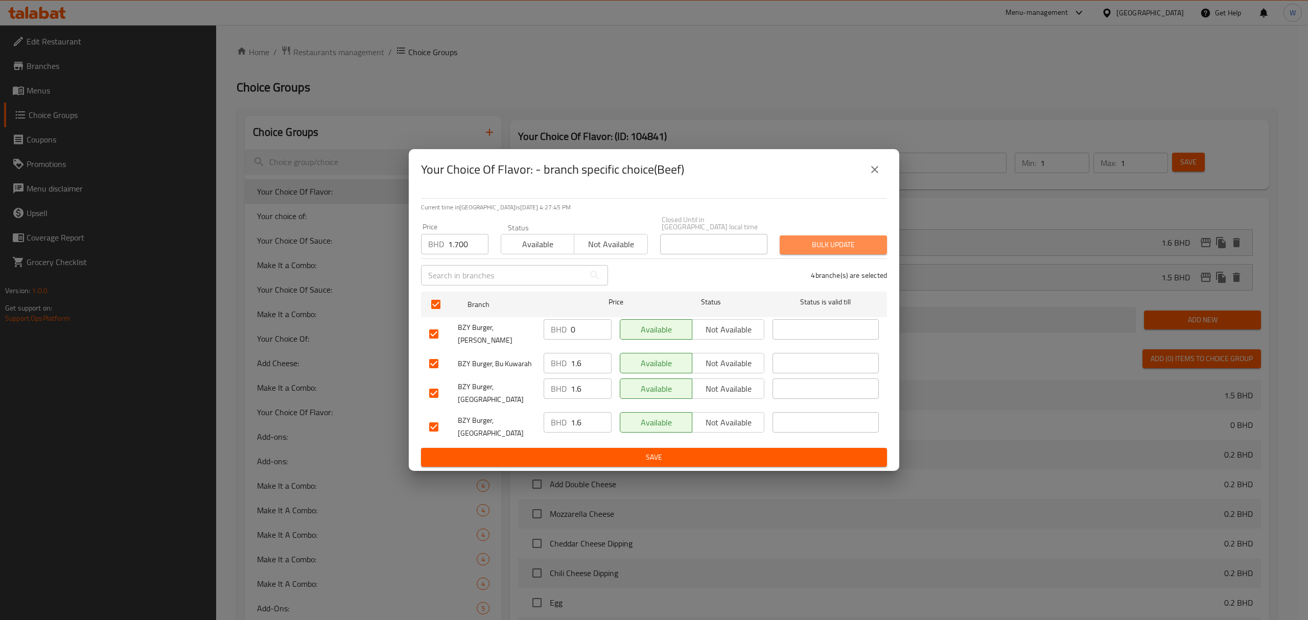
click at [881, 248] on button "Bulk update" at bounding box center [833, 244] width 107 height 19
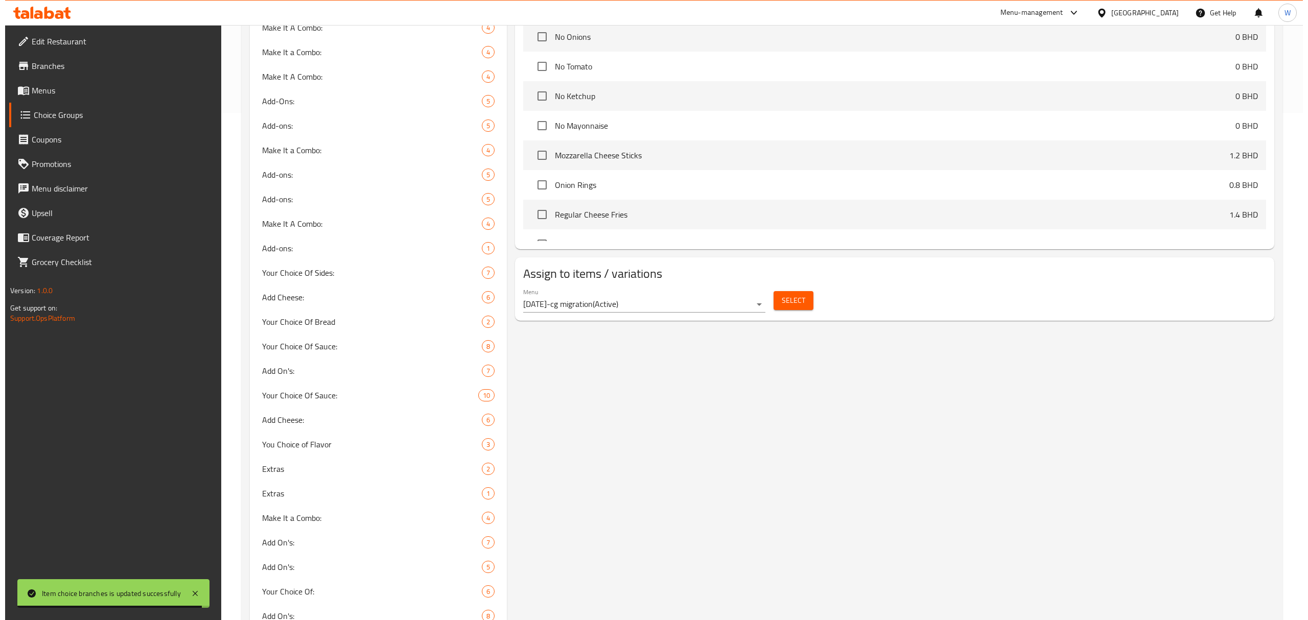
scroll to position [613, 0]
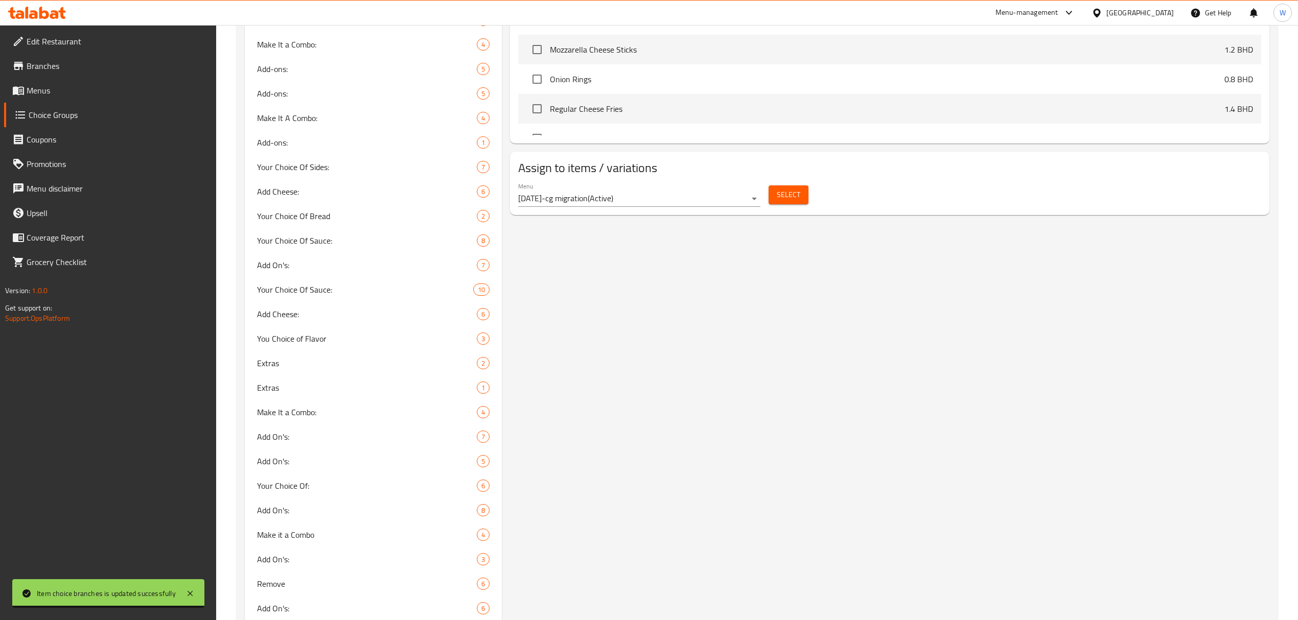
click at [773, 194] on button "Select" at bounding box center [788, 194] width 40 height 19
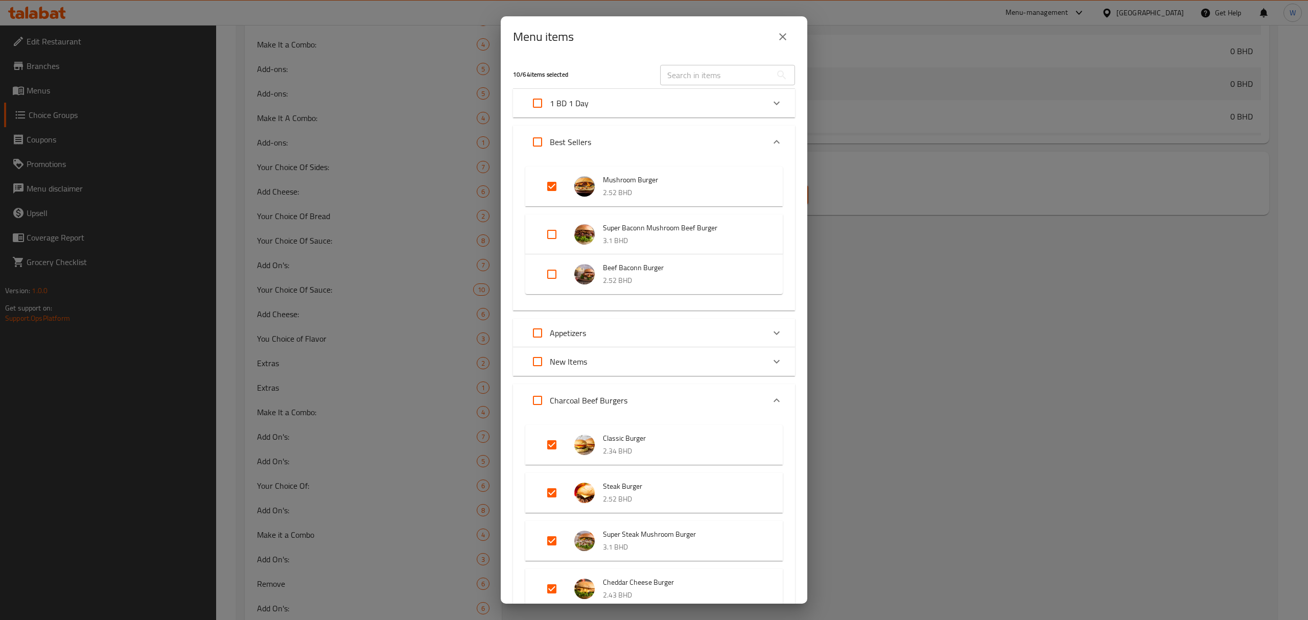
scroll to position [0, 0]
click at [557, 187] on input "Expand" at bounding box center [551, 187] width 25 height 25
checkbox input "false"
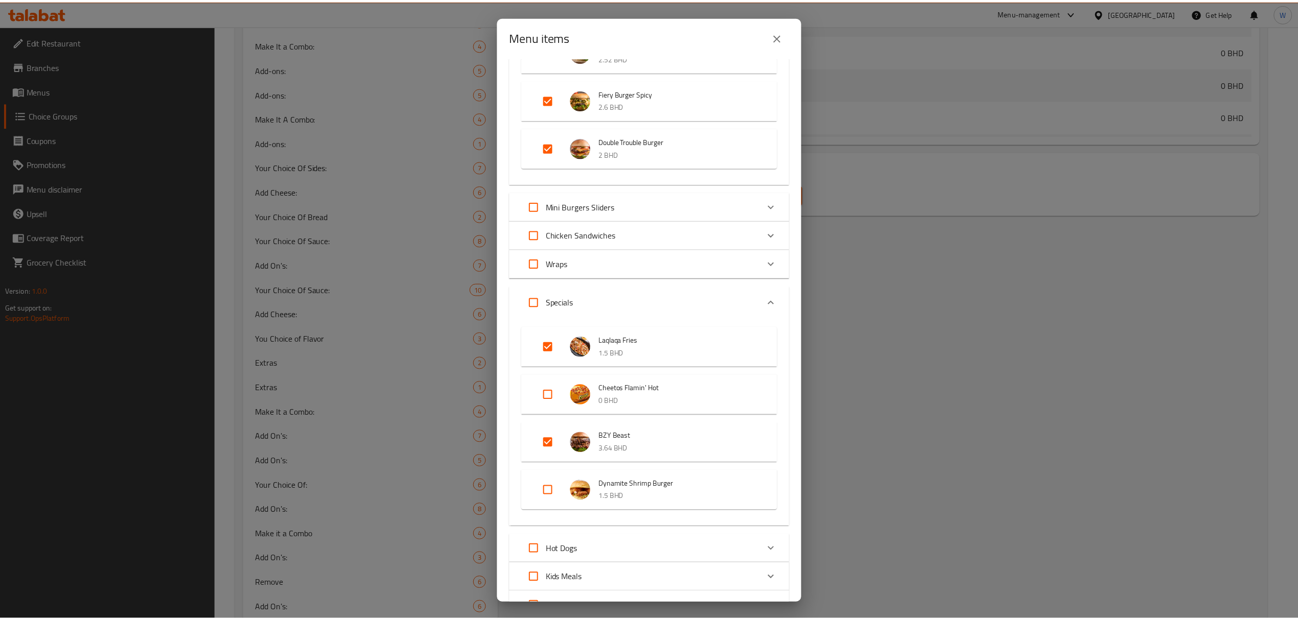
scroll to position [742, 0]
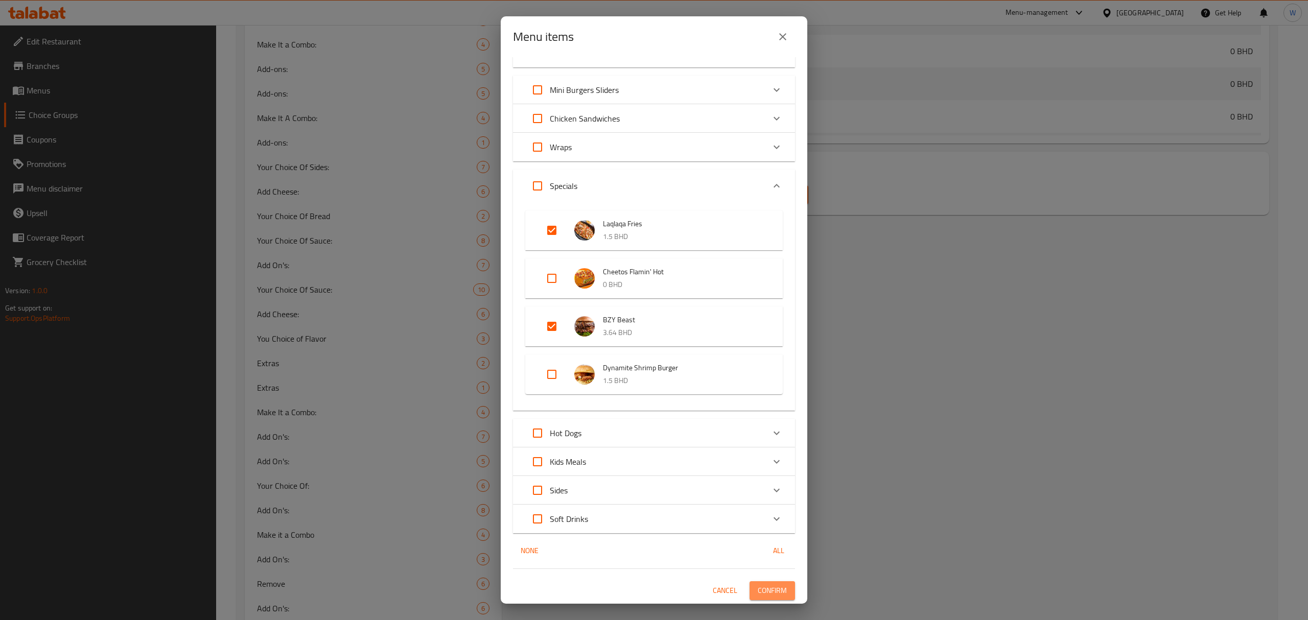
click at [758, 593] on span "Confirm" at bounding box center [772, 590] width 29 height 13
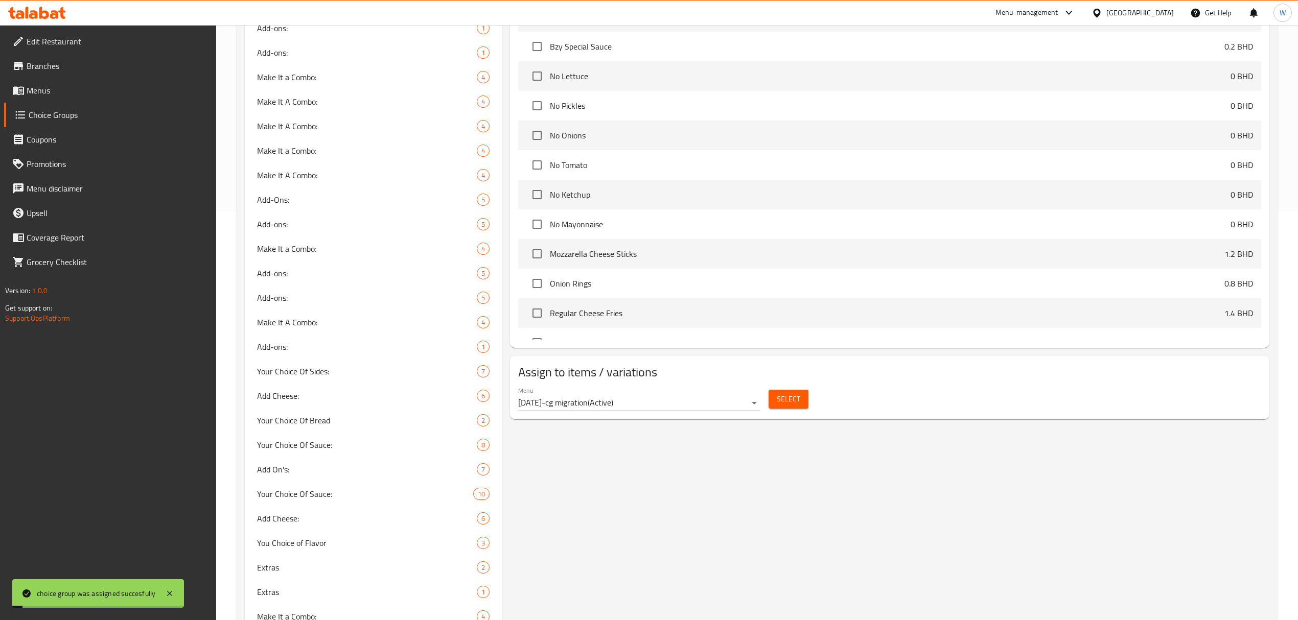
click at [575, 350] on div "Assigned to Your Choice Of Flavor: Beef (ID: 1815060780) 1.6 BHD Name (En) Beef…" at bounding box center [889, 68] width 767 height 567
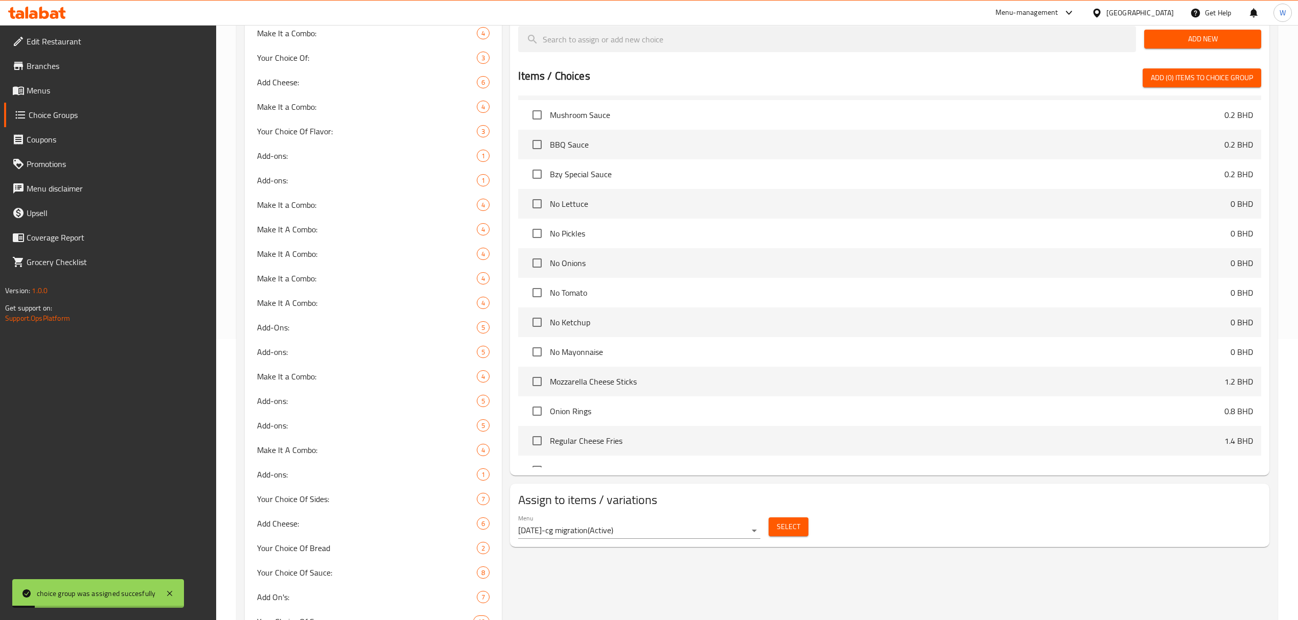
scroll to position [0, 0]
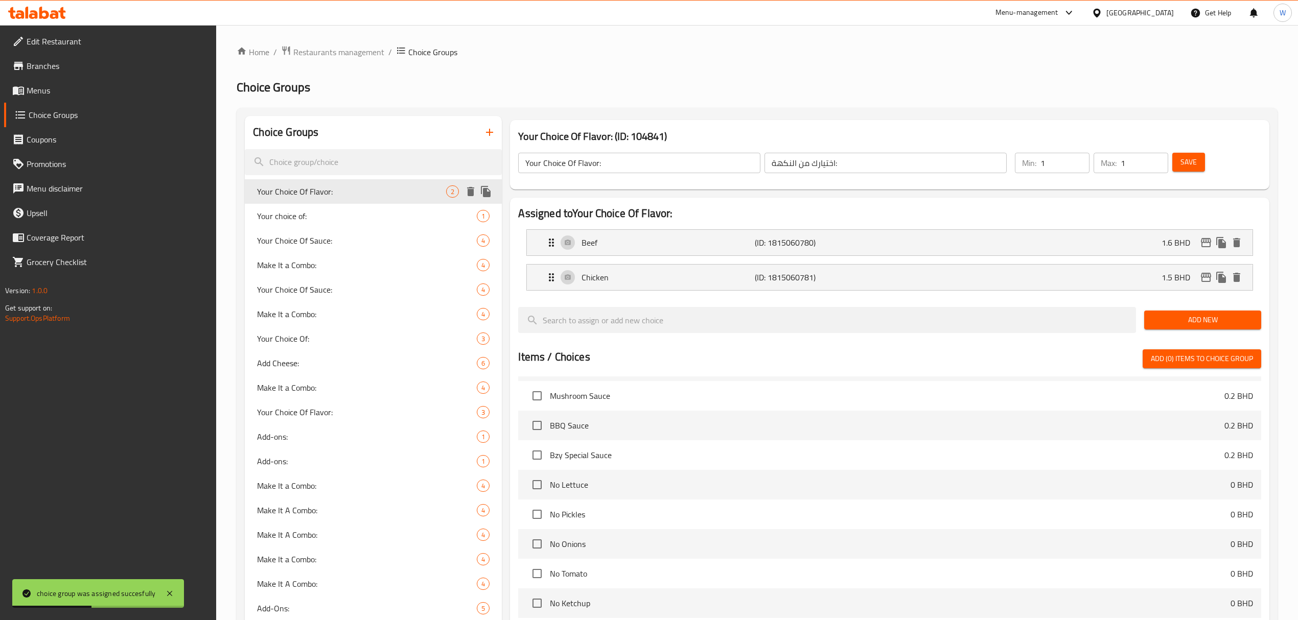
click at [487, 194] on icon "duplicate" at bounding box center [486, 191] width 10 height 11
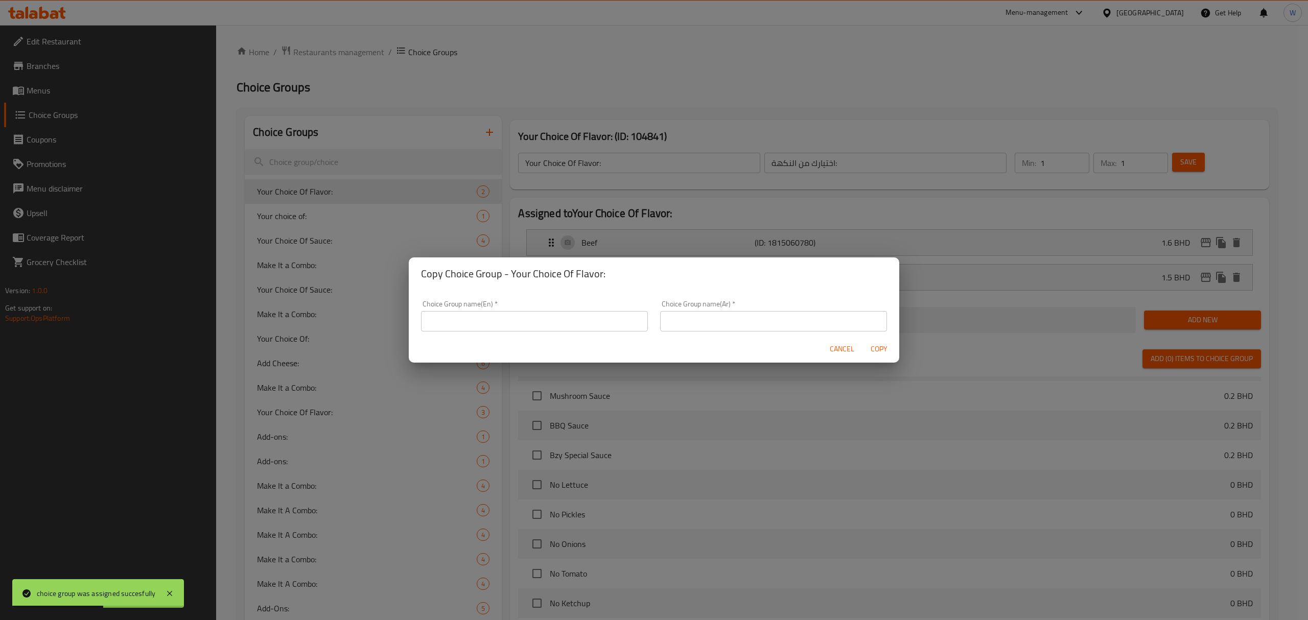
click at [548, 320] on input "text" at bounding box center [534, 321] width 227 height 20
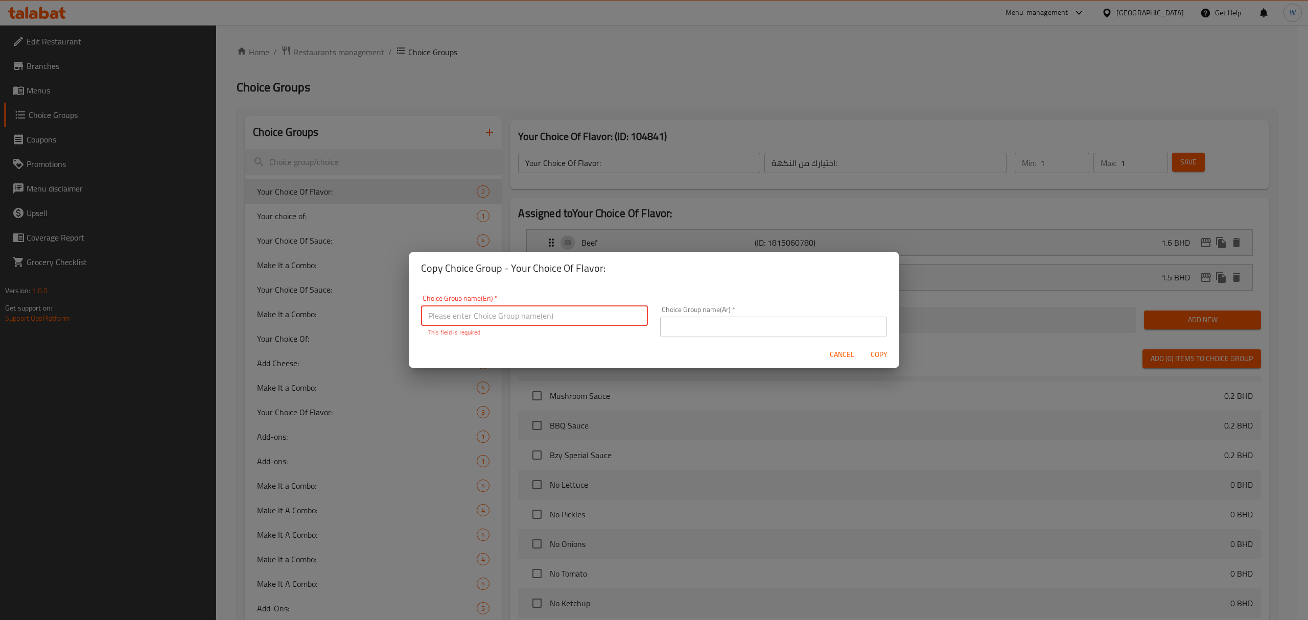
click at [482, 320] on input "text" at bounding box center [534, 315] width 227 height 20
type input "Choice of:"
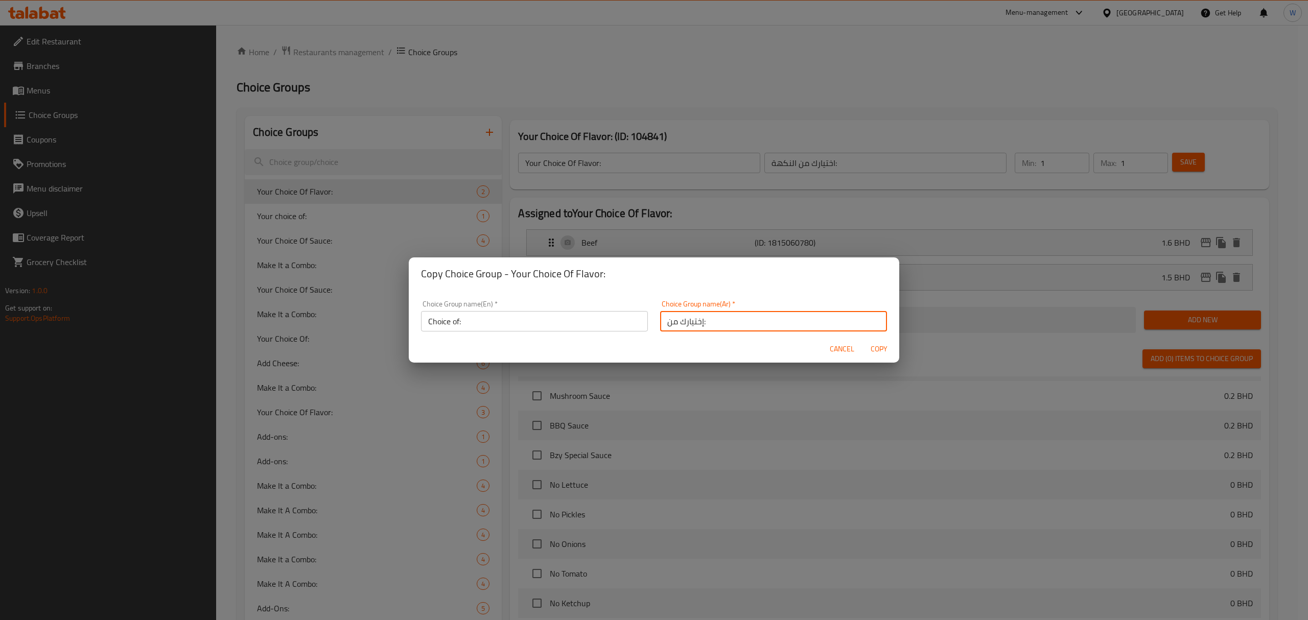
type input "إختيارك من:"
click at [877, 350] on span "Copy" at bounding box center [878, 349] width 25 height 13
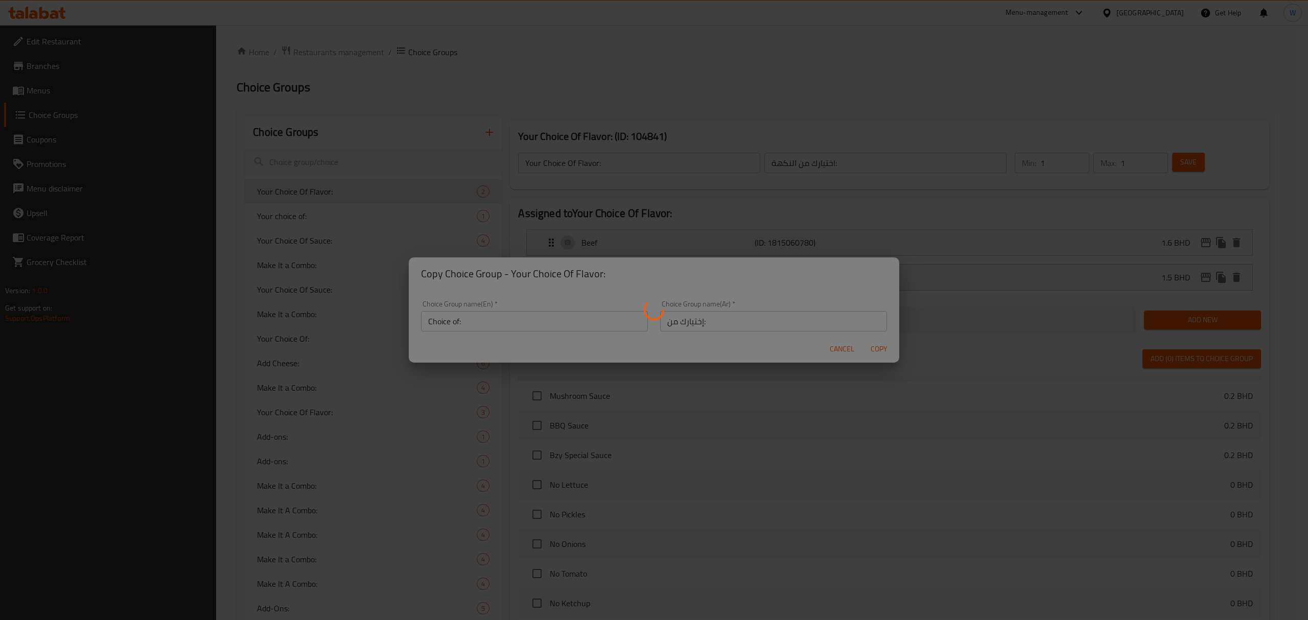
type input "Choice of:"
type input "إختيارك من:"
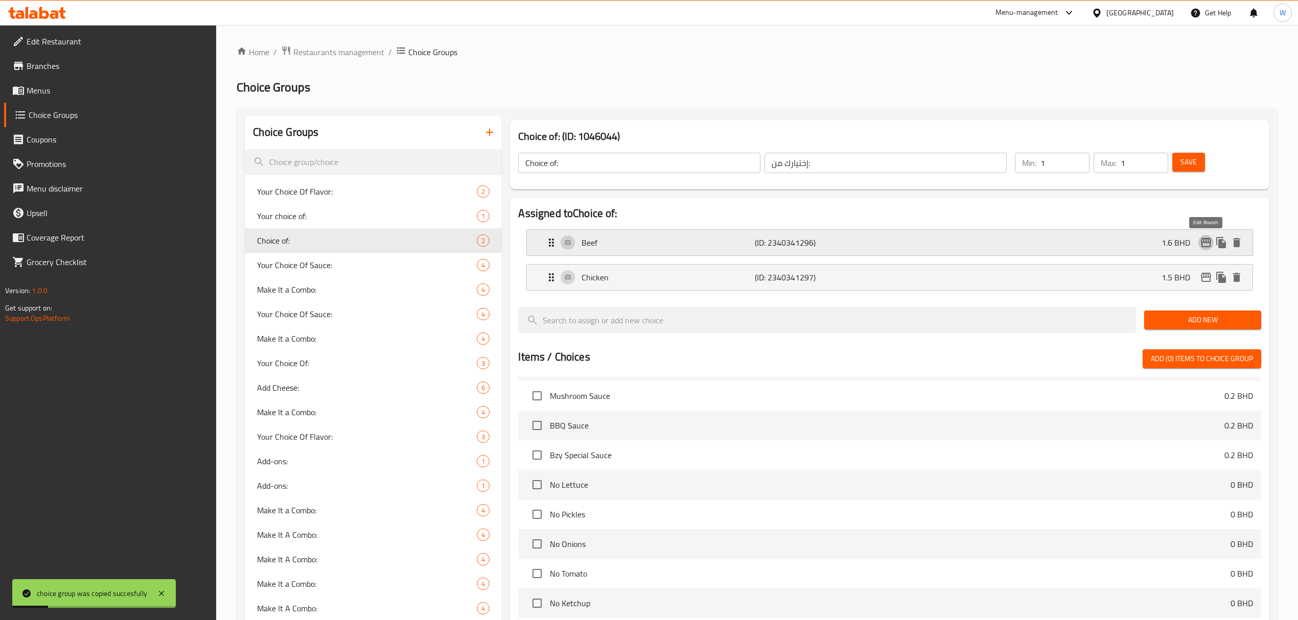
click at [1202, 248] on icon "edit" at bounding box center [1205, 243] width 12 height 12
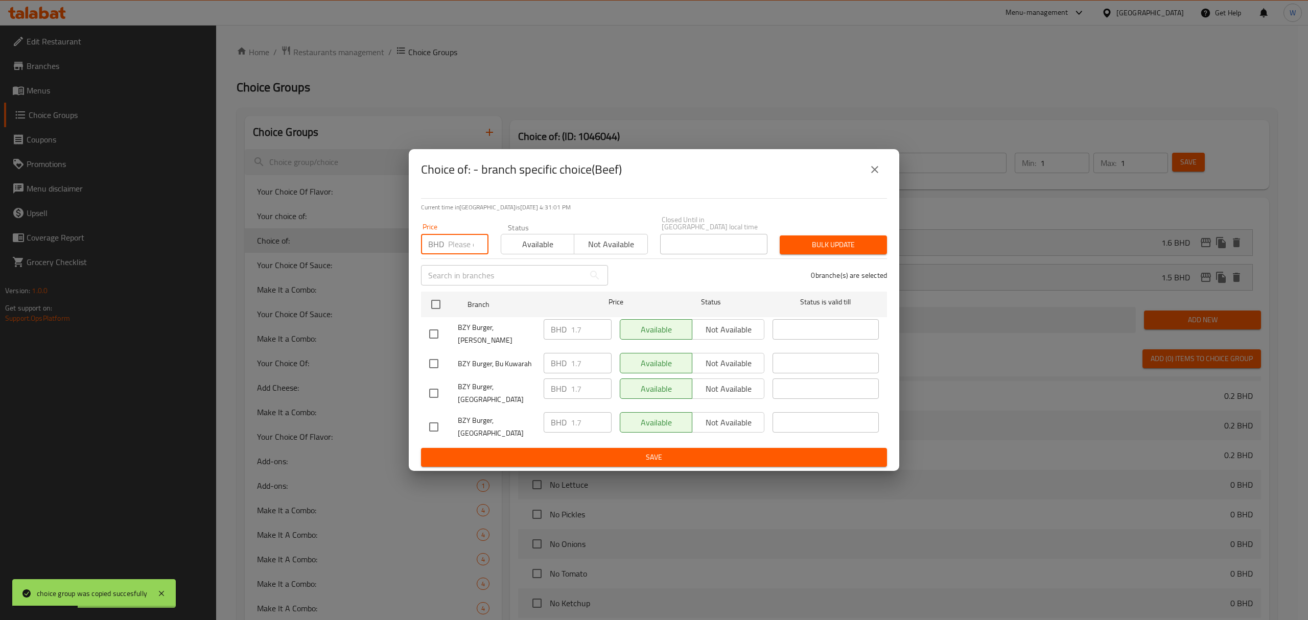
click at [461, 248] on input "number" at bounding box center [468, 244] width 40 height 20
type input "2"
click at [437, 304] on input "checkbox" at bounding box center [435, 304] width 21 height 21
checkbox input "true"
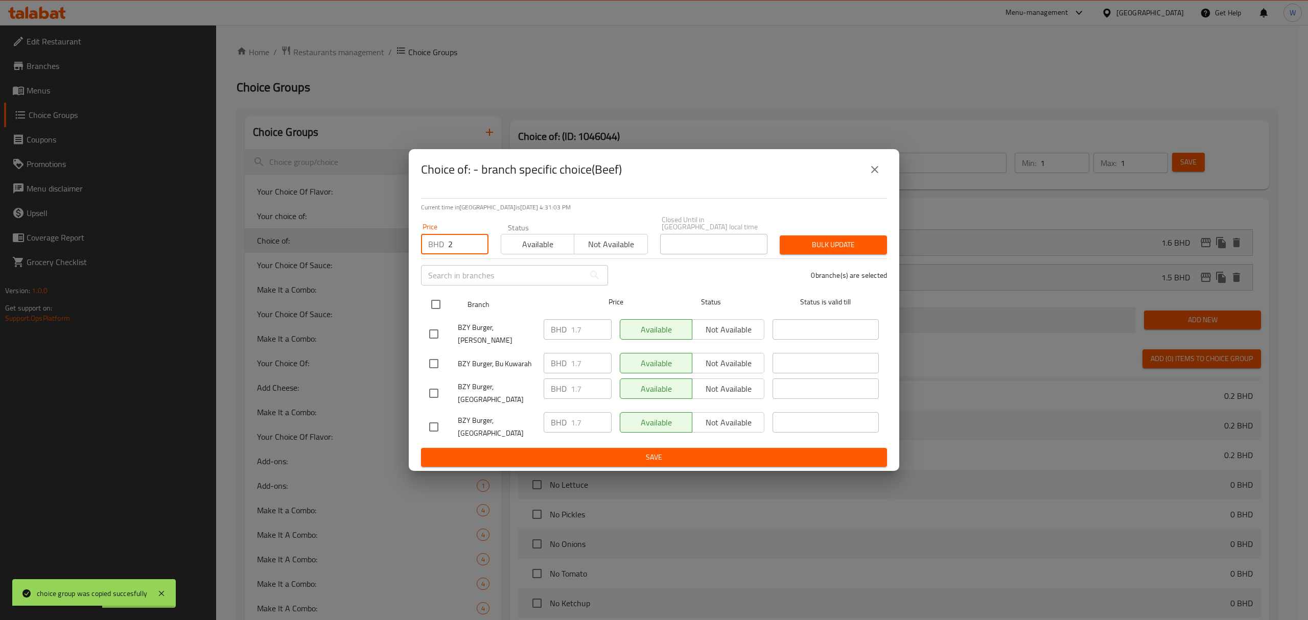
checkbox input "true"
click at [824, 260] on div "Bulk update" at bounding box center [833, 244] width 120 height 31
drag, startPoint x: 834, startPoint y: 253, endPoint x: 875, endPoint y: 248, distance: 41.2
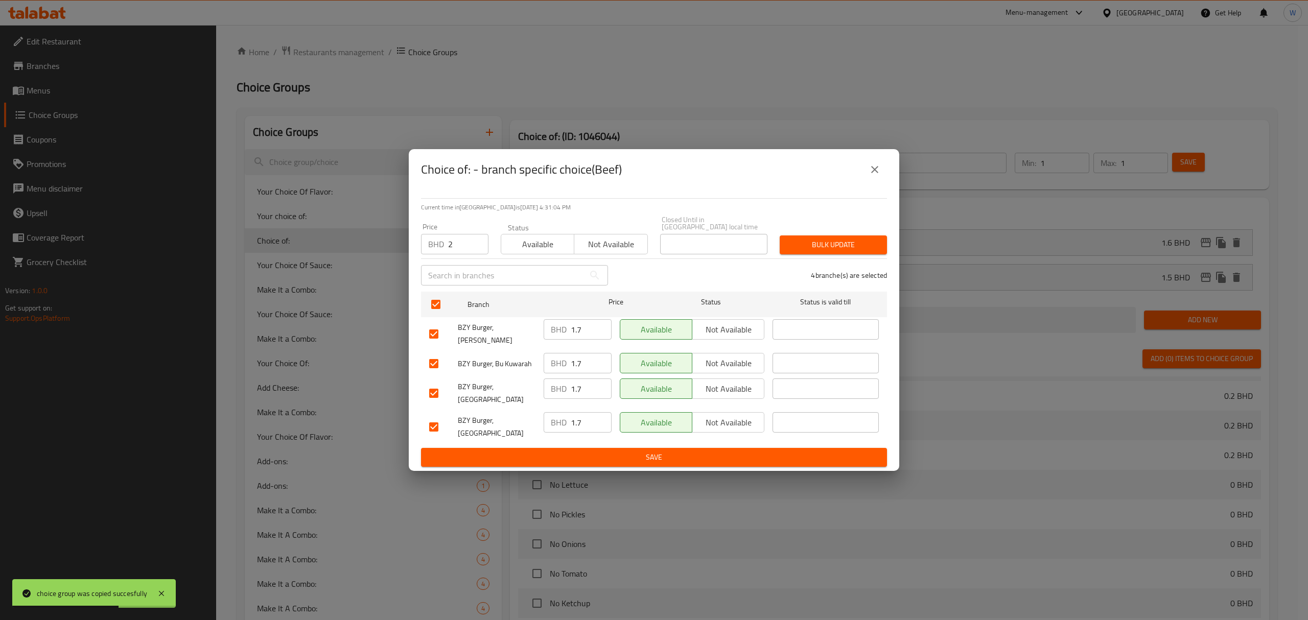
click at [834, 251] on span "Bulk update" at bounding box center [833, 245] width 91 height 13
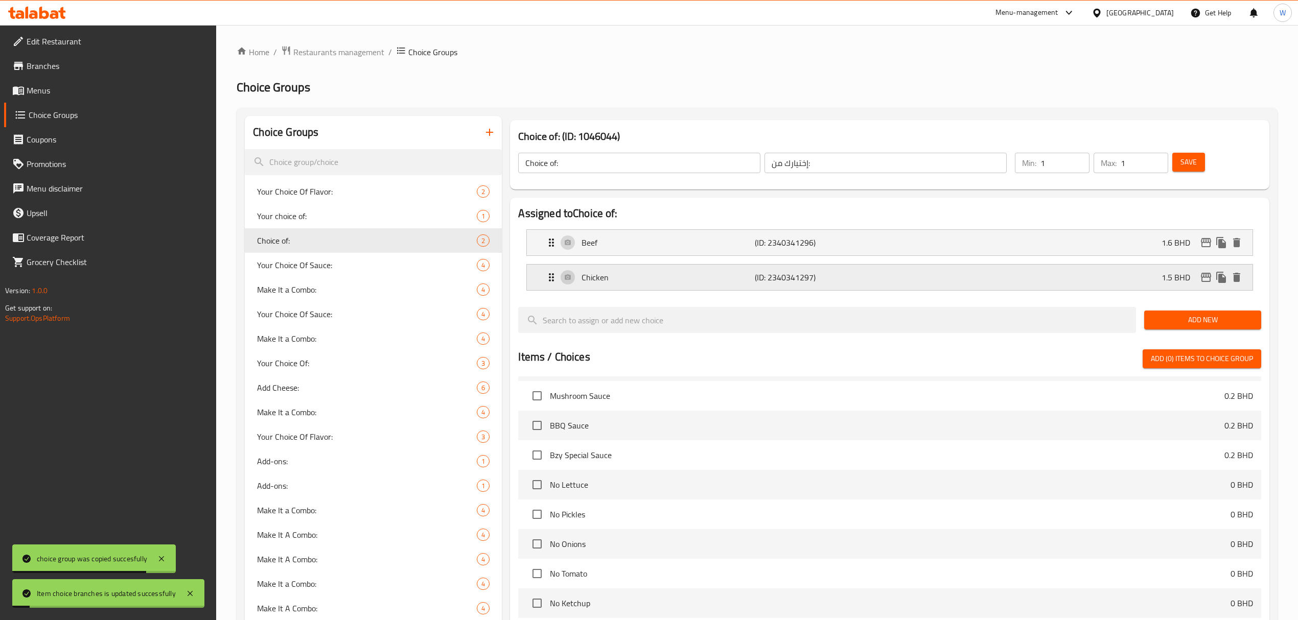
click at [1206, 282] on icon "edit" at bounding box center [1205, 277] width 10 height 9
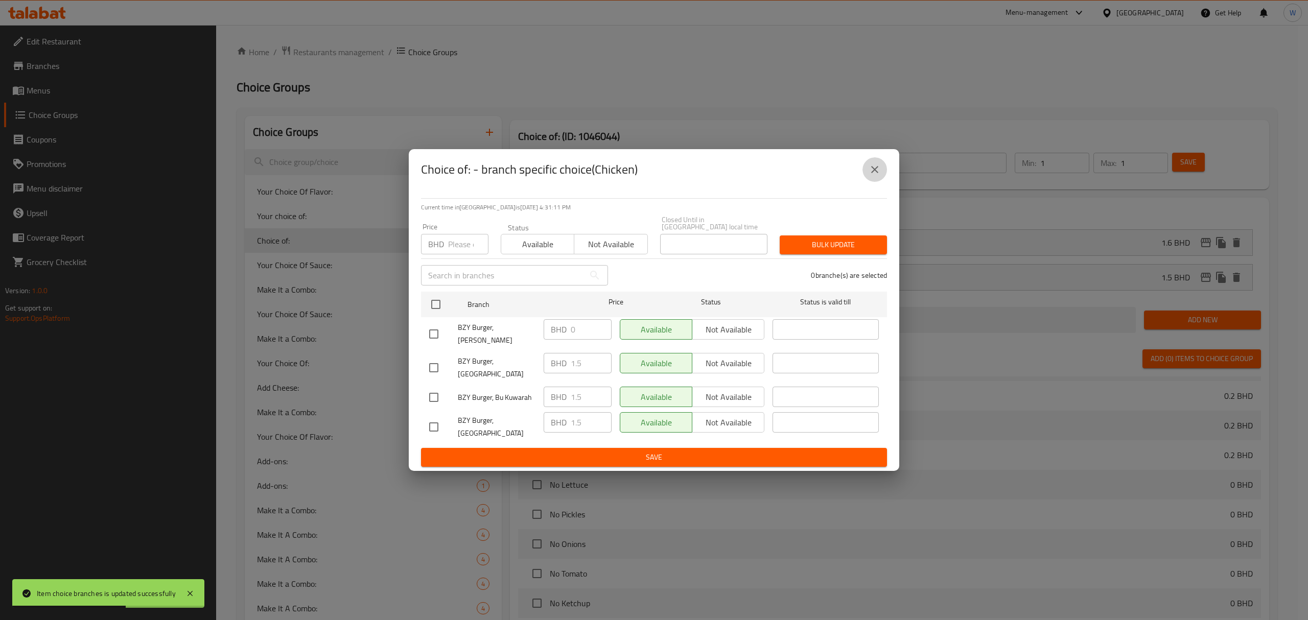
click at [879, 176] on button "close" at bounding box center [874, 169] width 25 height 25
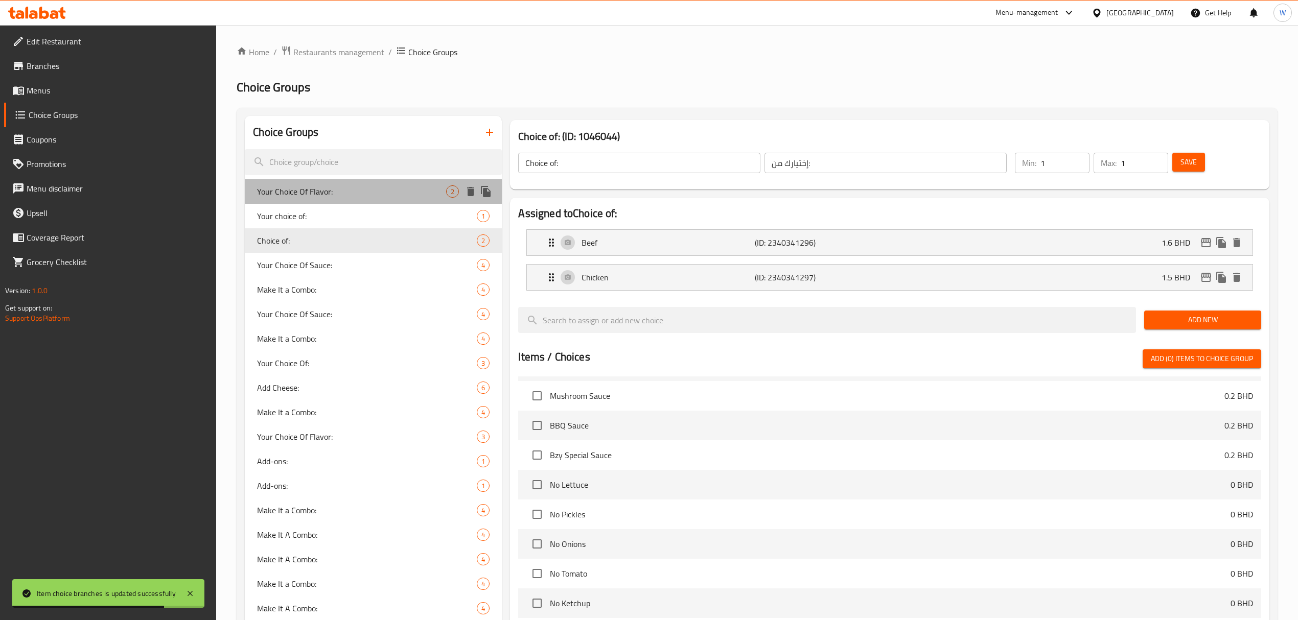
click at [346, 192] on span "Your Choice Of Flavor:" at bounding box center [351, 191] width 189 height 12
type input "Your Choice Of Flavor:"
type input "اختيارك من النكهة:"
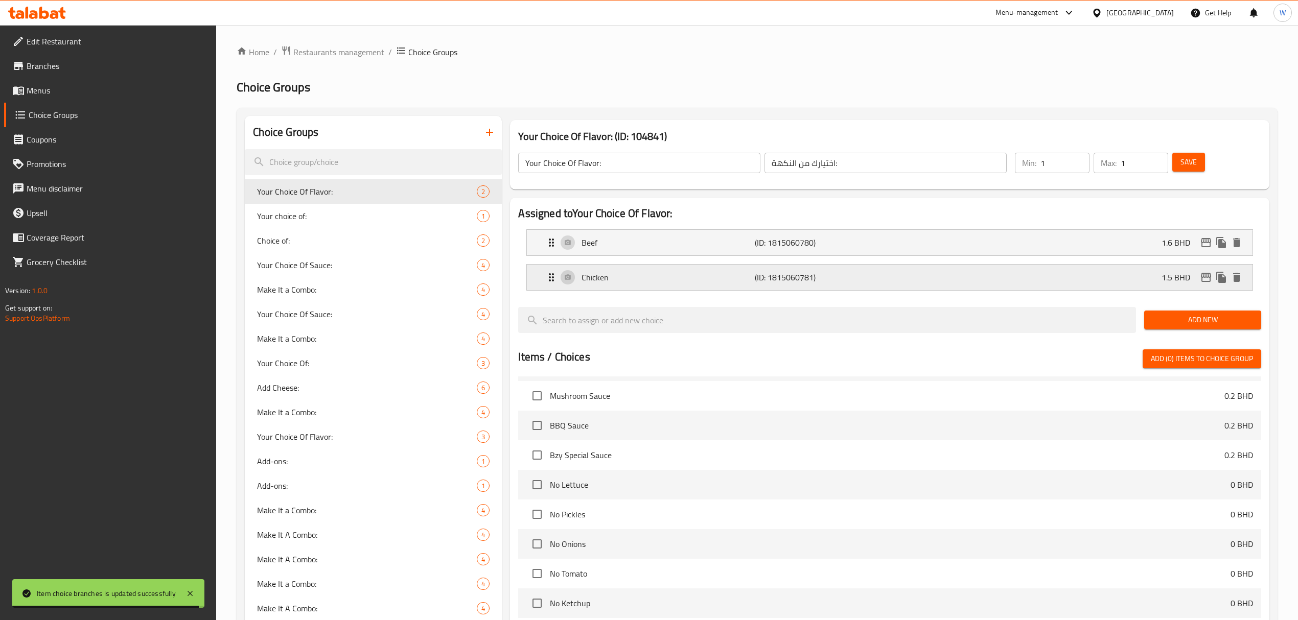
click at [1205, 278] on icon "edit" at bounding box center [1205, 277] width 10 height 9
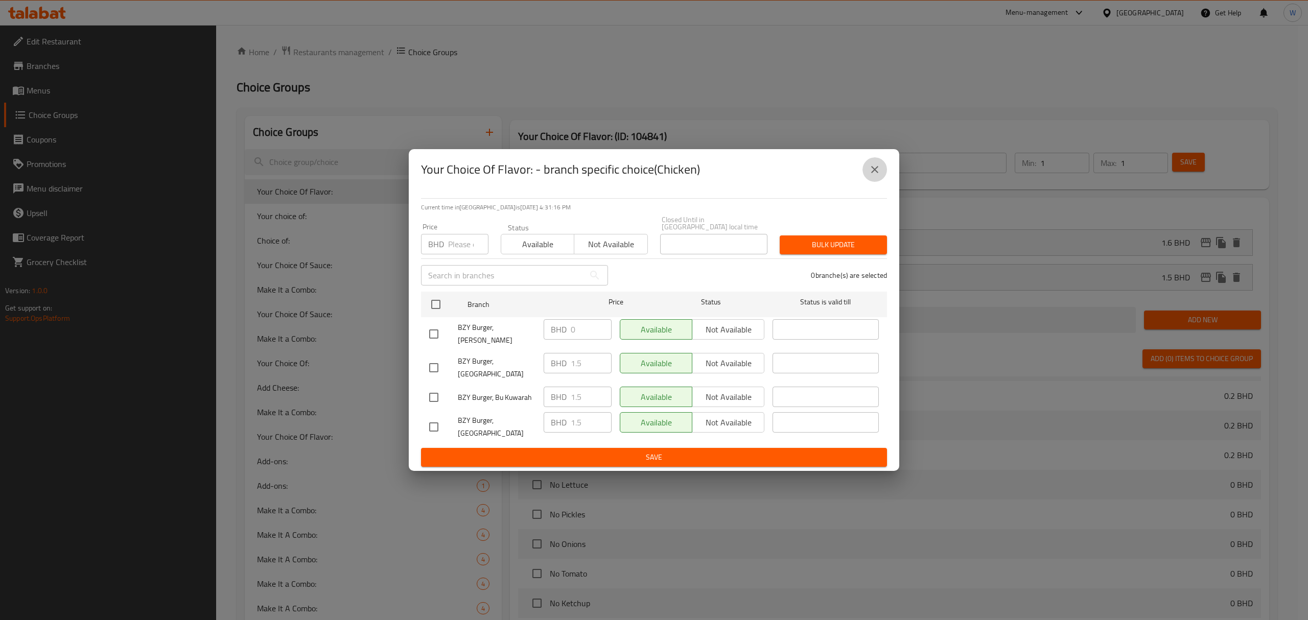
click at [881, 176] on button "close" at bounding box center [874, 169] width 25 height 25
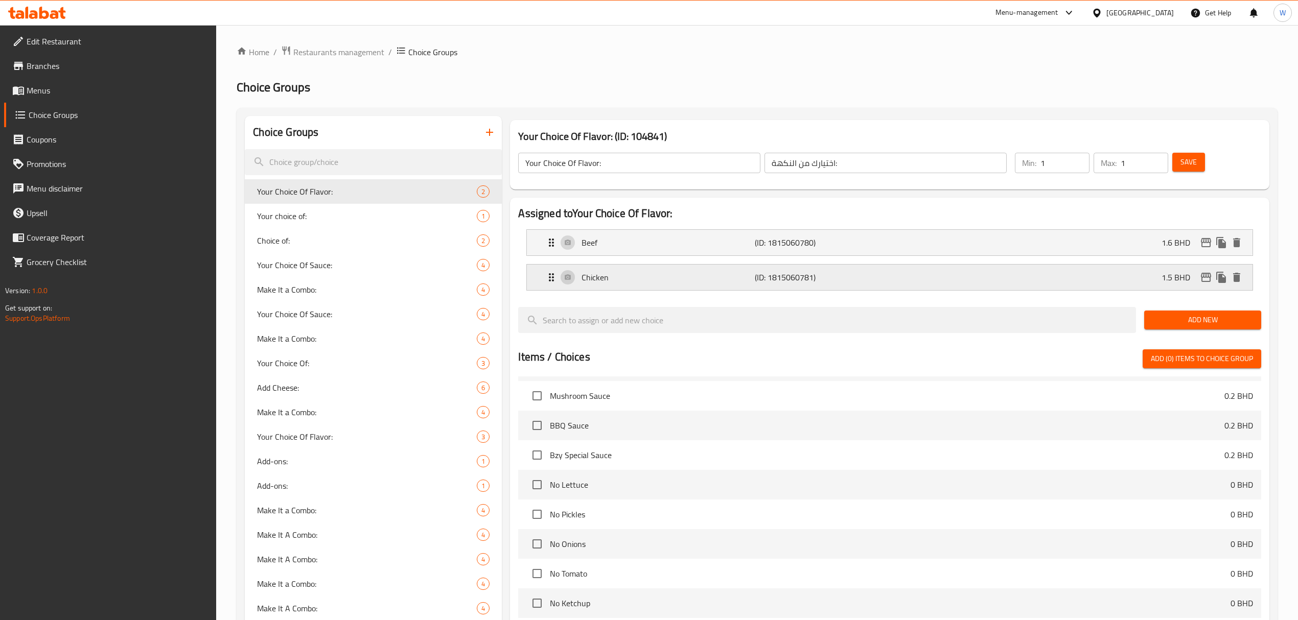
click at [1202, 287] on div "Chicken (ID: 1815060781) 1.5 BHD" at bounding box center [892, 278] width 694 height 26
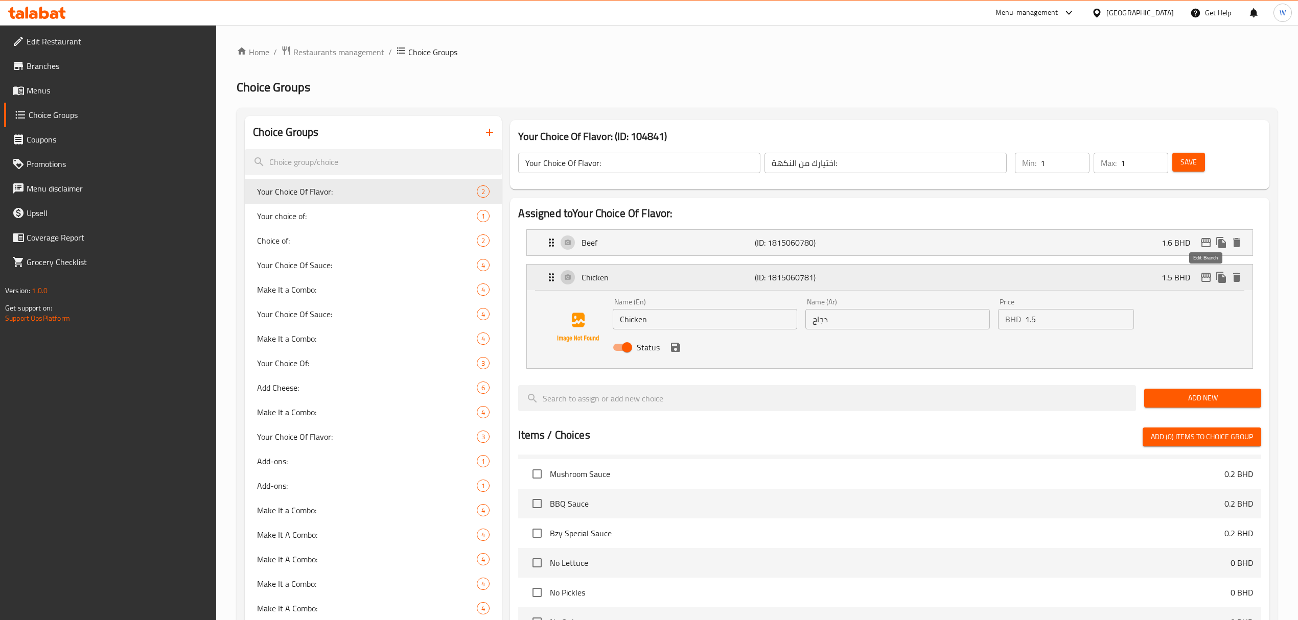
click at [1206, 281] on icon "edit" at bounding box center [1205, 277] width 12 height 12
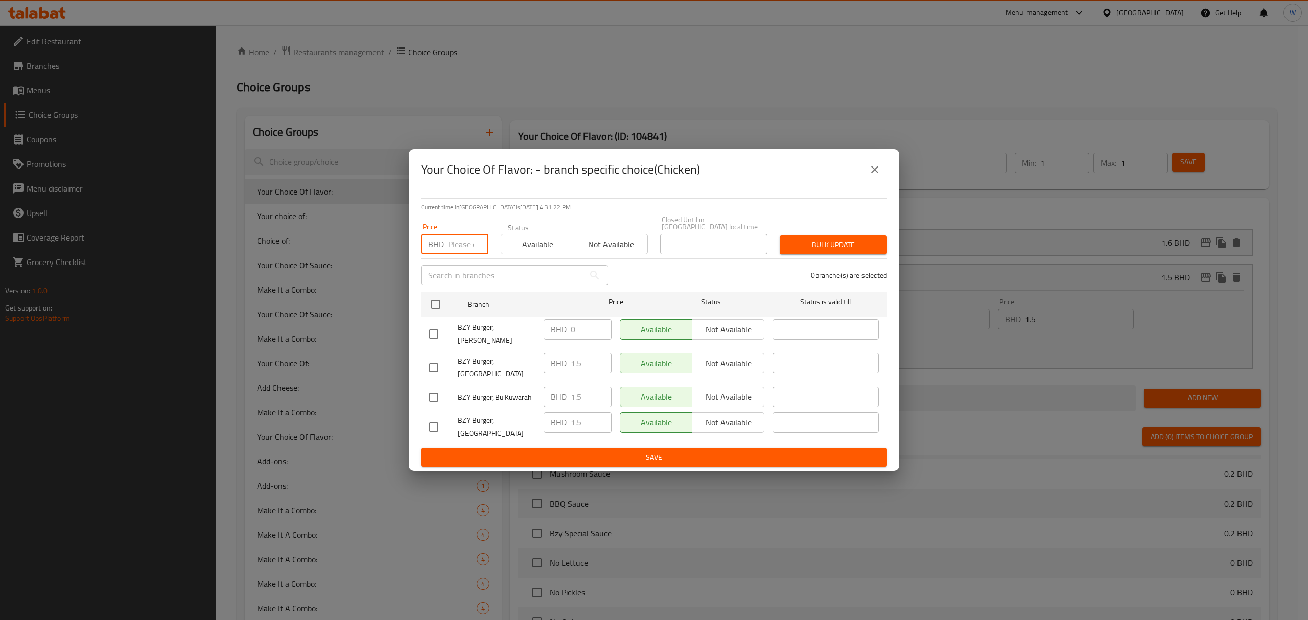
click at [469, 252] on input "number" at bounding box center [468, 244] width 40 height 20
paste input "1.5"
type input "1.5"
click at [441, 315] on input "checkbox" at bounding box center [435, 304] width 21 height 21
checkbox input "true"
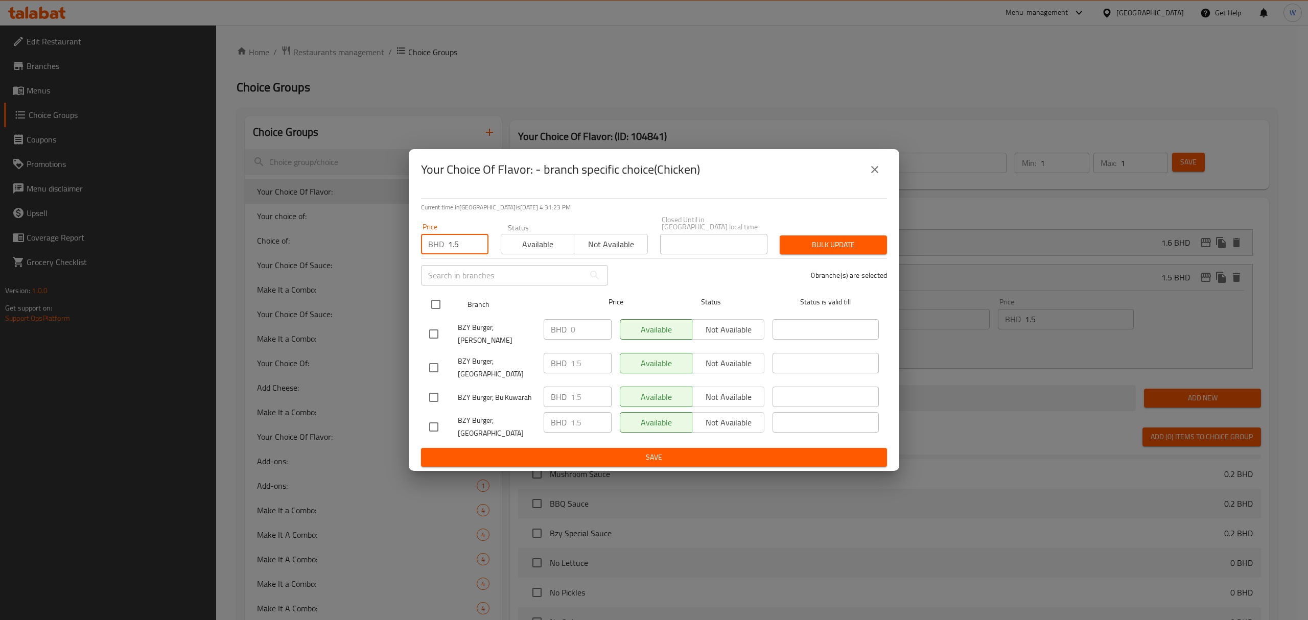
checkbox input "true"
click at [854, 254] on button "Bulk update" at bounding box center [833, 244] width 107 height 19
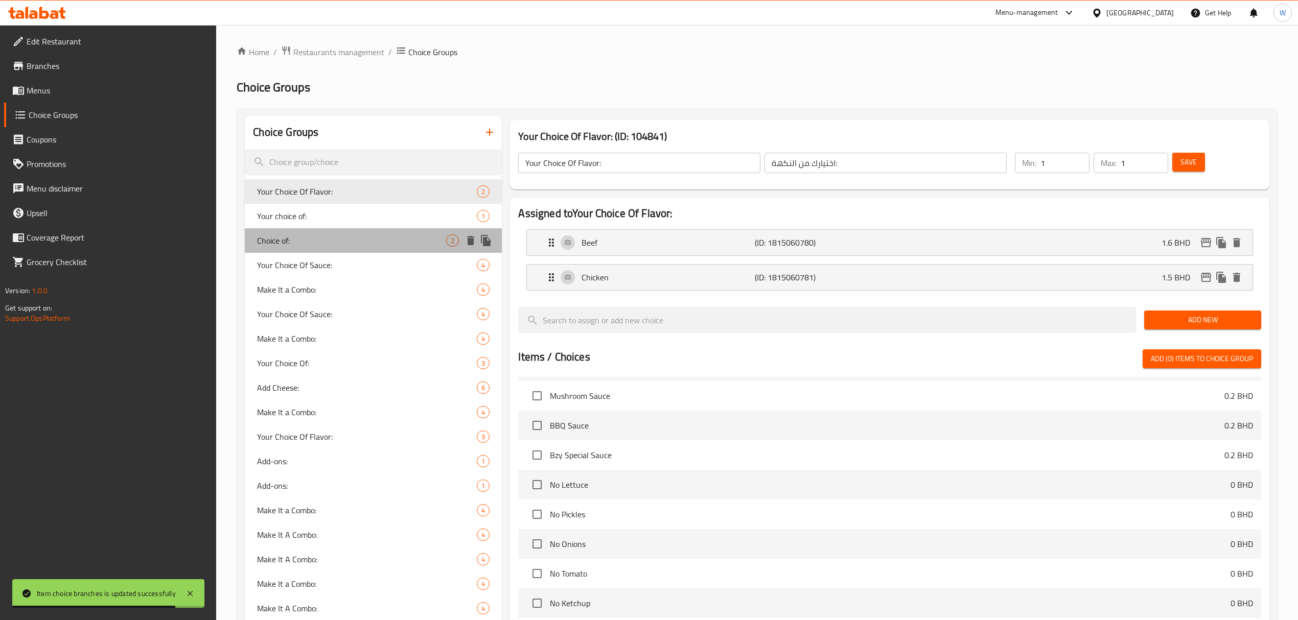
click at [399, 242] on span "Choice of:" at bounding box center [351, 240] width 189 height 12
type input "Choice of:"
type input "إختيارك من:"
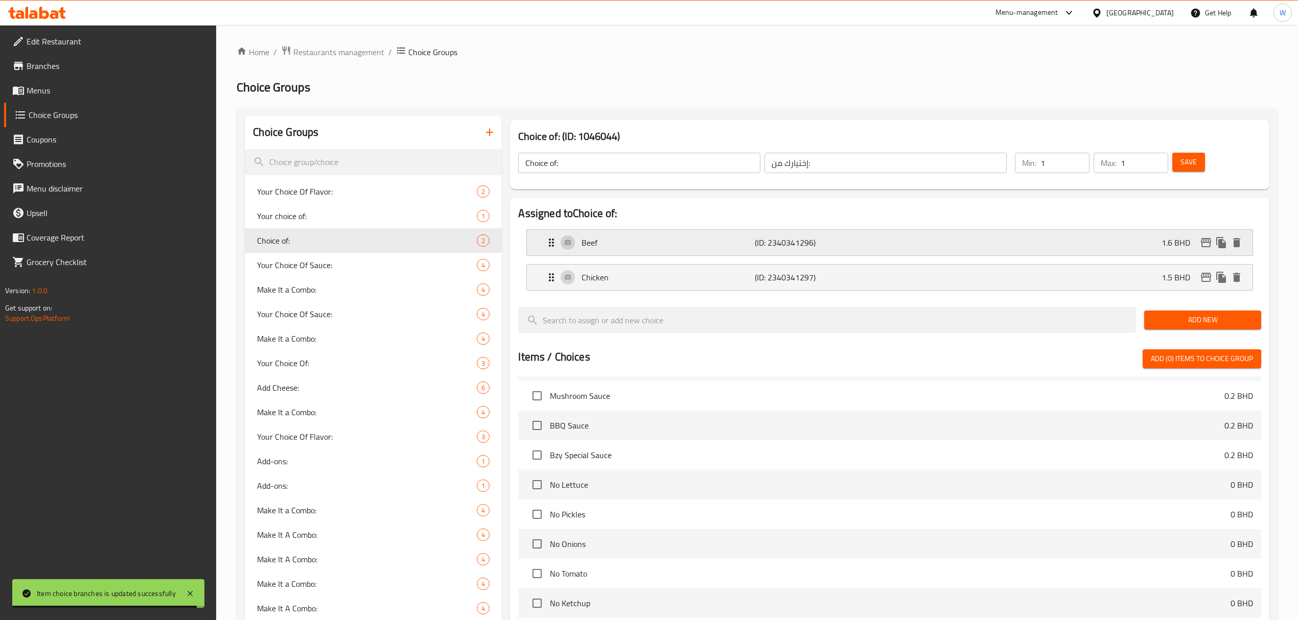
click at [1206, 245] on icon "edit" at bounding box center [1205, 243] width 12 height 12
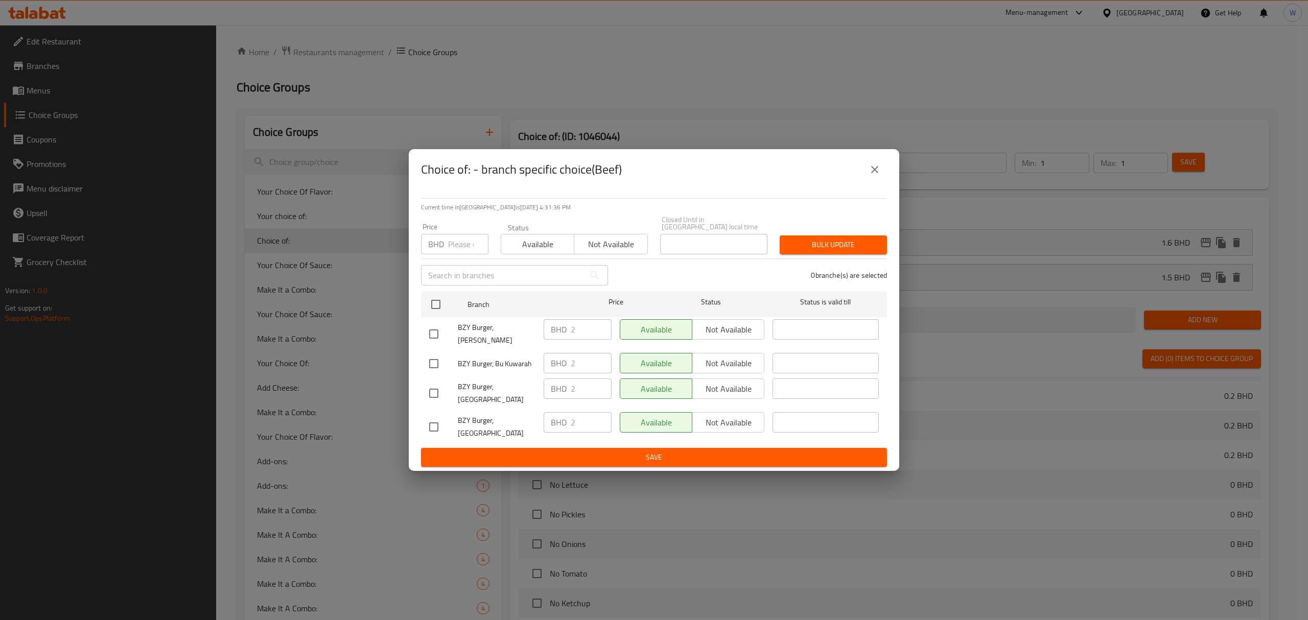
click at [875, 176] on icon "close" at bounding box center [874, 169] width 12 height 12
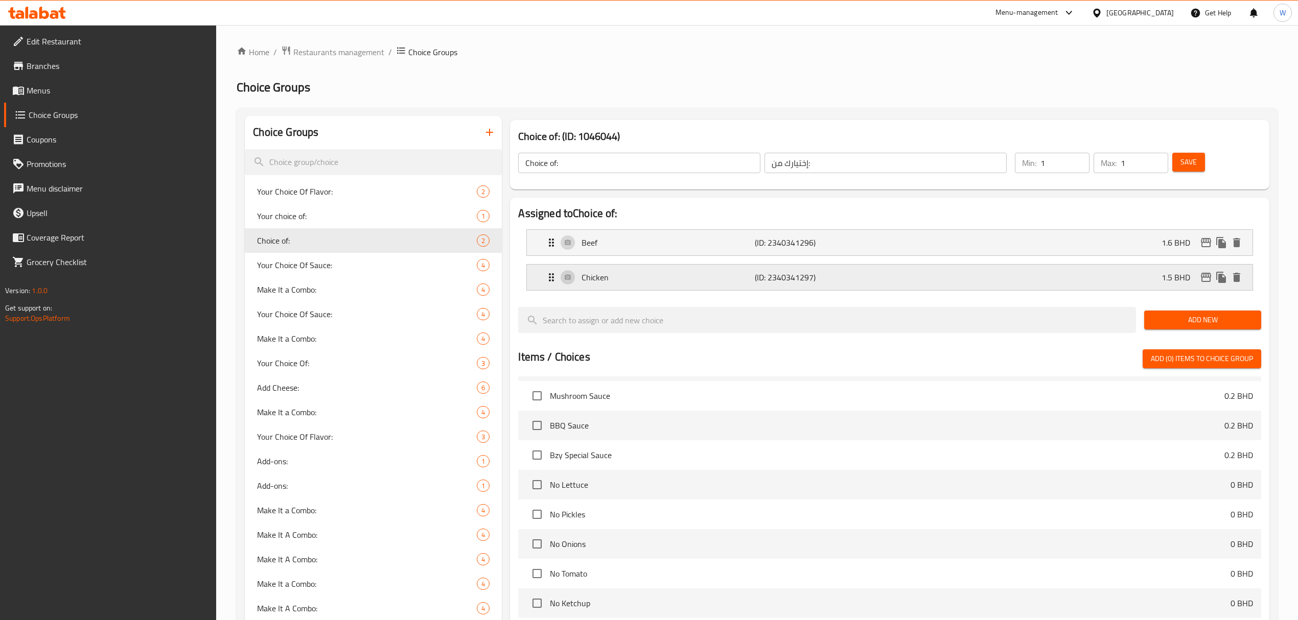
click at [1204, 276] on icon "edit" at bounding box center [1205, 277] width 10 height 9
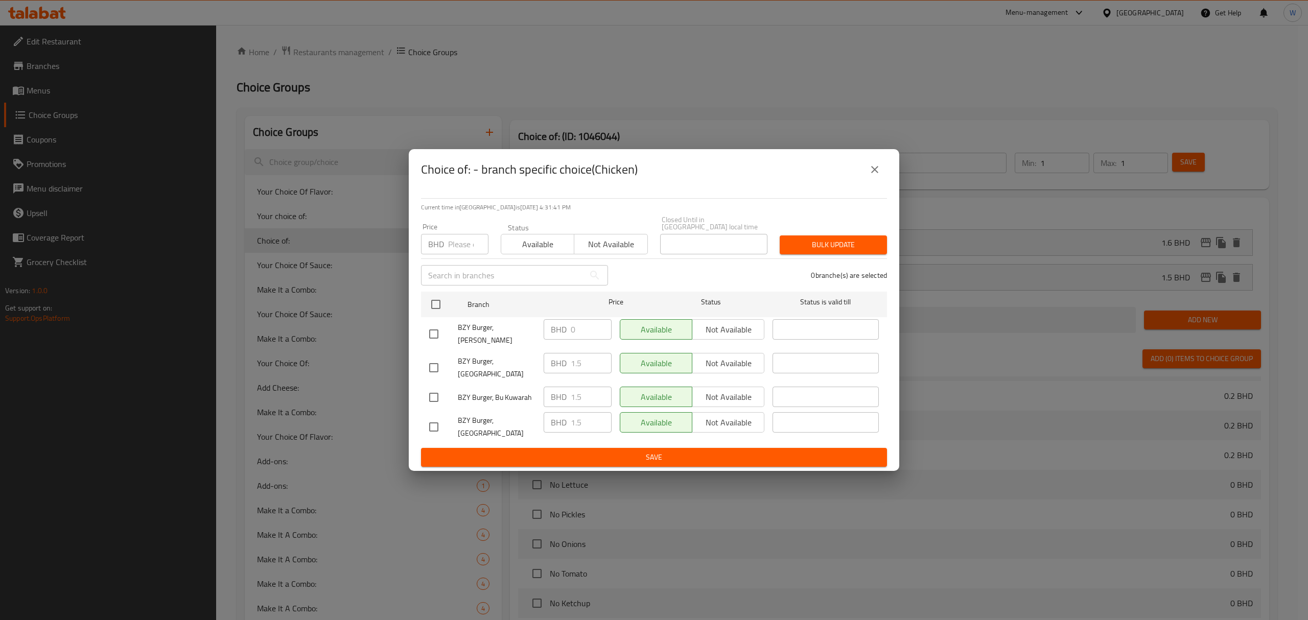
click at [459, 250] on input "number" at bounding box center [468, 244] width 40 height 20
paste input "1.5"
type input "1.5"
click at [435, 306] on input "checkbox" at bounding box center [435, 304] width 21 height 21
checkbox input "true"
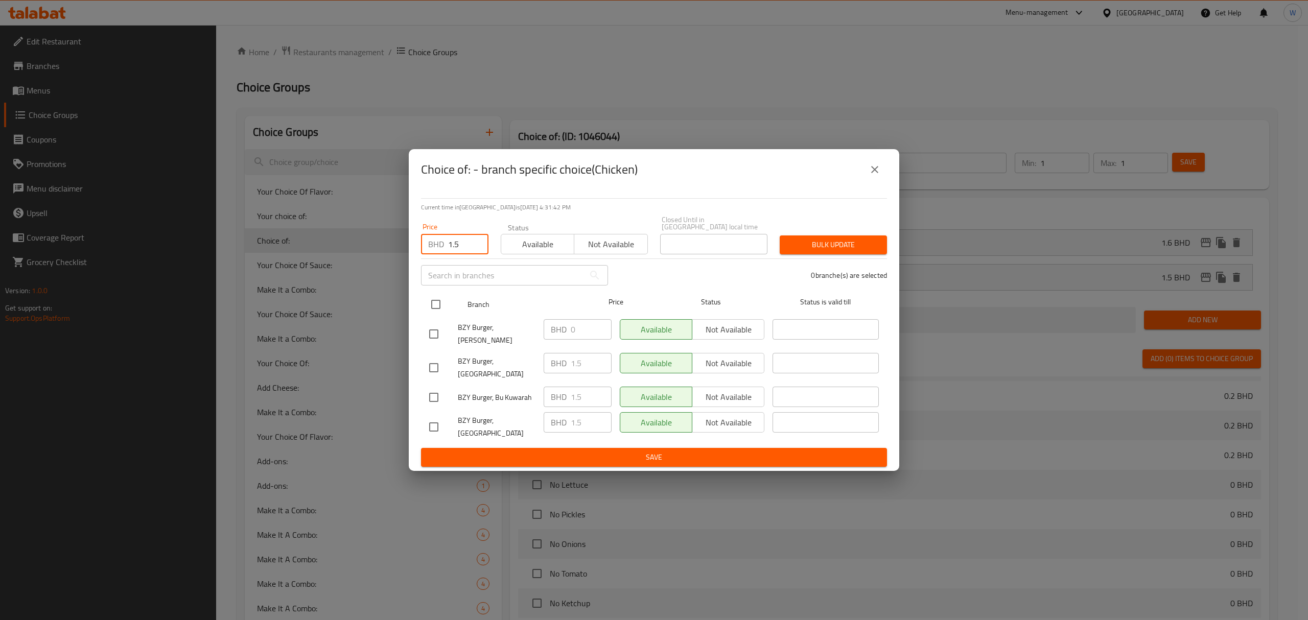
checkbox input "true"
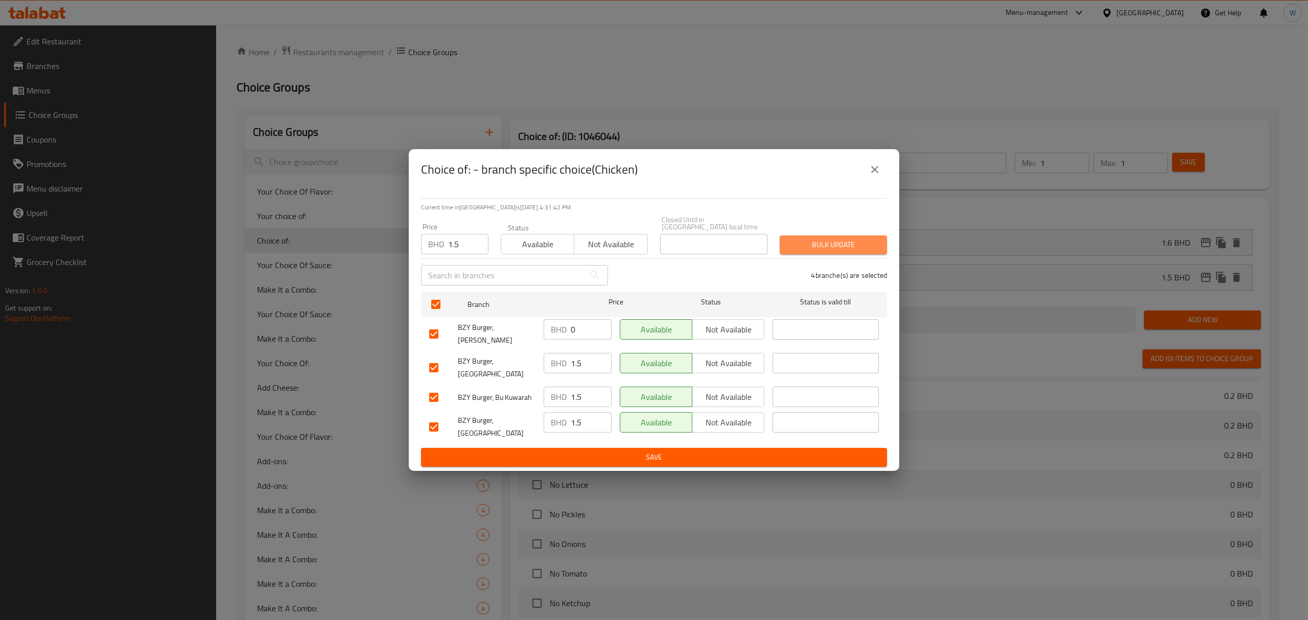
click at [805, 249] on span "Bulk update" at bounding box center [833, 245] width 91 height 13
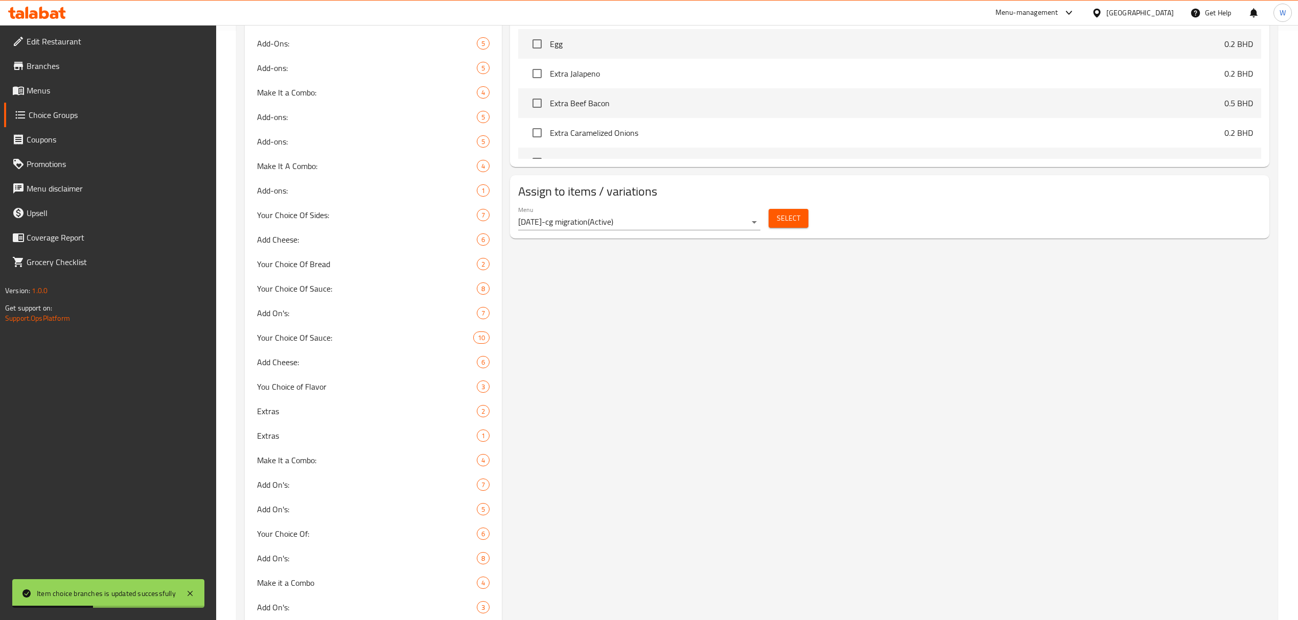
scroll to position [477, 0]
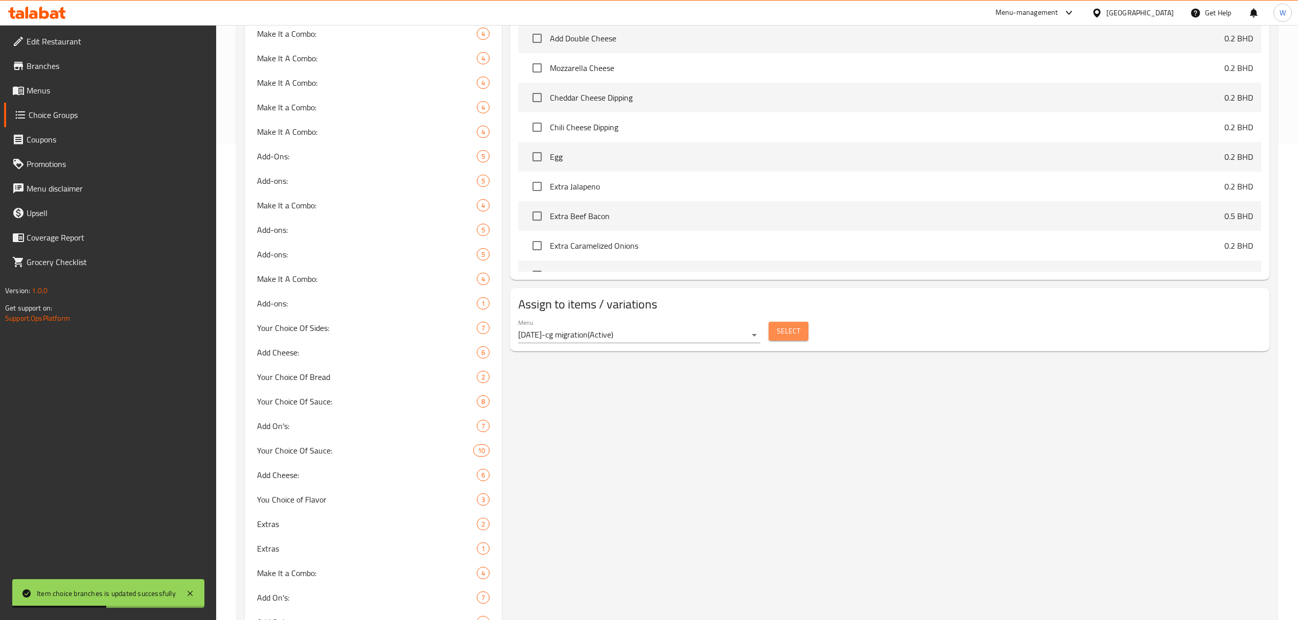
click at [775, 334] on button "Select" at bounding box center [788, 331] width 40 height 19
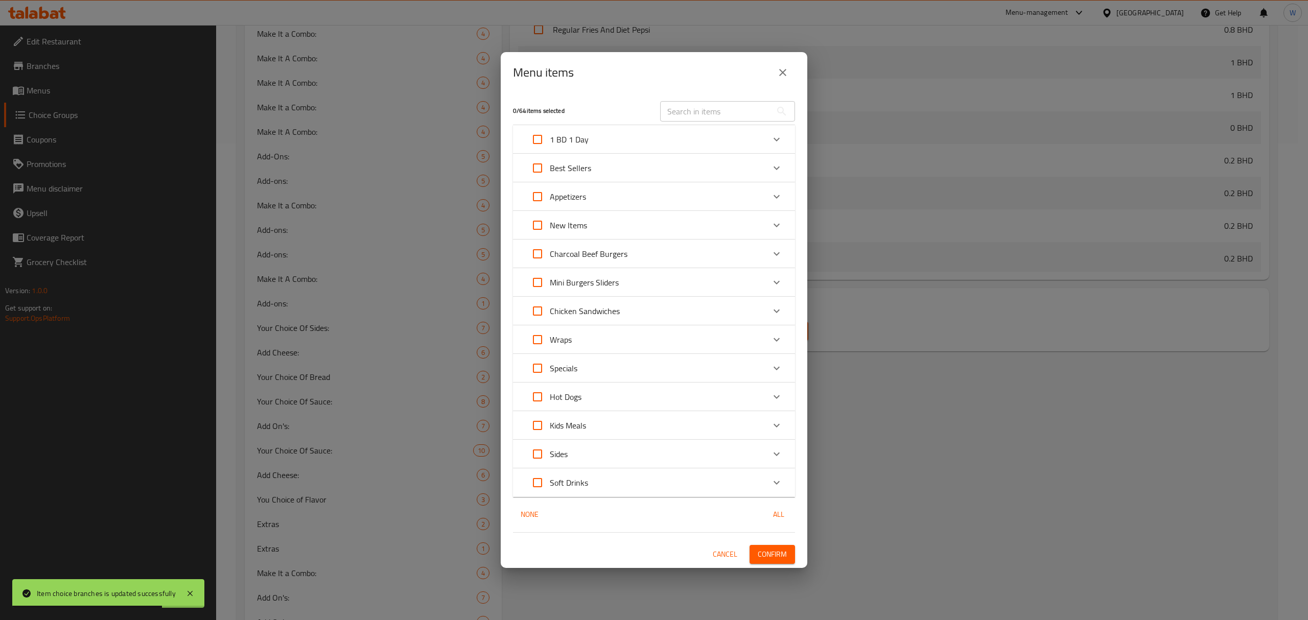
click at [729, 114] on input "text" at bounding box center [715, 111] width 111 height 20
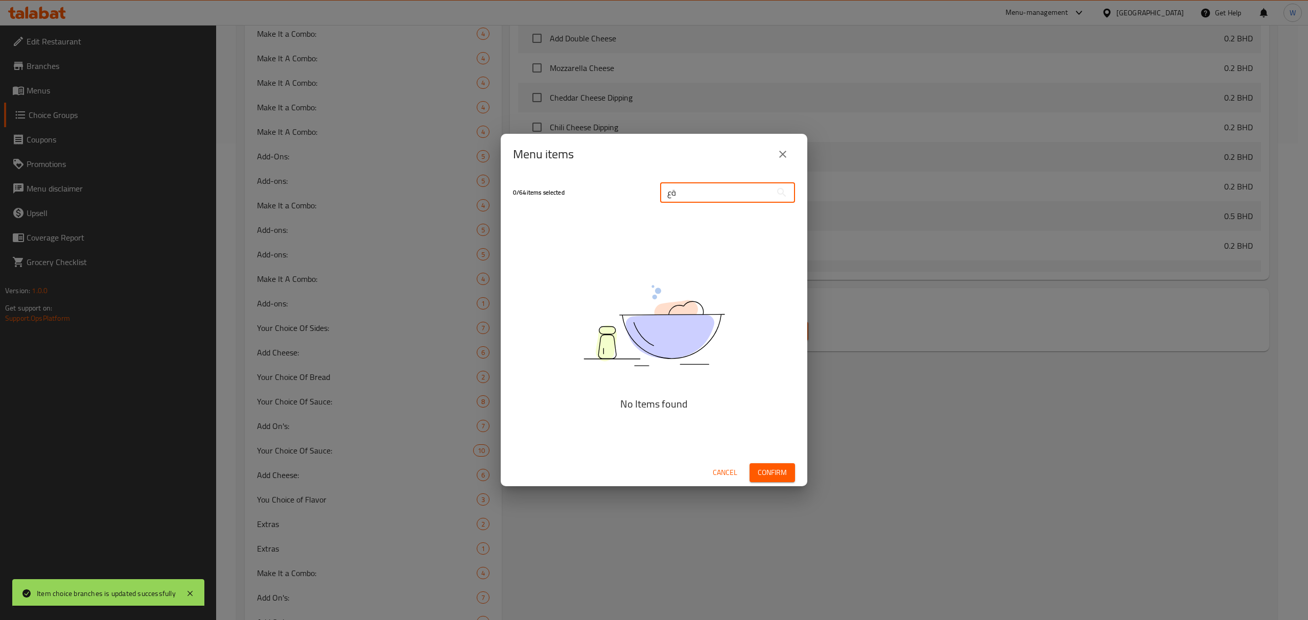
type input "ة"
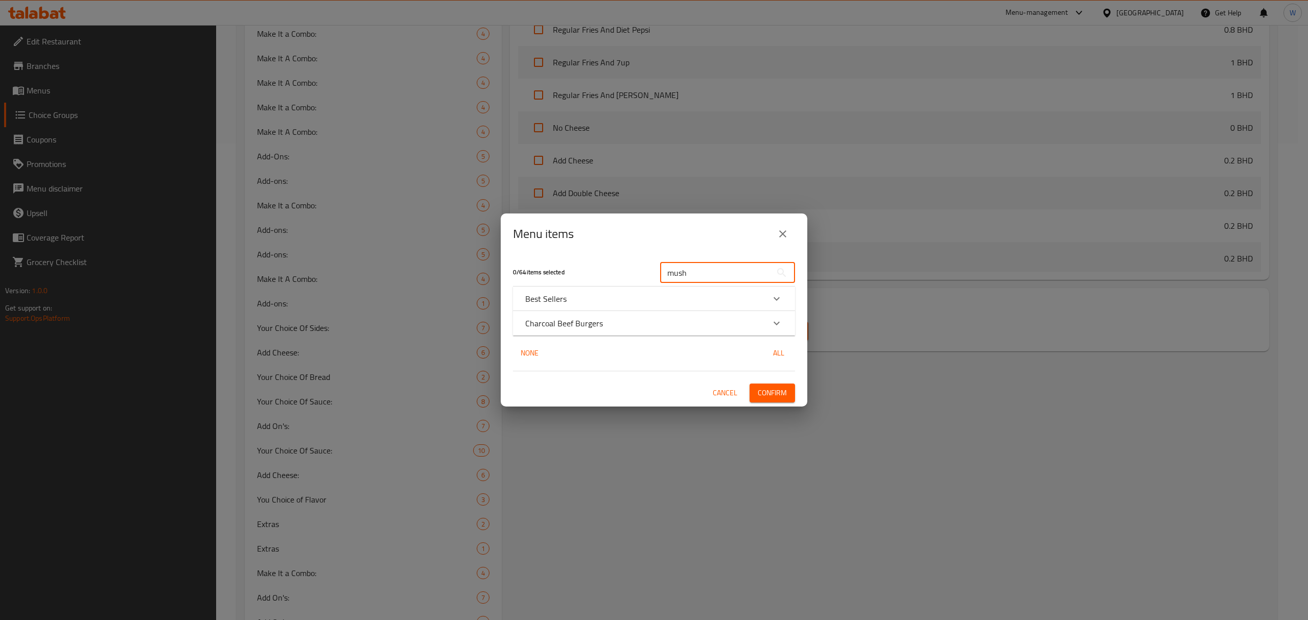
type input "mush"
click at [785, 322] on div "Expand" at bounding box center [776, 323] width 25 height 25
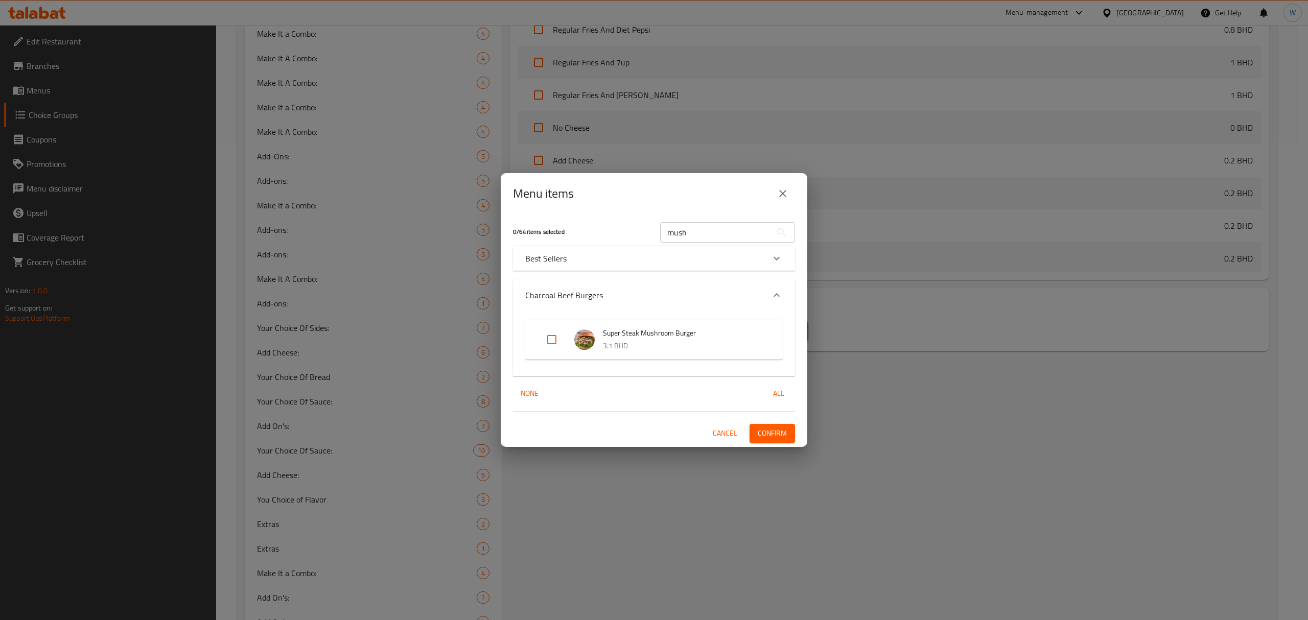
click at [781, 257] on icon "Expand" at bounding box center [776, 258] width 12 height 12
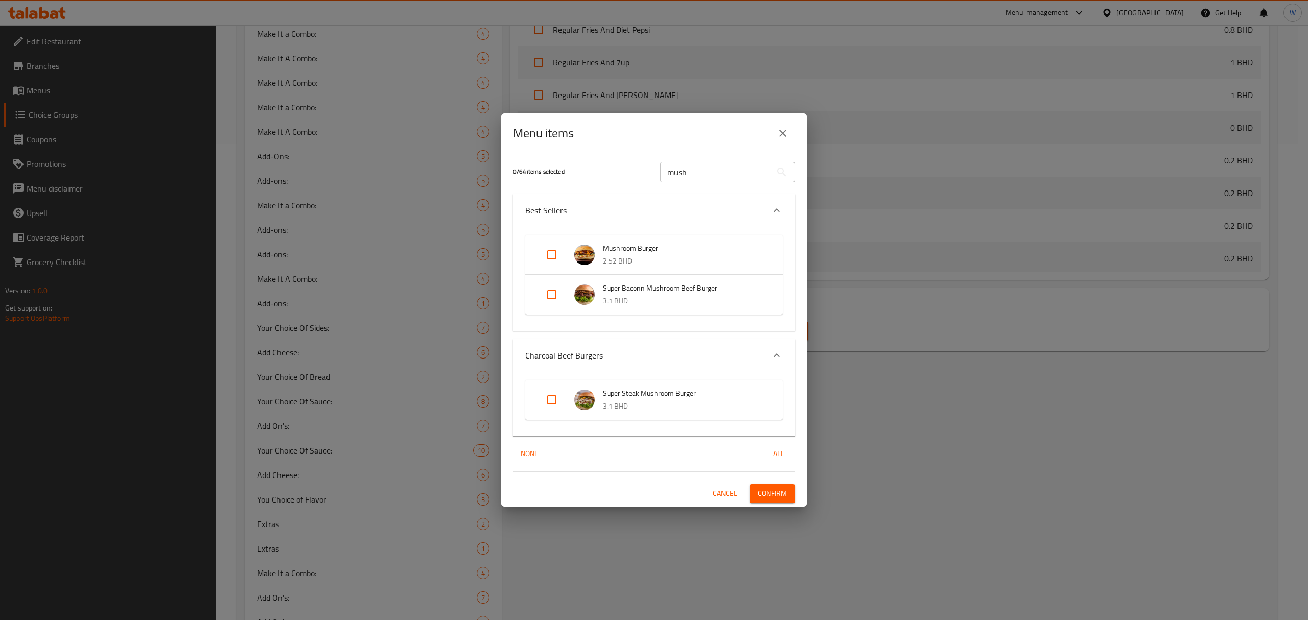
click at [558, 256] on input "Expand" at bounding box center [551, 255] width 25 height 25
checkbox input "true"
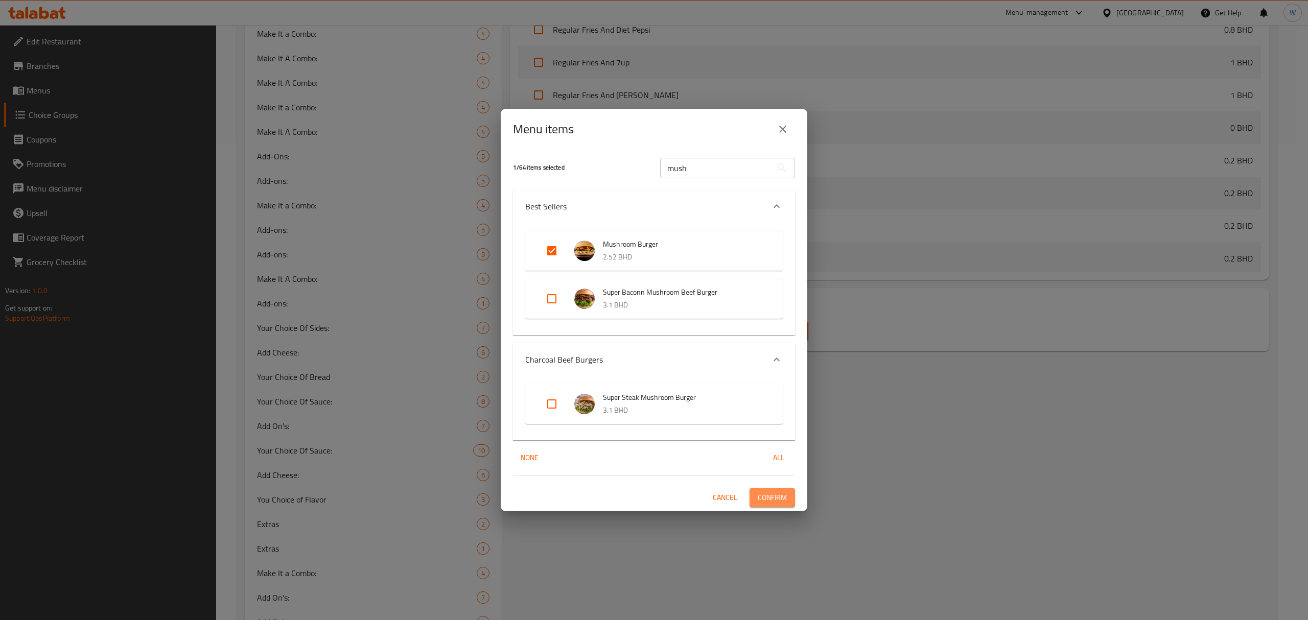
click at [781, 491] on span "Confirm" at bounding box center [772, 497] width 29 height 13
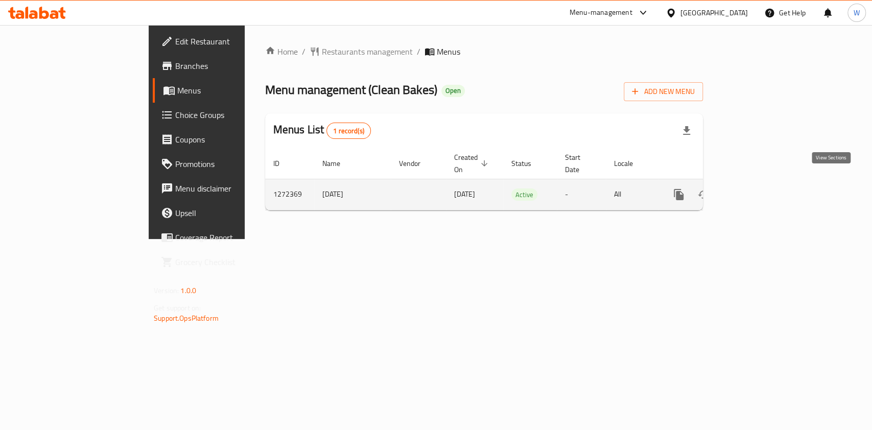
click at [765, 185] on link "enhanced table" at bounding box center [752, 194] width 25 height 25
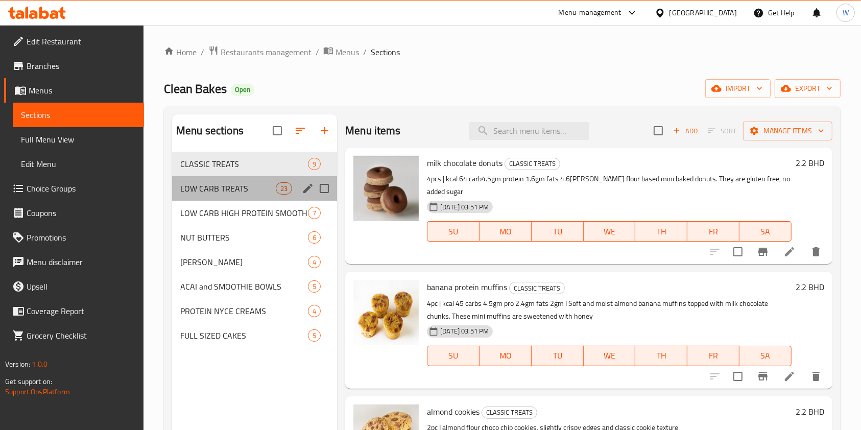
click at [254, 196] on div "LOW CARB TREATS 23" at bounding box center [254, 188] width 165 height 25
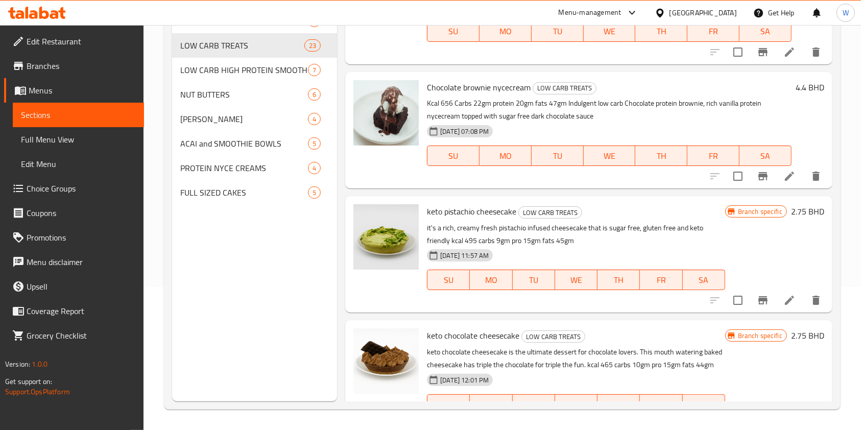
scroll to position [2468, 0]
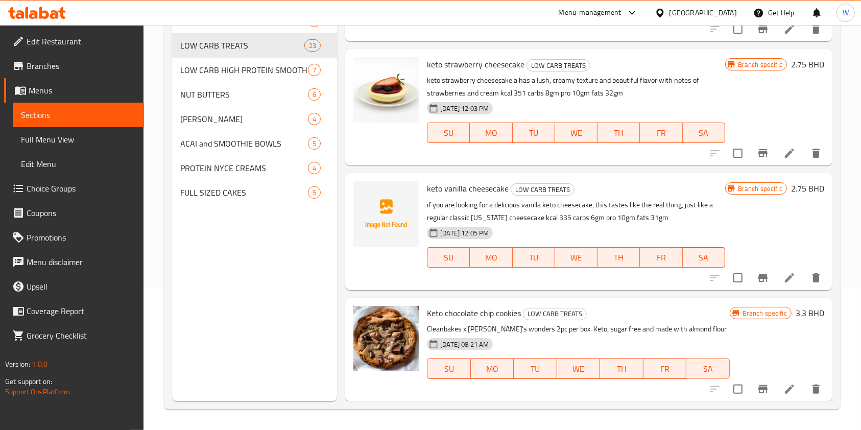
click at [796, 317] on h6 "3.3 BHD" at bounding box center [810, 313] width 29 height 14
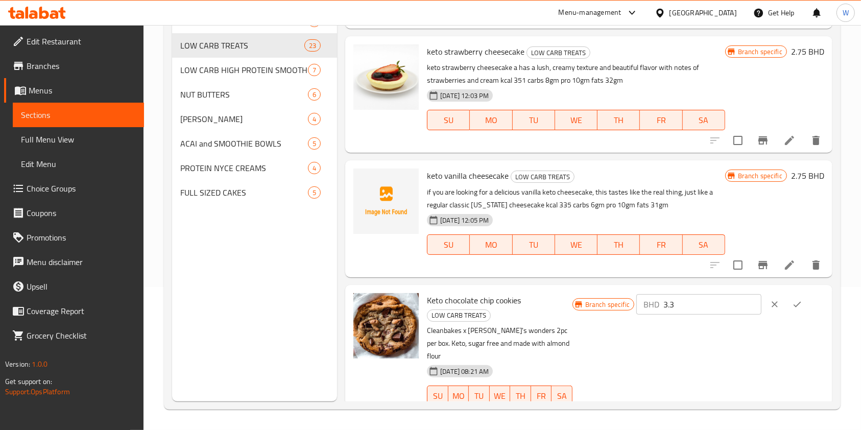
click at [726, 348] on div "Branch specific BHD 3.3 ​" at bounding box center [699, 356] width 252 height 127
click at [795, 310] on icon "ok" at bounding box center [797, 304] width 10 height 10
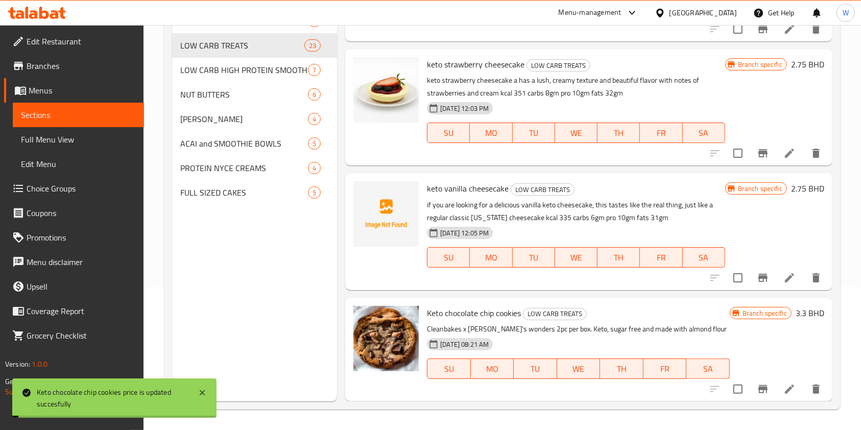
click at [757, 386] on icon "Branch-specific-item" at bounding box center [763, 389] width 12 height 12
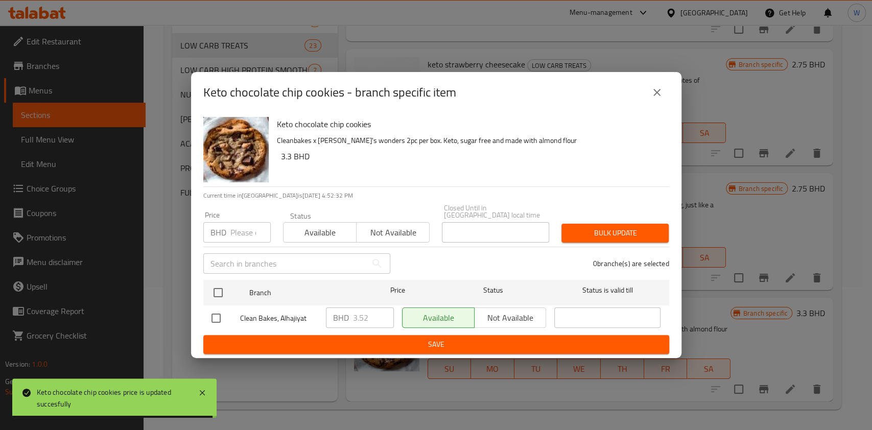
click at [652, 109] on div "Keto chocolate chip cookies - branch specific item" at bounding box center [436, 92] width 490 height 41
click at [655, 104] on button "close" at bounding box center [657, 92] width 25 height 25
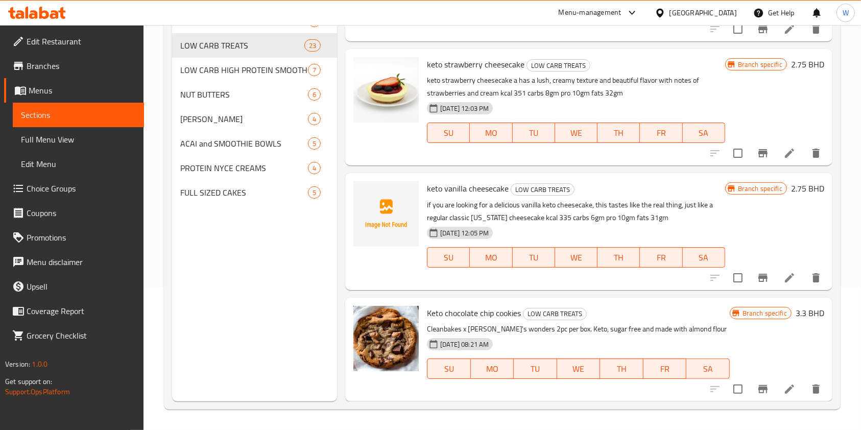
click at [796, 307] on h6 "3.3 BHD" at bounding box center [810, 313] width 29 height 14
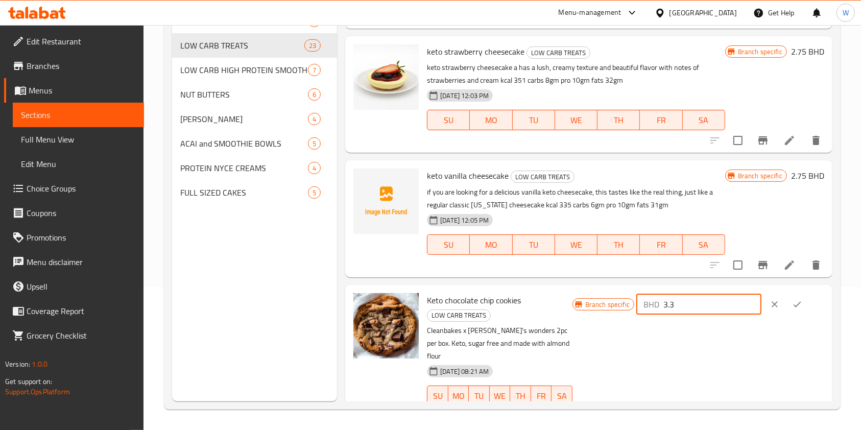
drag, startPoint x: 702, startPoint y: 317, endPoint x: 655, endPoint y: 318, distance: 47.0
click at [655, 315] on div "BHD 3.3 ​" at bounding box center [698, 304] width 125 height 20
paste input "52"
type input "3.52"
click at [813, 311] on div "BHD 3.52 ​" at bounding box center [730, 304] width 188 height 22
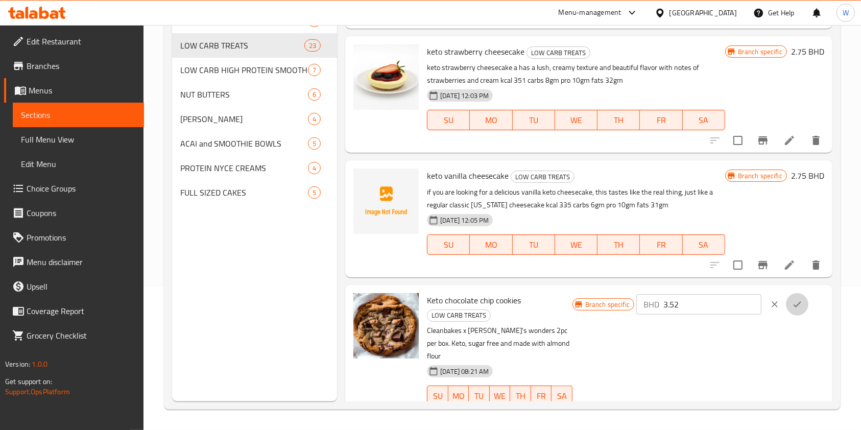
click at [798, 310] on icon "ok" at bounding box center [797, 304] width 10 height 10
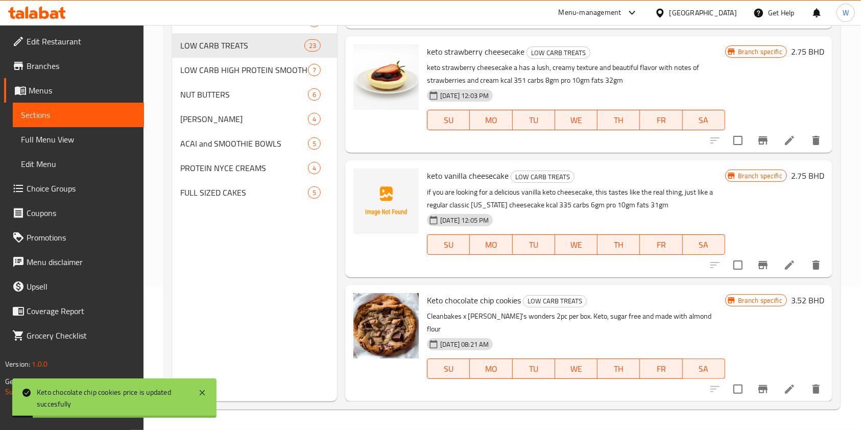
click at [759, 269] on icon "Branch-specific-item" at bounding box center [763, 265] width 9 height 8
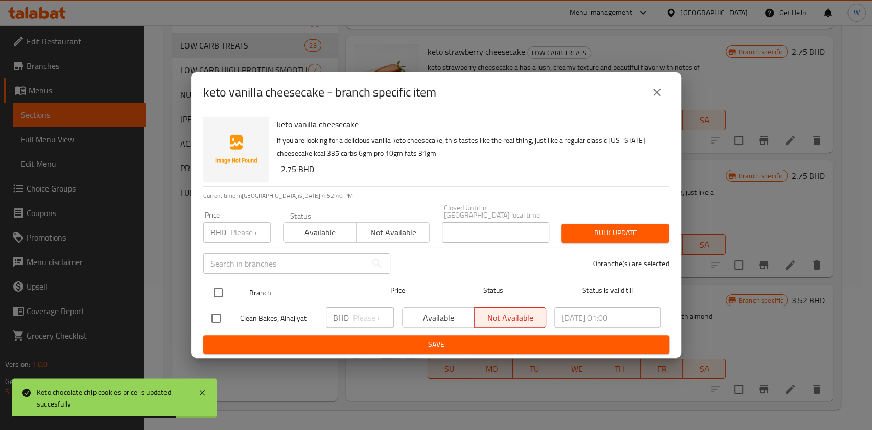
click at [213, 292] on input "checkbox" at bounding box center [217, 292] width 21 height 21
checkbox input "true"
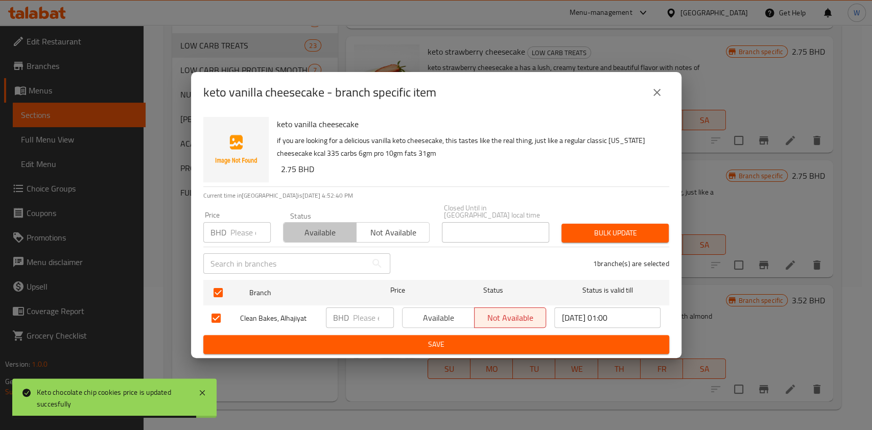
click at [318, 235] on span "Available" at bounding box center [320, 232] width 65 height 15
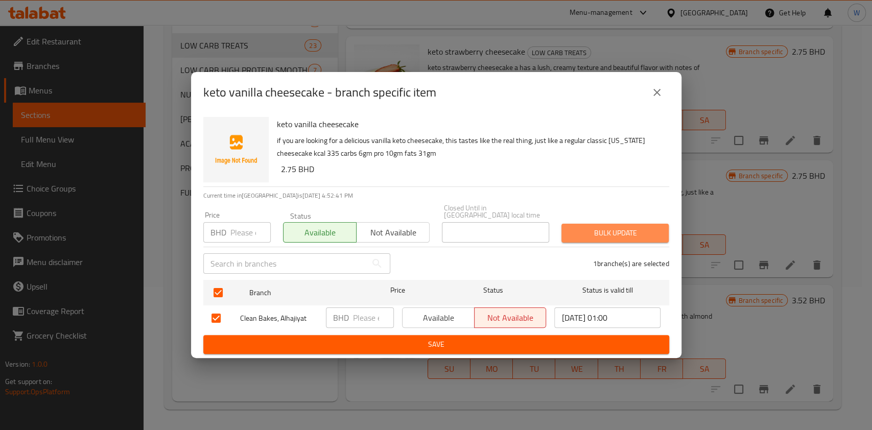
click at [643, 227] on span "Bulk update" at bounding box center [615, 233] width 91 height 13
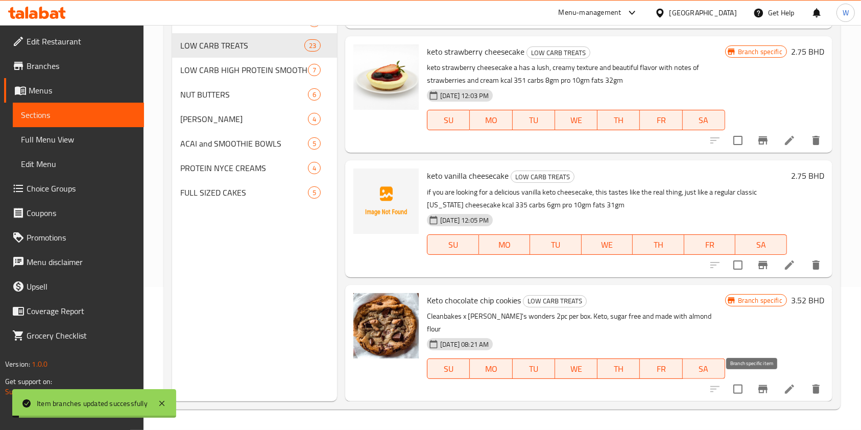
click at [757, 385] on icon "Branch-specific-item" at bounding box center [763, 389] width 12 height 12
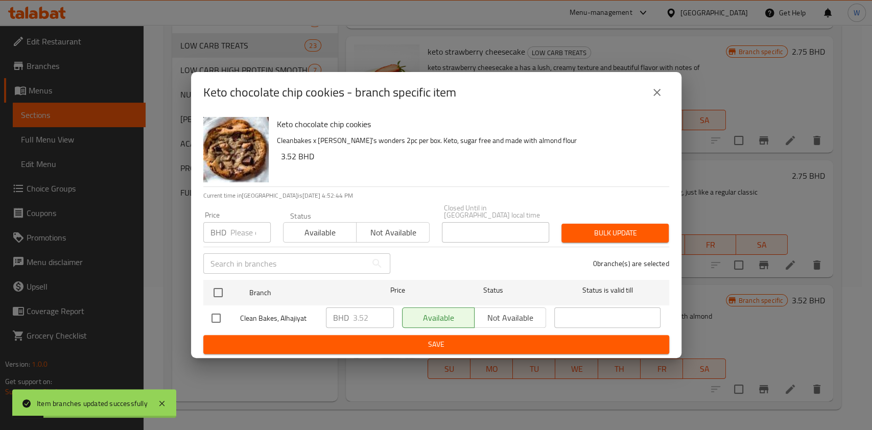
click at [670, 96] on div "Keto chocolate chip cookies - branch specific item" at bounding box center [436, 92] width 490 height 41
click at [662, 97] on icon "close" at bounding box center [657, 92] width 12 height 12
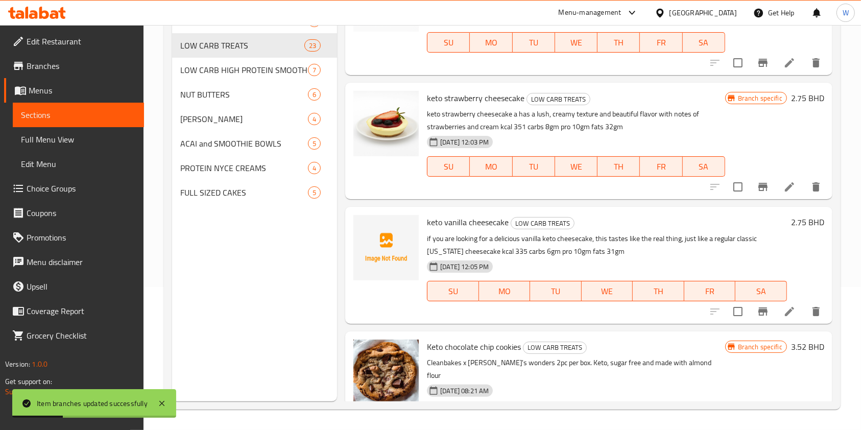
scroll to position [2400, 0]
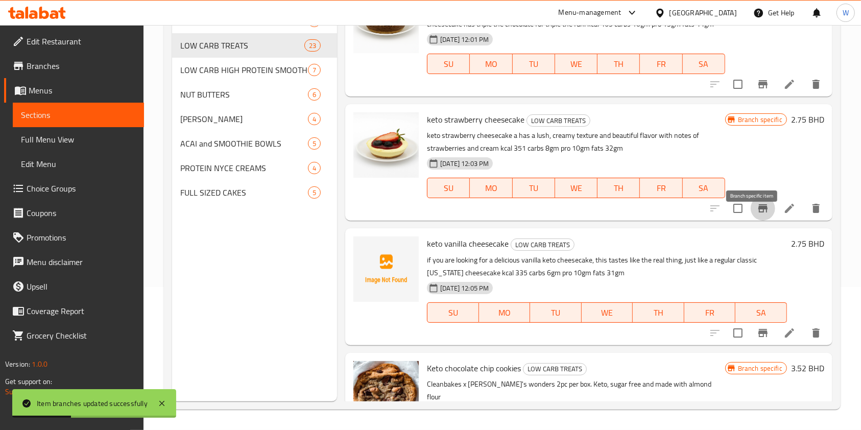
click at [758, 215] on icon "Branch-specific-item" at bounding box center [763, 208] width 12 height 12
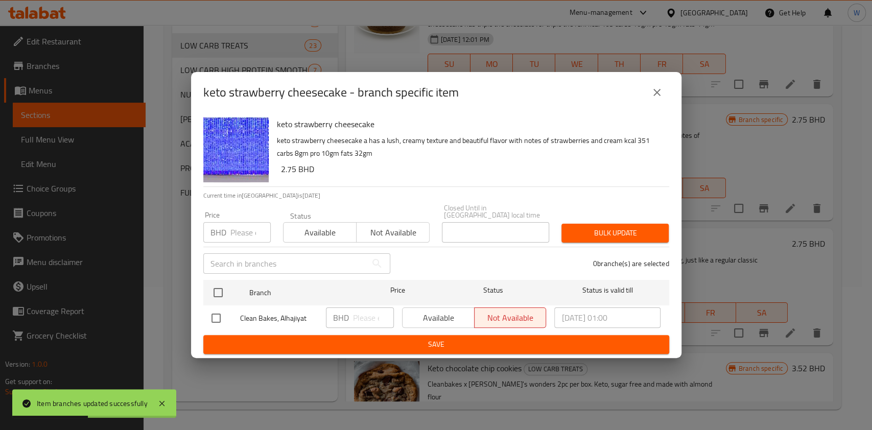
click at [325, 227] on span "Available" at bounding box center [320, 232] width 65 height 15
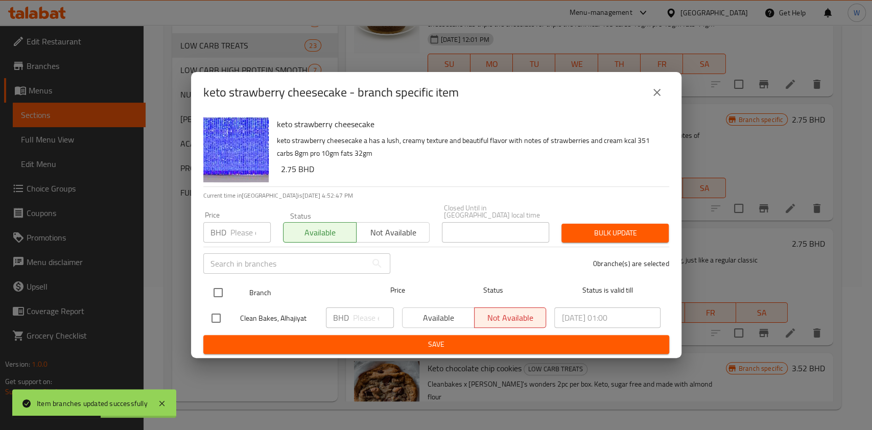
click at [221, 291] on input "checkbox" at bounding box center [217, 292] width 21 height 21
checkbox input "true"
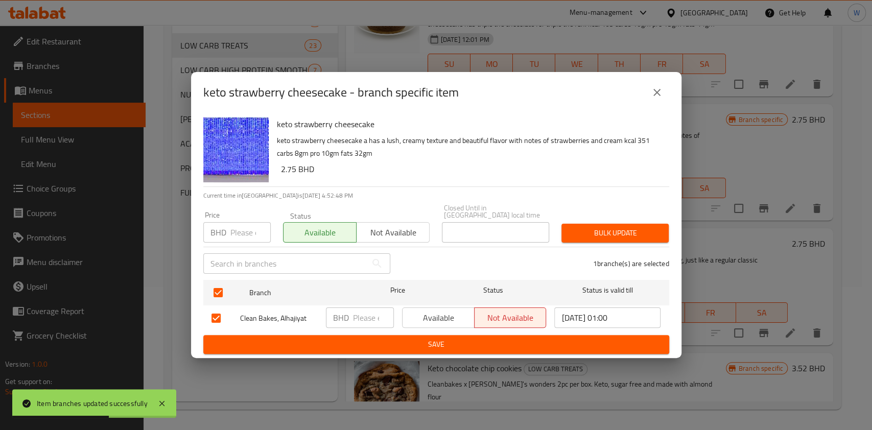
click at [624, 227] on span "Bulk update" at bounding box center [615, 233] width 91 height 13
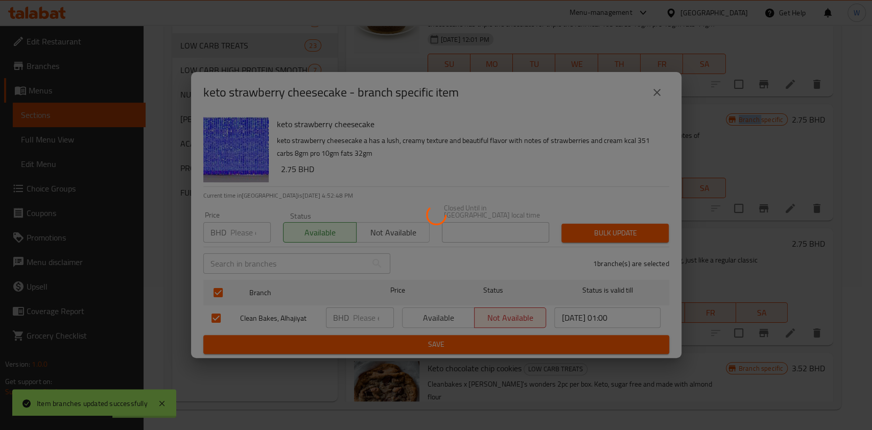
click at [624, 223] on div at bounding box center [436, 215] width 872 height 430
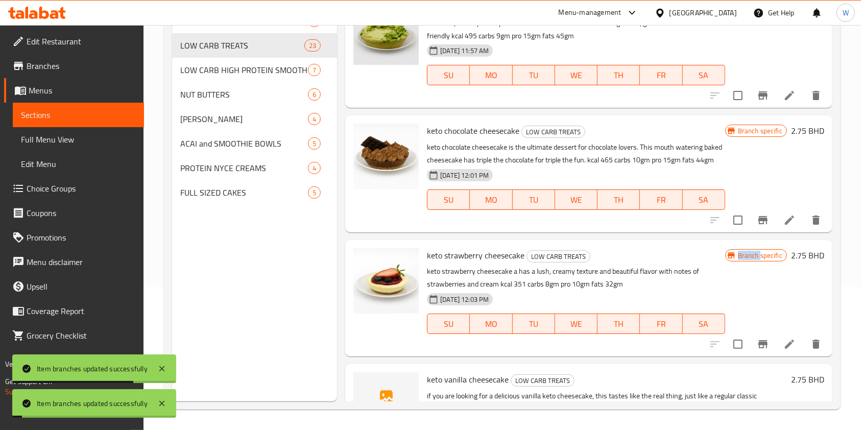
scroll to position [2264, 0]
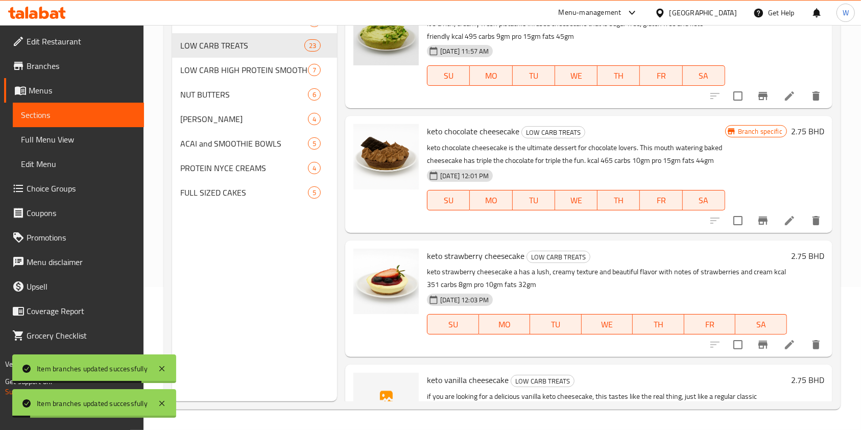
click at [759, 225] on icon "Branch-specific-item" at bounding box center [763, 221] width 9 height 8
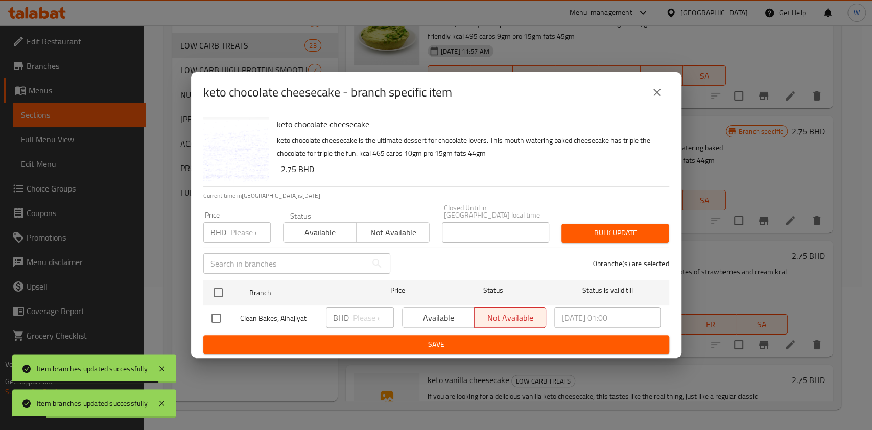
click at [341, 229] on span "Available" at bounding box center [320, 232] width 65 height 15
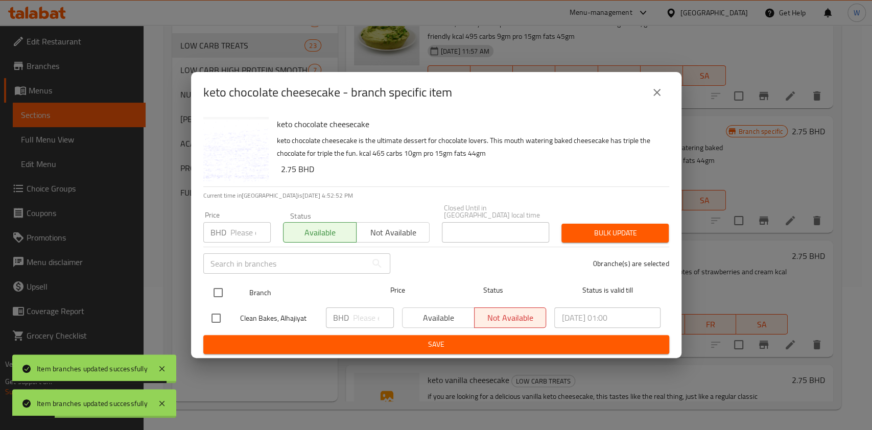
click at [222, 289] on input "checkbox" at bounding box center [217, 292] width 21 height 21
checkbox input "true"
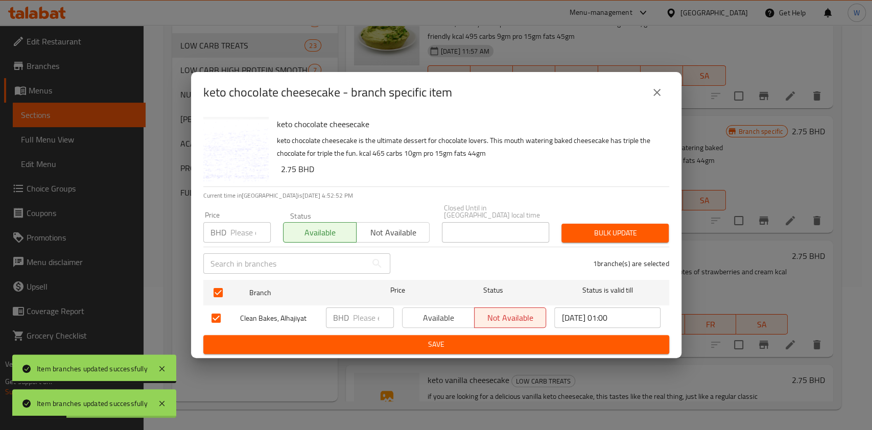
click at [659, 227] on span "Bulk update" at bounding box center [615, 233] width 91 height 13
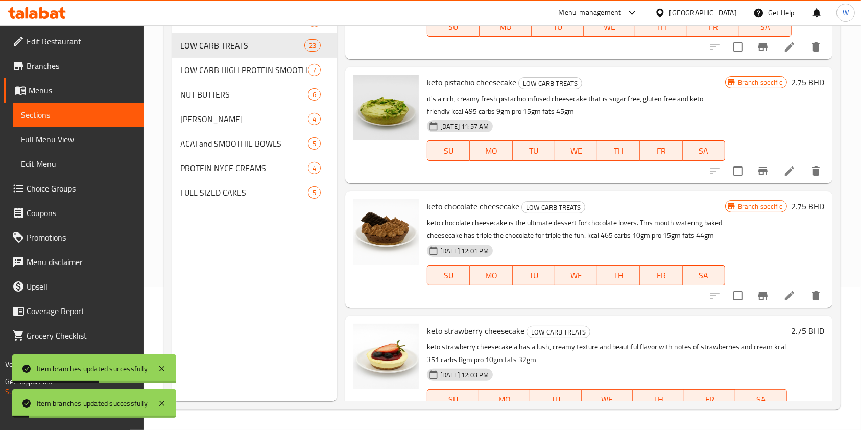
scroll to position [2128, 0]
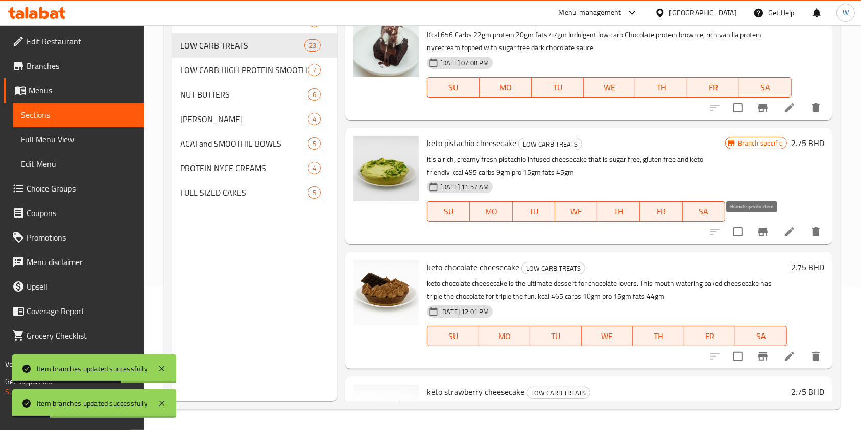
click at [751, 224] on button "Branch-specific-item" at bounding box center [763, 232] width 25 height 25
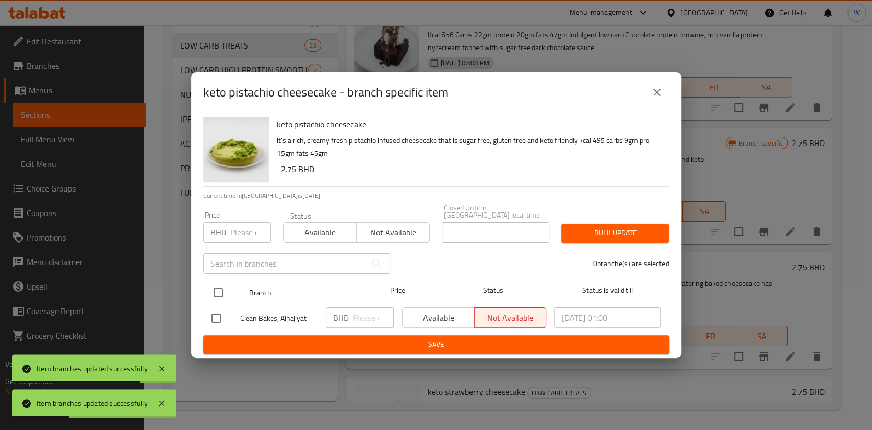
click at [220, 288] on input "checkbox" at bounding box center [217, 292] width 21 height 21
checkbox input "true"
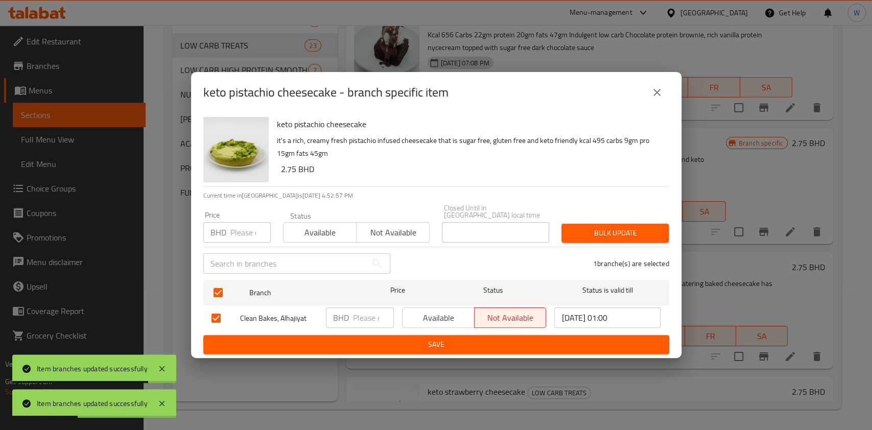
click at [343, 227] on span "Available" at bounding box center [320, 232] width 65 height 15
click at [586, 227] on span "Bulk update" at bounding box center [615, 233] width 91 height 13
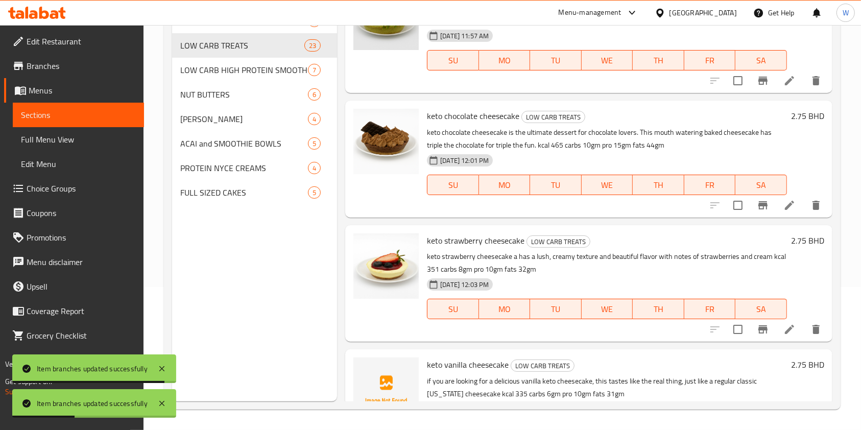
scroll to position [2332, 0]
